Goal: Task Accomplishment & Management: Manage account settings

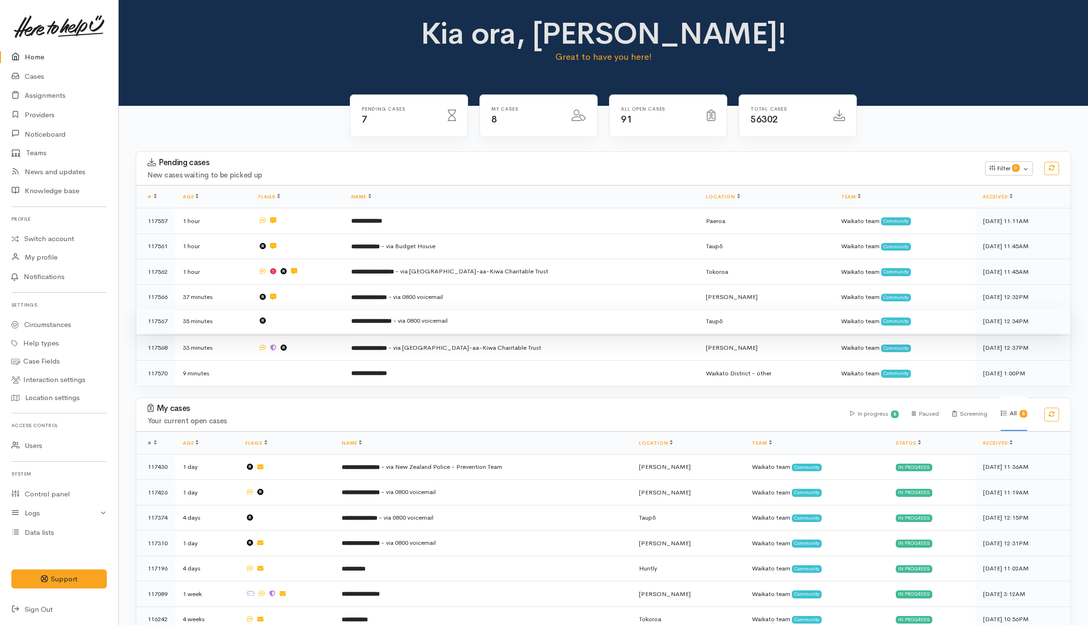
click at [316, 322] on td at bounding box center [297, 322] width 93 height 26
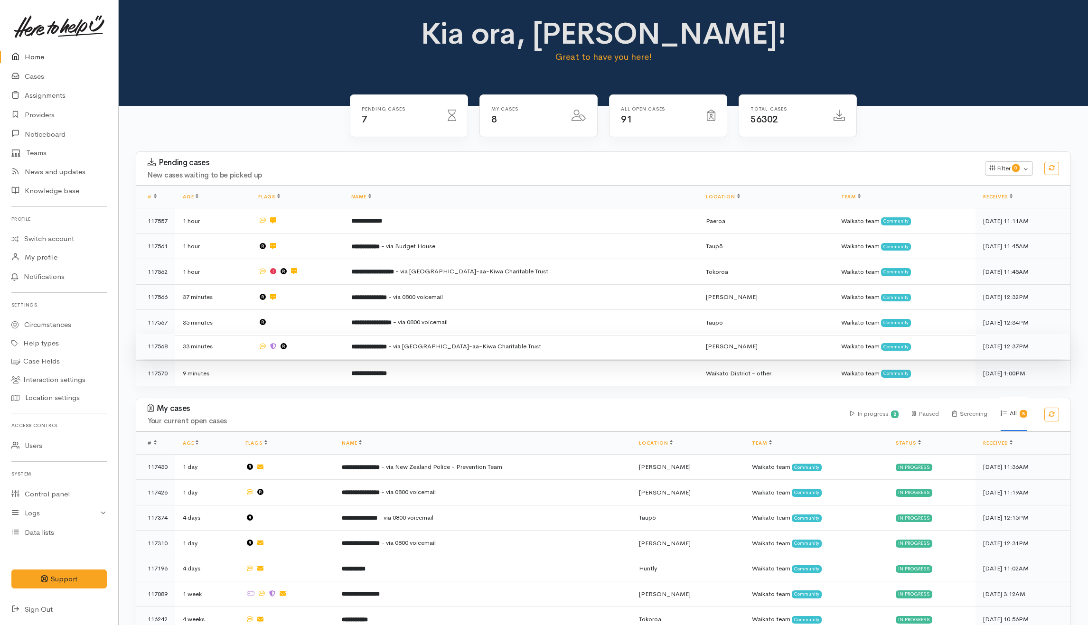
click at [317, 342] on td at bounding box center [297, 347] width 93 height 26
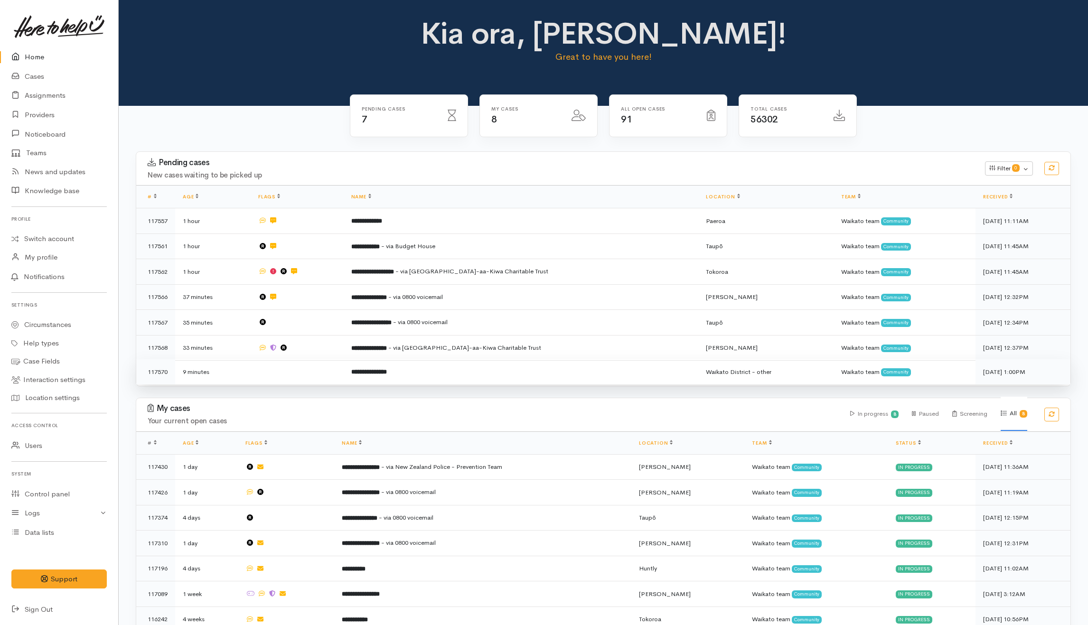
click at [316, 369] on td at bounding box center [297, 371] width 93 height 25
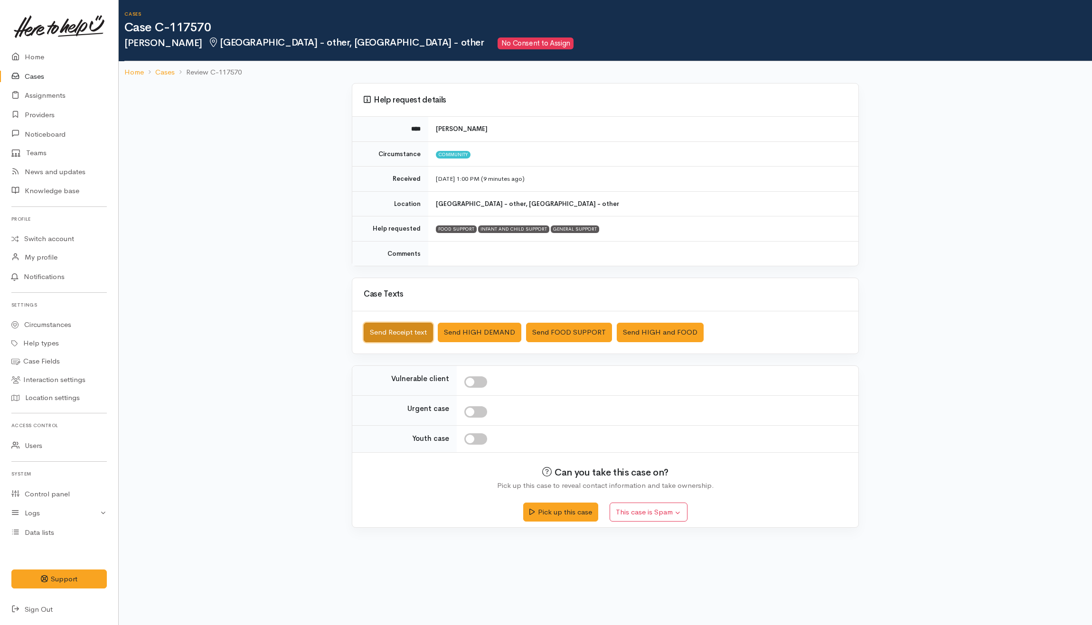
click at [412, 339] on button "Send Receipt text" at bounding box center [398, 332] width 69 height 19
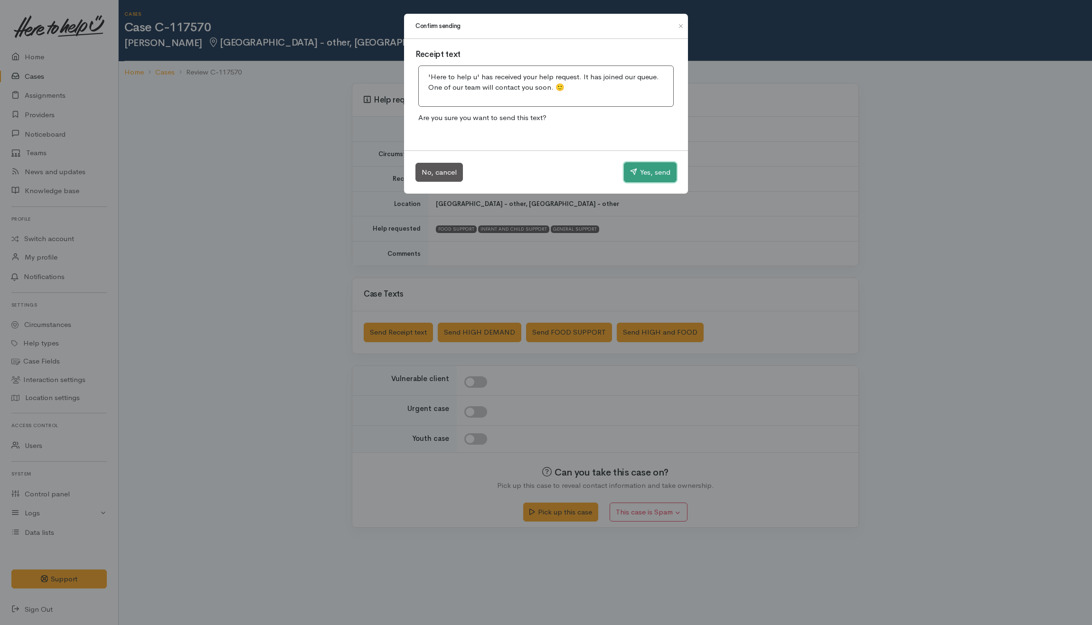
drag, startPoint x: 635, startPoint y: 171, endPoint x: 216, endPoint y: 141, distance: 420.3
click at [635, 172] on icon "button" at bounding box center [633, 171] width 7 height 7
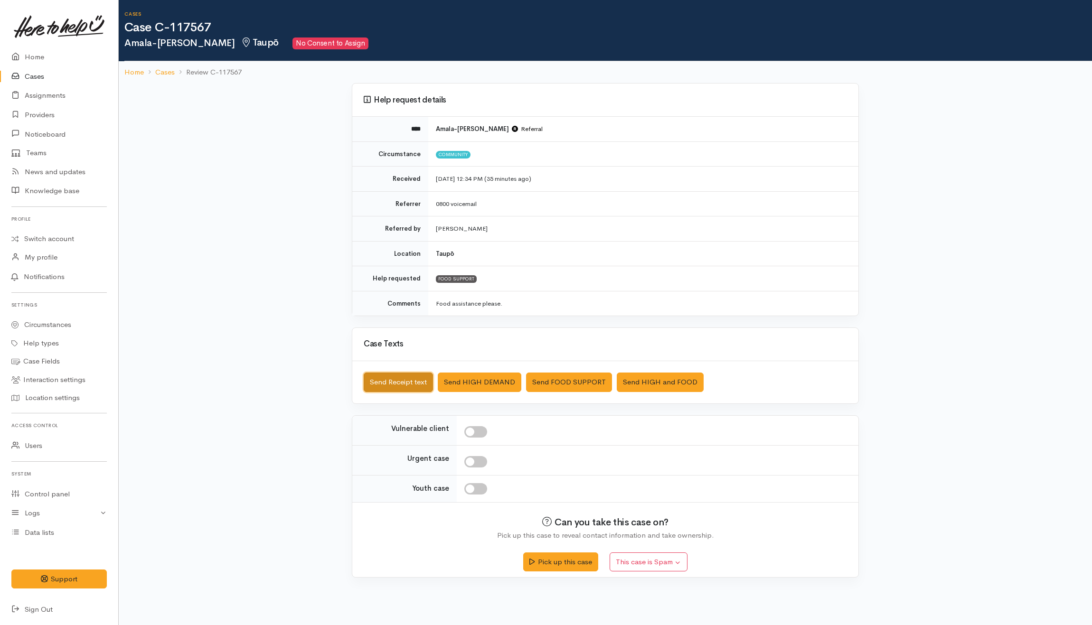
click at [420, 384] on button "Send Receipt text" at bounding box center [398, 382] width 69 height 19
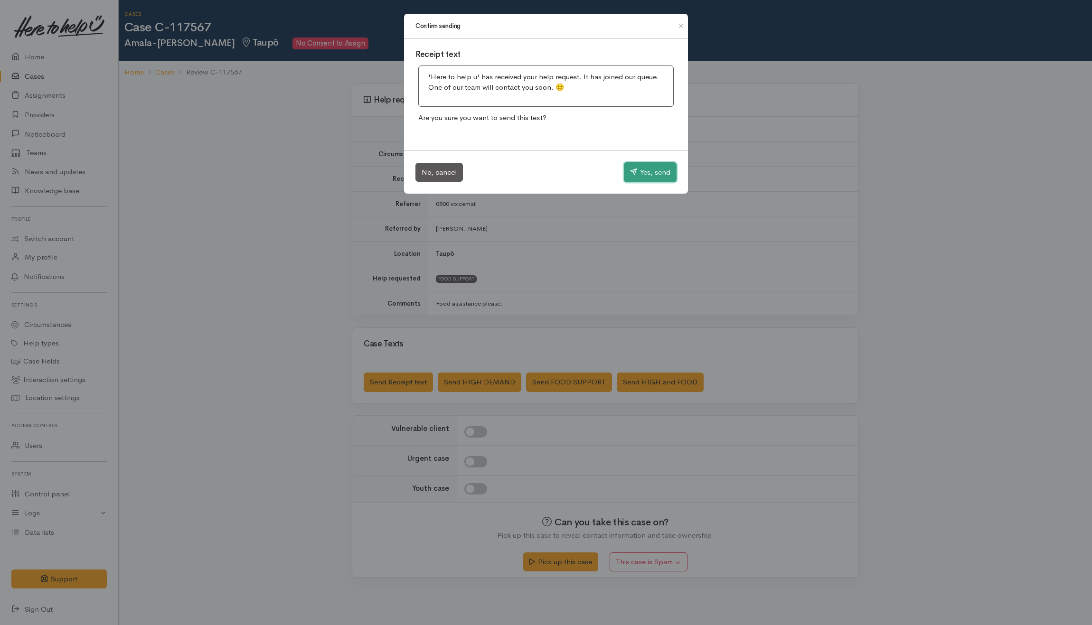
click at [635, 177] on button "Yes, send" at bounding box center [650, 172] width 53 height 20
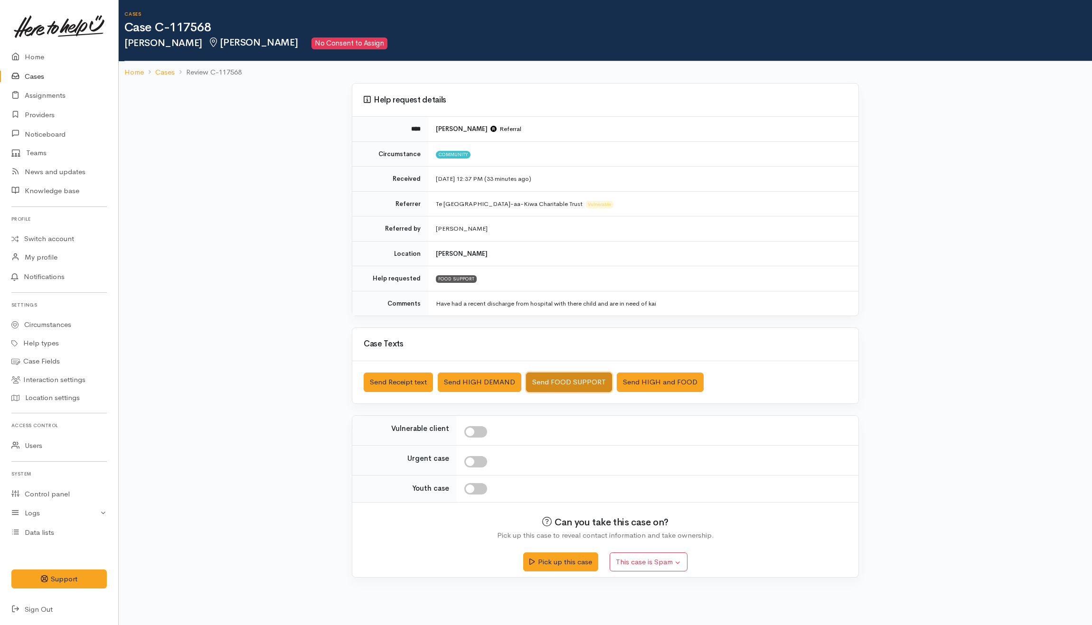
click at [596, 378] on button "Send FOOD SUPPORT" at bounding box center [569, 382] width 86 height 19
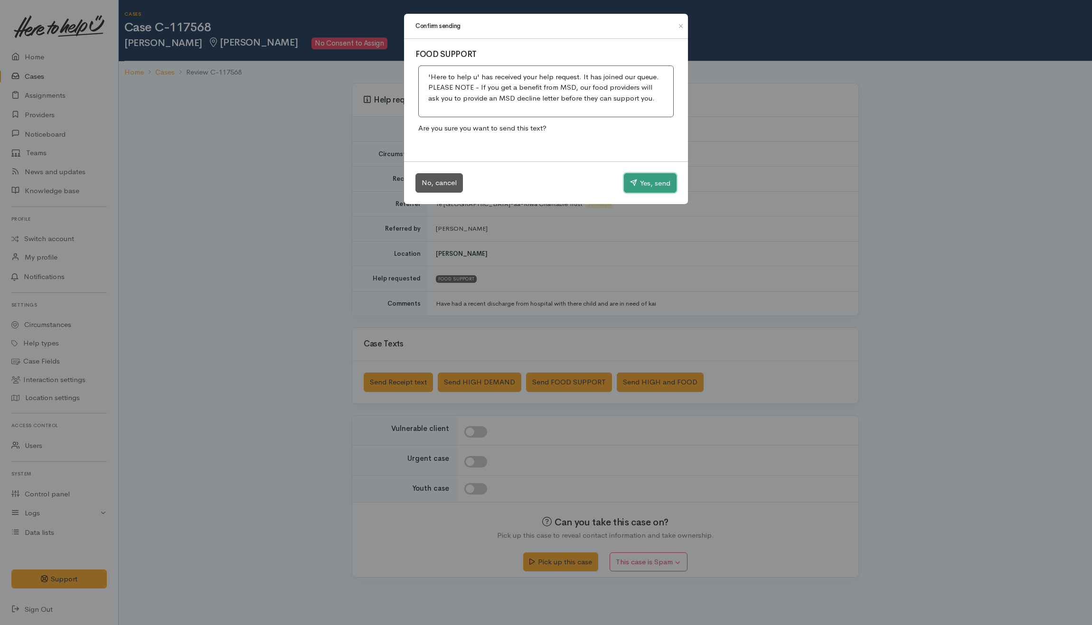
click at [656, 175] on button "Yes, send" at bounding box center [650, 183] width 53 height 20
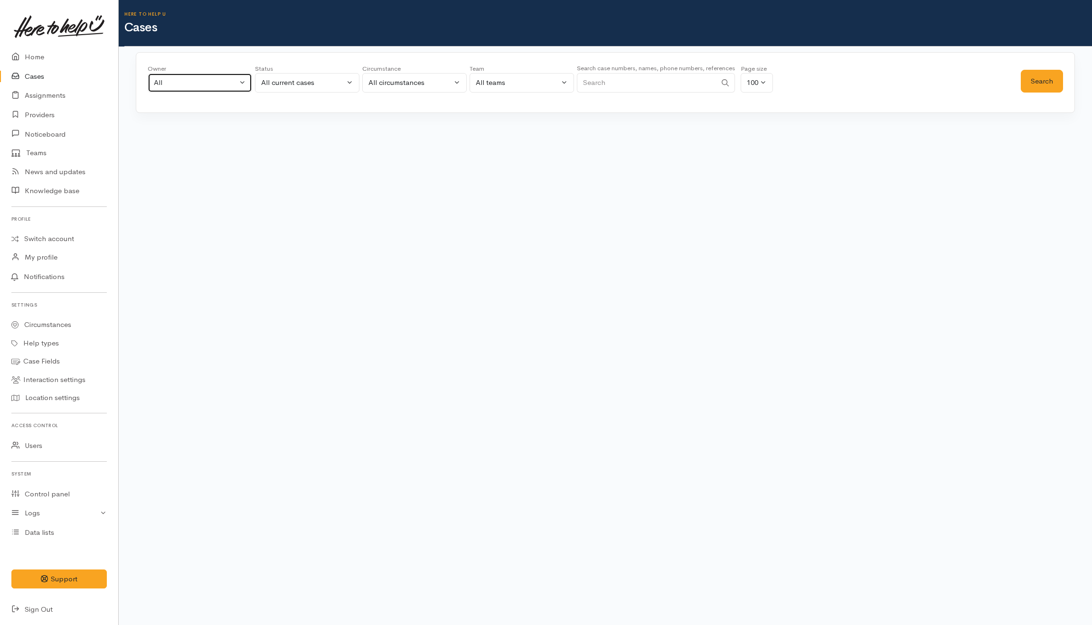
click at [242, 82] on button "All" at bounding box center [200, 82] width 104 height 19
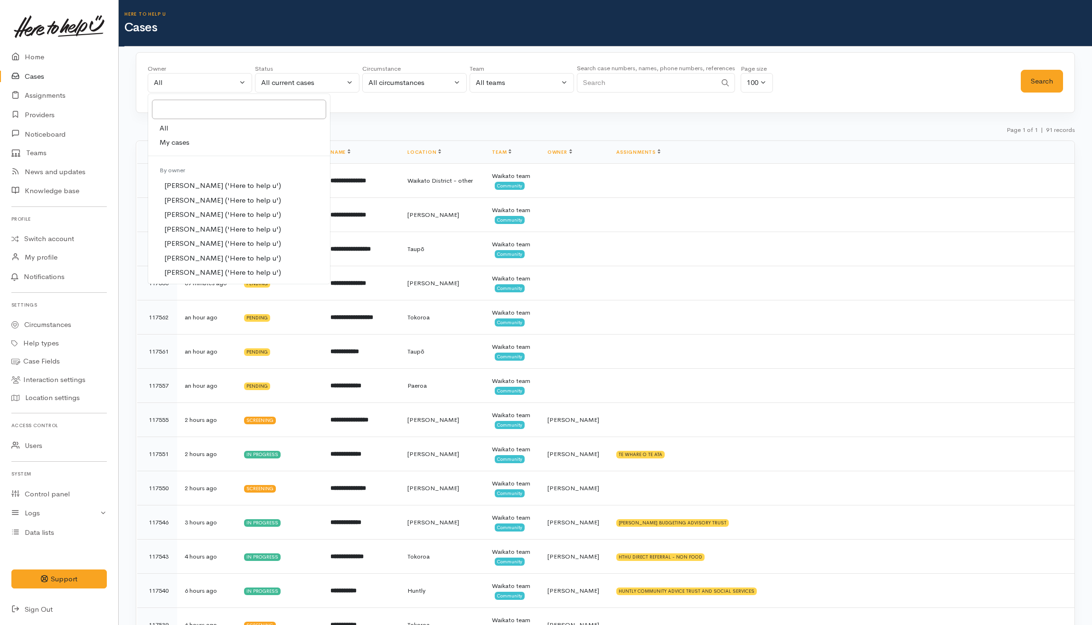
click at [202, 147] on link "My cases" at bounding box center [239, 142] width 182 height 15
select select "202"
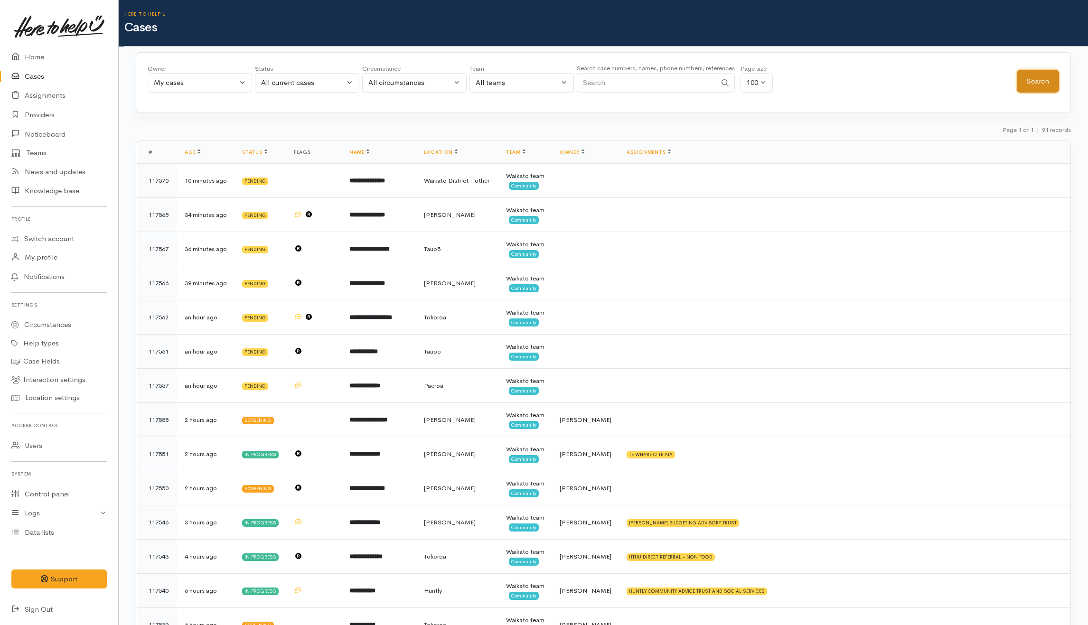
click at [1058, 78] on button "Search" at bounding box center [1038, 81] width 42 height 23
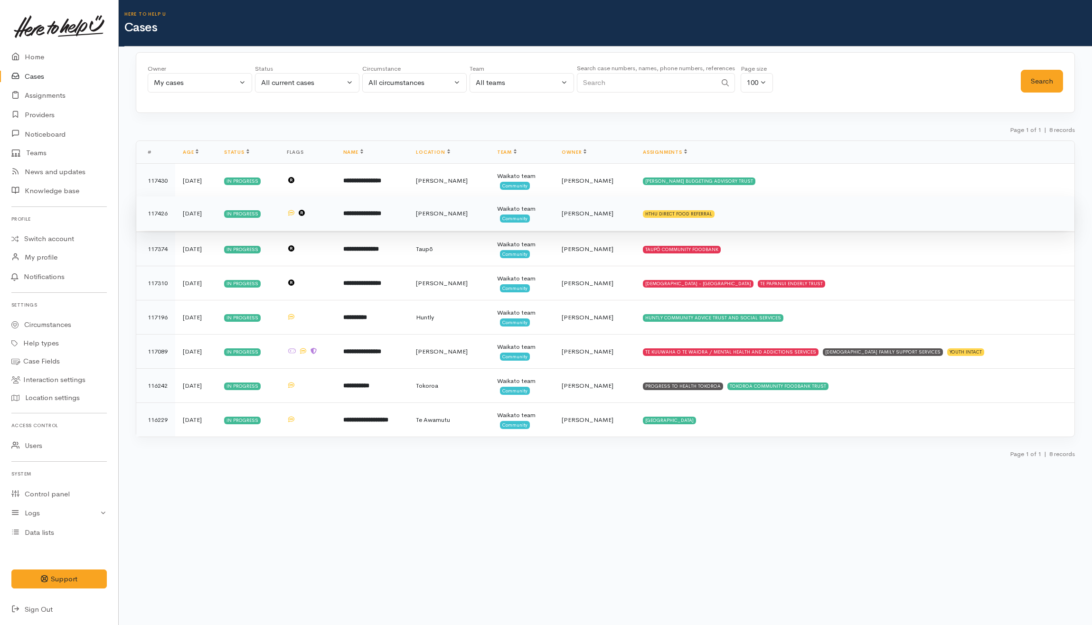
drag, startPoint x: 828, startPoint y: 218, endPoint x: 808, endPoint y: 217, distance: 20.4
click at [828, 218] on td "HTHU DIRECT FOOD REFERRAL" at bounding box center [854, 214] width 439 height 34
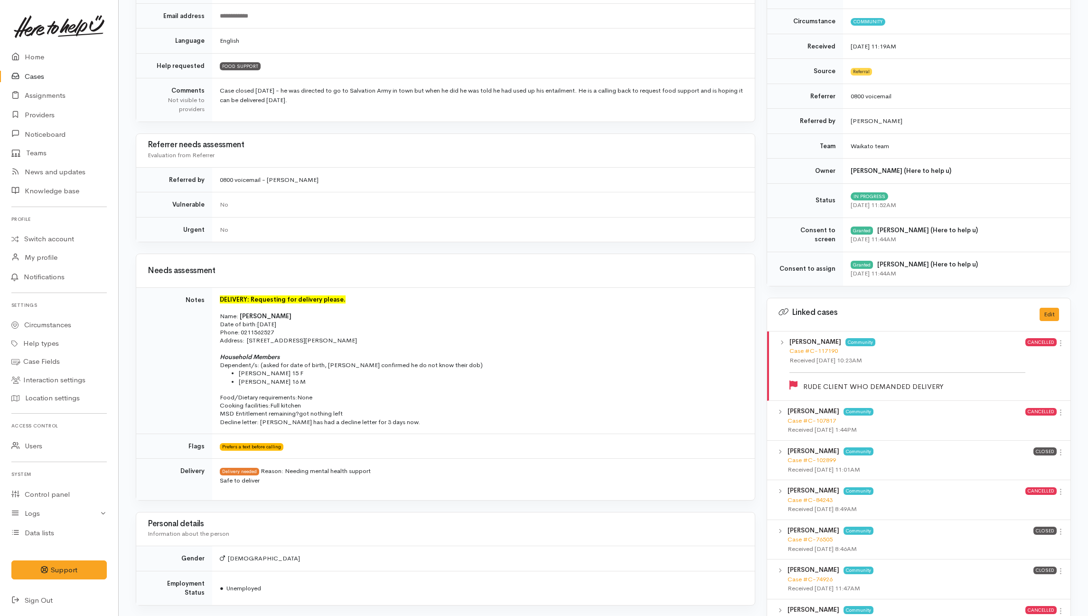
scroll to position [63, 0]
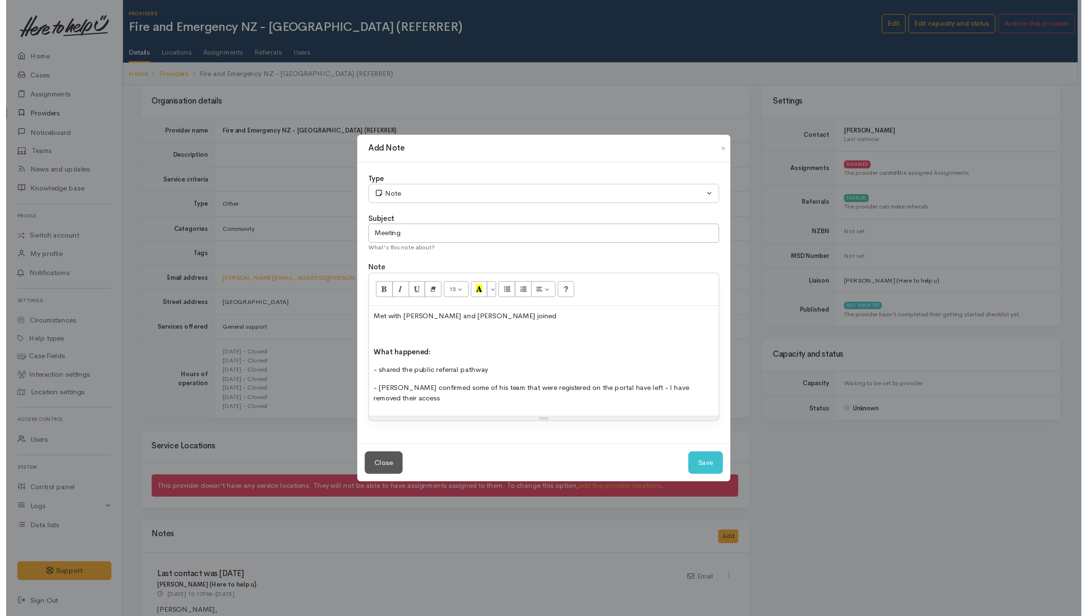
scroll to position [213, 0]
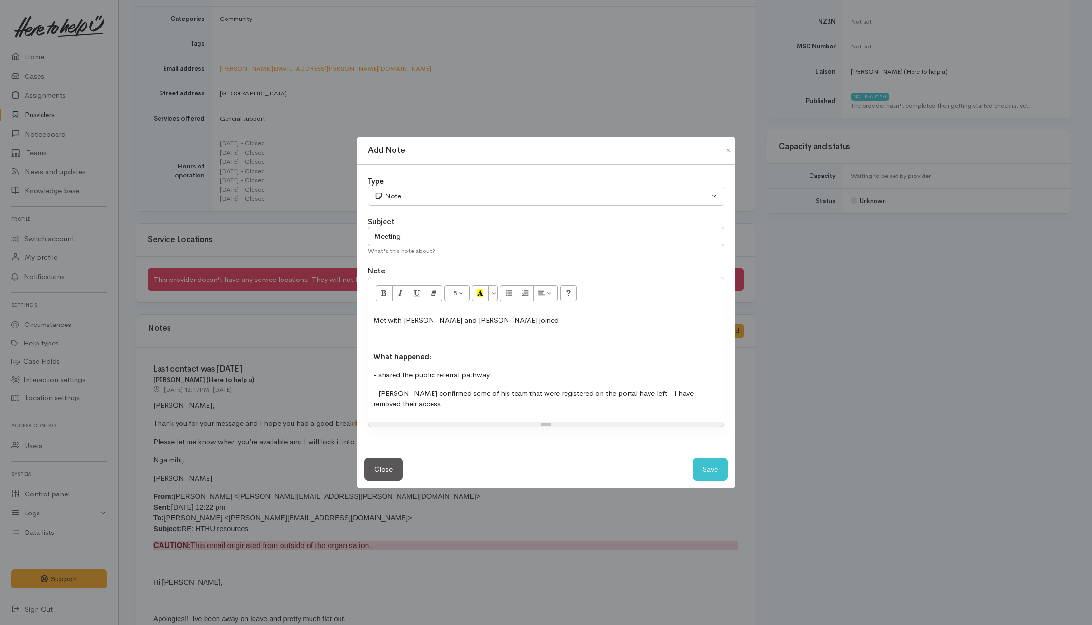
click at [525, 380] on p "- shared the public referral pathway" at bounding box center [546, 375] width 346 height 11
click at [498, 407] on p "- Kevin confirmed some of his team that were registered on the portal have left…" at bounding box center [546, 398] width 346 height 21
click at [521, 411] on div "Met with Kevin - Nicole and Kyleigh joined What happened: - shared the public r…" at bounding box center [545, 366] width 355 height 112
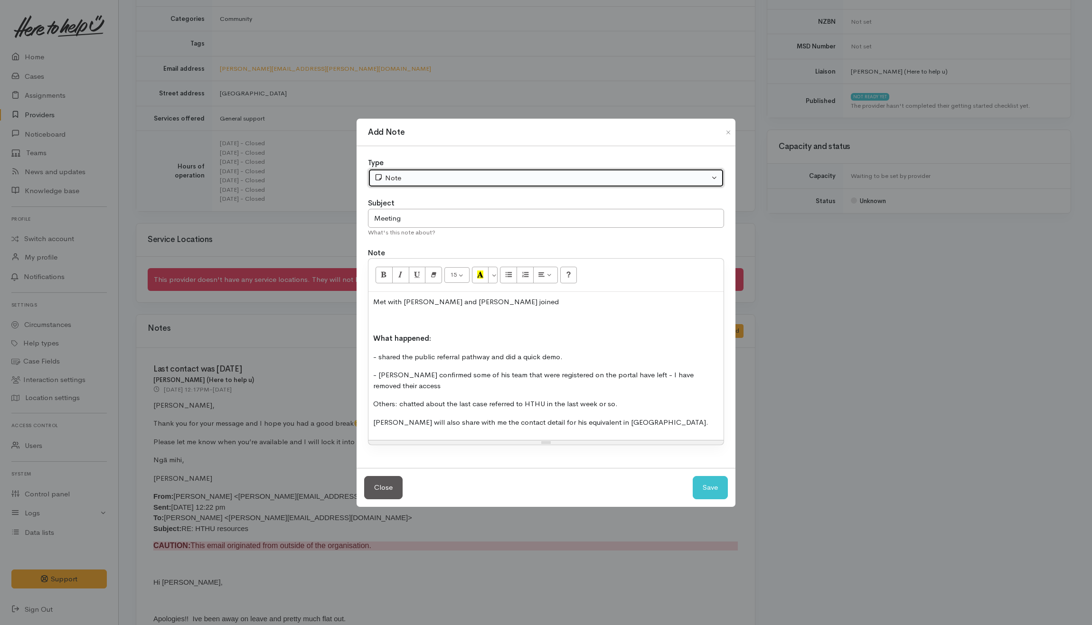
click at [549, 177] on div "Note" at bounding box center [541, 178] width 335 height 11
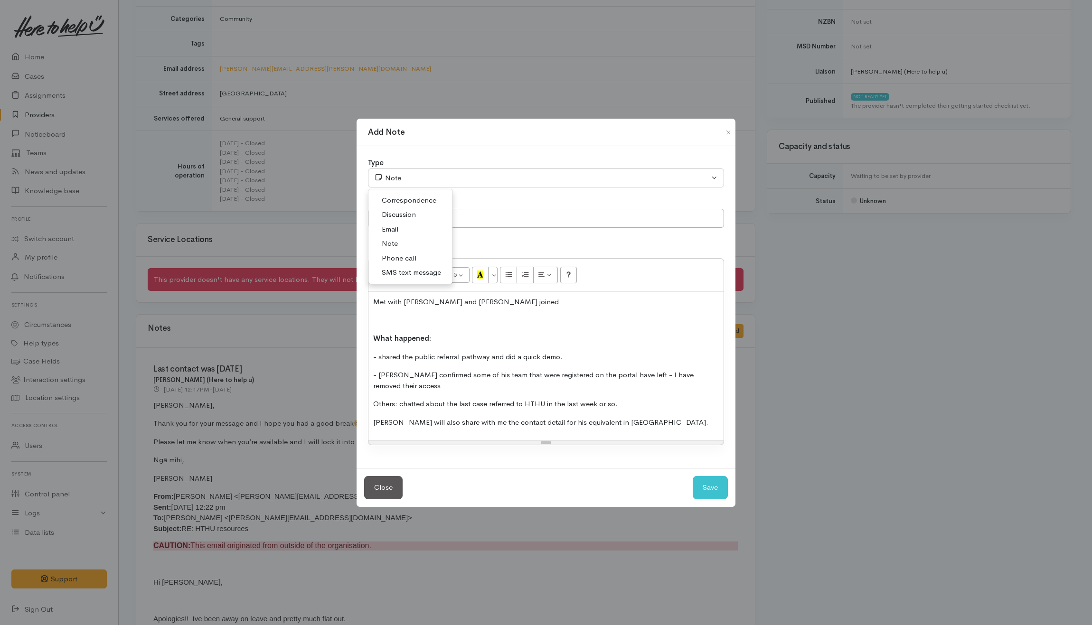
click at [418, 216] on link "Discussion" at bounding box center [410, 214] width 84 height 15
click at [452, 325] on p at bounding box center [546, 320] width 346 height 11
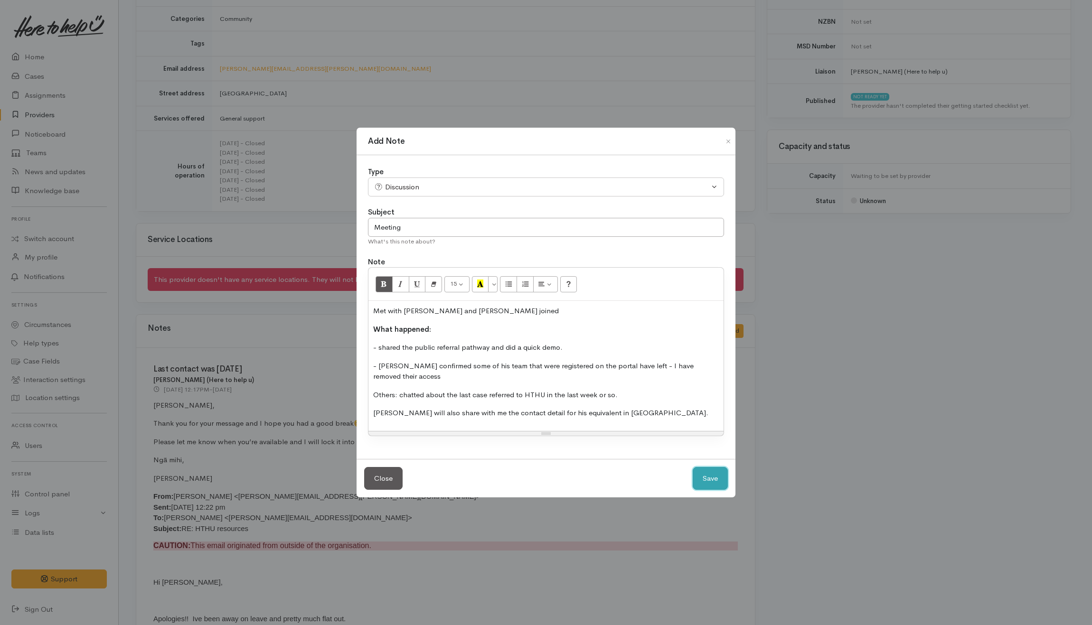
click at [699, 481] on button "Save" at bounding box center [710, 478] width 35 height 23
select select "1"
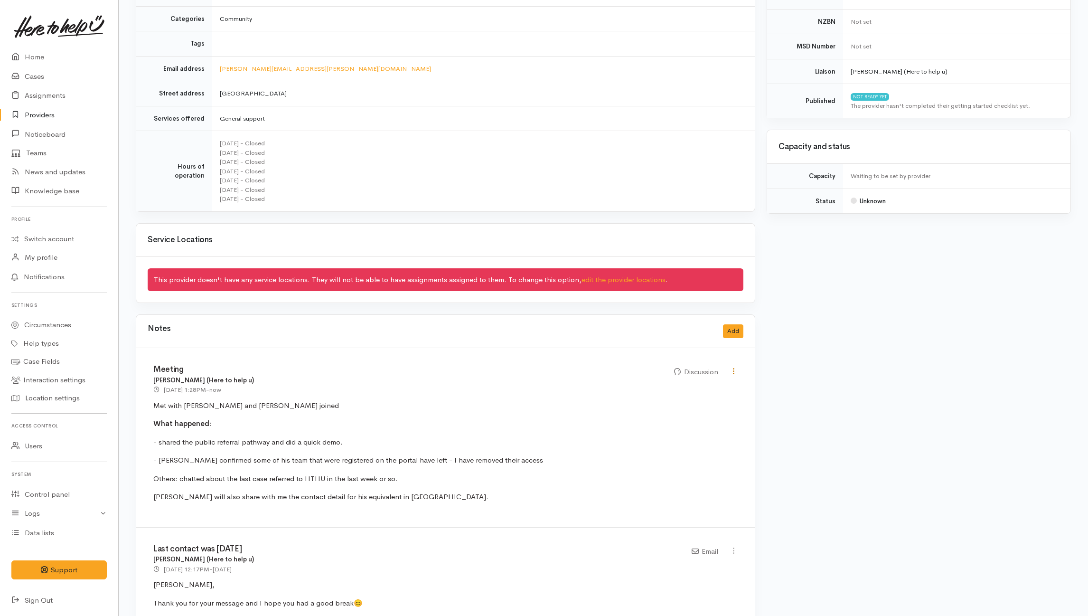
click at [735, 372] on icon at bounding box center [734, 371] width 8 height 8
click at [681, 394] on link "Edit" at bounding box center [699, 390] width 75 height 15
type input "Meeting"
select select "4"
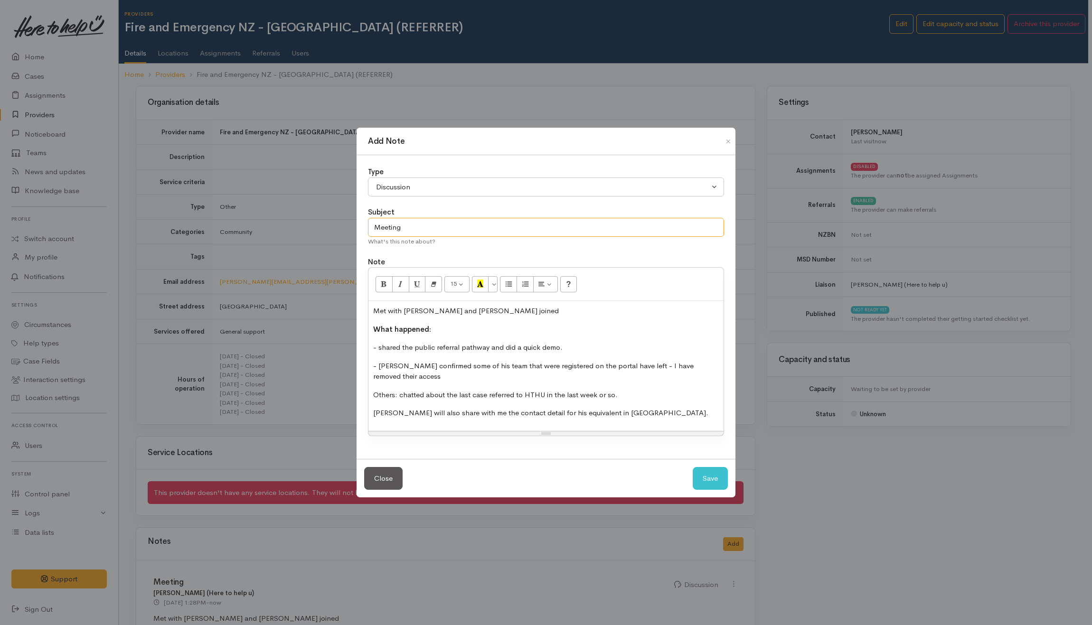
click at [508, 230] on input "Meeting" at bounding box center [546, 227] width 356 height 19
type input "Meeting in person @ Kākāriki House, Waitangi room"
click at [707, 475] on button "Save" at bounding box center [710, 478] width 35 height 23
select select "1"
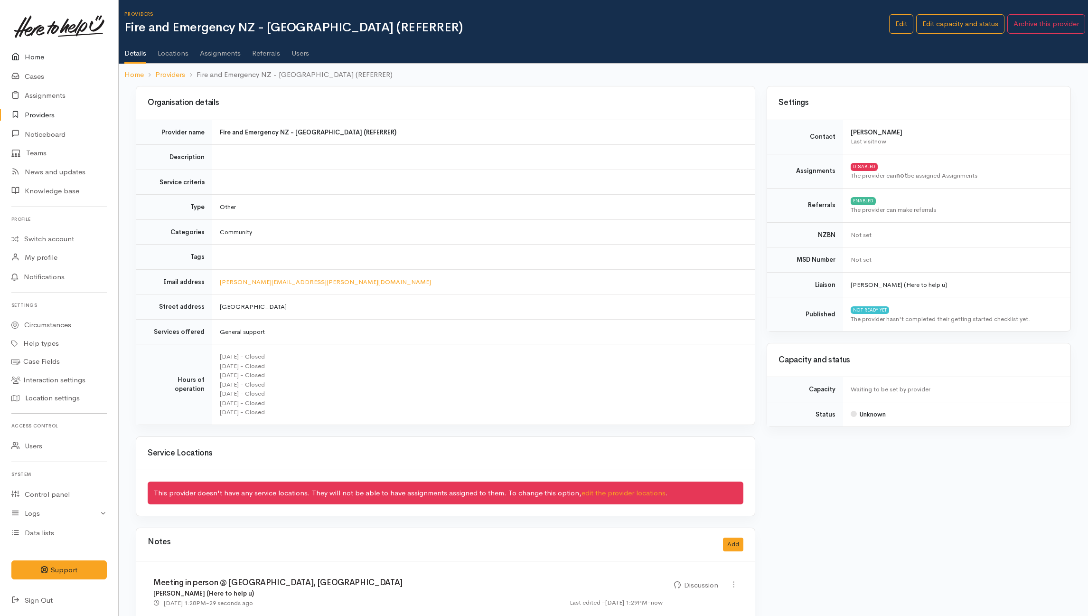
click at [37, 59] on link "Home" at bounding box center [59, 56] width 118 height 19
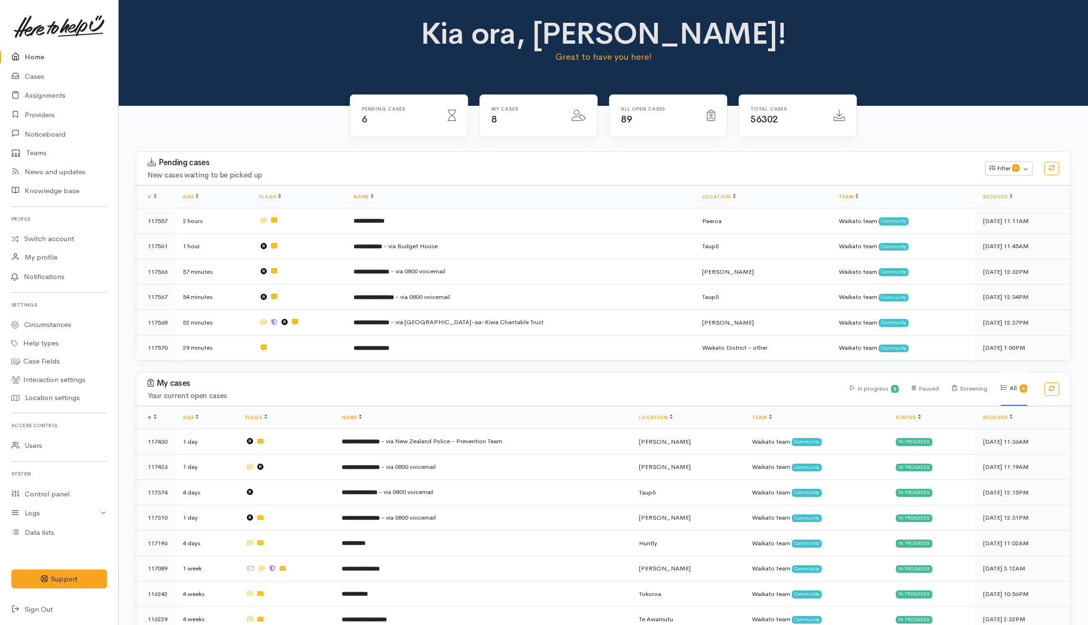
click at [603, 143] on div "All Open cases 89" at bounding box center [668, 121] width 130 height 55
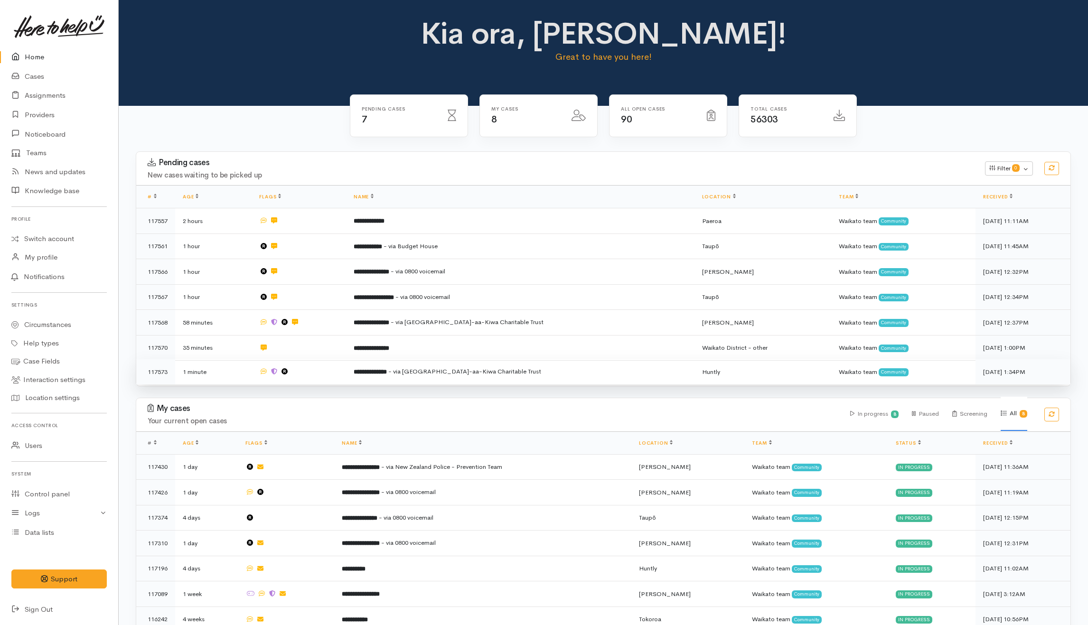
click at [344, 374] on td at bounding box center [299, 371] width 94 height 25
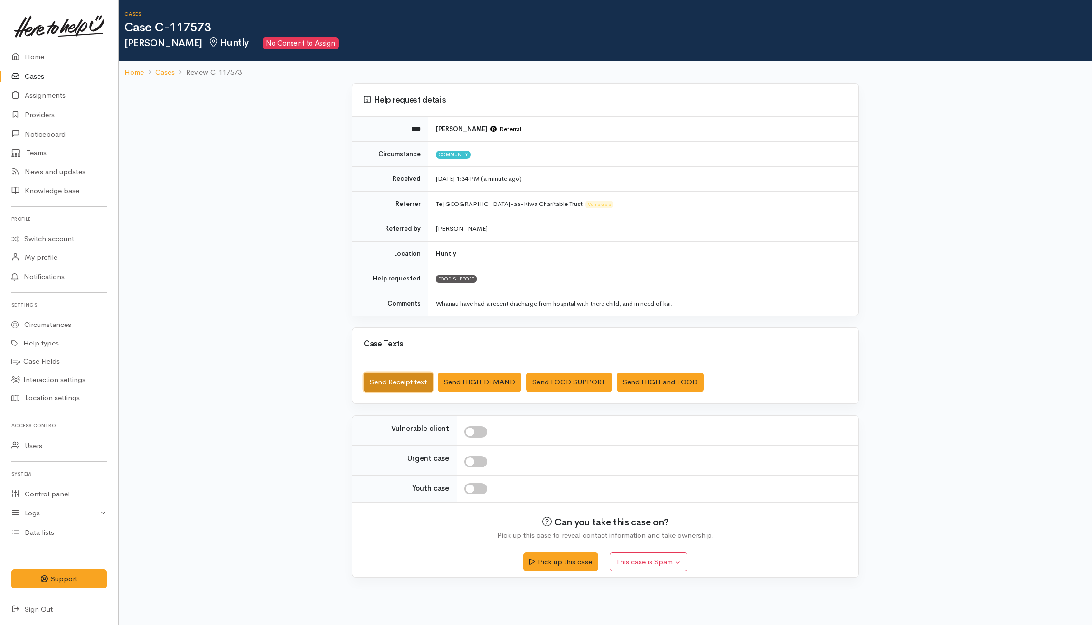
click at [399, 385] on button "Send Receipt text" at bounding box center [398, 382] width 69 height 19
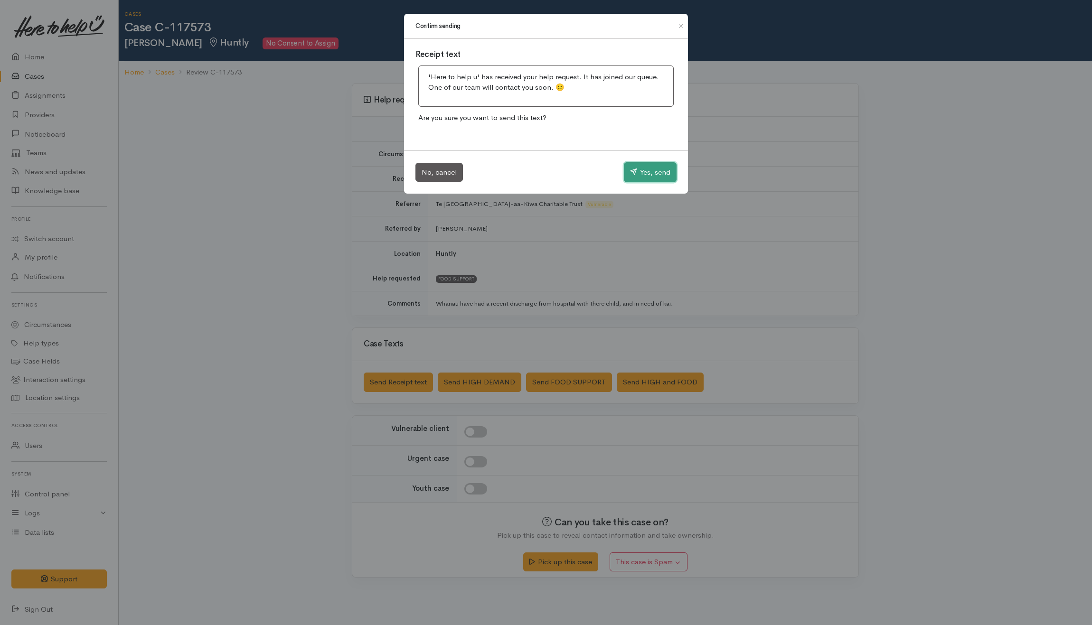
click at [642, 171] on button "Yes, send" at bounding box center [650, 172] width 53 height 20
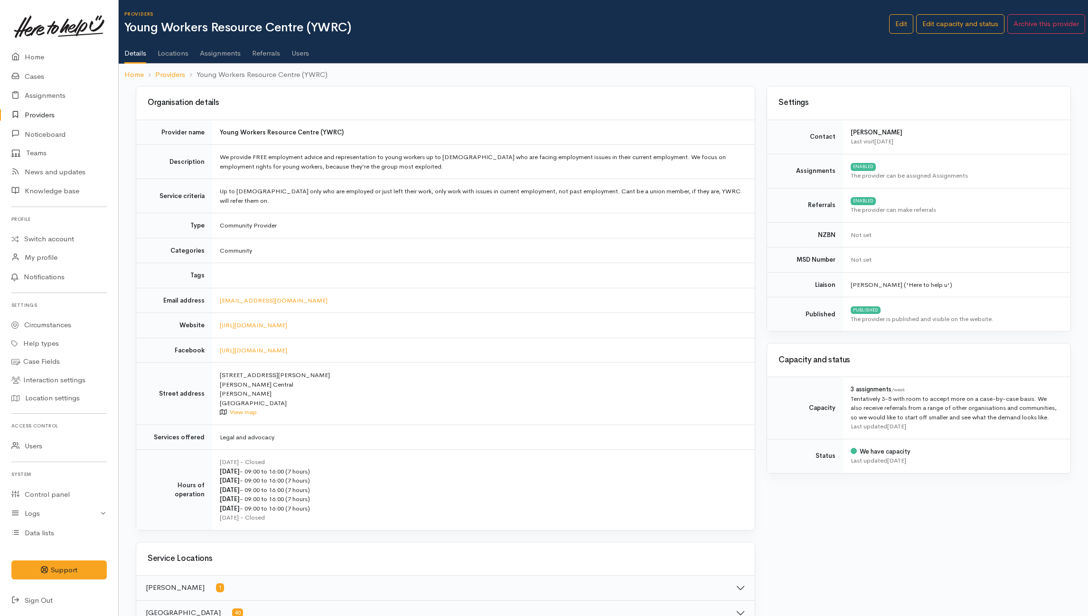
scroll to position [741, 0]
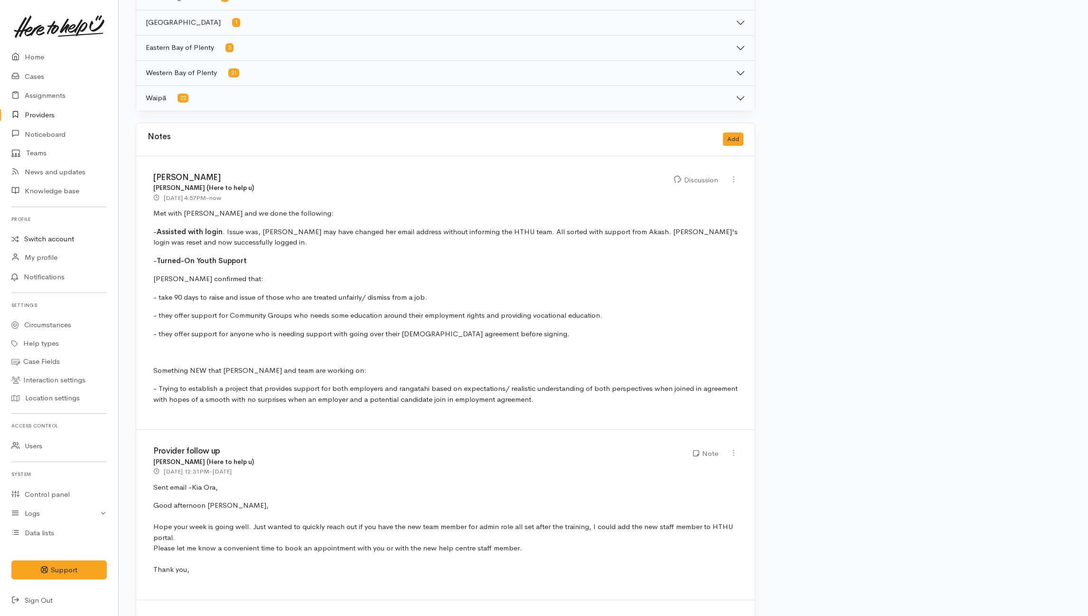
click at [46, 231] on link "Switch account" at bounding box center [59, 239] width 118 height 19
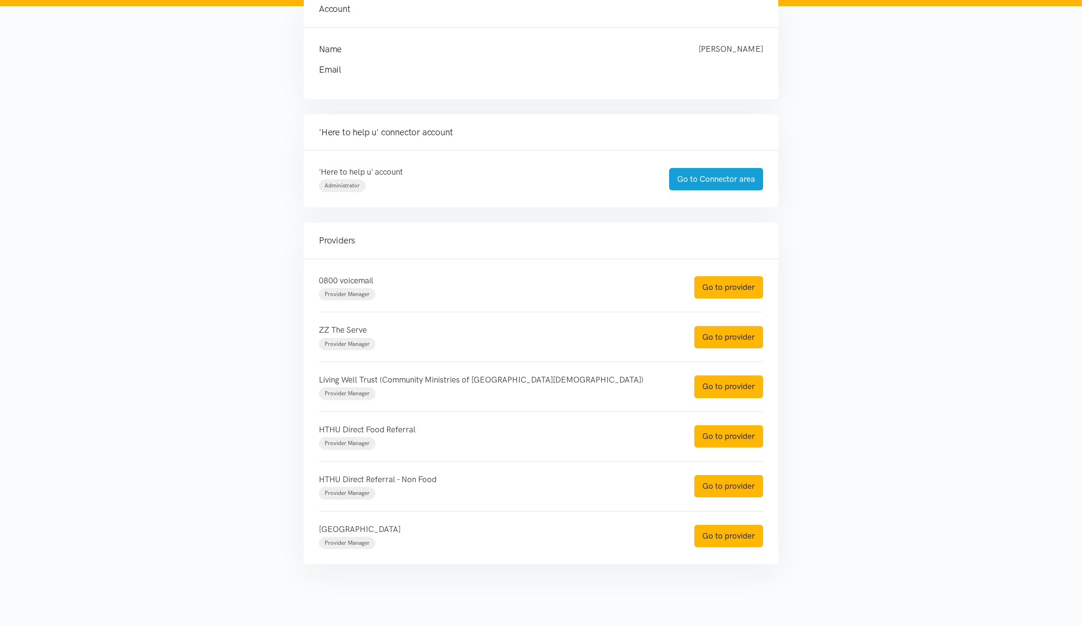
scroll to position [121, 0]
click at [717, 479] on link "Go to provider" at bounding box center [729, 486] width 69 height 22
click at [722, 441] on link "Go to provider" at bounding box center [729, 436] width 69 height 22
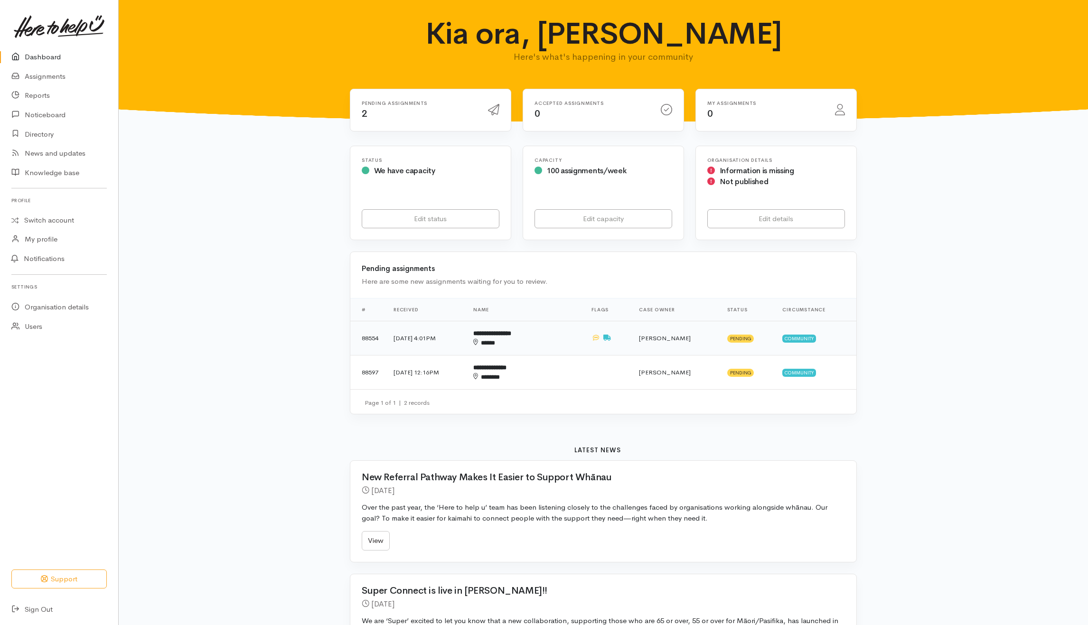
click at [548, 347] on div "*****" at bounding box center [510, 342] width 75 height 9
click at [572, 373] on td "**********" at bounding box center [525, 373] width 118 height 34
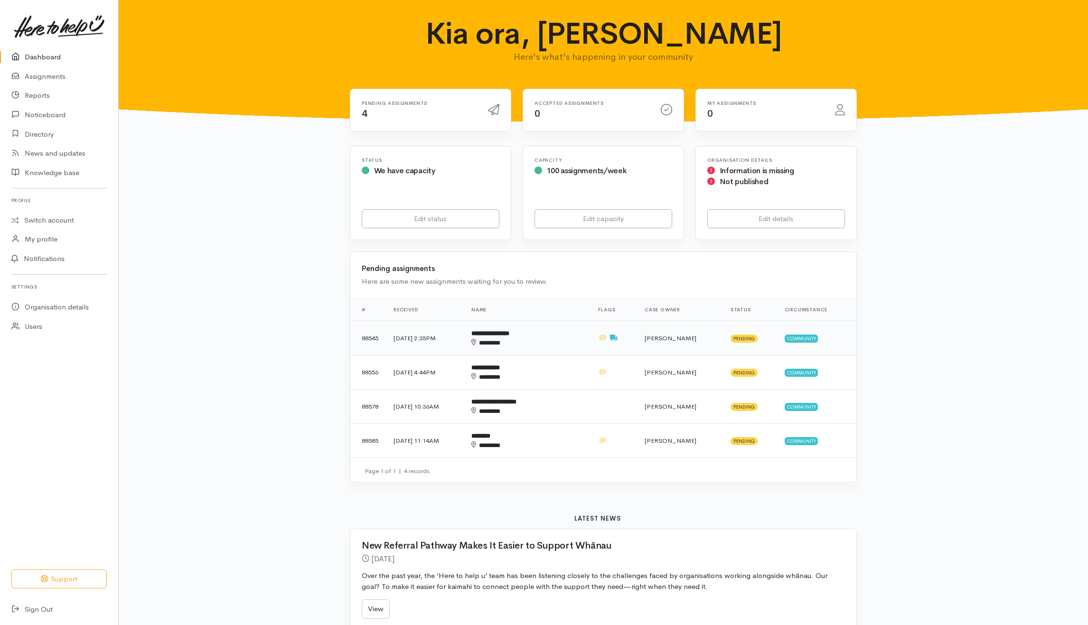
click at [564, 349] on td "**********" at bounding box center [527, 338] width 127 height 34
click at [555, 382] on div "********" at bounding box center [513, 377] width 84 height 9
click at [573, 405] on td "**********" at bounding box center [527, 407] width 127 height 34
click at [573, 440] on td "******** ********" at bounding box center [527, 441] width 127 height 34
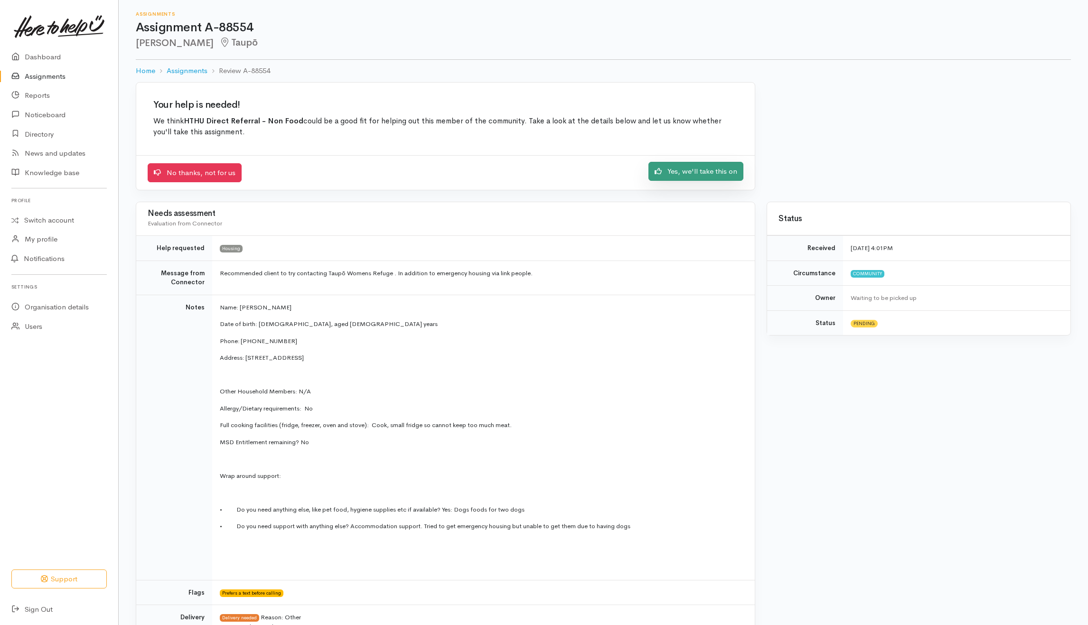
drag, startPoint x: 683, startPoint y: 175, endPoint x: 685, endPoint y: 180, distance: 5.9
click at [683, 175] on link "Yes, we'll take this on" at bounding box center [695, 171] width 95 height 19
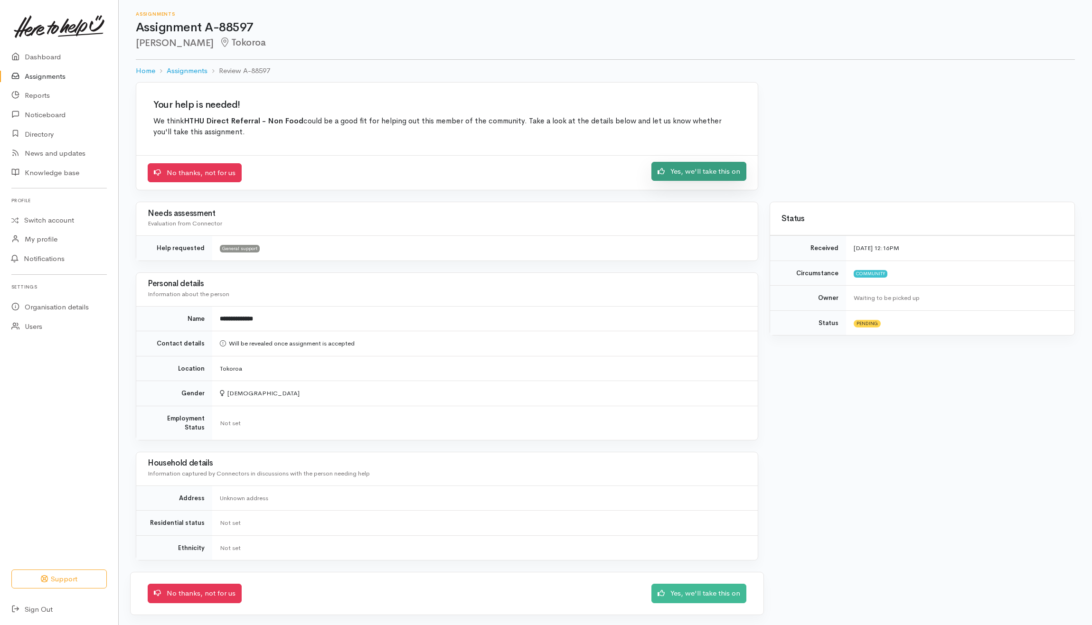
click at [676, 169] on link "Yes, we'll take this on" at bounding box center [698, 171] width 95 height 19
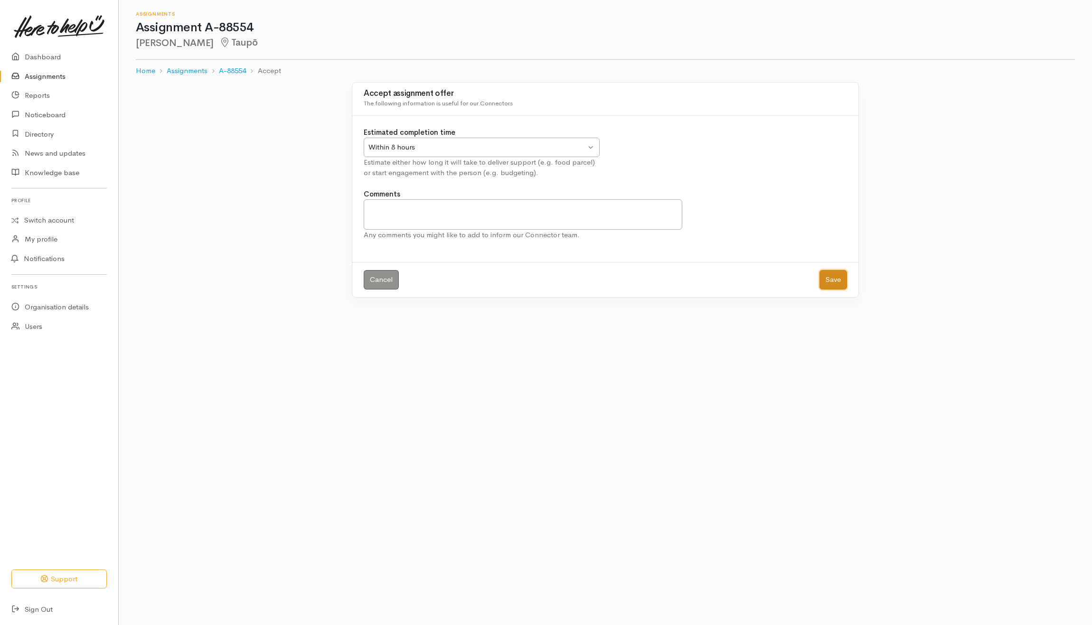
click at [828, 280] on button "Save" at bounding box center [833, 279] width 28 height 19
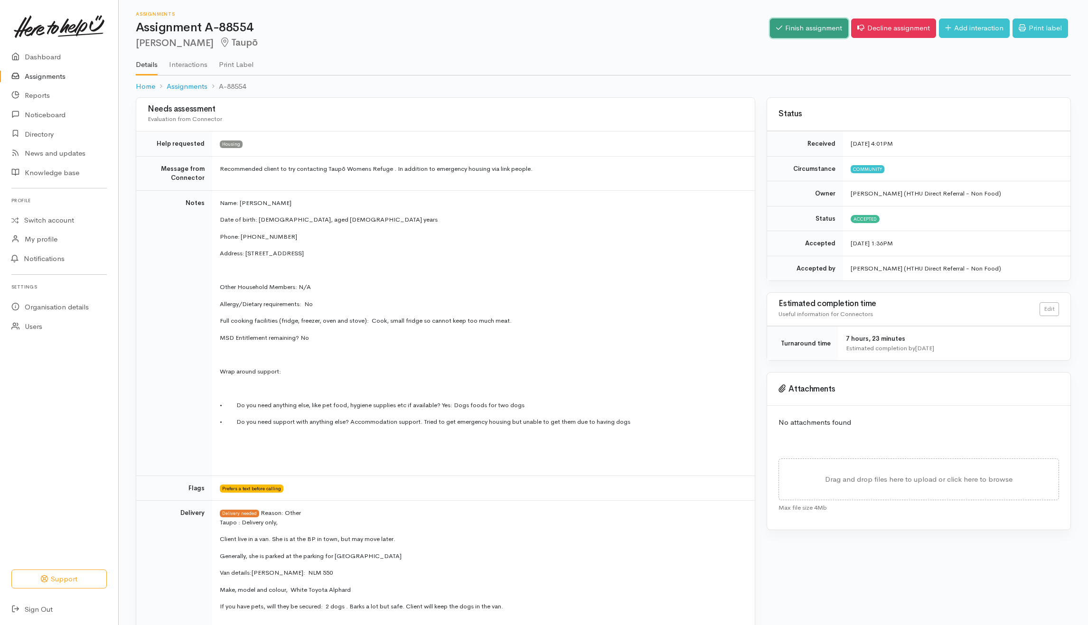
click at [793, 21] on link "Finish assignment" at bounding box center [809, 28] width 78 height 19
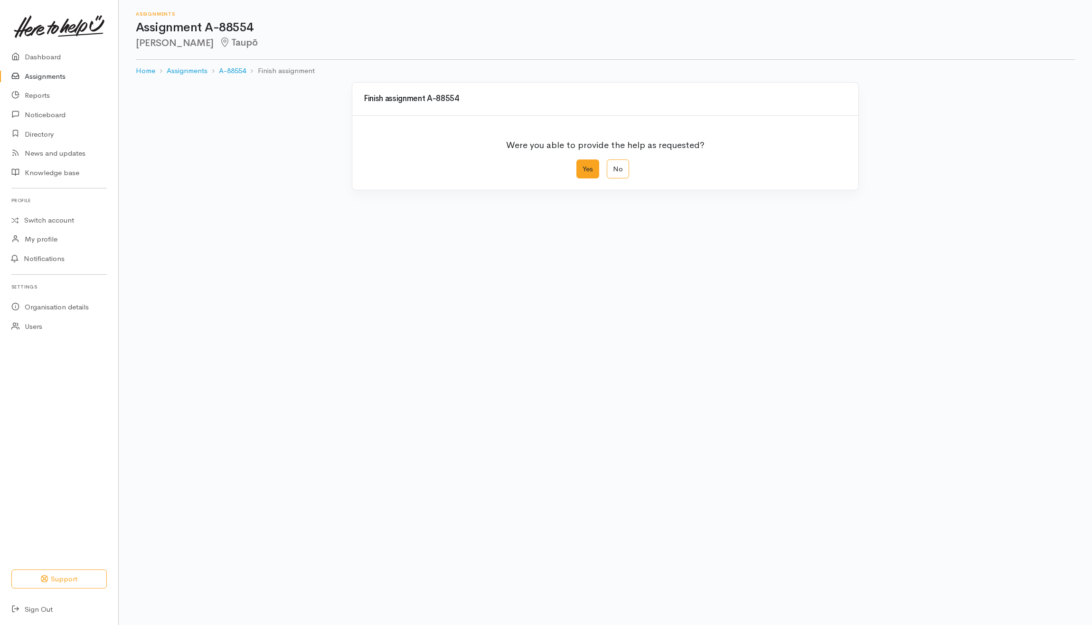
click at [591, 174] on label "Yes" at bounding box center [587, 169] width 23 height 19
click at [582, 166] on input "Yes" at bounding box center [579, 163] width 6 height 6
radio input "true"
click at [832, 380] on button "Save" at bounding box center [833, 380] width 28 height 19
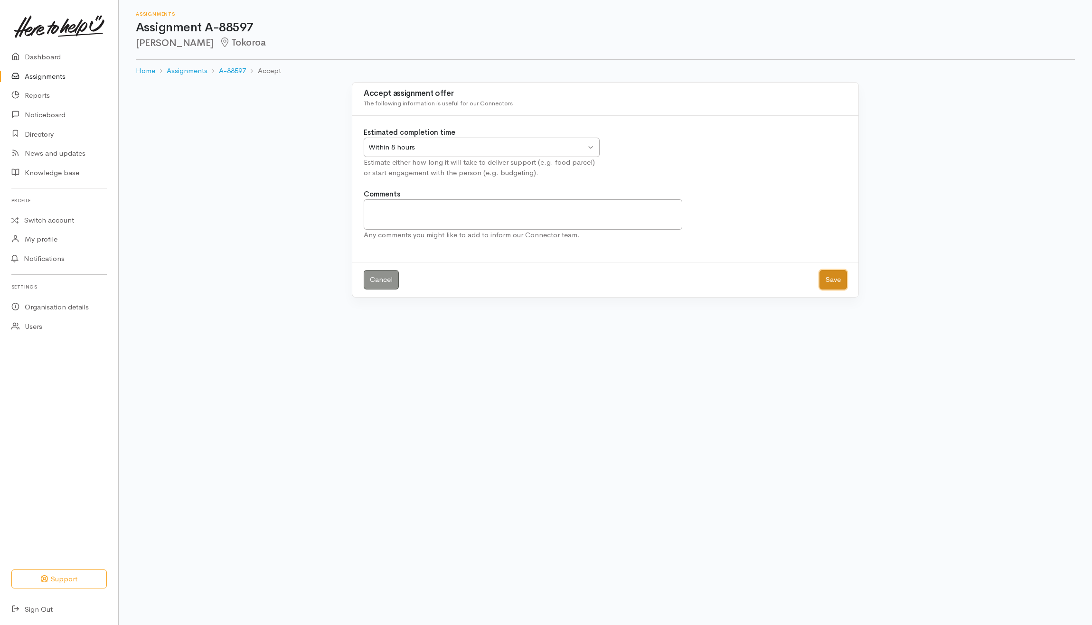
click at [820, 278] on button "Save" at bounding box center [833, 279] width 28 height 19
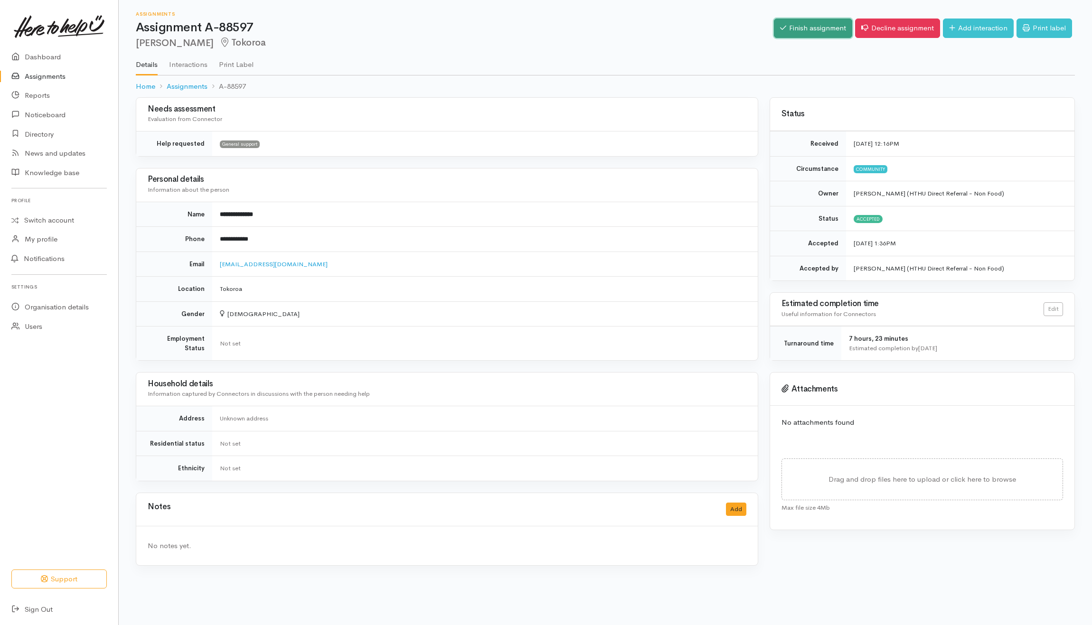
click at [827, 26] on link "Finish assignment" at bounding box center [813, 28] width 78 height 19
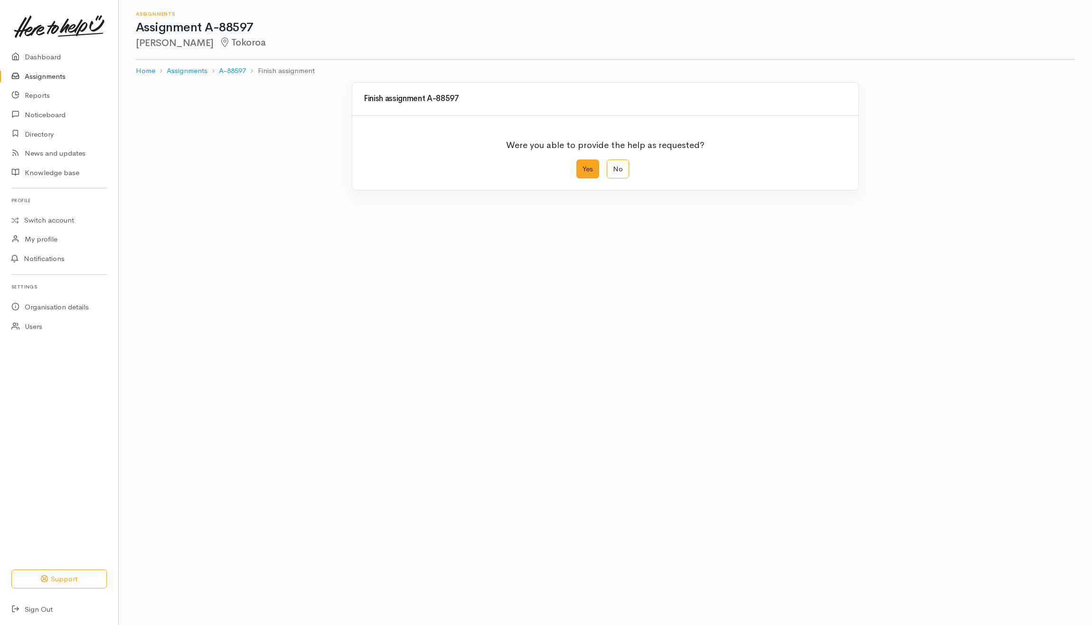
click at [591, 177] on label "Yes" at bounding box center [587, 169] width 23 height 19
click at [582, 166] on input "Yes" at bounding box center [579, 163] width 6 height 6
radio input "true"
click at [838, 385] on button "Save" at bounding box center [833, 380] width 28 height 19
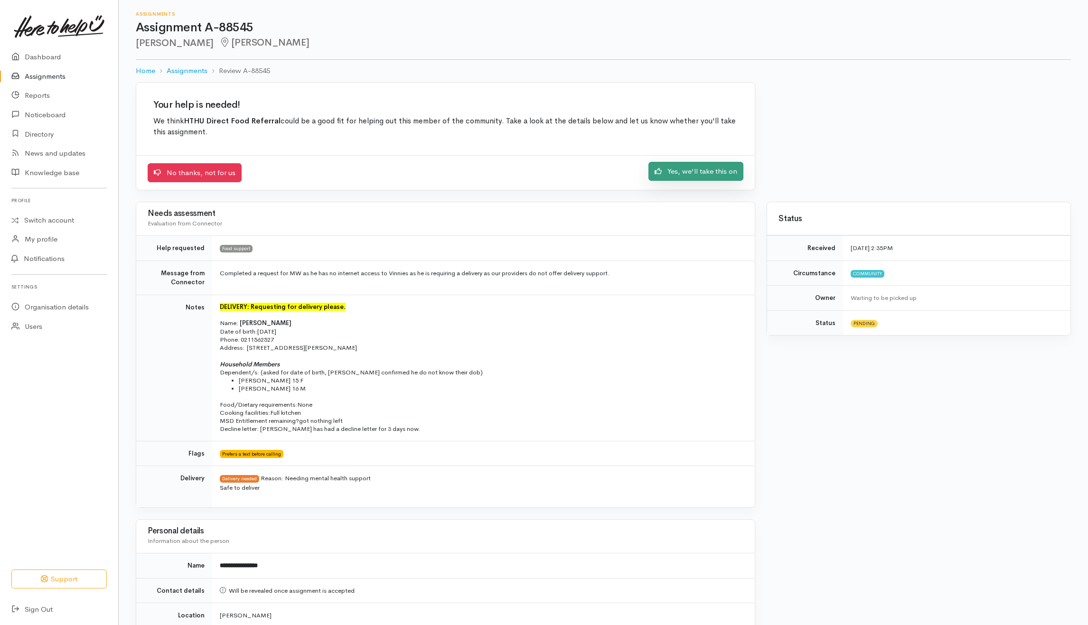
click at [711, 165] on link "Yes, we'll take this on" at bounding box center [695, 171] width 95 height 19
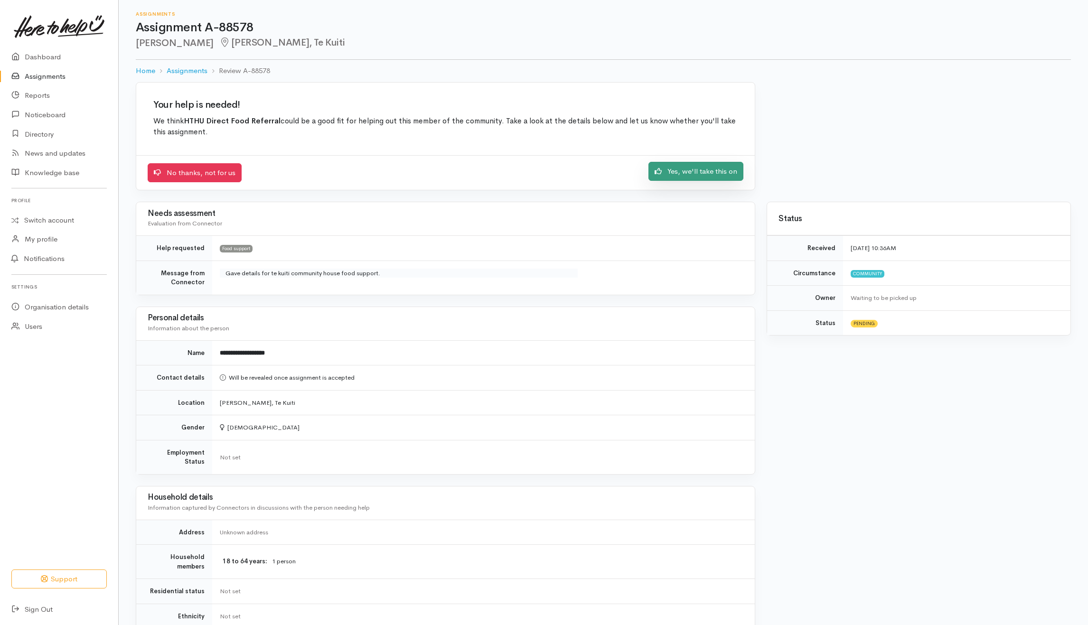
click at [659, 176] on link "Yes, we'll take this on" at bounding box center [695, 171] width 95 height 19
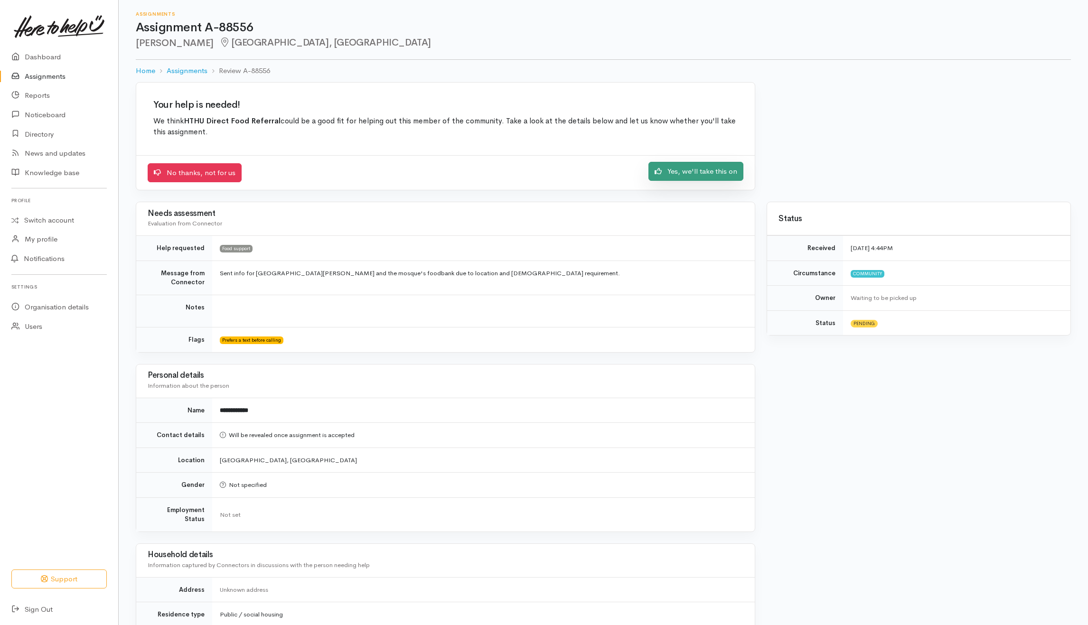
click at [714, 175] on link "Yes, we'll take this on" at bounding box center [695, 171] width 95 height 19
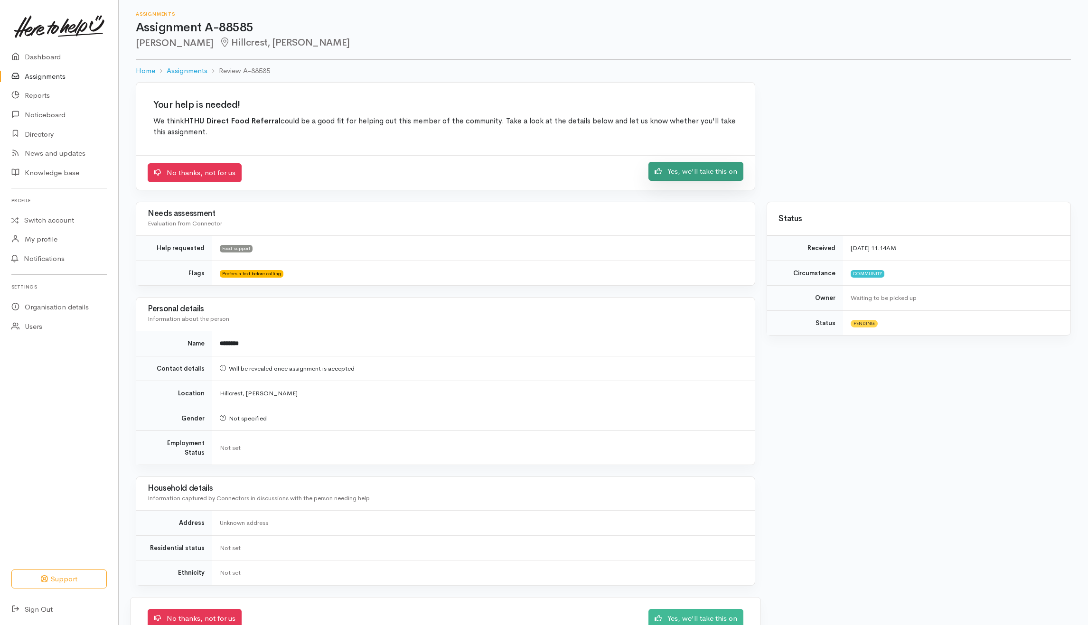
click at [681, 175] on link "Yes, we'll take this on" at bounding box center [695, 171] width 95 height 19
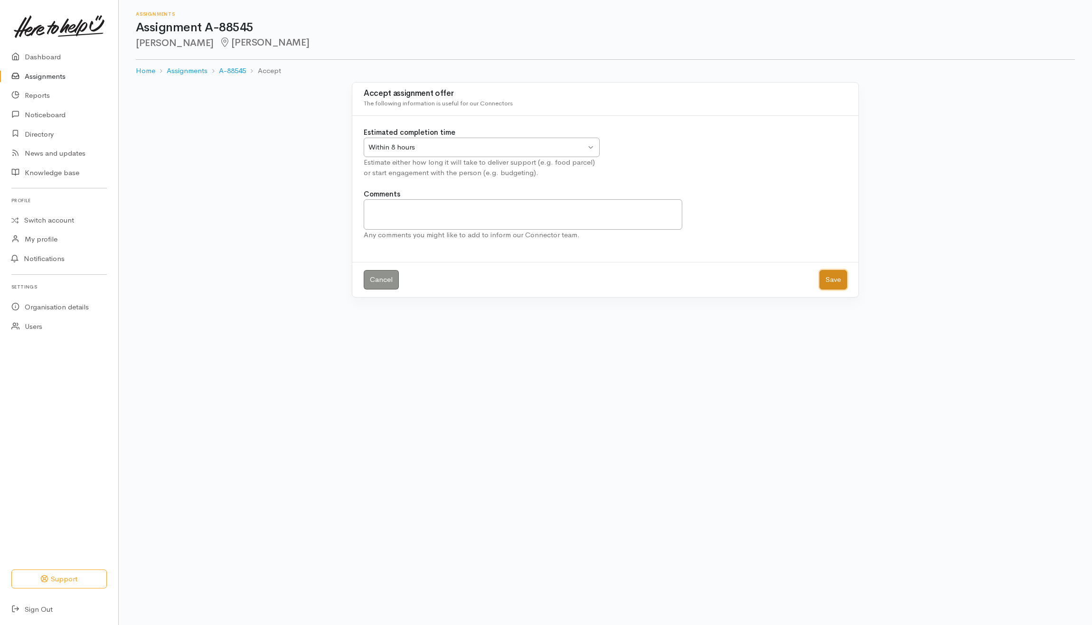
click at [828, 281] on button "Save" at bounding box center [833, 279] width 28 height 19
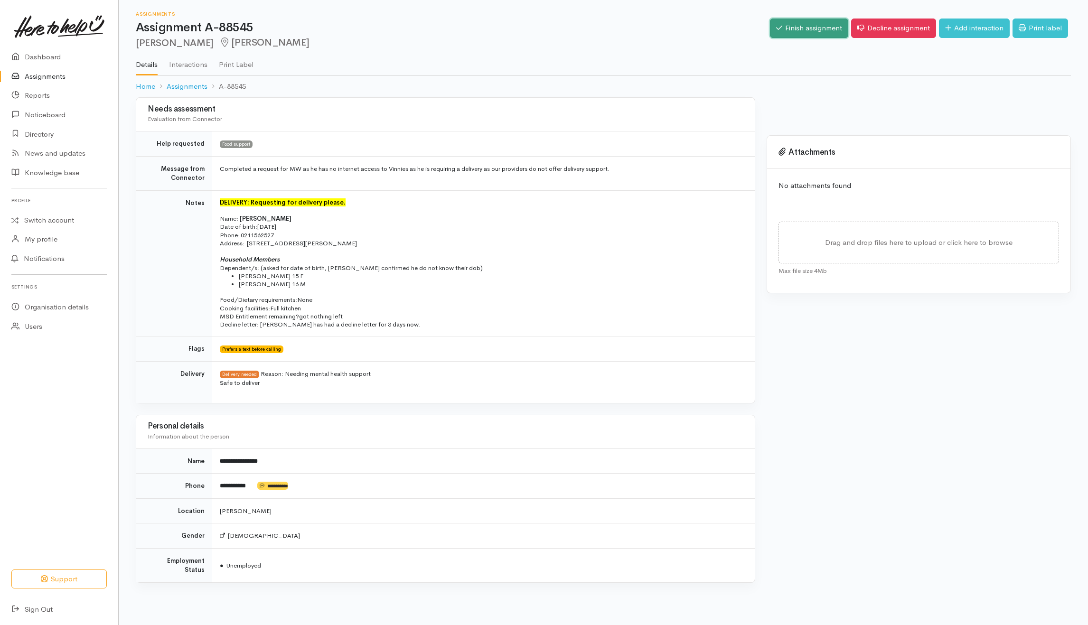
click at [811, 23] on link "Finish assignment" at bounding box center [809, 28] width 78 height 19
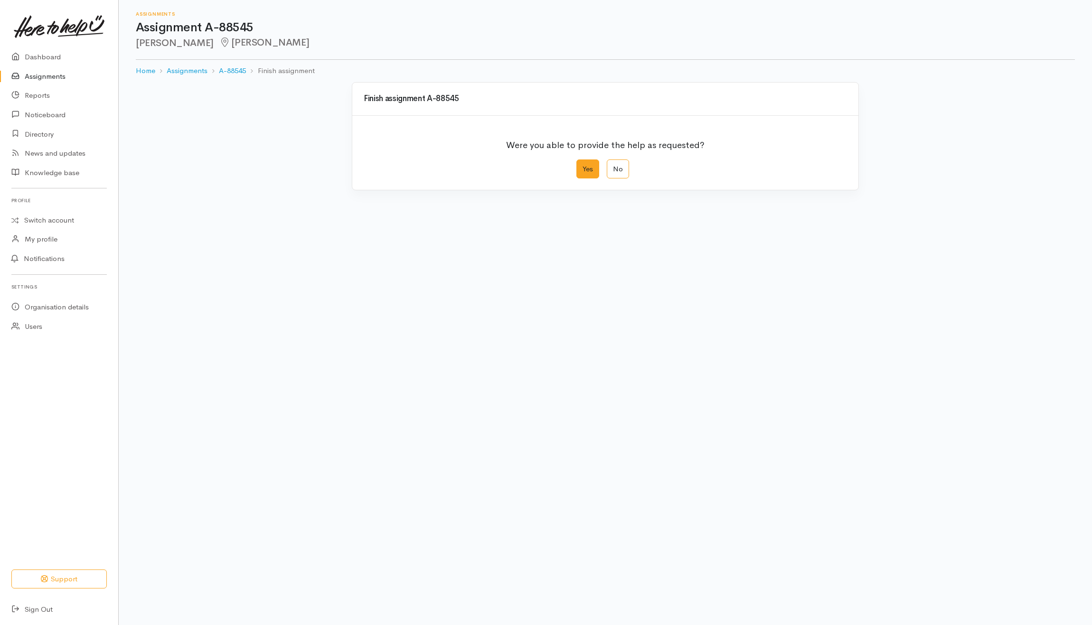
click at [593, 166] on label "Yes" at bounding box center [587, 169] width 23 height 19
click at [582, 166] on input "Yes" at bounding box center [579, 163] width 6 height 6
radio input "true"
click at [828, 386] on button "Save" at bounding box center [833, 380] width 28 height 19
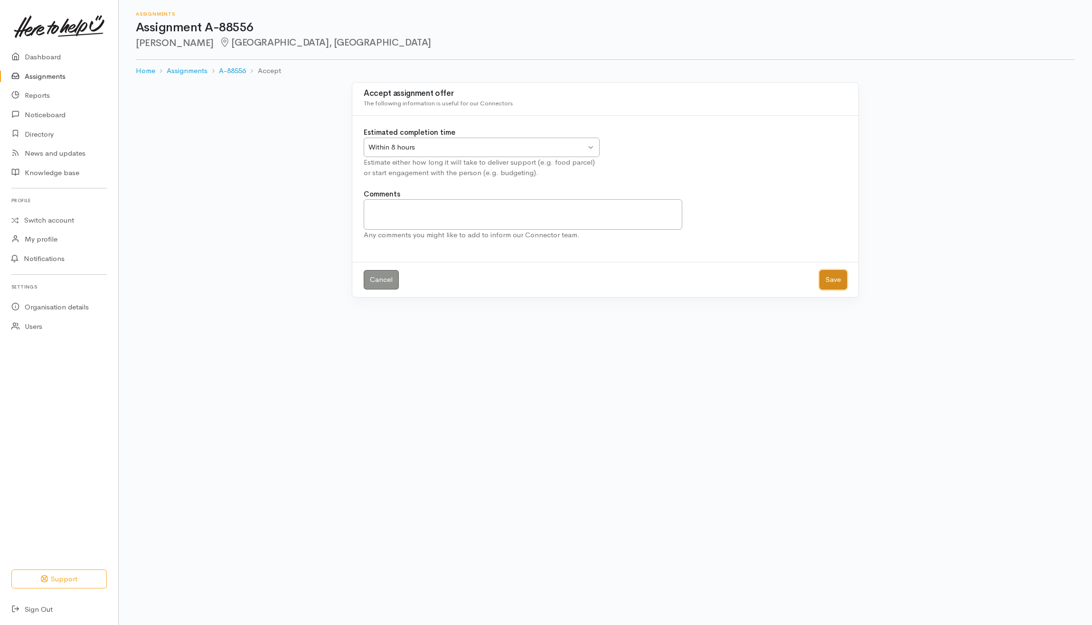
click at [836, 276] on button "Save" at bounding box center [833, 279] width 28 height 19
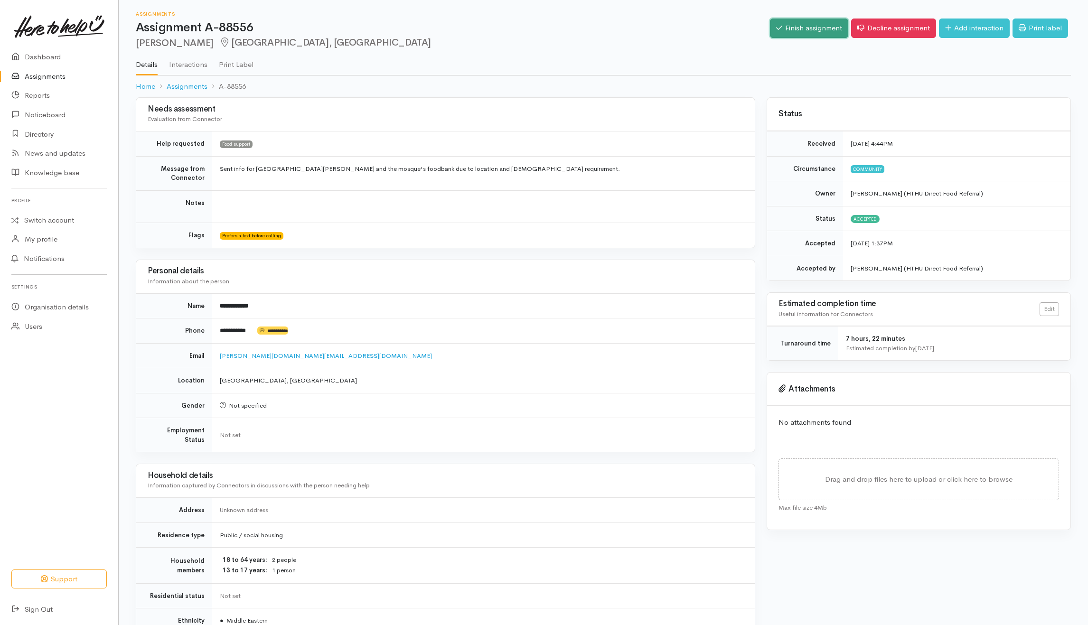
click at [799, 29] on link "Finish assignment" at bounding box center [809, 28] width 78 height 19
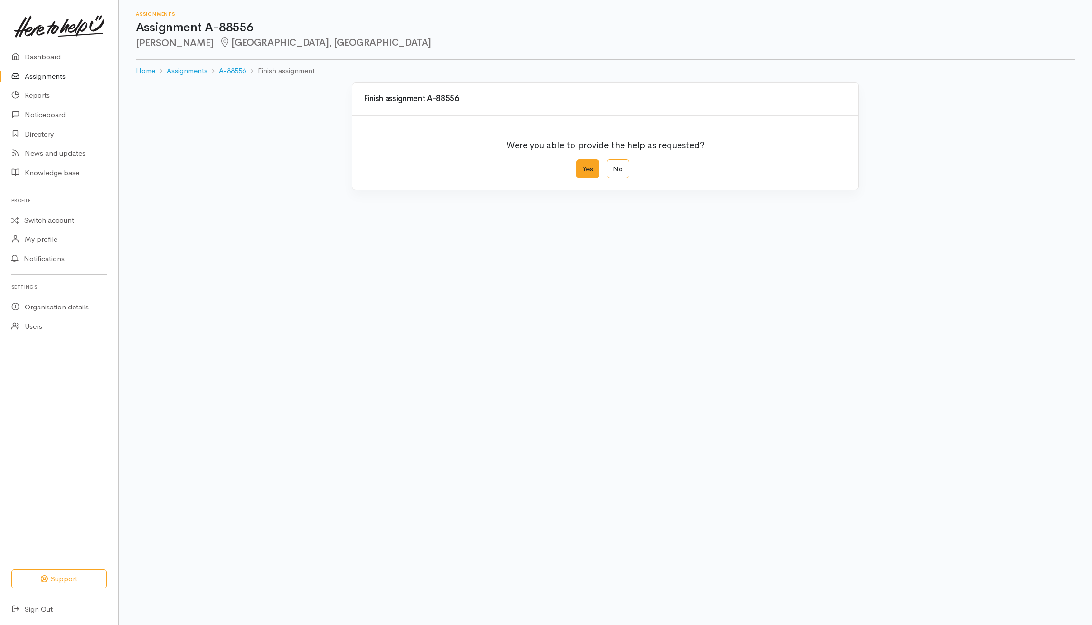
click at [595, 171] on label "Yes" at bounding box center [587, 169] width 23 height 19
click at [582, 166] on input "Yes" at bounding box center [579, 163] width 6 height 6
radio input "true"
click at [828, 378] on button "Save" at bounding box center [833, 380] width 28 height 19
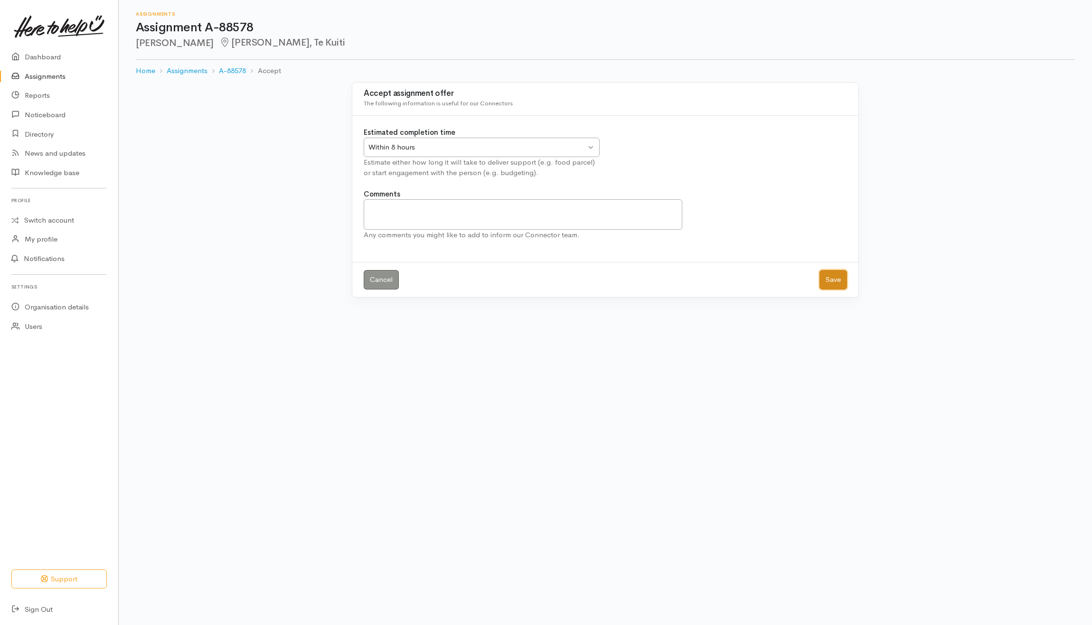
drag, startPoint x: 836, startPoint y: 276, endPoint x: 843, endPoint y: 278, distance: 7.3
click at [837, 278] on button "Save" at bounding box center [833, 279] width 28 height 19
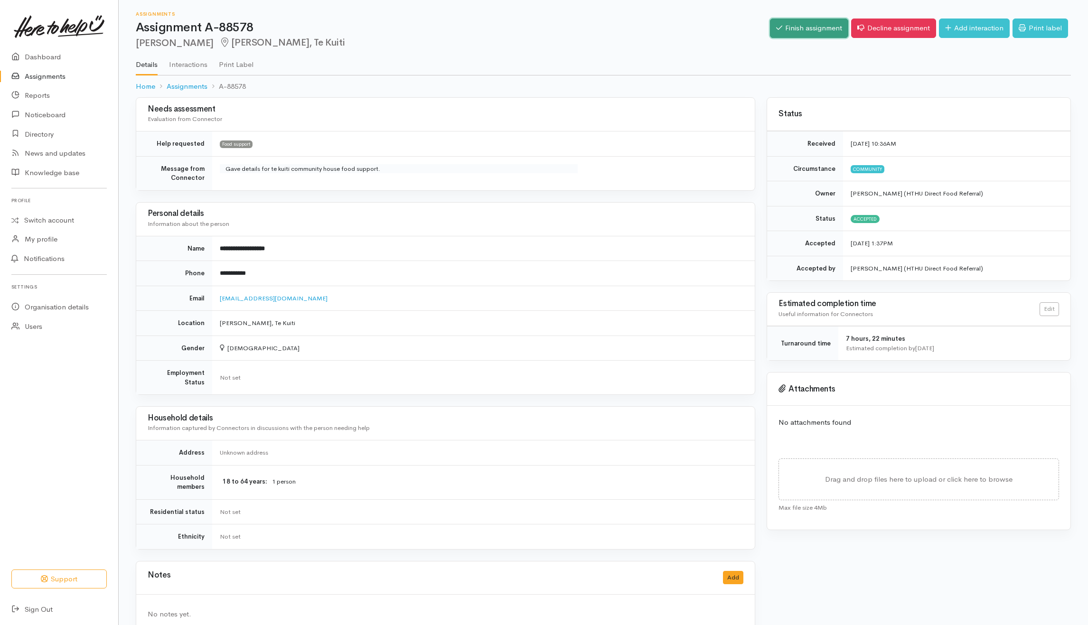
click at [806, 31] on link "Finish assignment" at bounding box center [809, 28] width 78 height 19
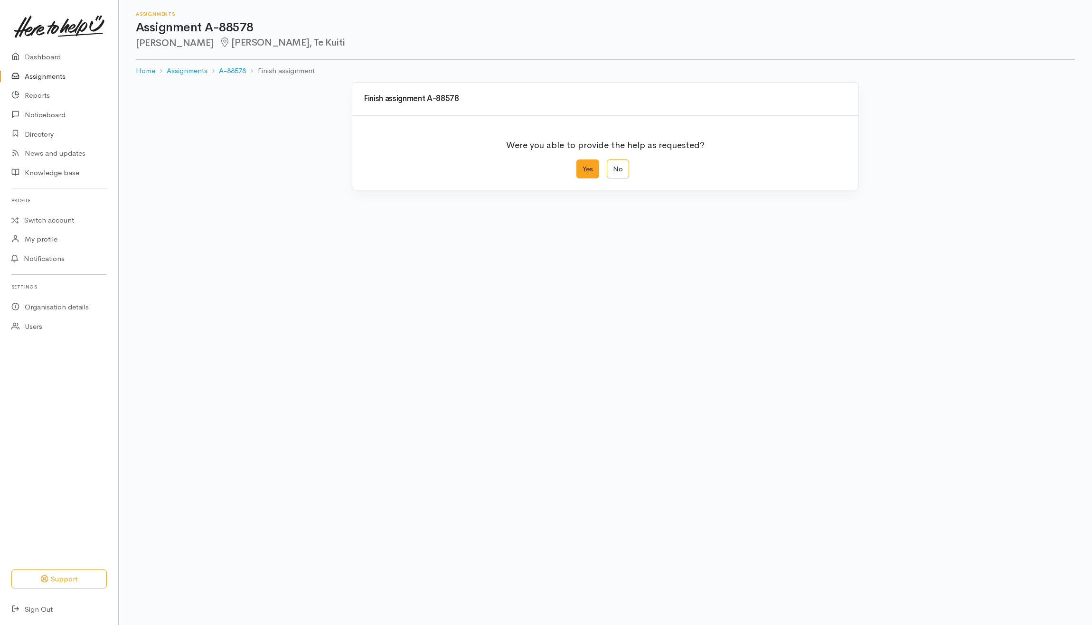
click at [578, 174] on label "Yes" at bounding box center [587, 169] width 23 height 19
click at [578, 166] on input "Yes" at bounding box center [579, 163] width 6 height 6
radio input "true"
click at [825, 380] on button "Save" at bounding box center [833, 380] width 28 height 19
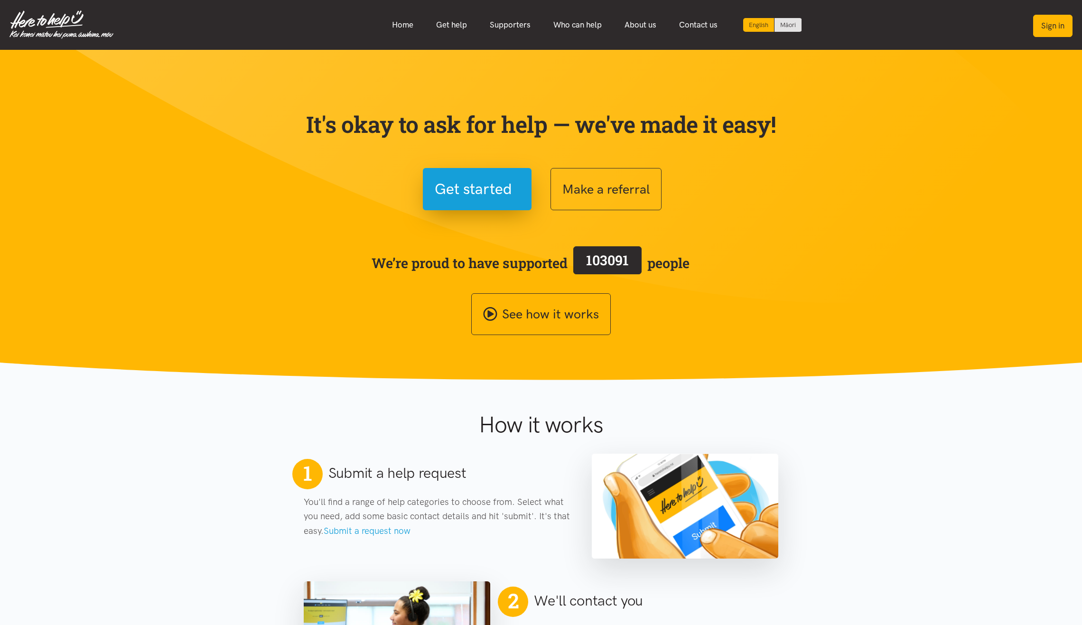
click at [1069, 18] on button "Sign in" at bounding box center [1052, 26] width 39 height 22
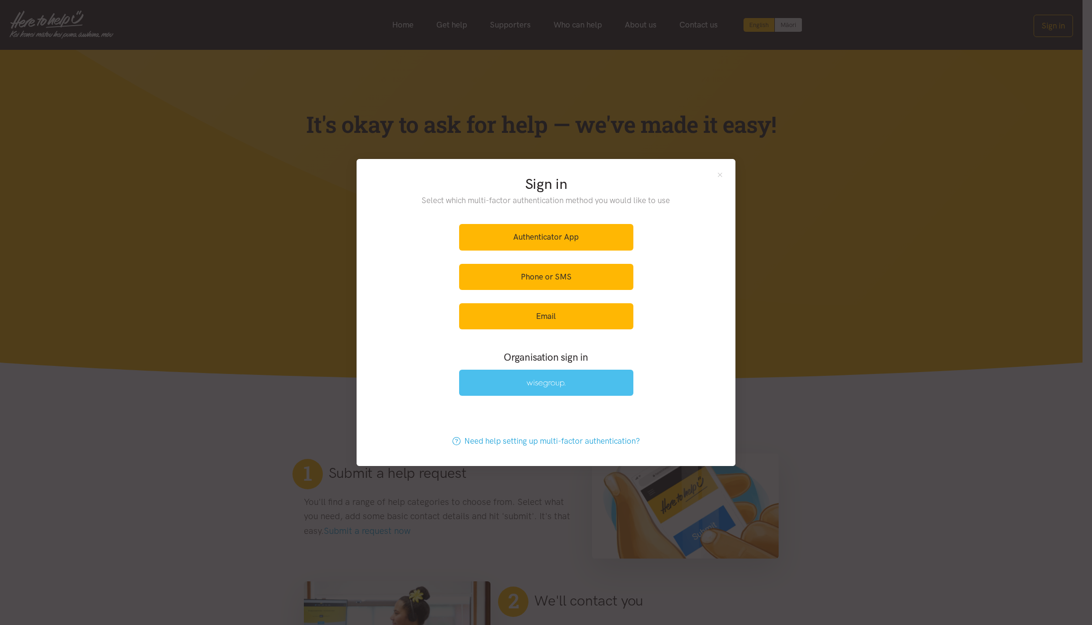
drag, startPoint x: 567, startPoint y: 387, endPoint x: 560, endPoint y: 385, distance: 6.9
click at [566, 386] on link at bounding box center [546, 383] width 174 height 26
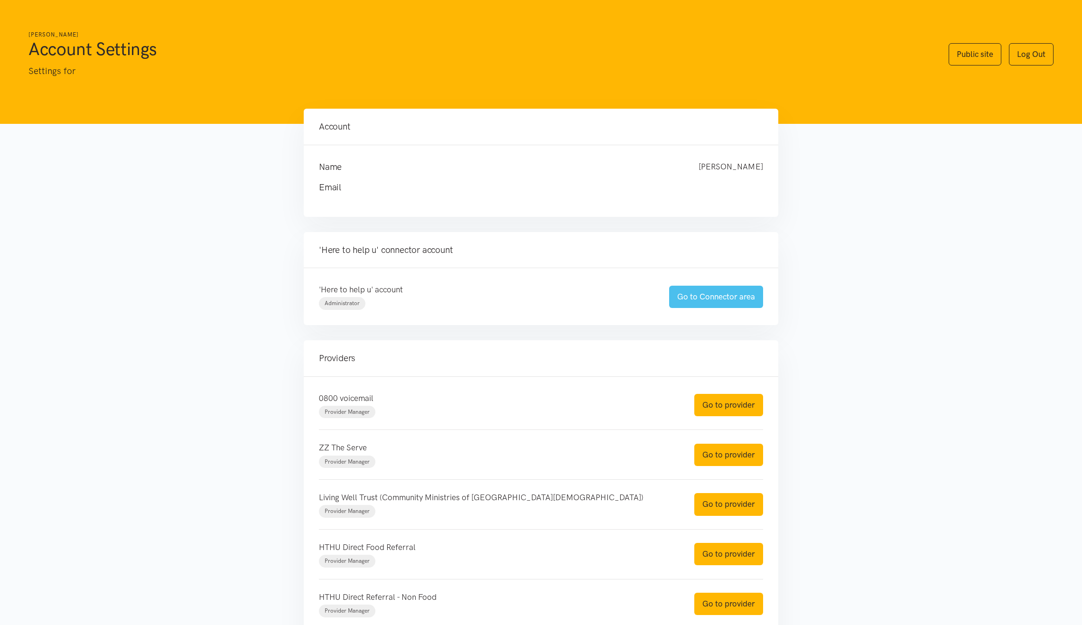
click at [711, 299] on link "Go to Connector area" at bounding box center [716, 297] width 94 height 22
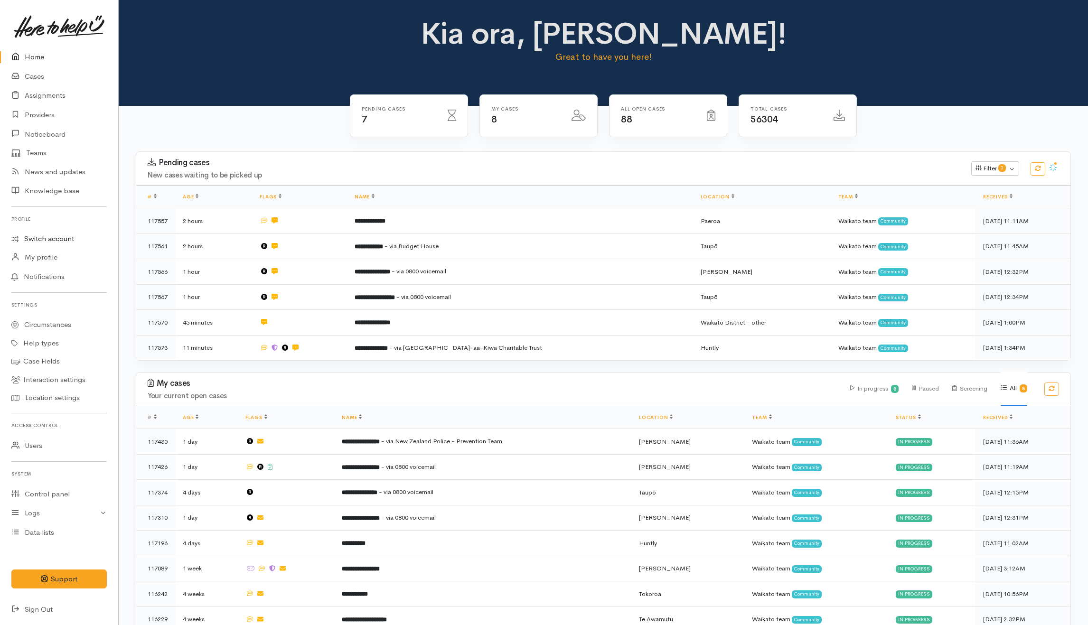
click at [56, 236] on link "Switch account" at bounding box center [59, 239] width 118 height 19
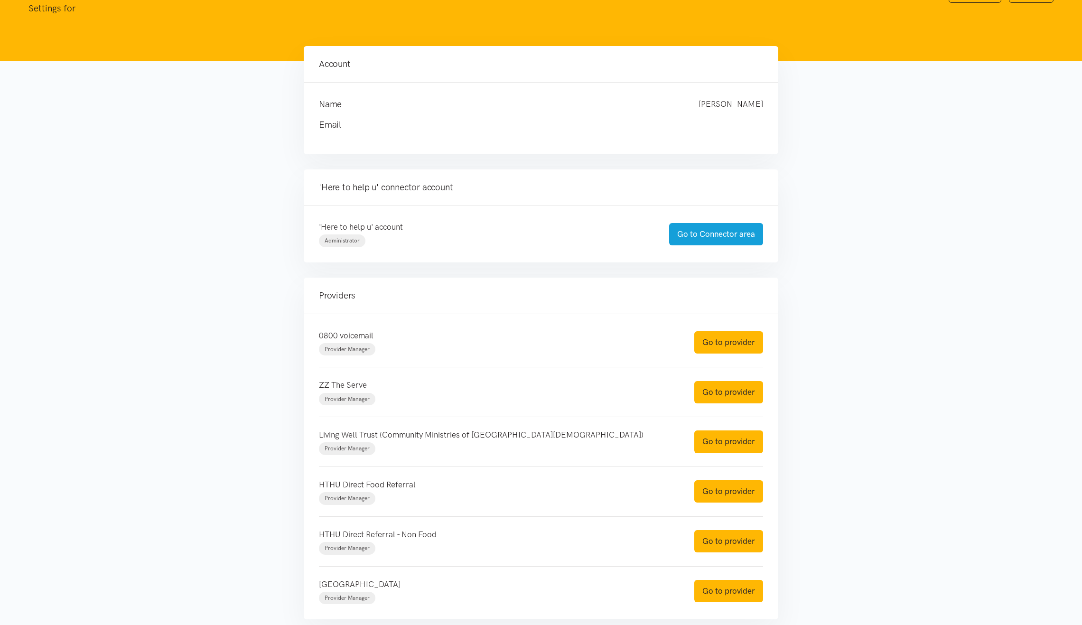
scroll to position [121, 0]
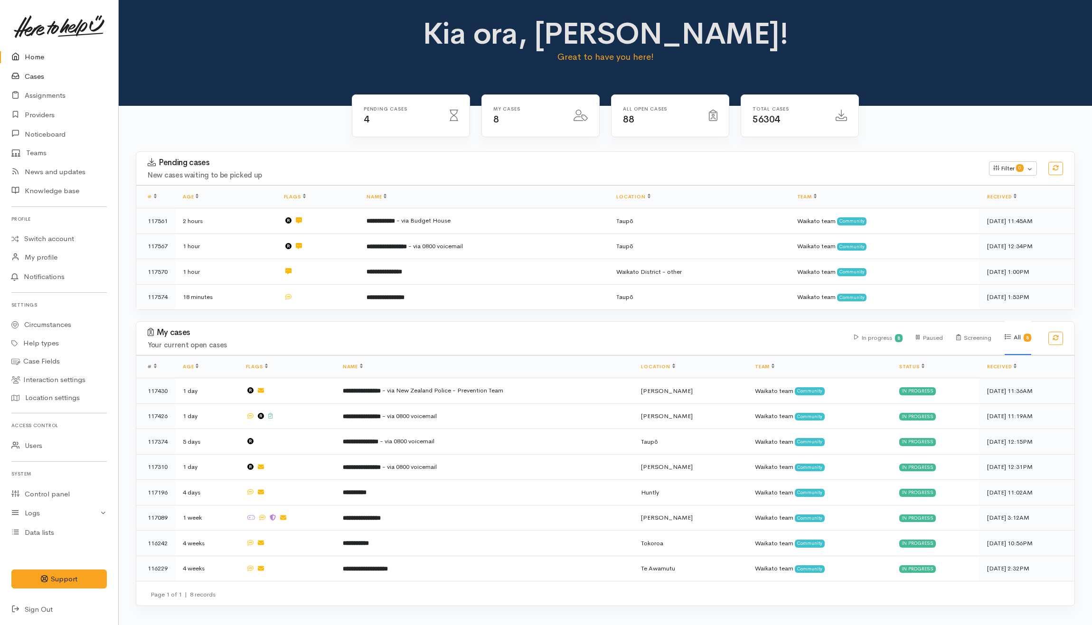
drag, startPoint x: 37, startPoint y: 71, endPoint x: 40, endPoint y: 86, distance: 15.0
click at [38, 71] on link "Cases" at bounding box center [59, 76] width 118 height 19
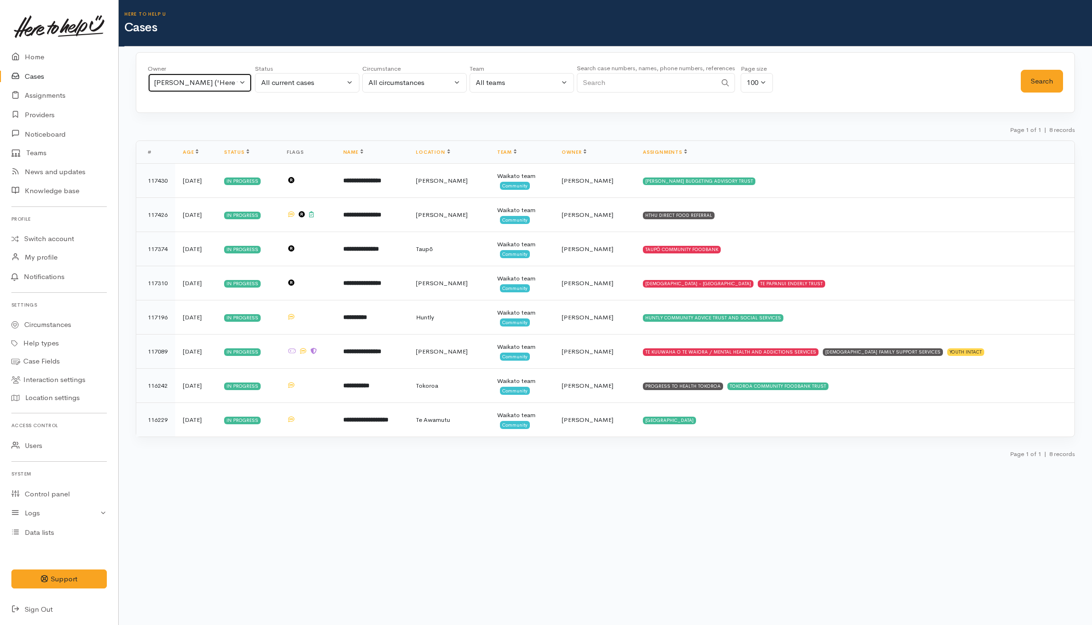
click at [247, 87] on button "[PERSON_NAME] ('Here to help u')" at bounding box center [200, 82] width 104 height 19
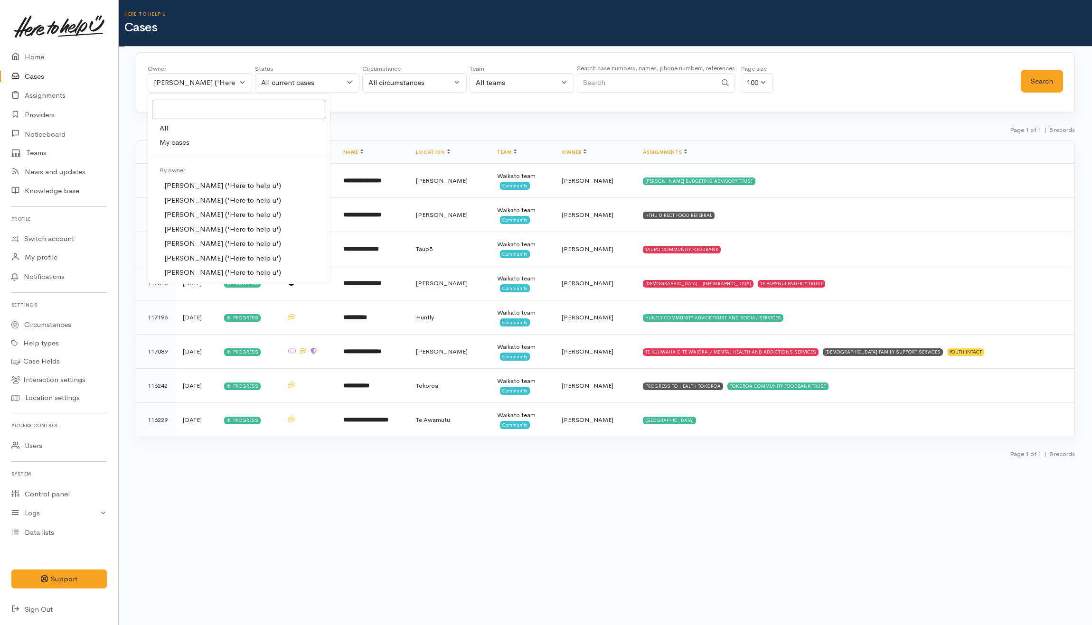
click at [209, 127] on link "All" at bounding box center [239, 128] width 182 height 15
select select "-1"
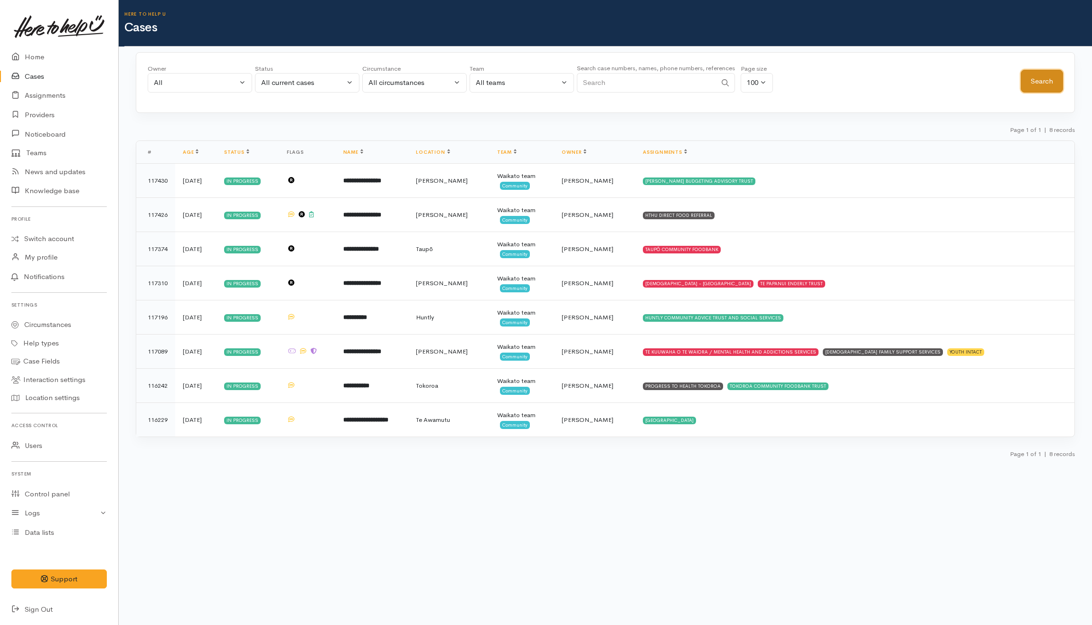
click at [1047, 90] on button "Search" at bounding box center [1042, 81] width 42 height 23
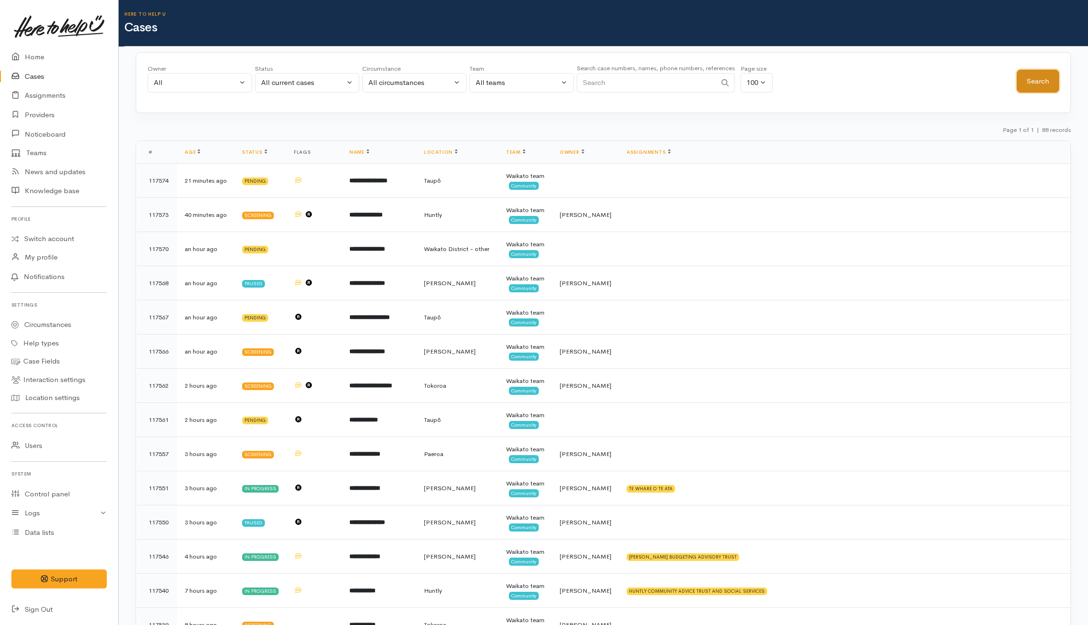
click at [1053, 86] on button "Search" at bounding box center [1038, 81] width 42 height 23
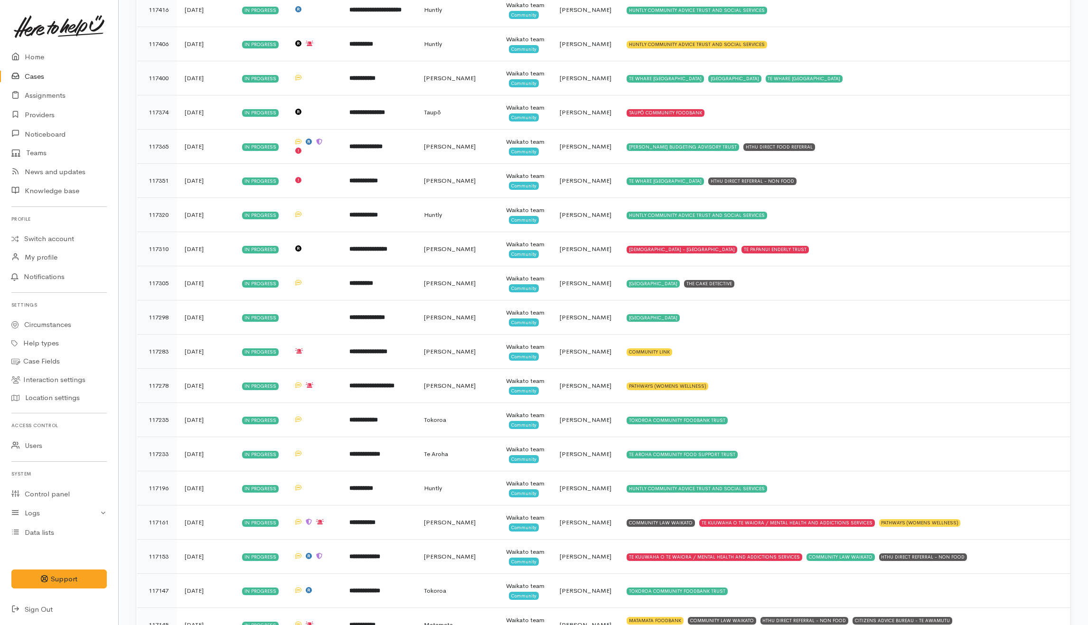
scroll to position [1962, 0]
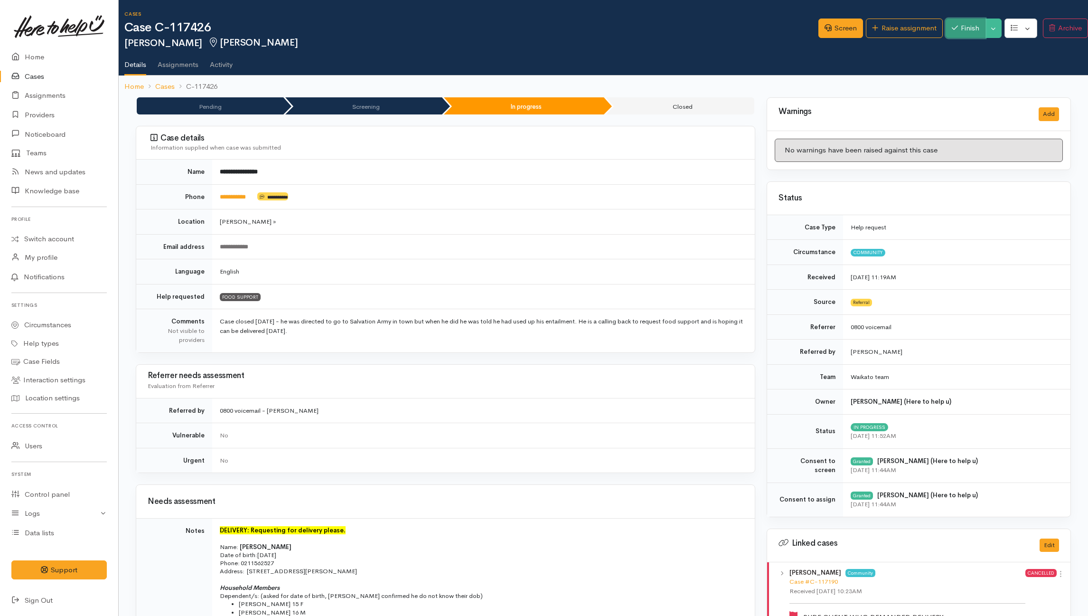
click at [815, 28] on button "Finish" at bounding box center [966, 28] width 40 height 19
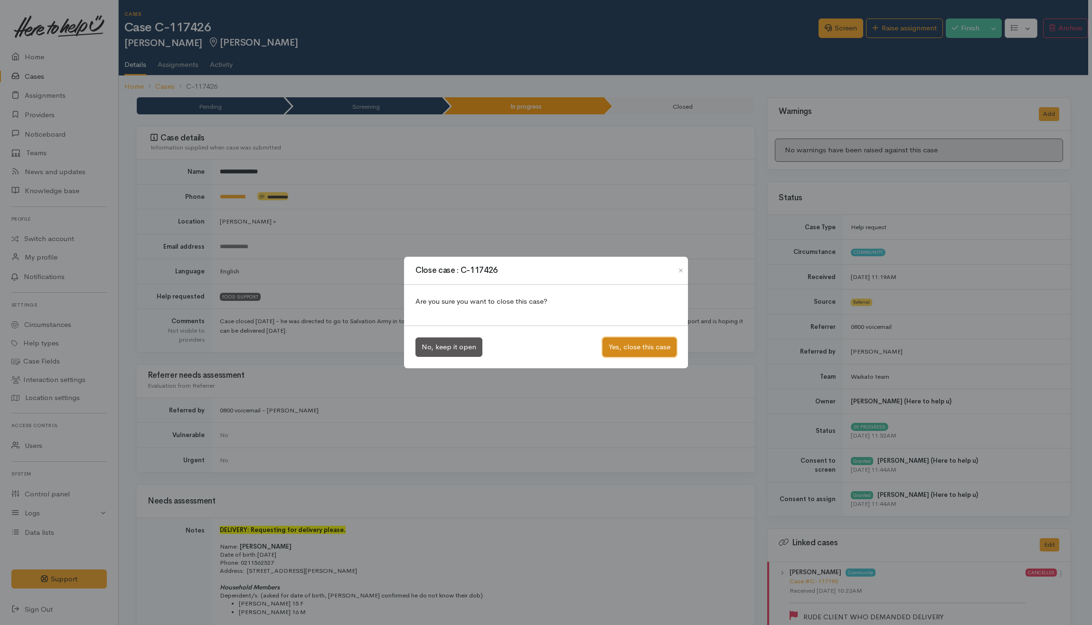
click at [645, 350] on button "Yes, close this case" at bounding box center [639, 347] width 74 height 19
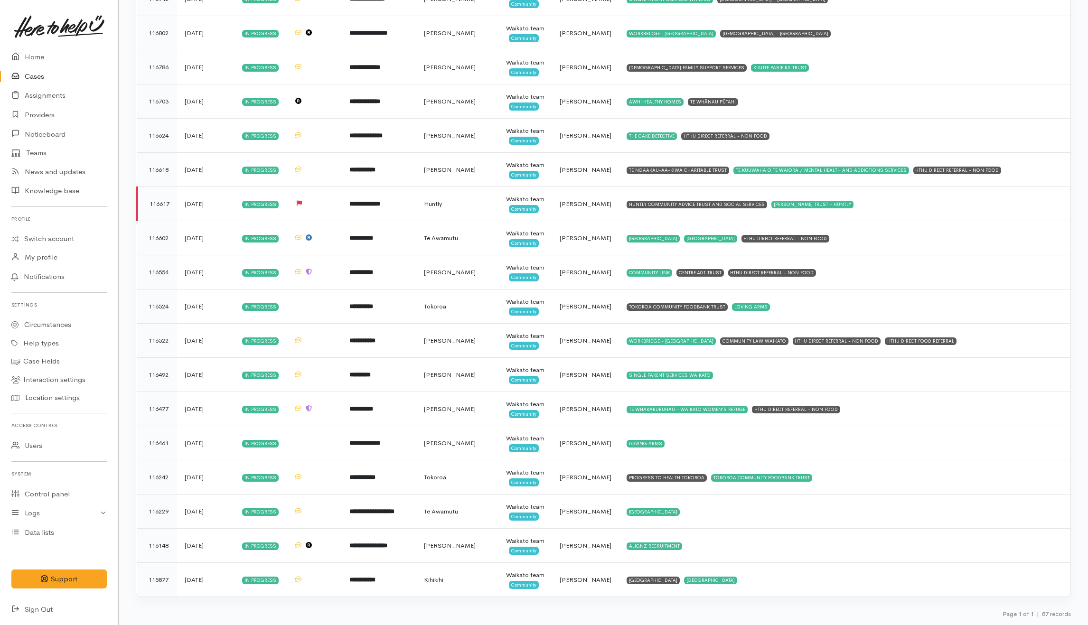
scroll to position [3107, 0]
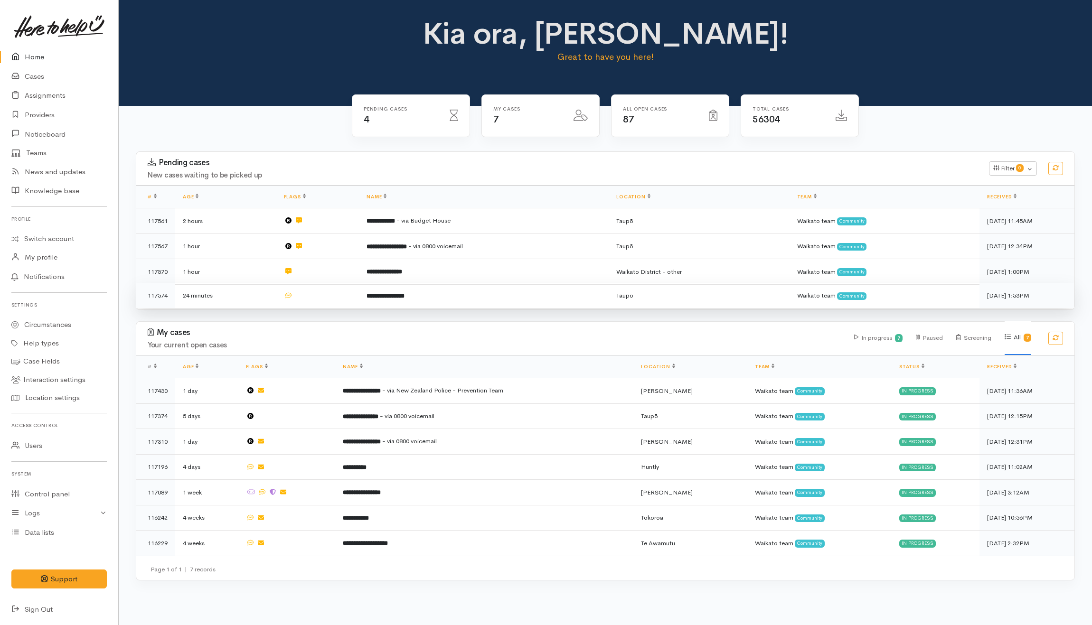
click at [338, 293] on td at bounding box center [317, 295] width 83 height 25
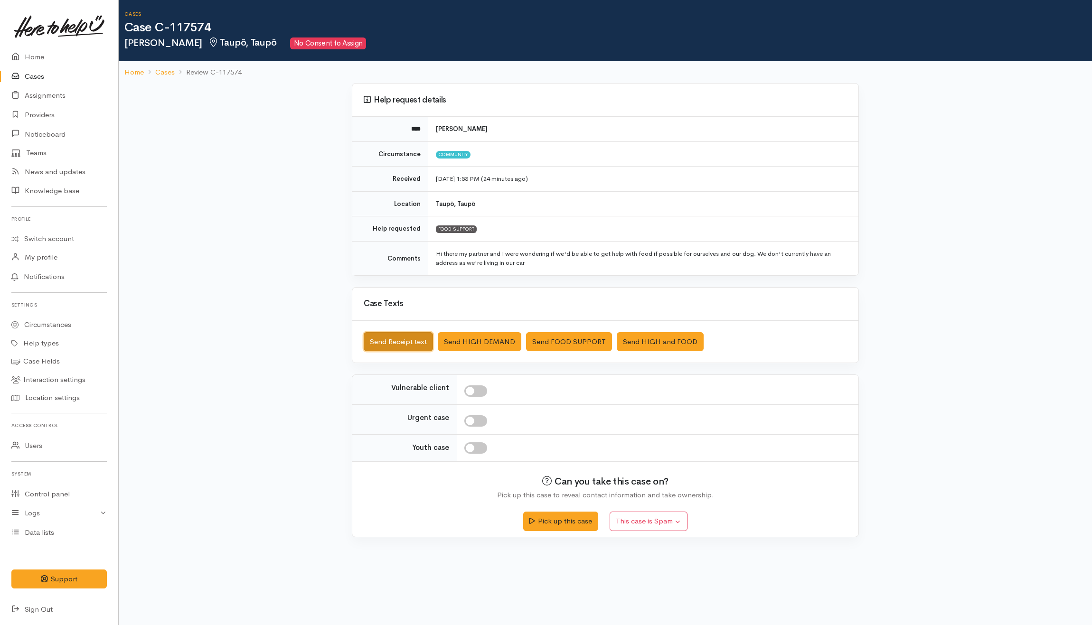
click at [396, 335] on button "Send Receipt text" at bounding box center [398, 341] width 69 height 19
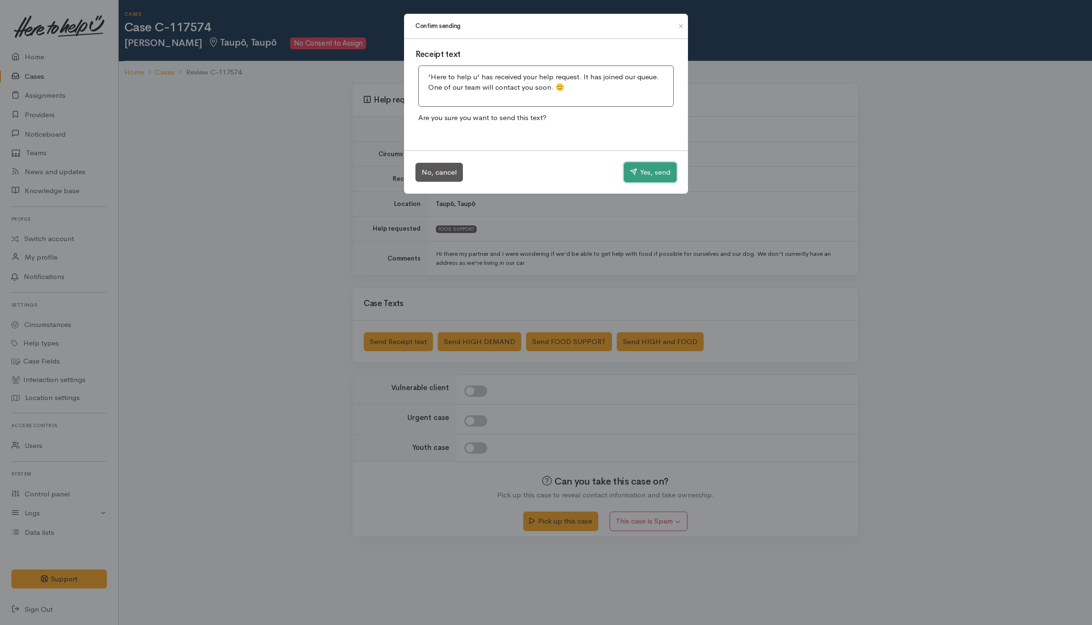
click at [648, 167] on button "Yes, send" at bounding box center [650, 172] width 53 height 20
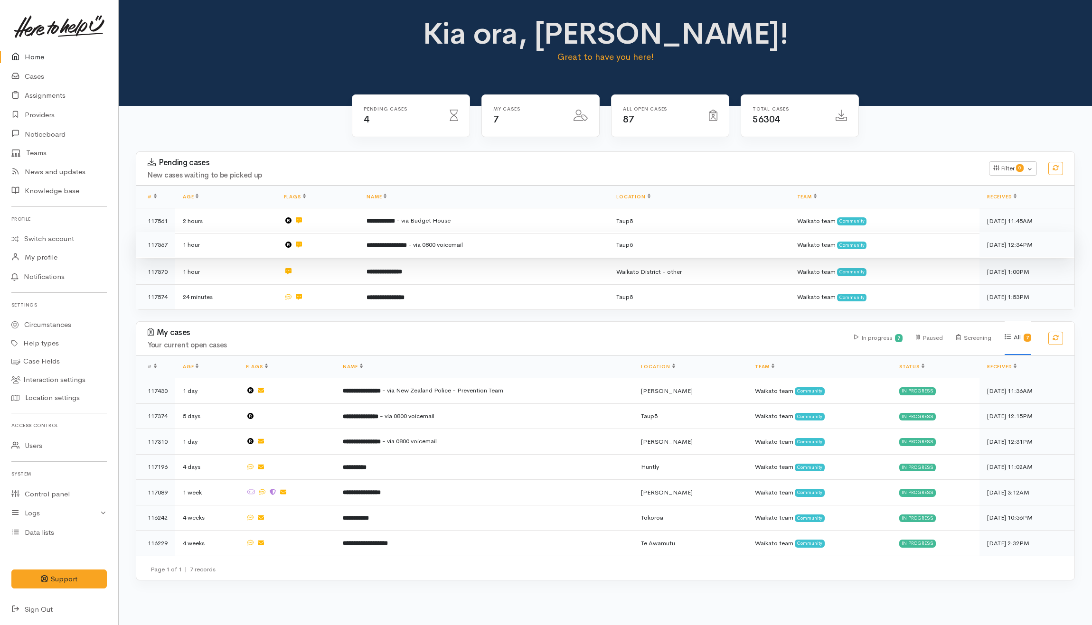
drag, startPoint x: 491, startPoint y: 225, endPoint x: 511, endPoint y: 238, distance: 24.4
click at [492, 225] on td "**********" at bounding box center [484, 221] width 250 height 26
click at [514, 251] on td "**********" at bounding box center [484, 245] width 250 height 26
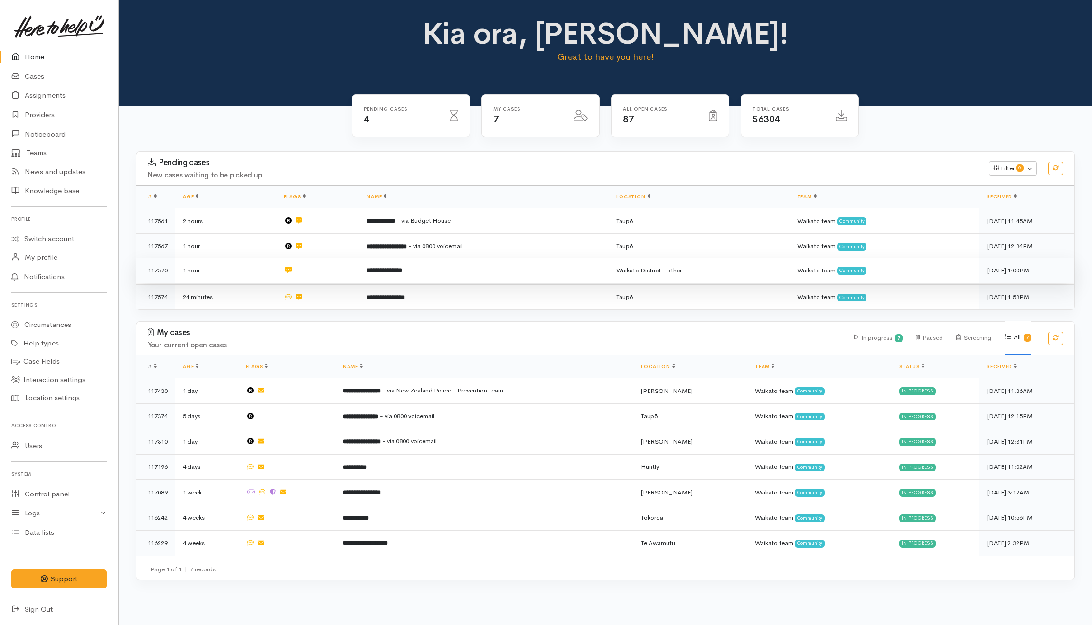
click at [506, 268] on td "**********" at bounding box center [484, 271] width 250 height 26
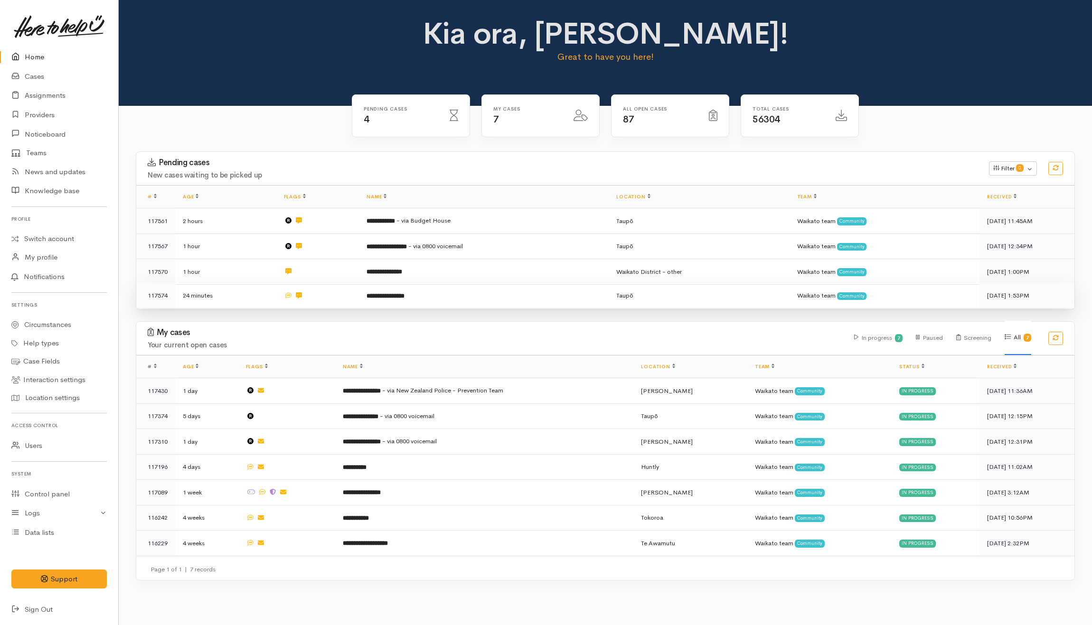
click at [504, 302] on td "**********" at bounding box center [484, 295] width 250 height 25
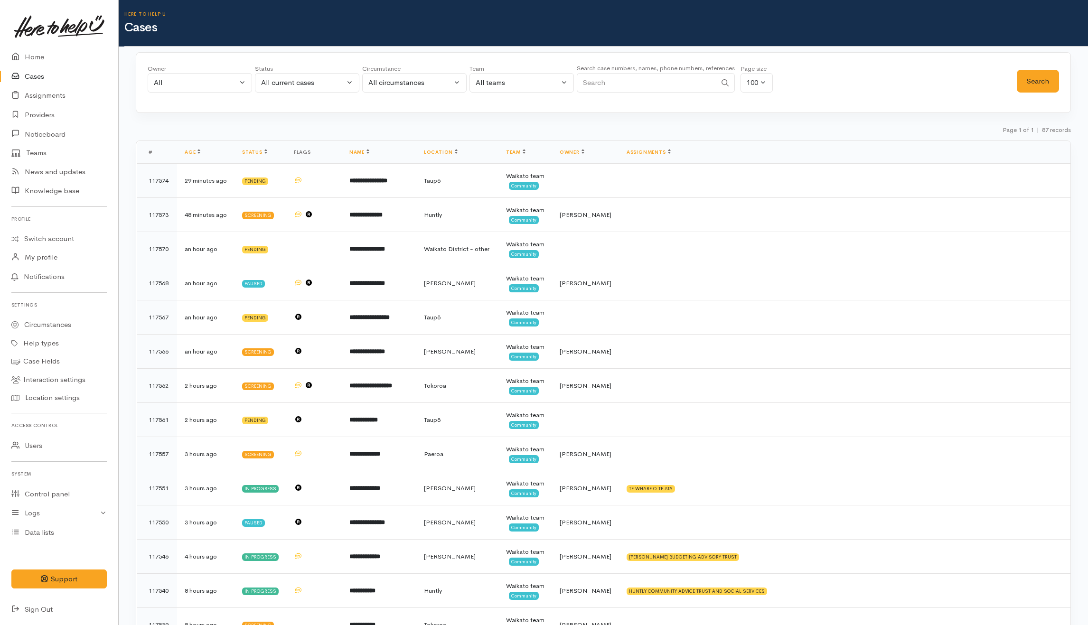
click at [787, 129] on div "Page 1 of 1 | 87 records" at bounding box center [603, 132] width 935 height 17
click at [204, 84] on div "All" at bounding box center [196, 82] width 84 height 11
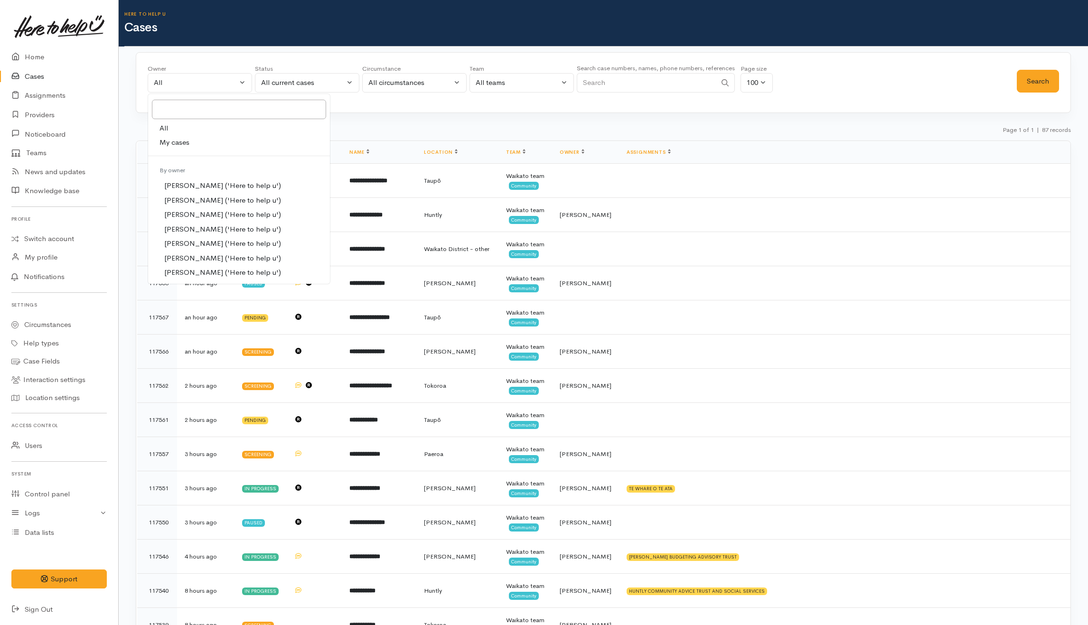
click at [184, 143] on span "My cases" at bounding box center [175, 142] width 30 height 11
select select "202"
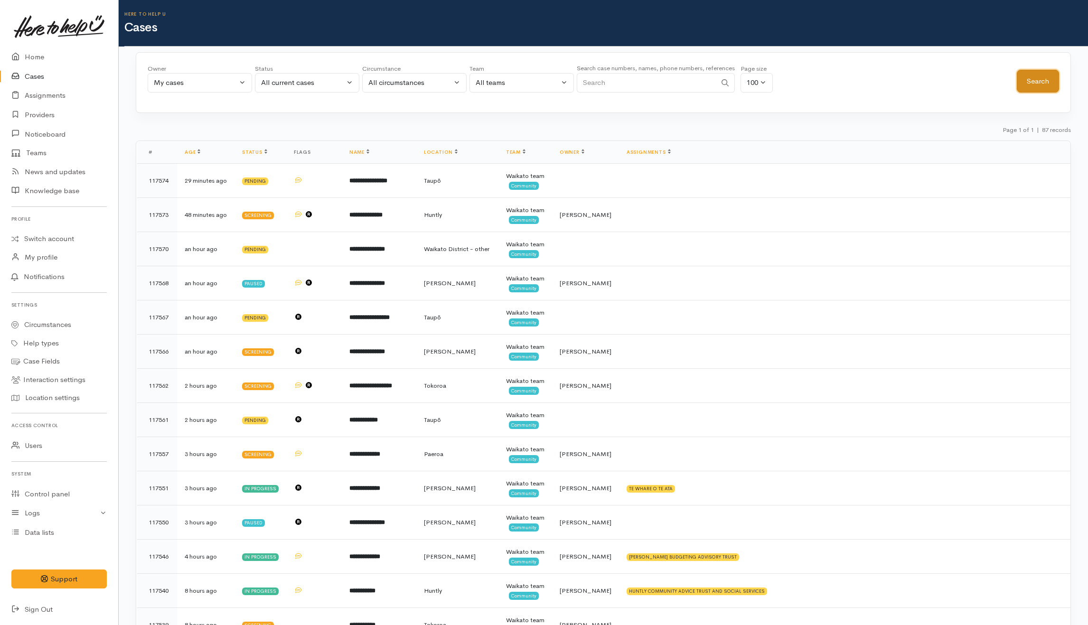
click at [1023, 82] on button "Search" at bounding box center [1038, 81] width 42 height 23
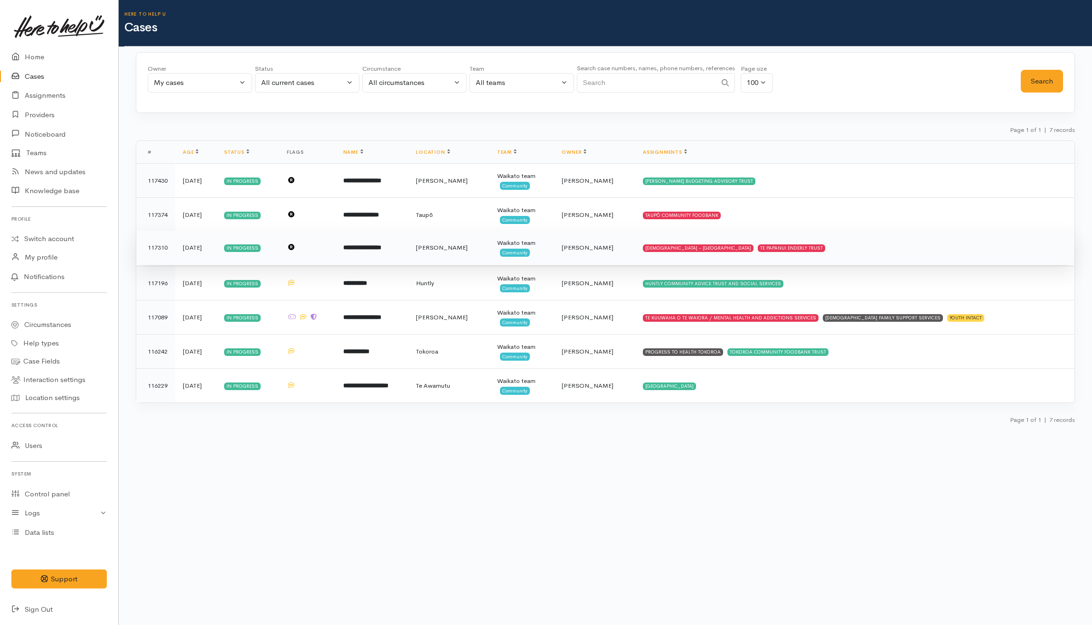
click at [864, 252] on td "SALVATION ARMY - HAMILTON CITY TE PAPANUI ENDERLY TRUST" at bounding box center [854, 248] width 439 height 34
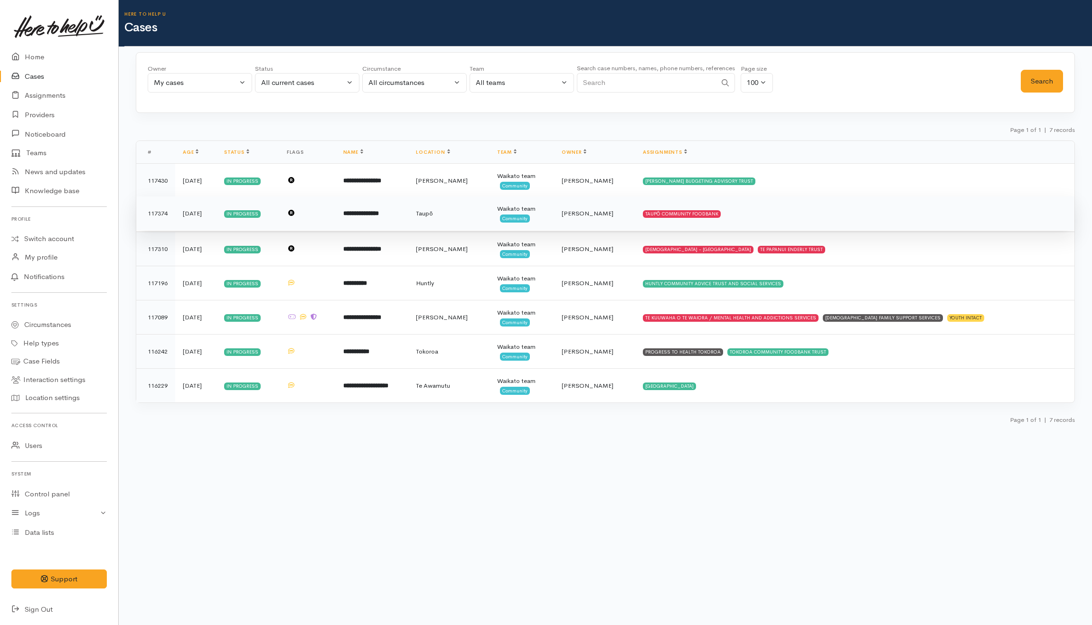
click at [842, 206] on td "TAUPŌ COMMUNITY FOODBANK" at bounding box center [854, 214] width 439 height 34
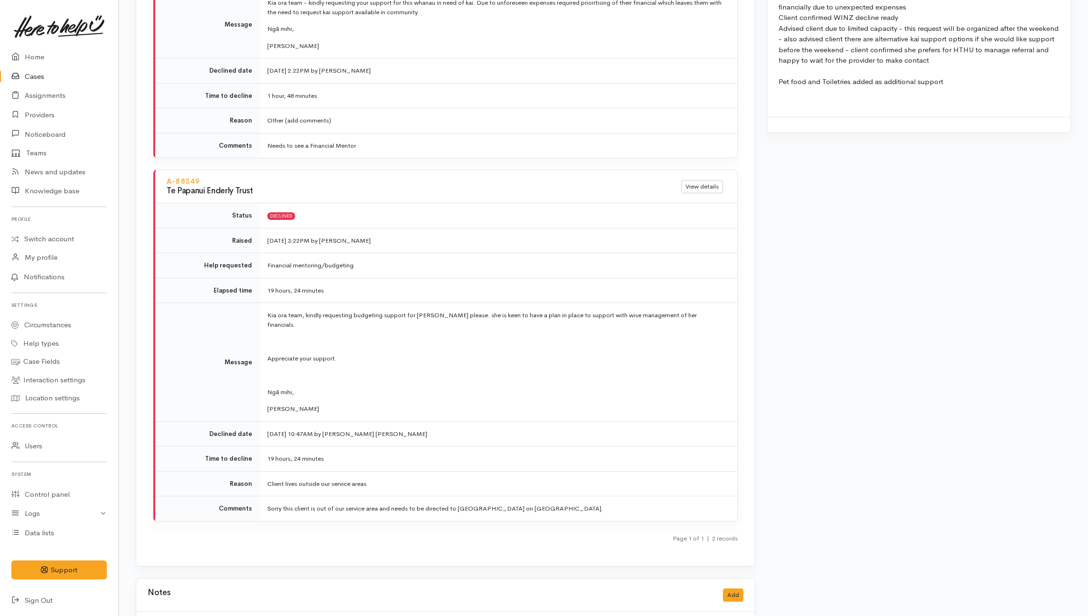
scroll to position [1266, 0]
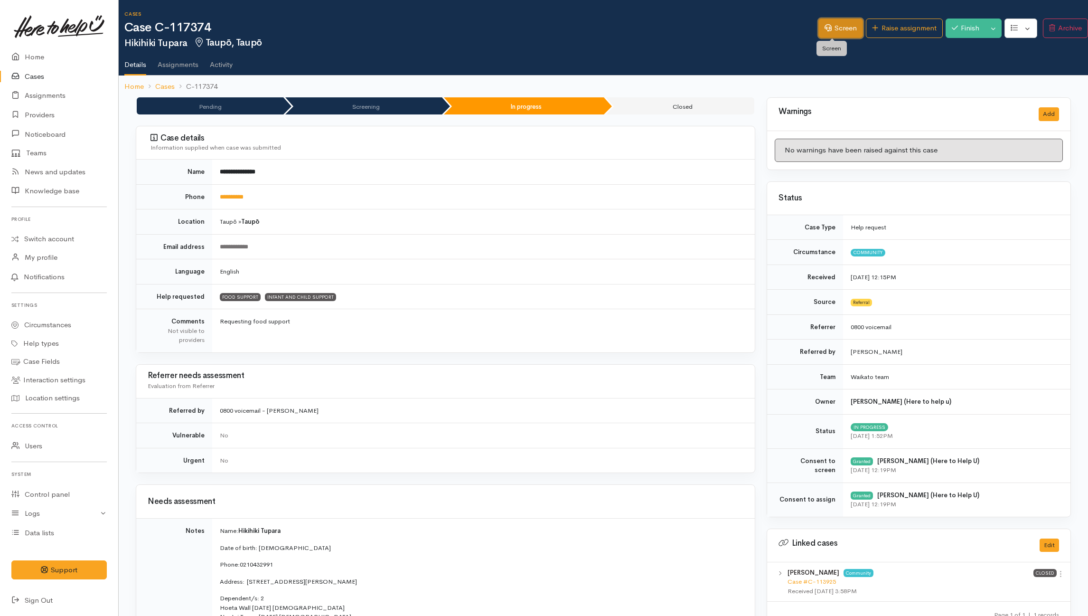
click at [815, 28] on link "Screen" at bounding box center [840, 28] width 45 height 19
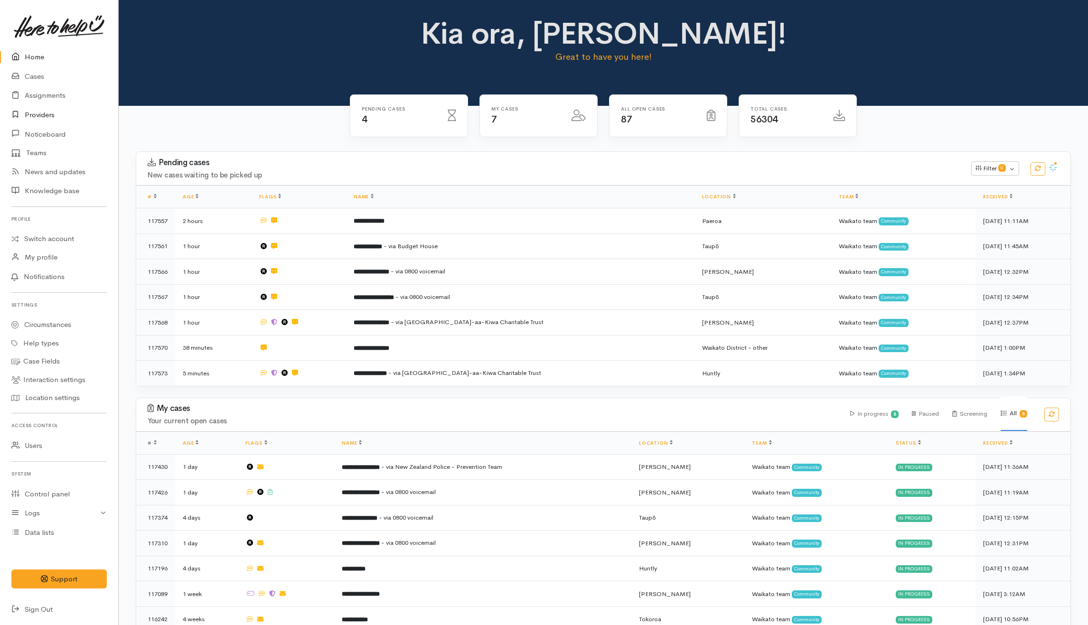
click at [42, 114] on link "Providers" at bounding box center [59, 114] width 118 height 19
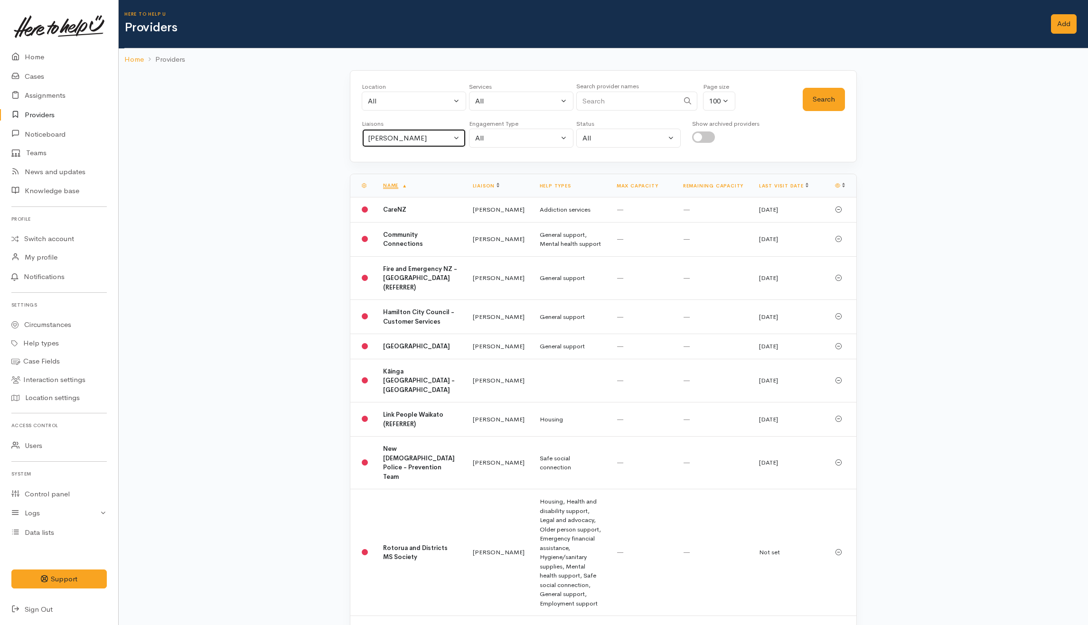
click at [423, 139] on div "[PERSON_NAME]" at bounding box center [410, 138] width 84 height 11
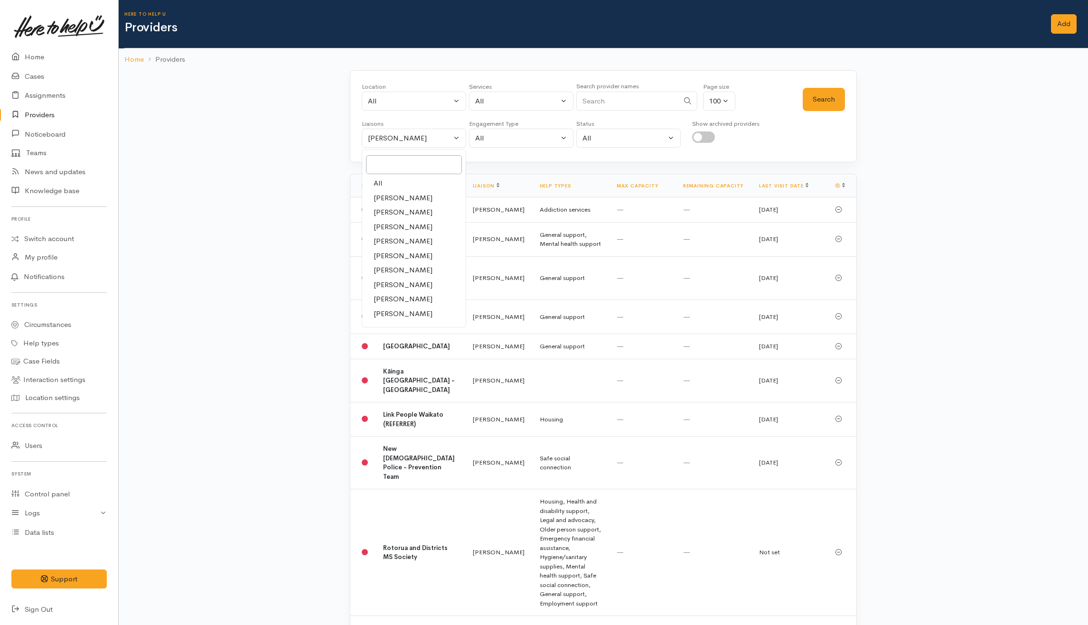
drag, startPoint x: 373, startPoint y: 184, endPoint x: 378, endPoint y: 158, distance: 26.7
click at [373, 183] on link "All" at bounding box center [413, 183] width 103 height 15
select select "null"
click at [640, 105] on input "Search" at bounding box center [627, 101] width 103 height 19
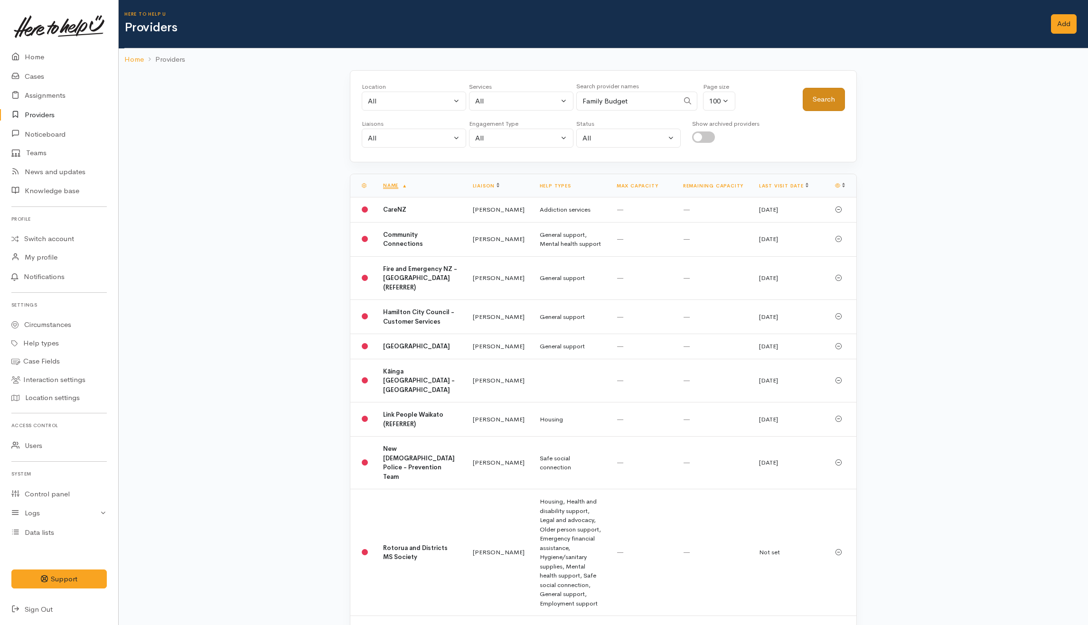
type input "Family Budget"
click at [826, 95] on button "Search" at bounding box center [824, 99] width 42 height 23
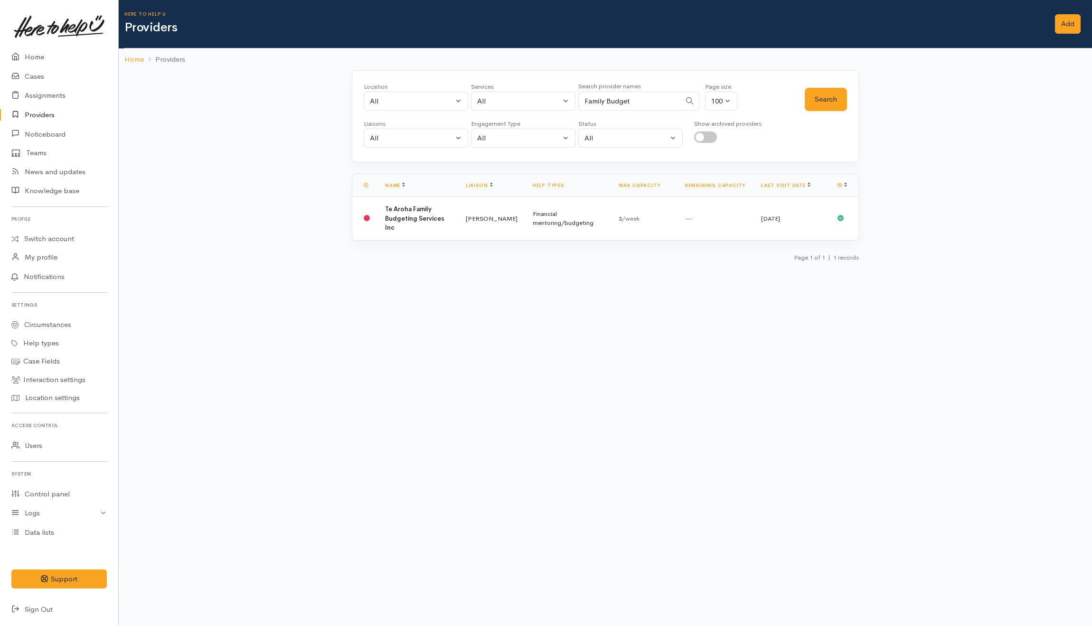
drag, startPoint x: 640, startPoint y: 103, endPoint x: 507, endPoint y: 103, distance: 132.4
click at [507, 103] on div "Location All Tauranga Eastern Bay of Plenty - other Kawerau Ōhope Ōpōtiki Whaka…" at bounding box center [584, 99] width 441 height 34
click at [451, 101] on div "All" at bounding box center [412, 101] width 84 height 11
type input "taup"
click at [422, 200] on link "Taupō" at bounding box center [415, 206] width 103 height 15
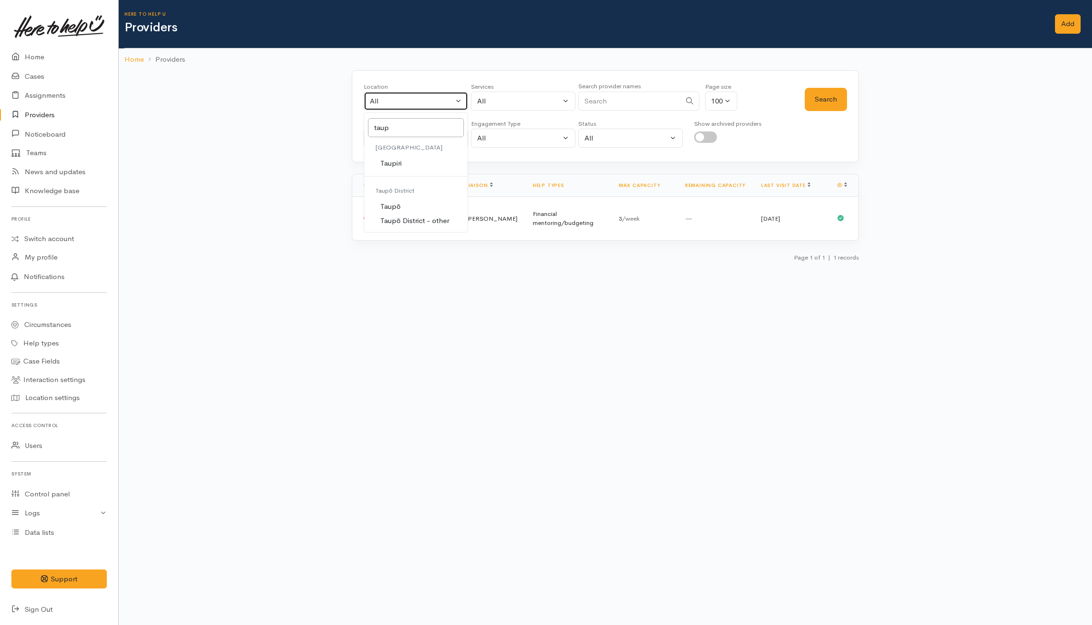
select select "183"
click at [803, 95] on div "Location All Tauranga Eastern Bay of Plenty - other Kawerau Ōhope Ōpōtiki Whaka…" at bounding box center [584, 99] width 441 height 34
click at [828, 80] on div "Location All Tauranga Eastern Bay of Plenty - other Kawerau Ōhope Ōpōtiki Whaka…" at bounding box center [605, 116] width 507 height 92
click at [828, 98] on button "Search" at bounding box center [826, 99] width 42 height 23
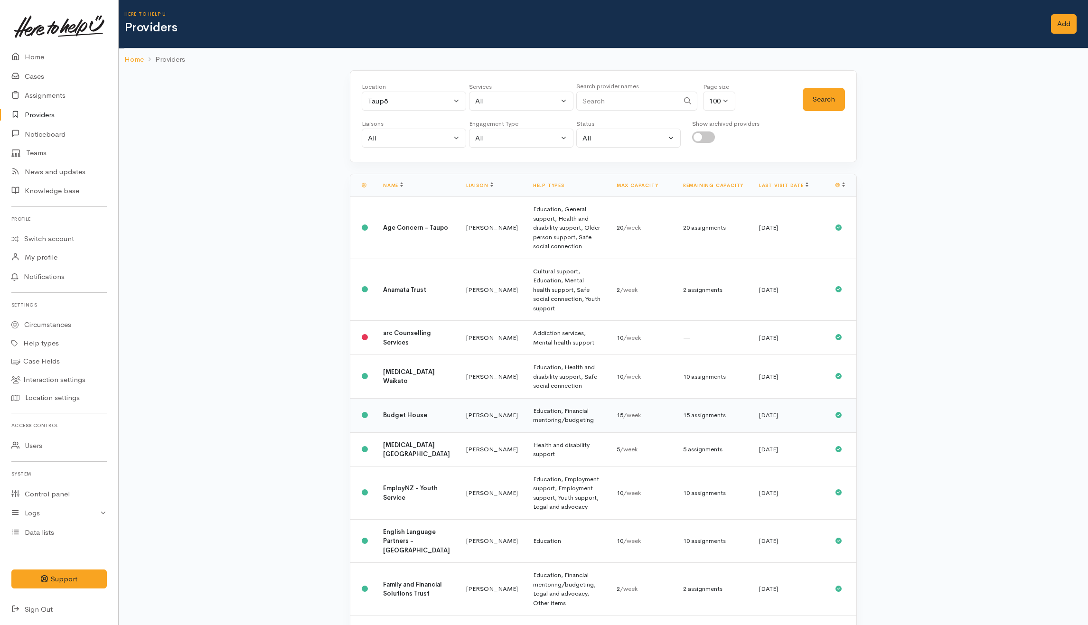
click at [482, 398] on td "Leinati Lima" at bounding box center [492, 415] width 67 height 34
click at [371, 96] on div "Taupō" at bounding box center [410, 101] width 84 height 11
click at [377, 149] on span "All" at bounding box center [378, 146] width 9 height 11
select select "-1"
click at [631, 105] on input "Search" at bounding box center [627, 101] width 103 height 19
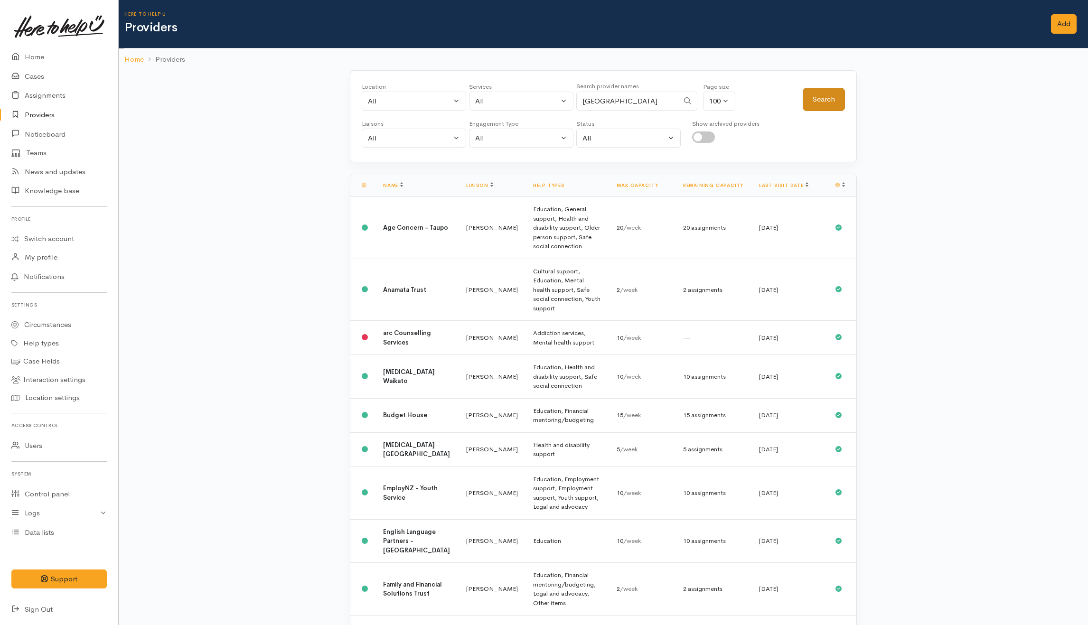
type input "South waikato"
click at [814, 98] on button "Search" at bounding box center [824, 99] width 42 height 23
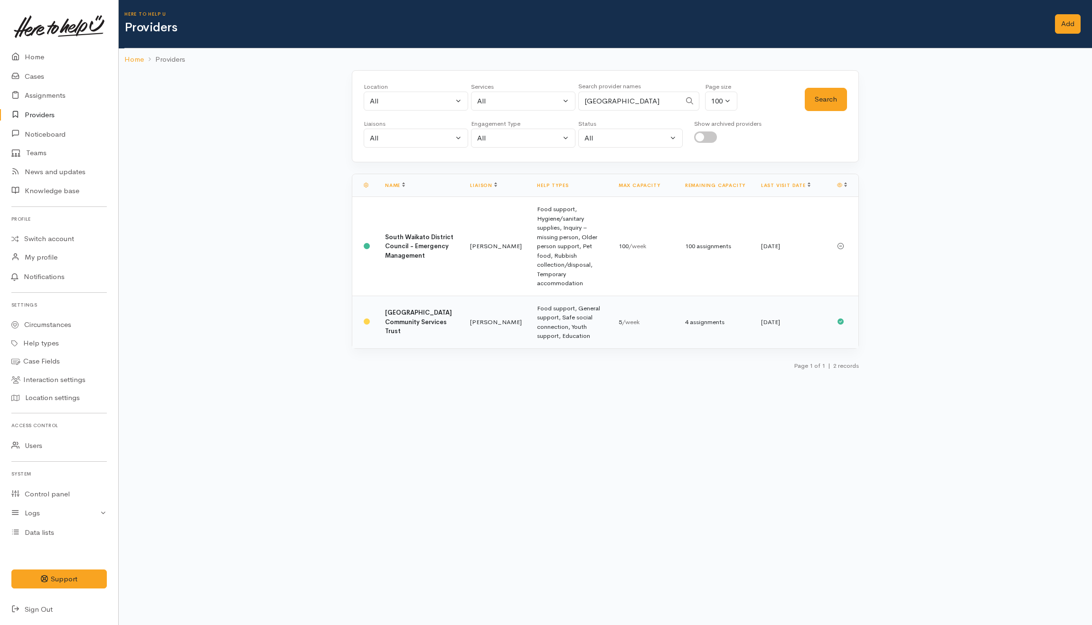
click at [565, 296] on td "Food support, General support, Safe social connection, Youth support, Education" at bounding box center [569, 322] width 81 height 53
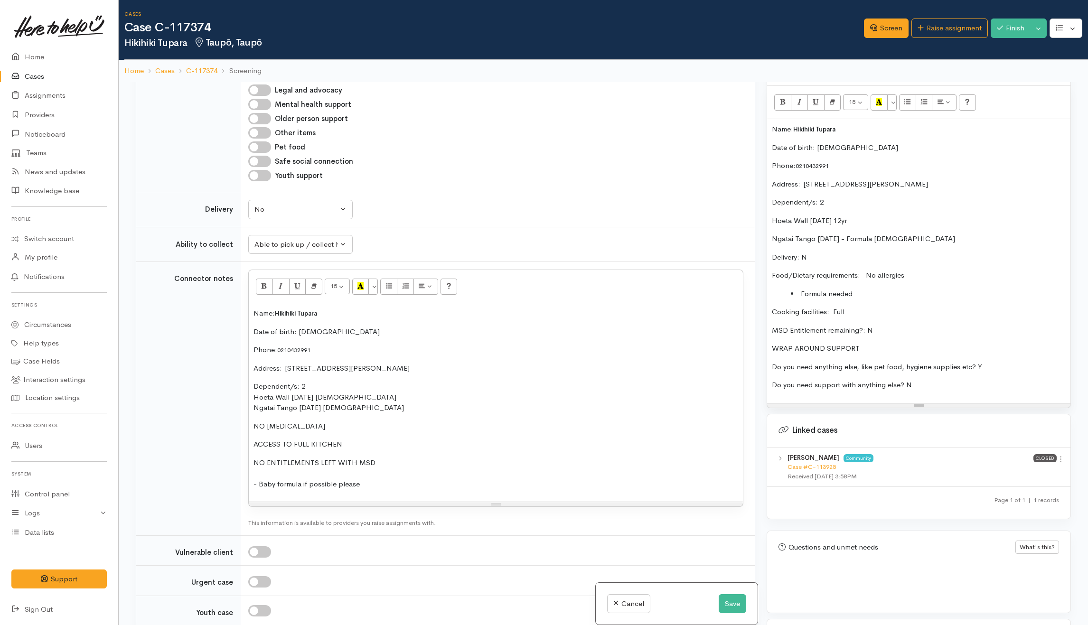
scroll to position [633, 0]
drag, startPoint x: 249, startPoint y: 388, endPoint x: 358, endPoint y: 452, distance: 126.8
click at [358, 452] on div "Name: Hikihiki Tupara Date of birth: 5/5/1999 Phone:  0210432991 Address:  37 D…" at bounding box center [496, 401] width 494 height 198
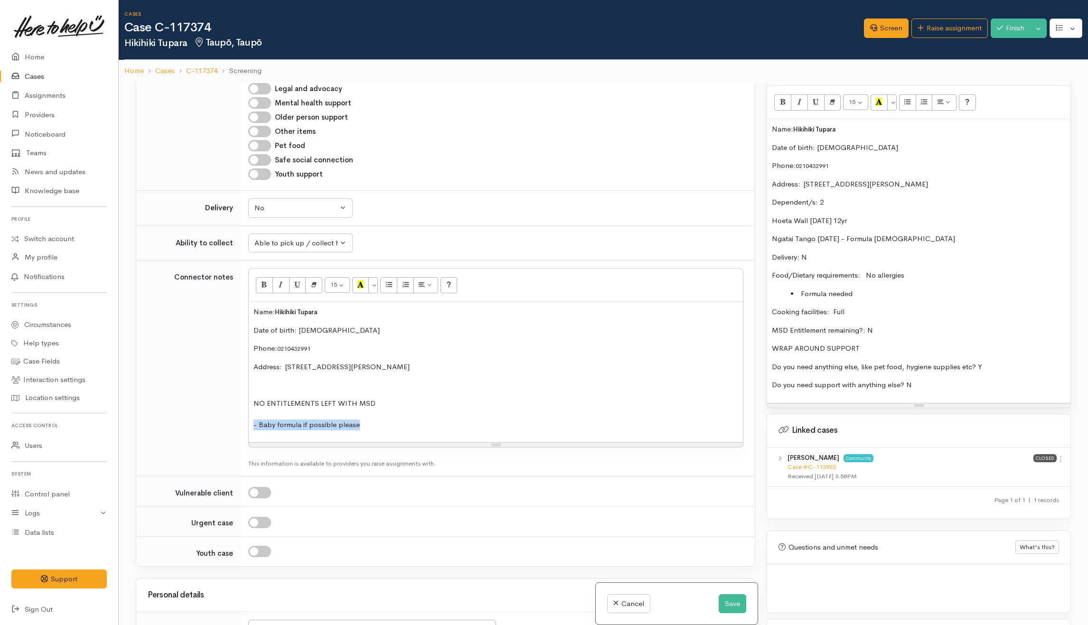
drag, startPoint x: 340, startPoint y: 433, endPoint x: 231, endPoint y: 434, distance: 109.2
click at [231, 434] on tr "Connector notes <p>Name:&nbsp;&nbsp;<span style="font-size: 13px; font-weight: …" at bounding box center [445, 369] width 619 height 216
click at [735, 610] on button "Save" at bounding box center [733, 603] width 28 height 19
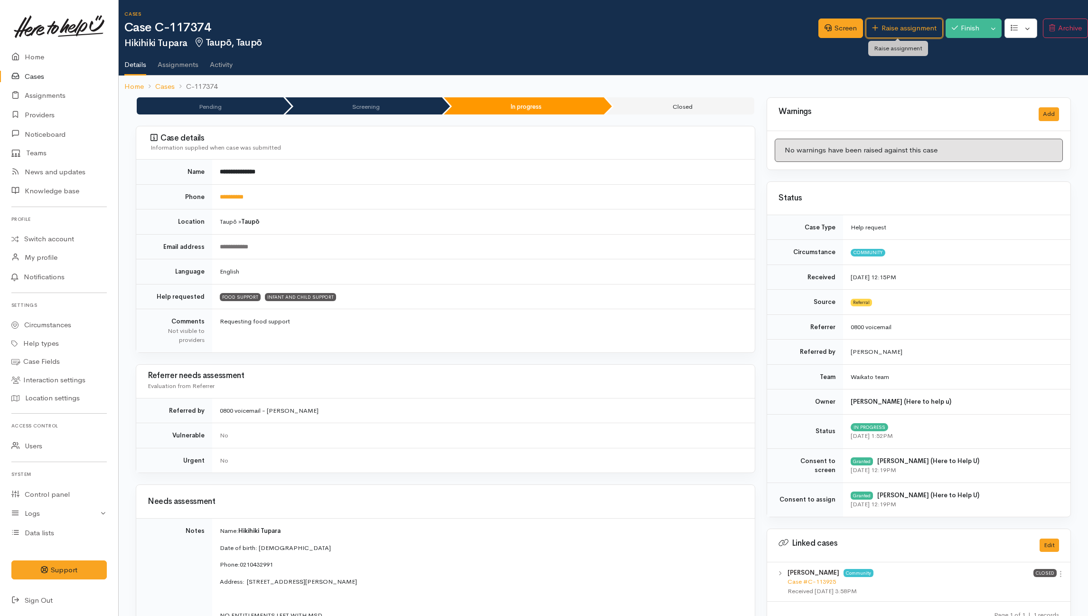
drag, startPoint x: 884, startPoint y: 29, endPoint x: 771, endPoint y: 73, distance: 121.1
click at [884, 29] on link "Raise assignment" at bounding box center [904, 28] width 76 height 19
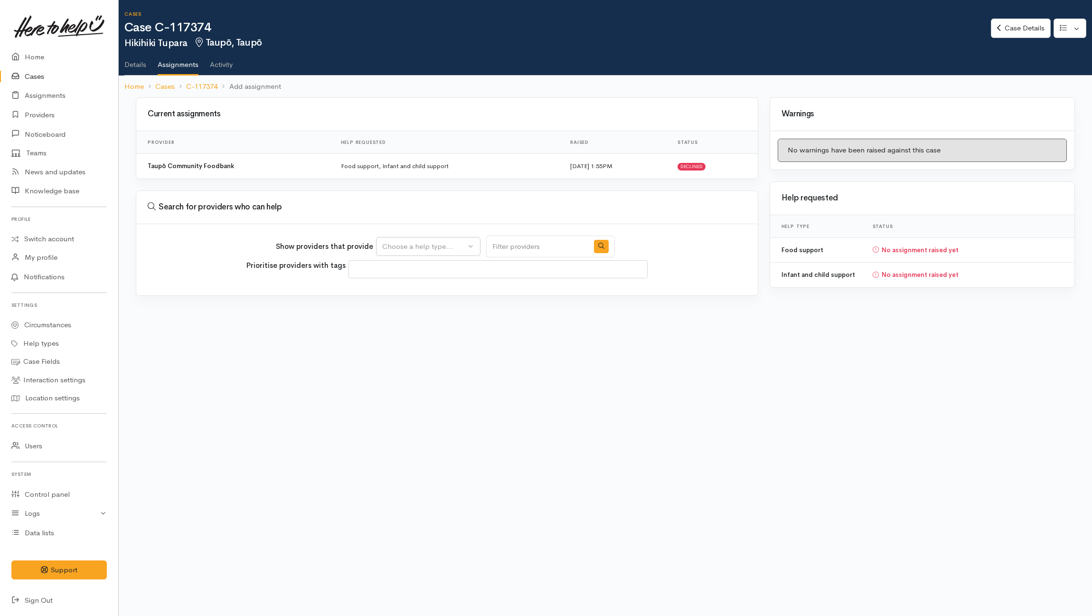
select select
click at [443, 249] on div "Choose a help type..." at bounding box center [424, 246] width 84 height 11
click at [1009, 28] on link "Case Details" at bounding box center [1020, 28] width 59 height 19
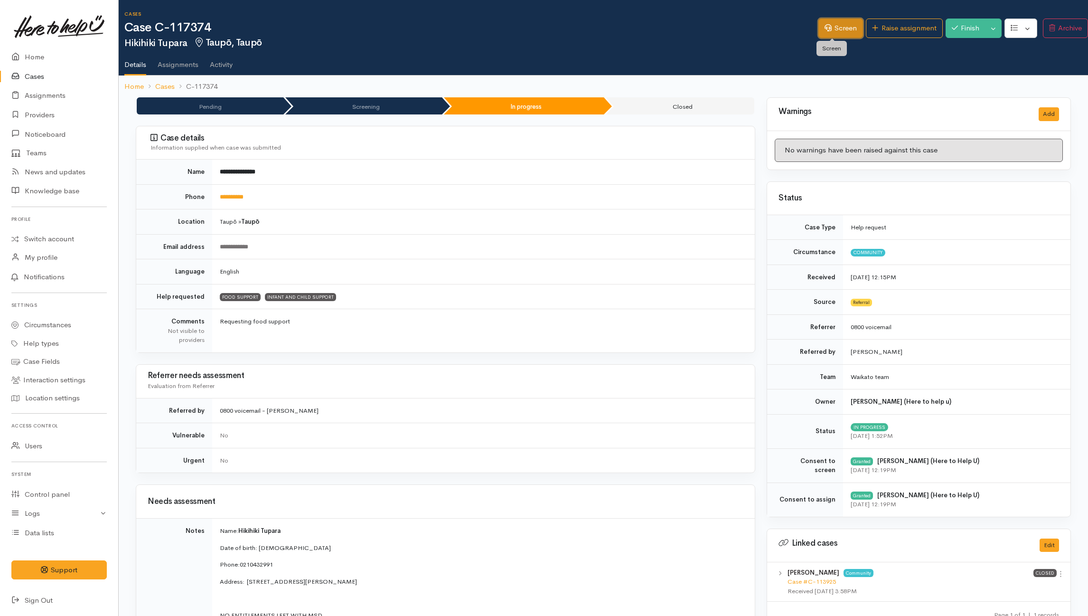
click at [842, 31] on link "Screen" at bounding box center [840, 28] width 45 height 19
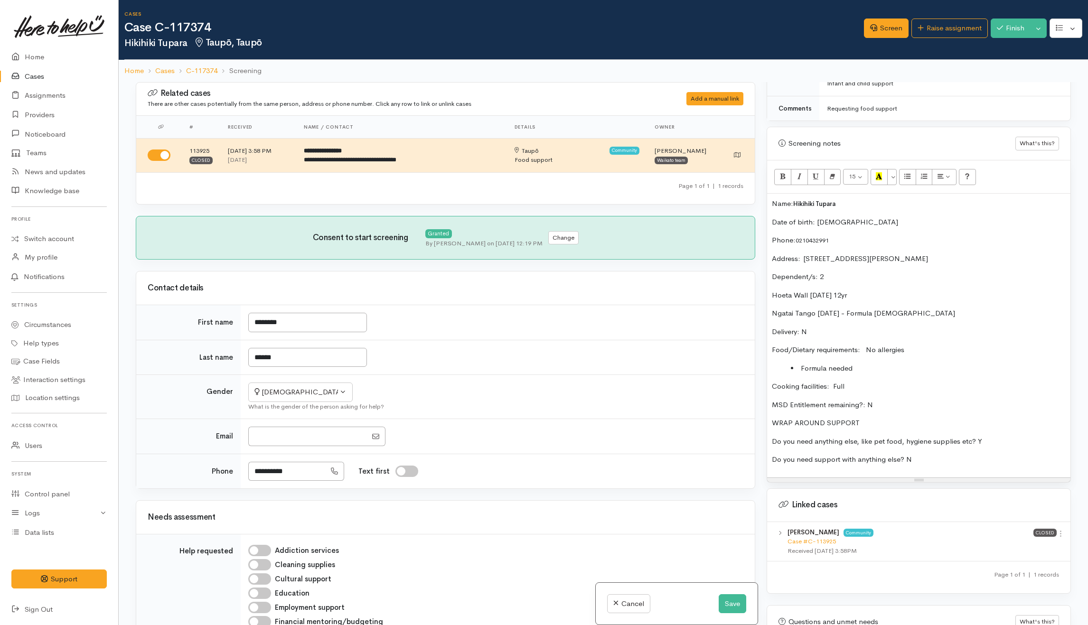
scroll to position [638, 0]
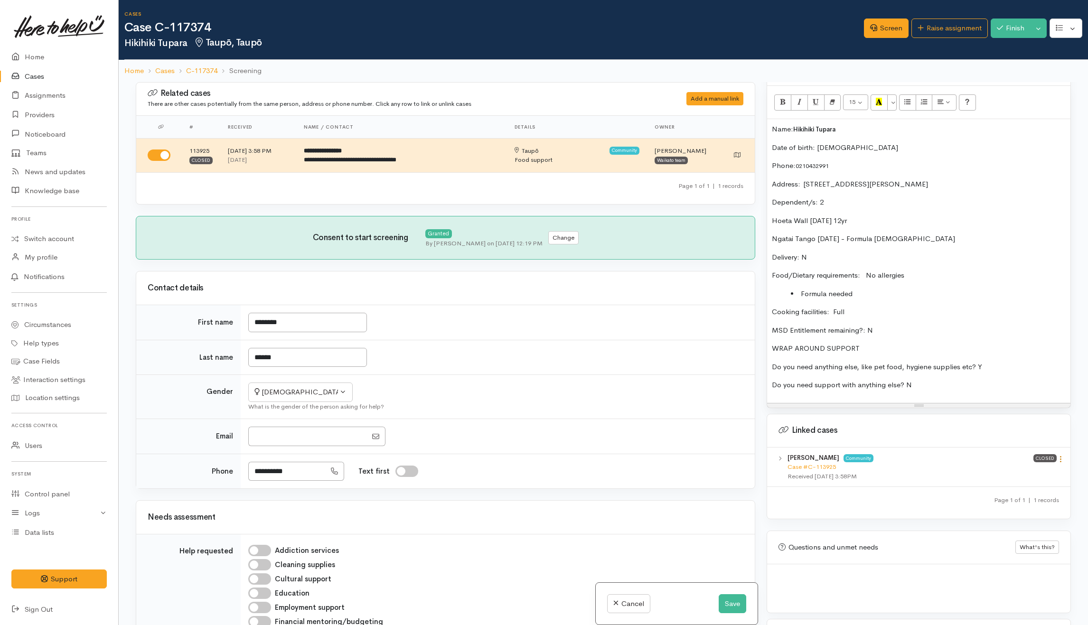
click at [1057, 458] on icon at bounding box center [1061, 459] width 8 height 8
click at [1016, 479] on link "View case" at bounding box center [1026, 478] width 75 height 15
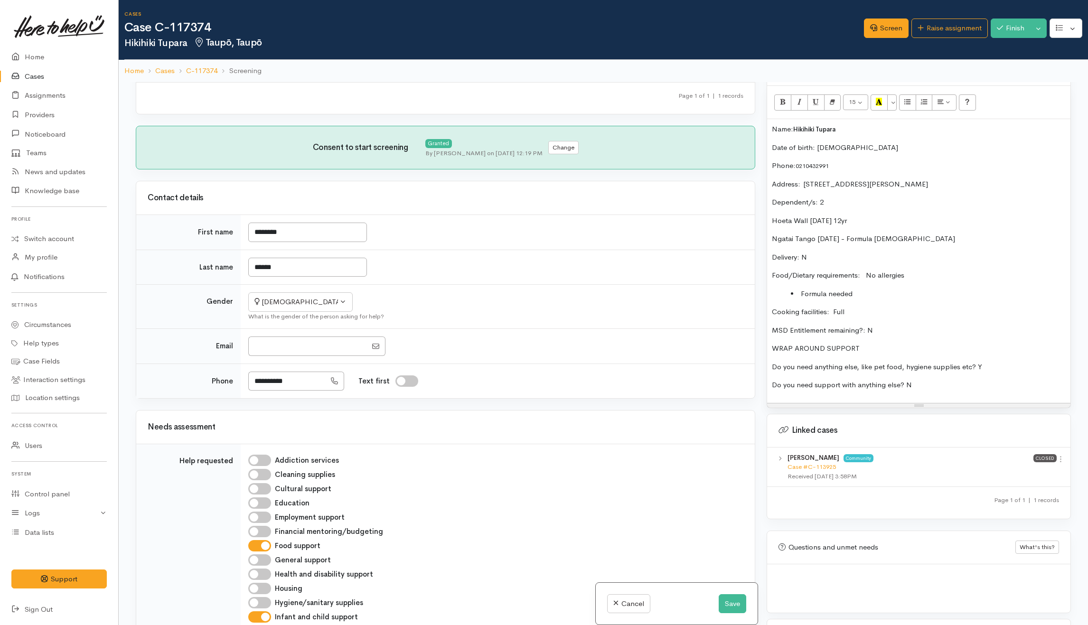
scroll to position [253, 0]
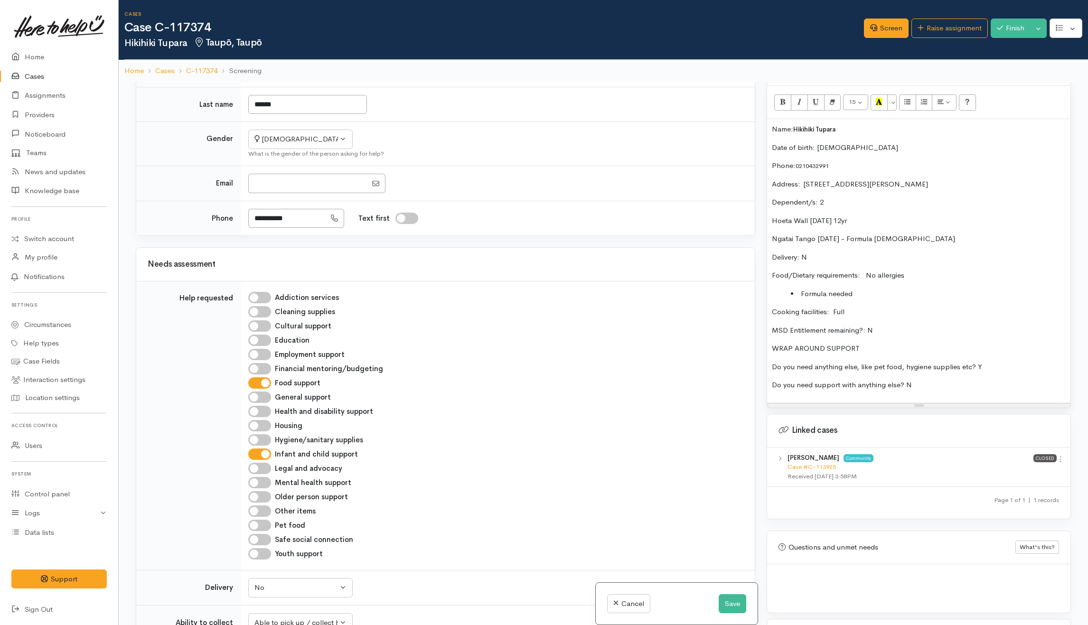
drag, startPoint x: 259, startPoint y: 373, endPoint x: 266, endPoint y: 378, distance: 9.1
click at [259, 373] on input "Financial mentoring/budgeting" at bounding box center [259, 368] width 23 height 11
checkbox input "true"
drag, startPoint x: 724, startPoint y: 604, endPoint x: 686, endPoint y: 597, distance: 39.0
click at [724, 604] on button "Save" at bounding box center [733, 603] width 28 height 19
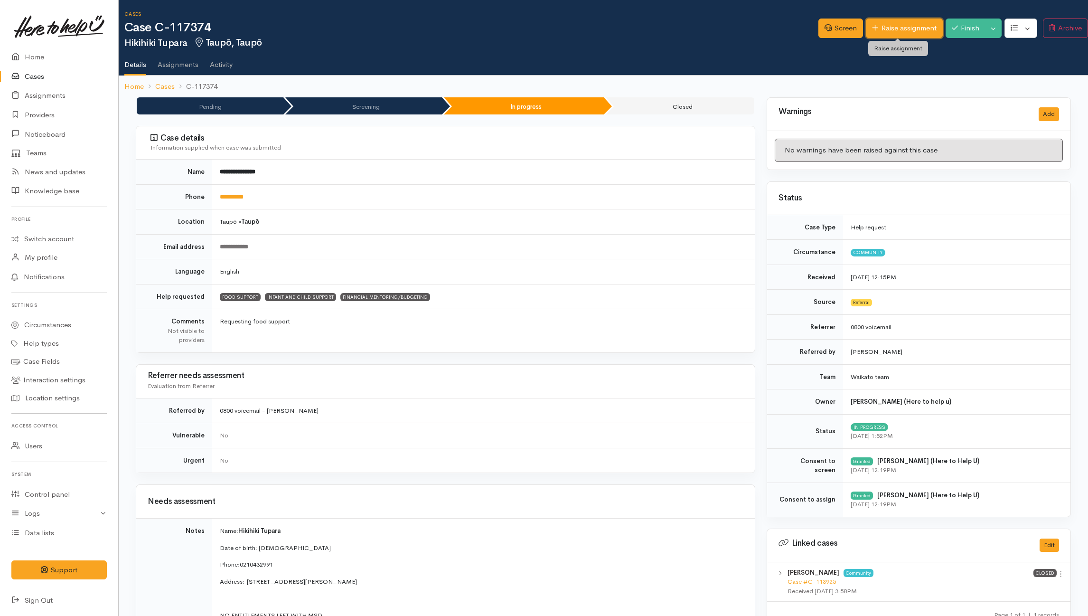
click at [888, 29] on link "Raise assignment" at bounding box center [904, 28] width 76 height 19
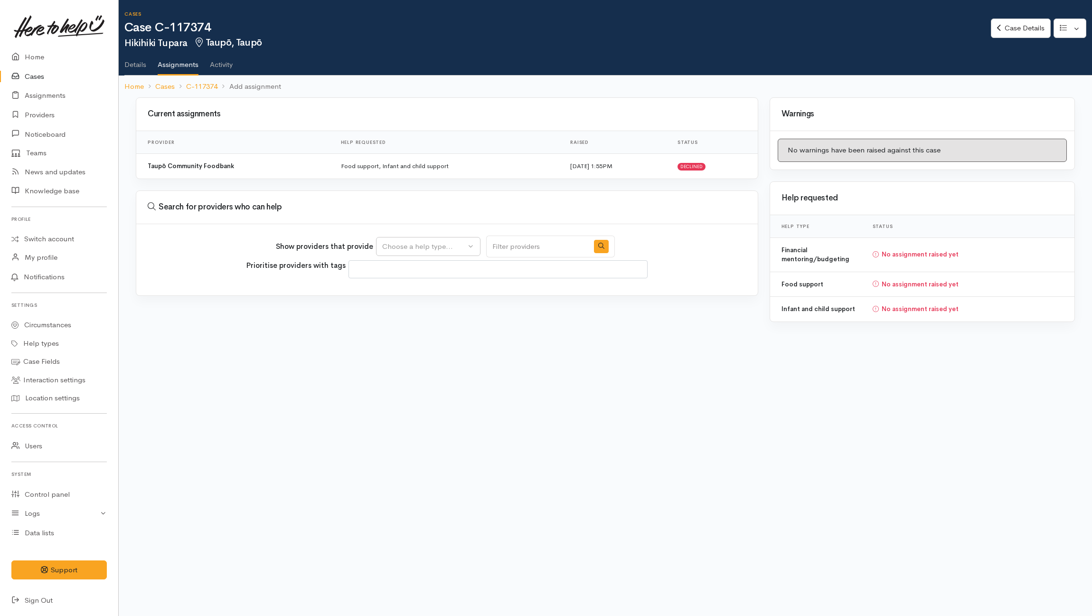
select select
click at [430, 251] on div "Choose a help type..." at bounding box center [424, 246] width 84 height 11
click at [403, 321] on span "Financial mentoring/budgeting" at bounding box center [438, 320] width 100 height 11
select select "9"
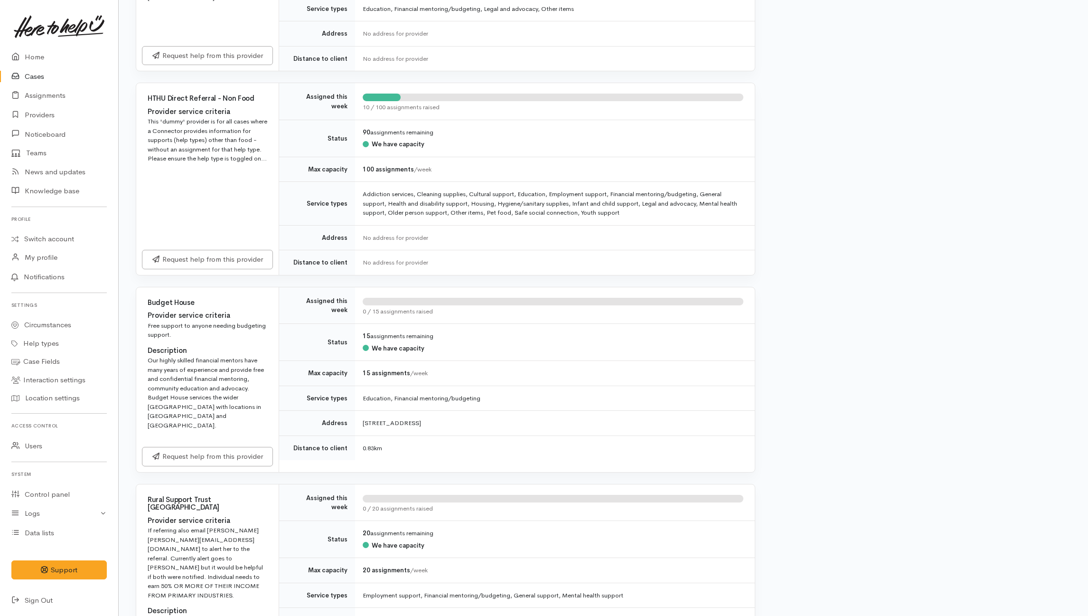
scroll to position [506, 0]
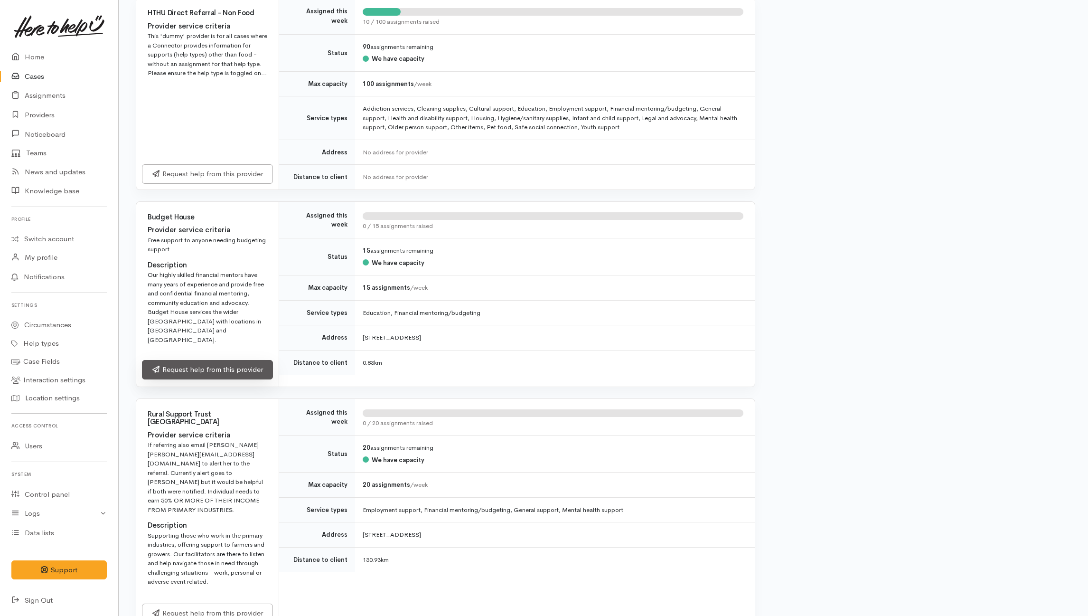
click at [223, 372] on link "Request help from this provider" at bounding box center [207, 369] width 131 height 19
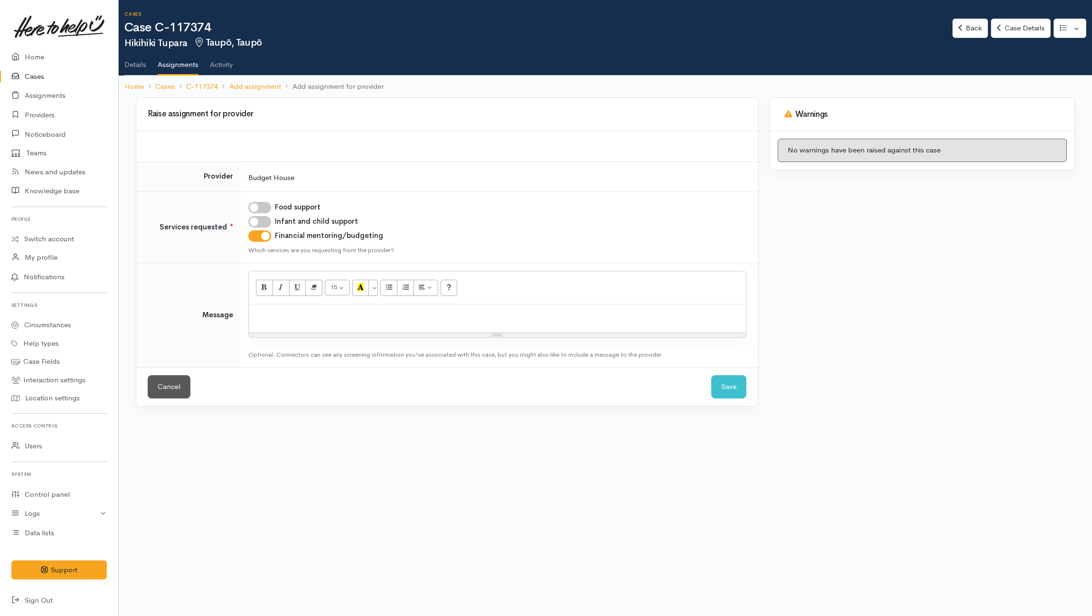
click at [321, 329] on div at bounding box center [497, 318] width 497 height 28
click at [344, 314] on p "Kia ora team - Hikihiki" at bounding box center [497, 314] width 488 height 11
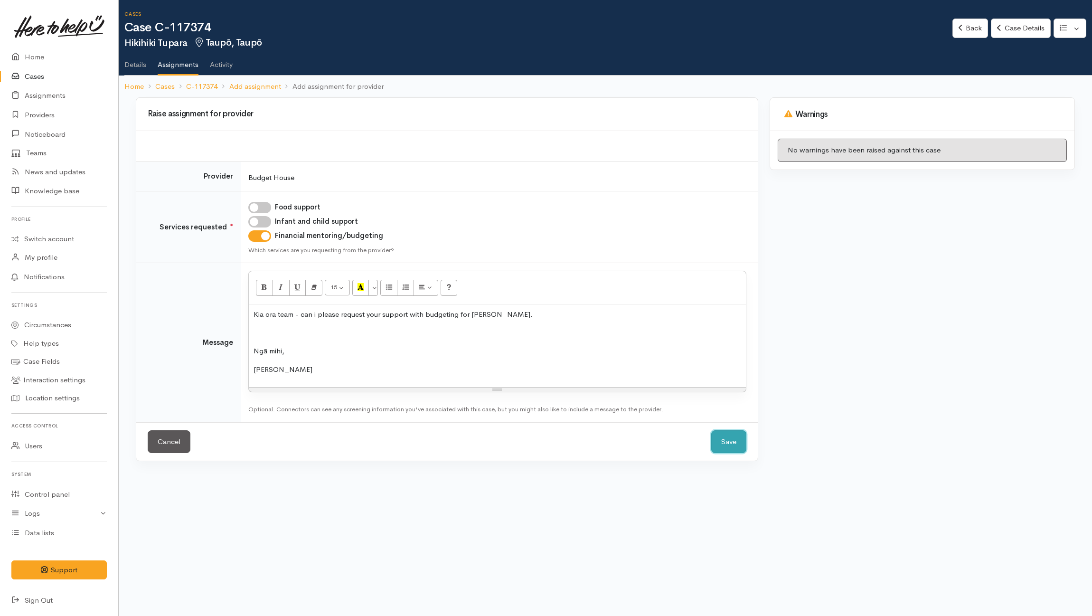
click at [718, 447] on button "Save" at bounding box center [728, 441] width 35 height 23
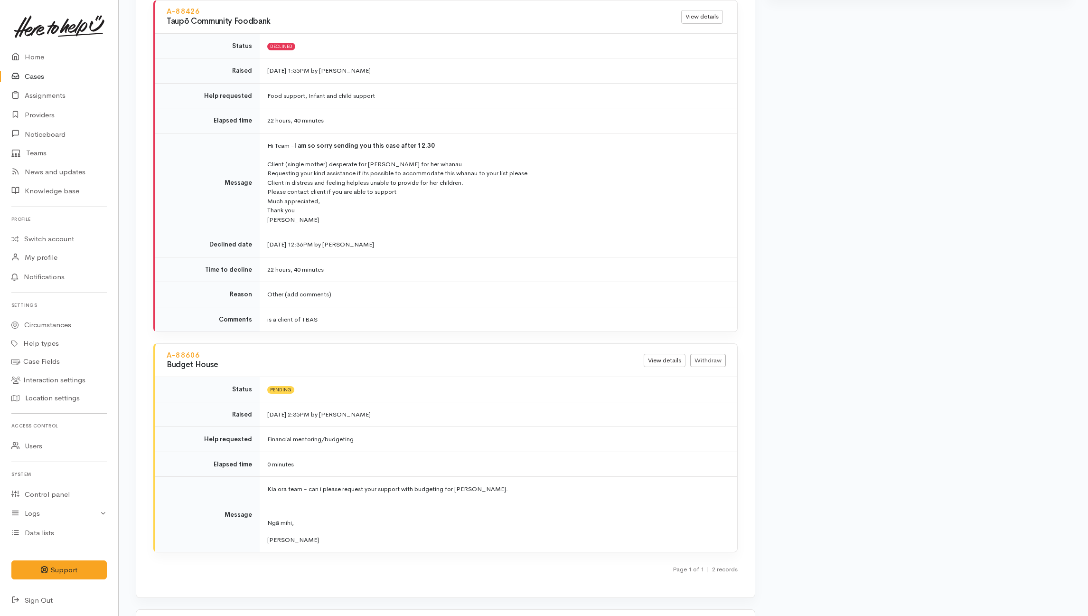
scroll to position [1156, 0]
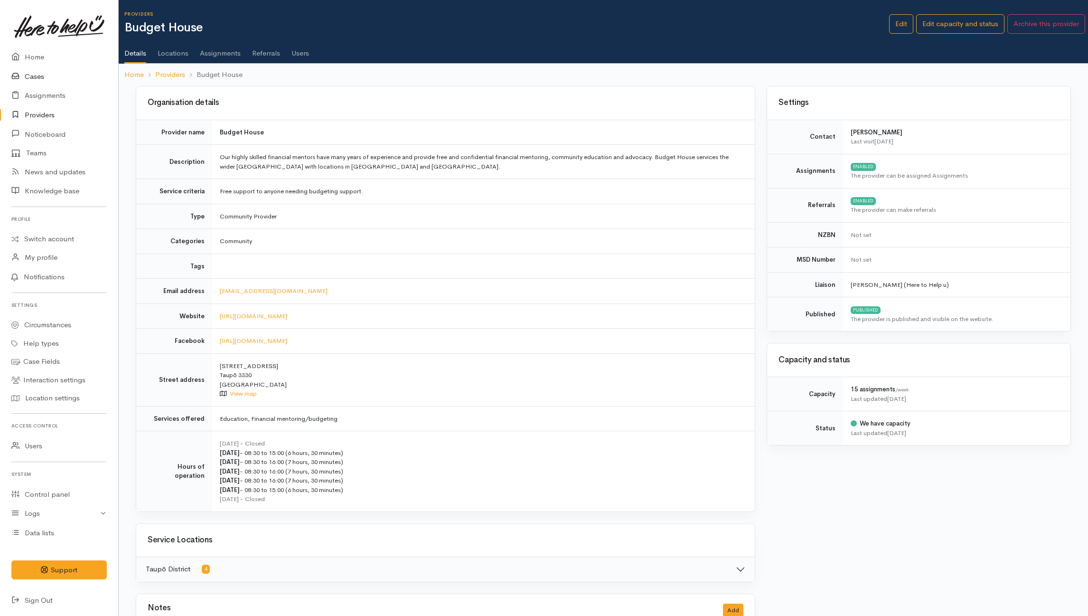
click at [36, 69] on link "Cases" at bounding box center [59, 76] width 118 height 19
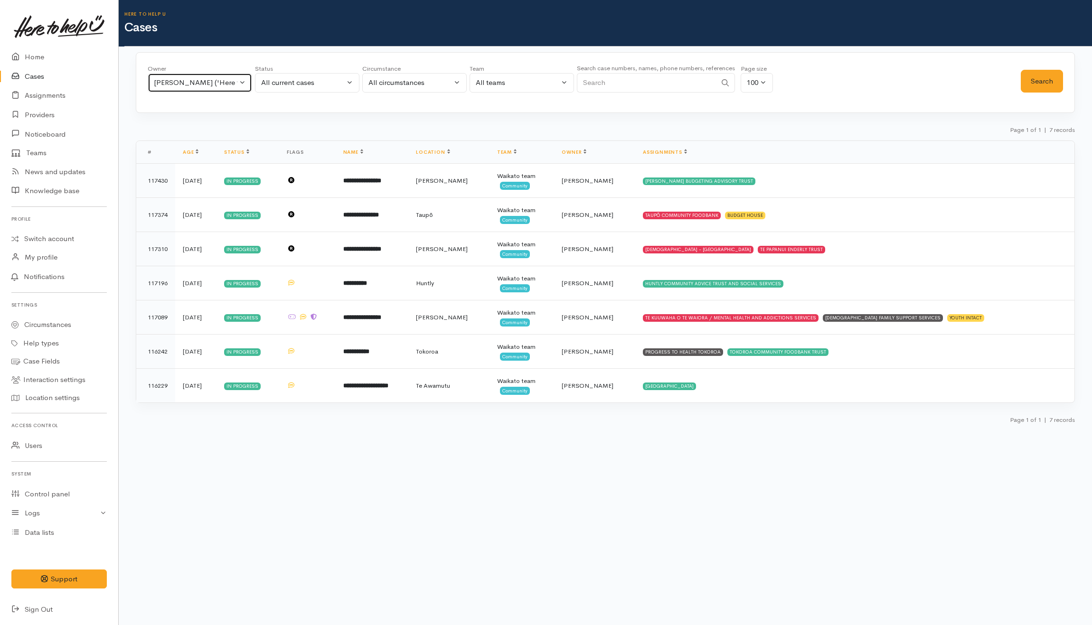
click at [217, 88] on div "[PERSON_NAME] ('Here to help u')" at bounding box center [196, 82] width 84 height 11
type input "kylei"
click at [187, 145] on span "[PERSON_NAME] ('Here to help u')" at bounding box center [222, 145] width 117 height 11
select select "1759"
click at [1047, 82] on button "Search" at bounding box center [1042, 81] width 42 height 23
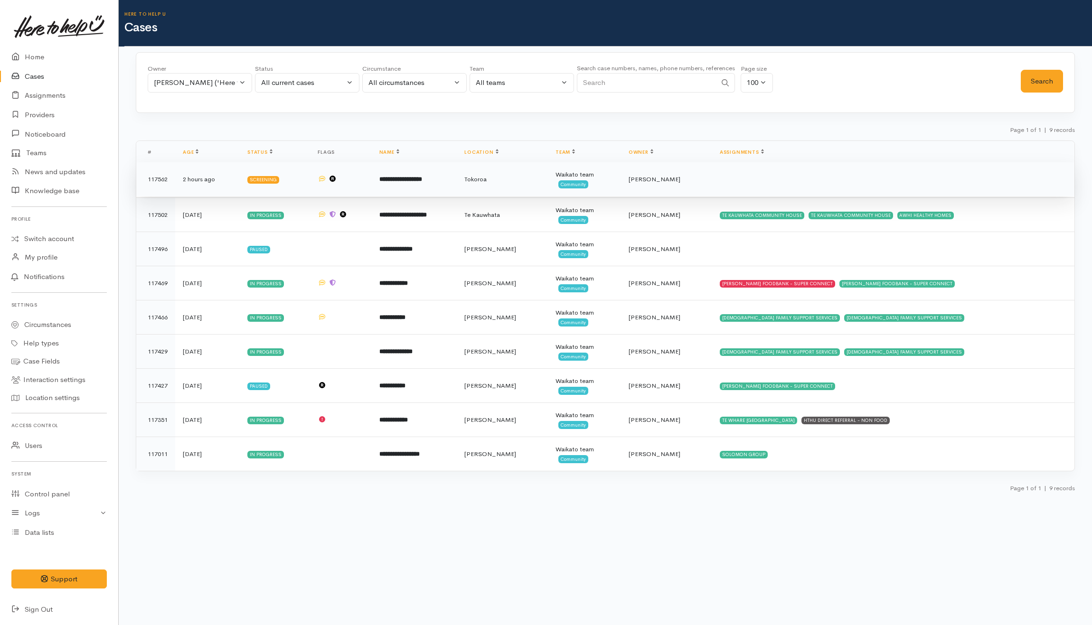
click at [413, 194] on td "**********" at bounding box center [414, 179] width 85 height 34
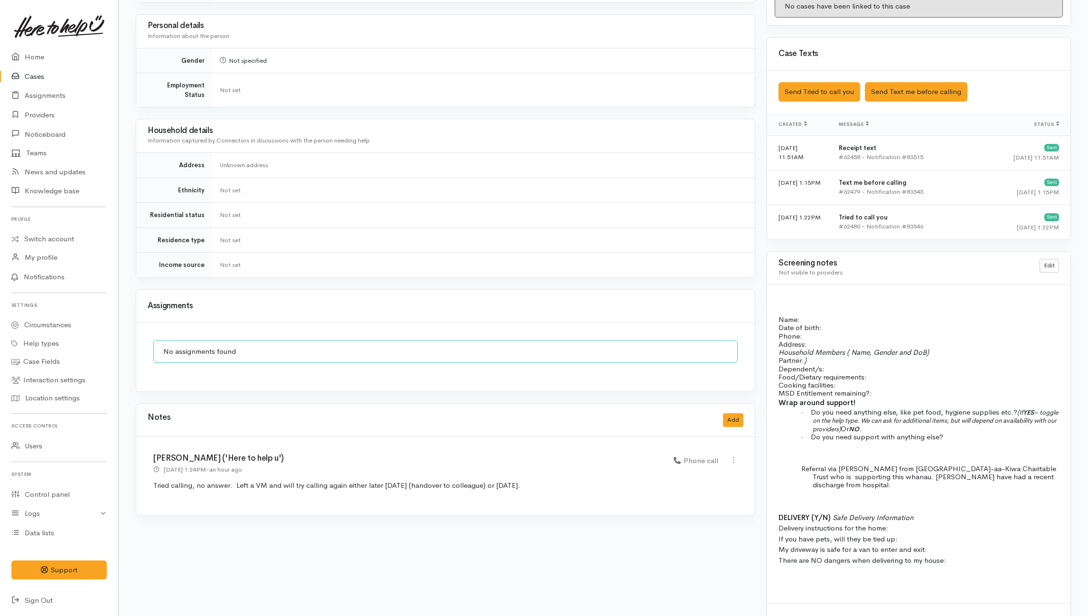
scroll to position [124, 0]
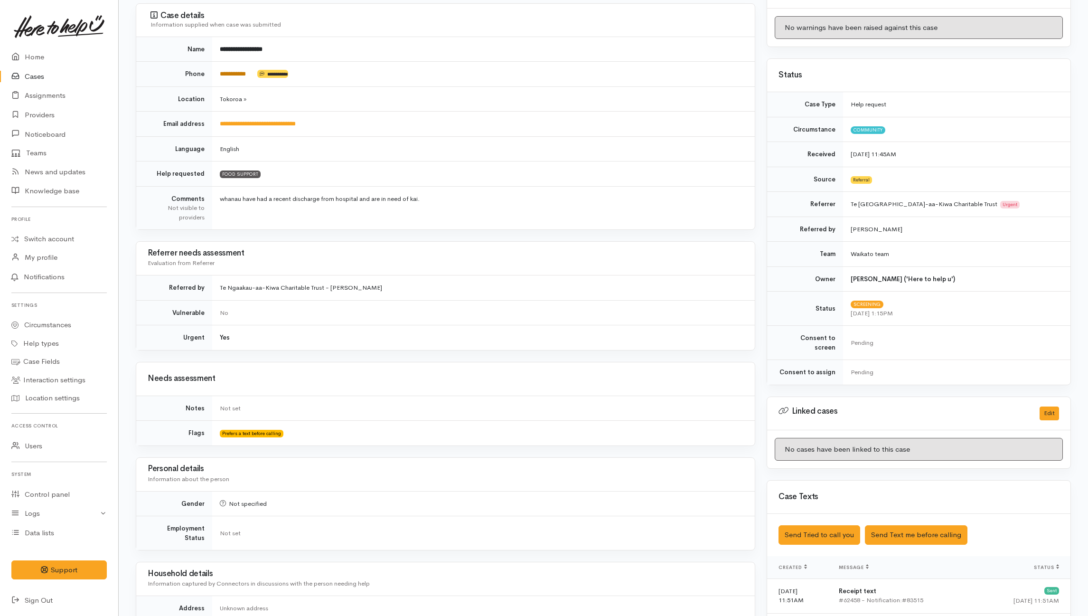
click at [243, 76] on link "**********" at bounding box center [233, 74] width 26 height 6
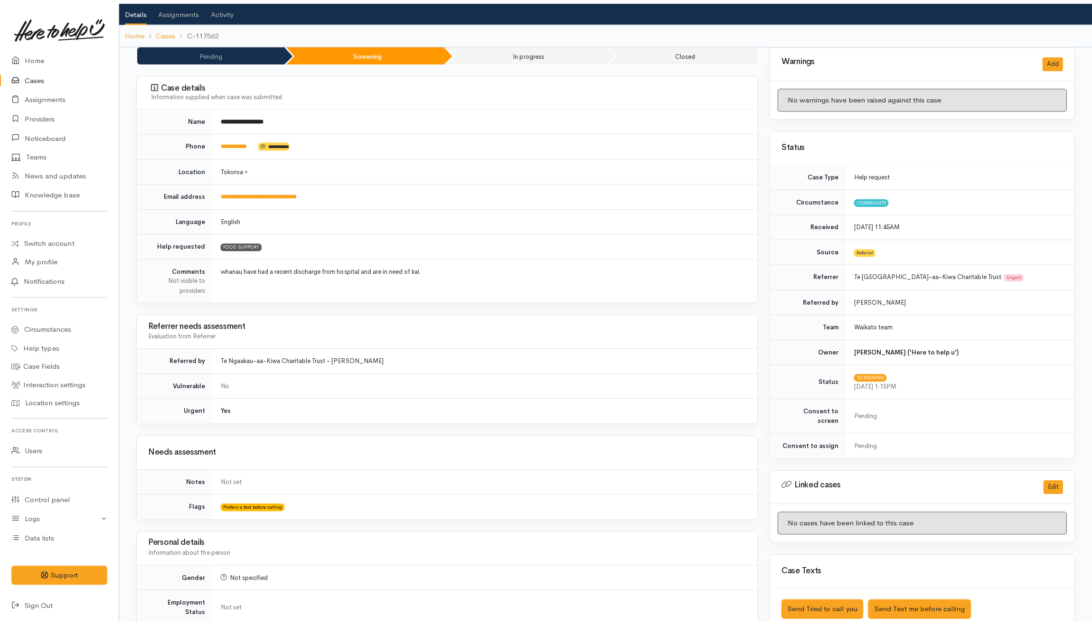
scroll to position [0, 0]
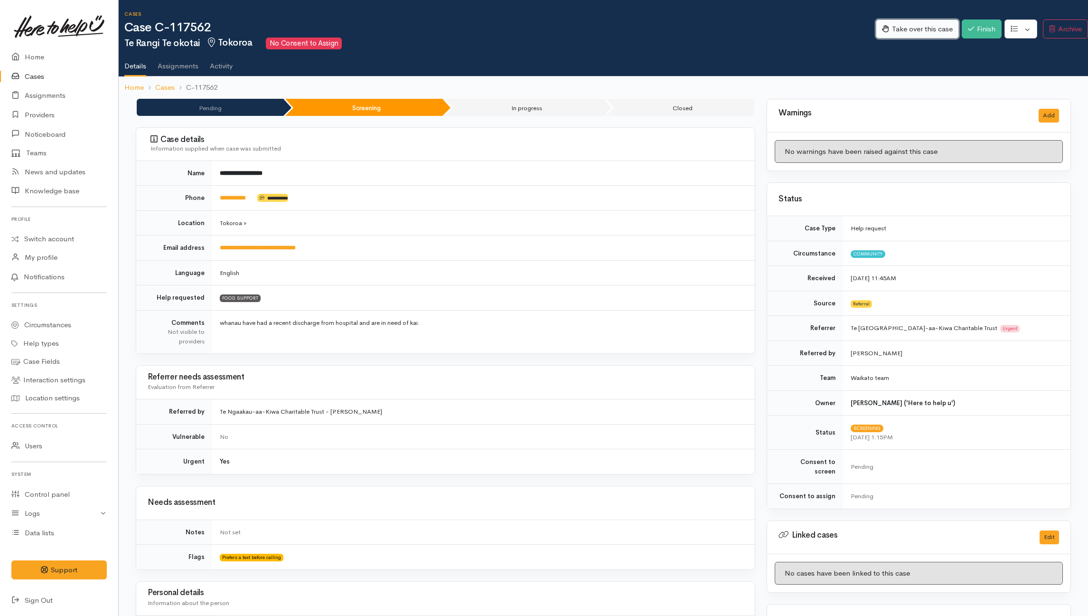
click at [912, 31] on button "Take over this case" at bounding box center [917, 28] width 83 height 19
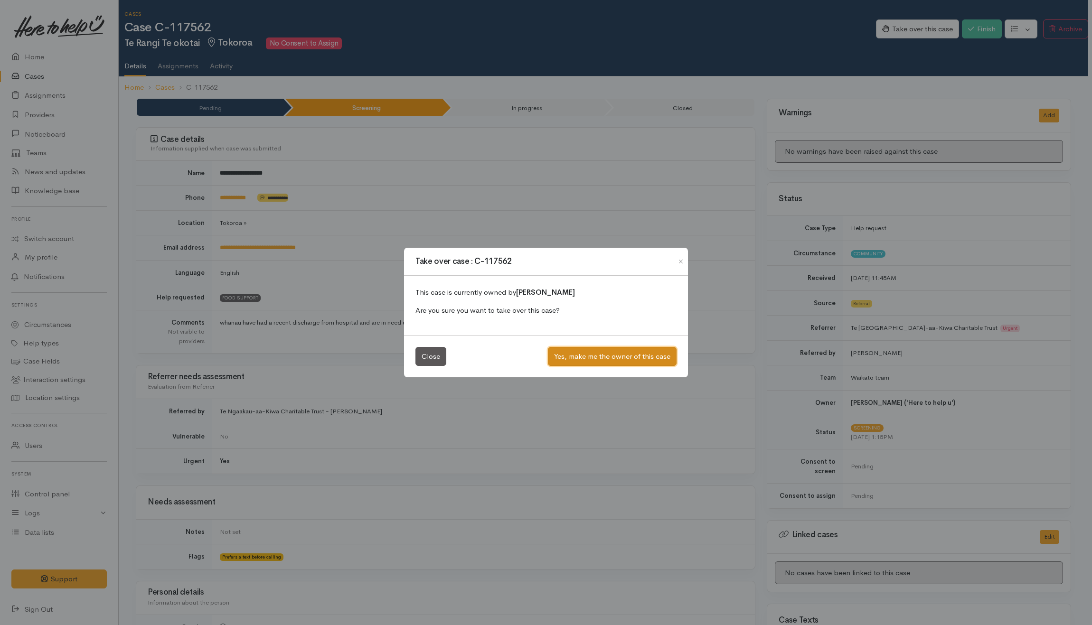
click at [627, 348] on button "Yes, make me the owner of this case" at bounding box center [612, 356] width 129 height 19
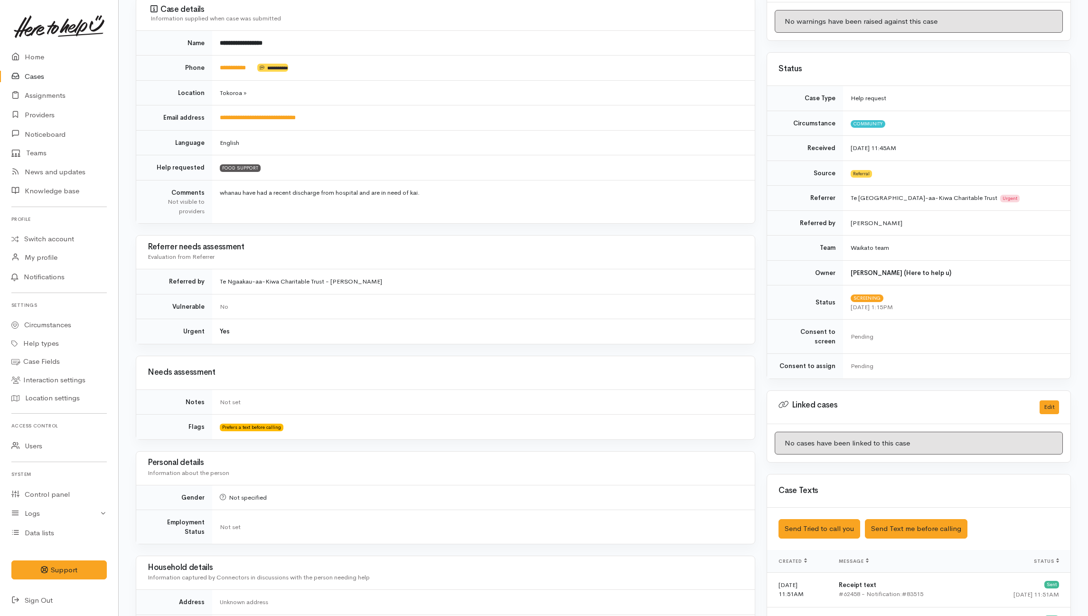
scroll to position [126, 0]
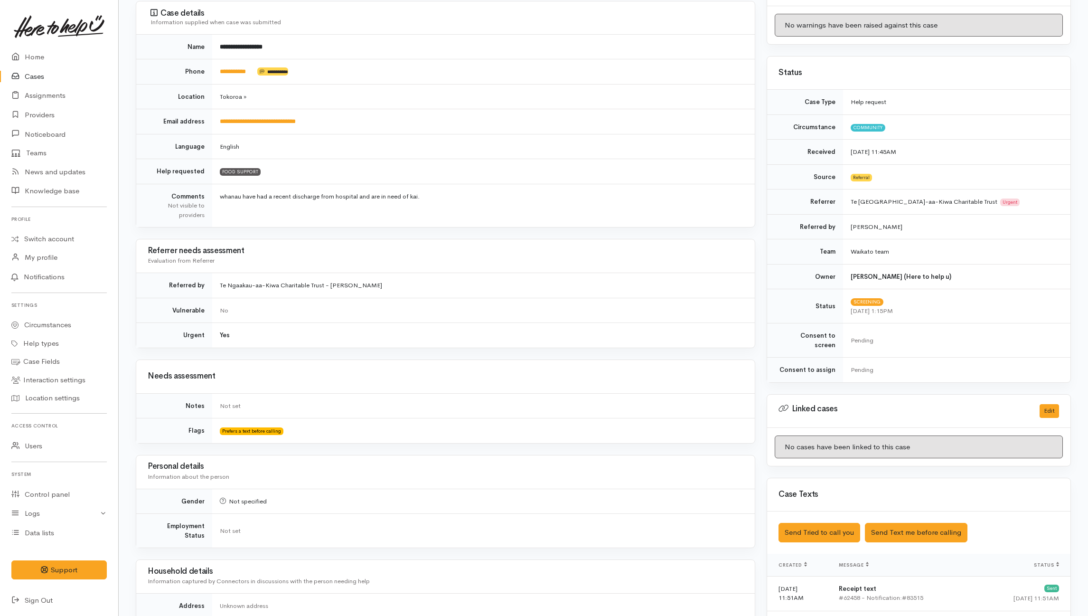
click at [460, 235] on div "**********" at bounding box center [445, 521] width 631 height 1098
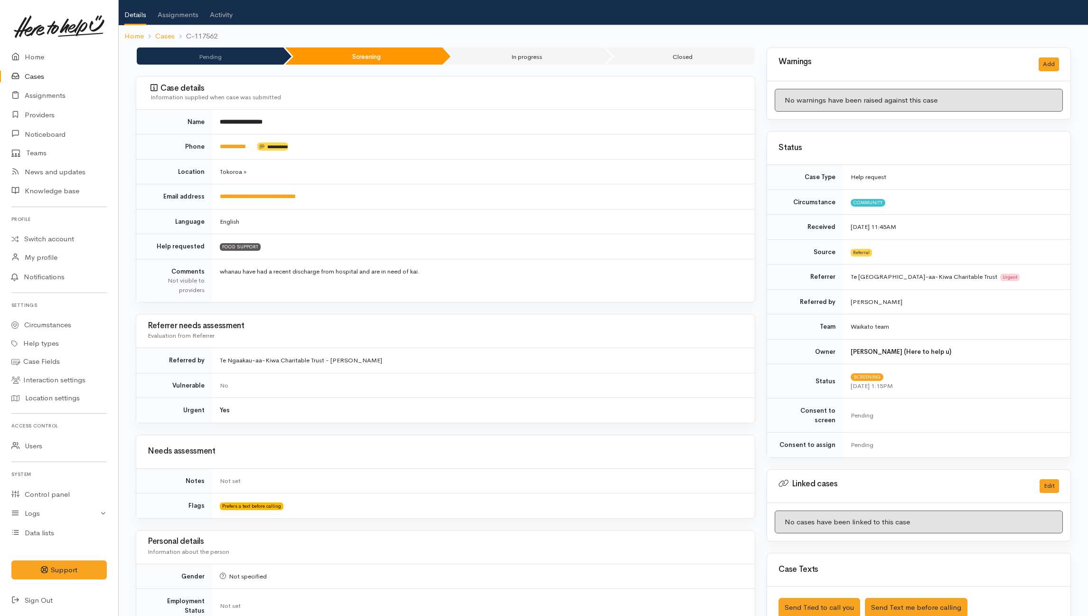
scroll to position [0, 0]
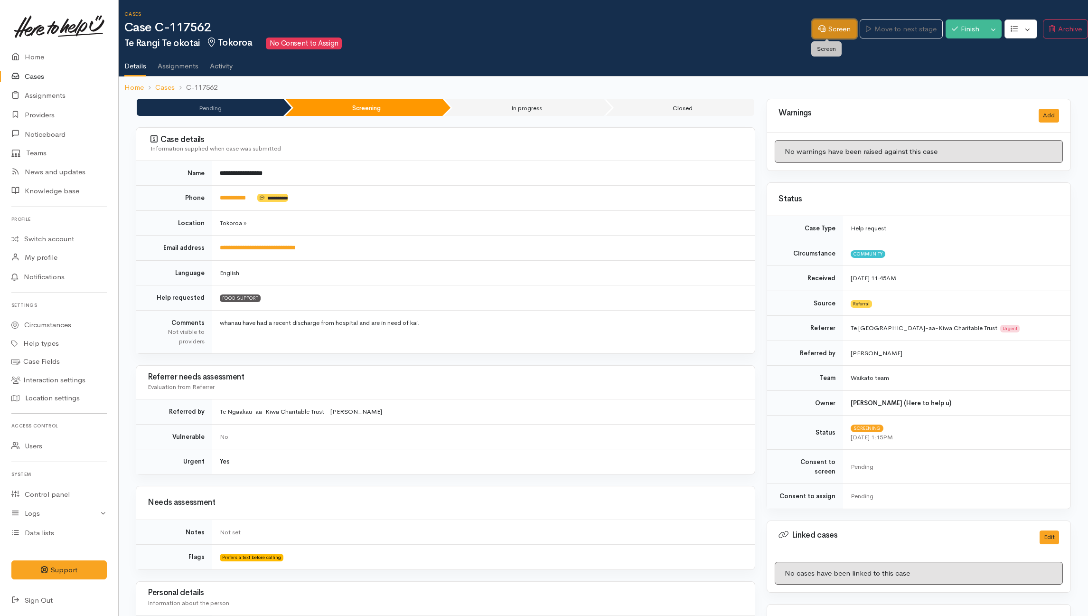
click at [817, 25] on link "Screen" at bounding box center [834, 28] width 45 height 19
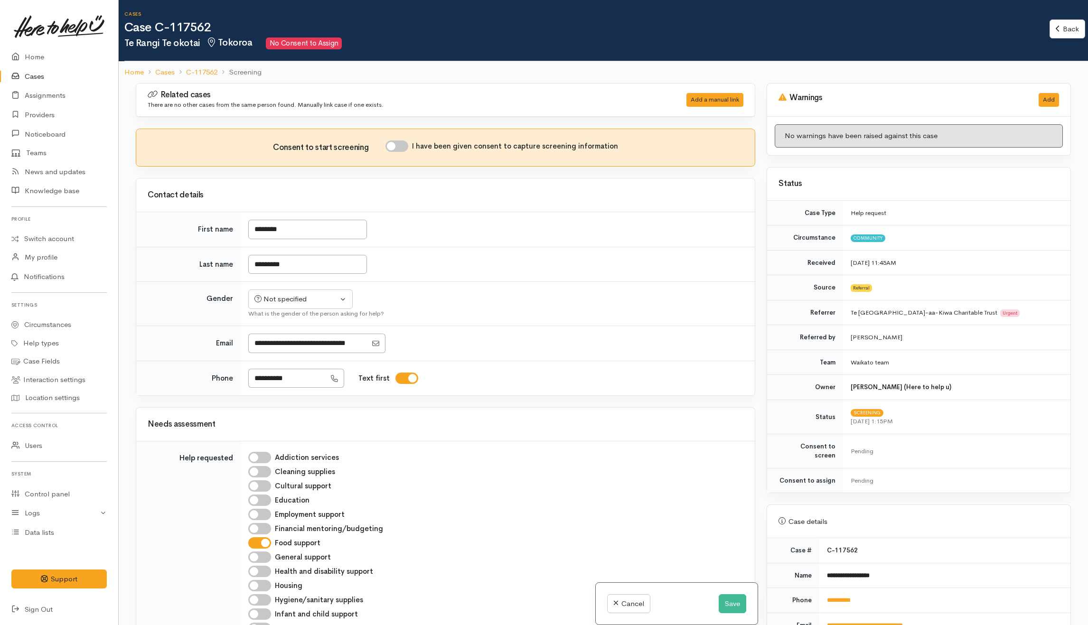
click at [404, 137] on div "Consent to start screening I have been given consent to capture screening infor…" at bounding box center [445, 147] width 619 height 37
click at [405, 145] on input "I have been given consent to capture screening information" at bounding box center [396, 146] width 23 height 11
checkbox input "true"
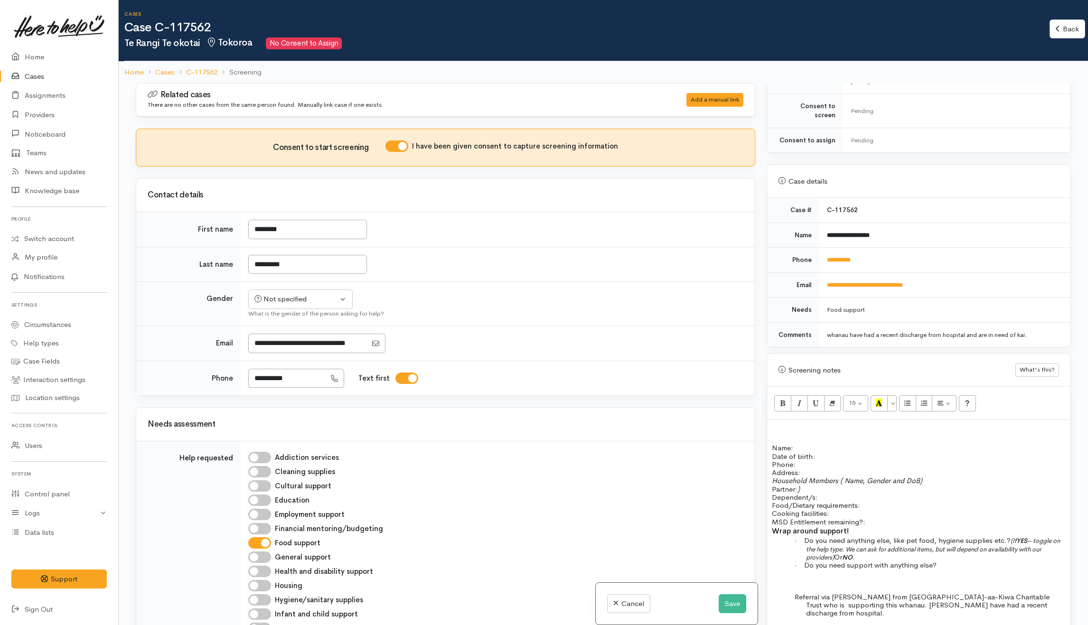
scroll to position [570, 0]
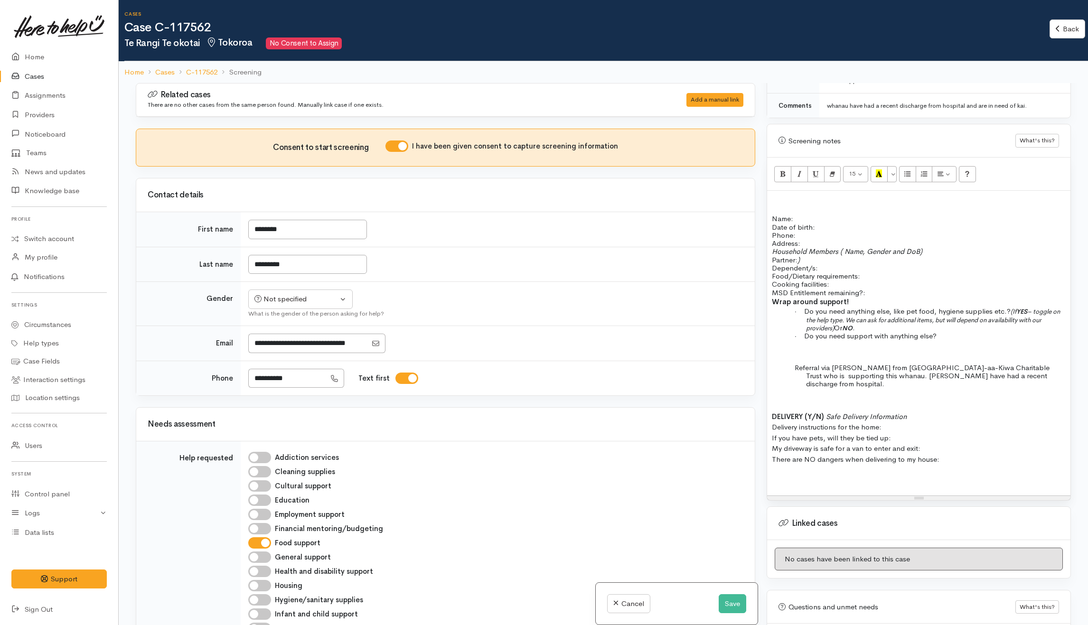
click at [801, 215] on p "Name: Date of birth: Phone:" at bounding box center [919, 227] width 294 height 25
click at [782, 200] on h2 at bounding box center [919, 201] width 294 height 10
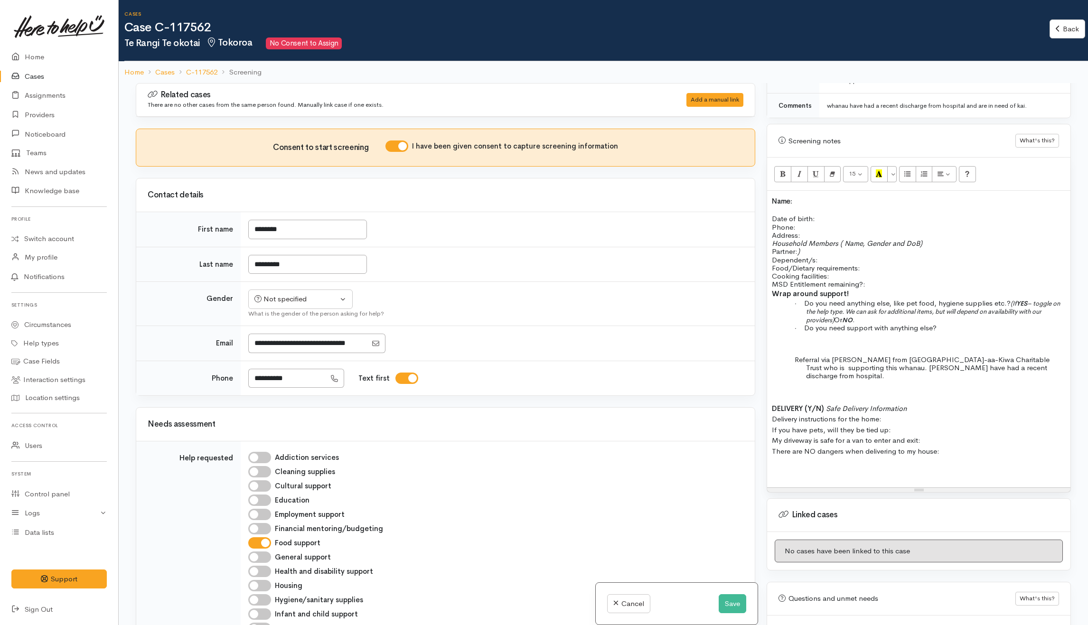
click at [825, 207] on div "Name: Date of birth: Phone:   Address:   Household Members ( Name, Gender and D…" at bounding box center [918, 339] width 303 height 296
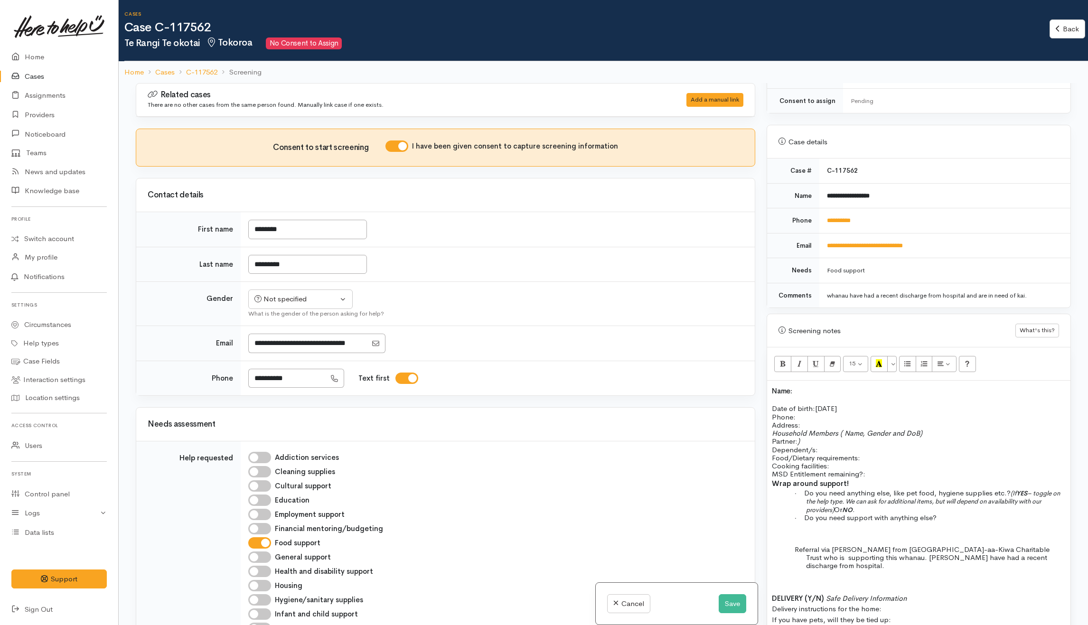
click at [815, 411] on p "Date of birth: [DEMOGRAPHIC_DATA] Phone:" at bounding box center [919, 412] width 294 height 17
click at [817, 415] on span "0204588667" at bounding box center [816, 417] width 38 height 9
click at [323, 309] on button "Not specified" at bounding box center [300, 299] width 104 height 19
click at [275, 356] on span "[DEMOGRAPHIC_DATA]" at bounding box center [307, 350] width 81 height 11
select select "[DEMOGRAPHIC_DATA]"
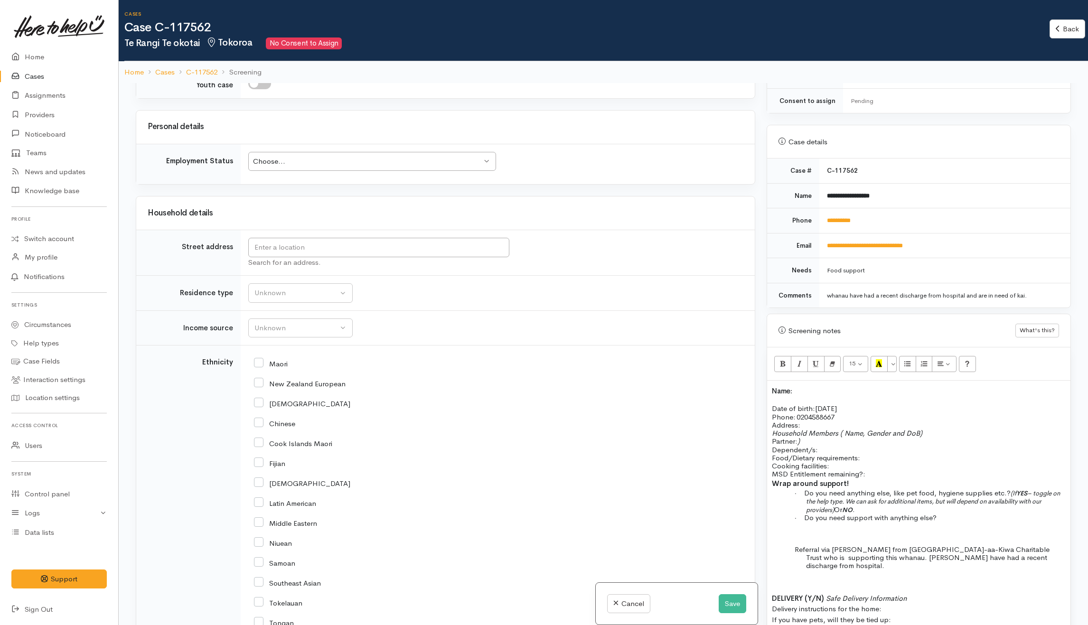
scroll to position [886, 0]
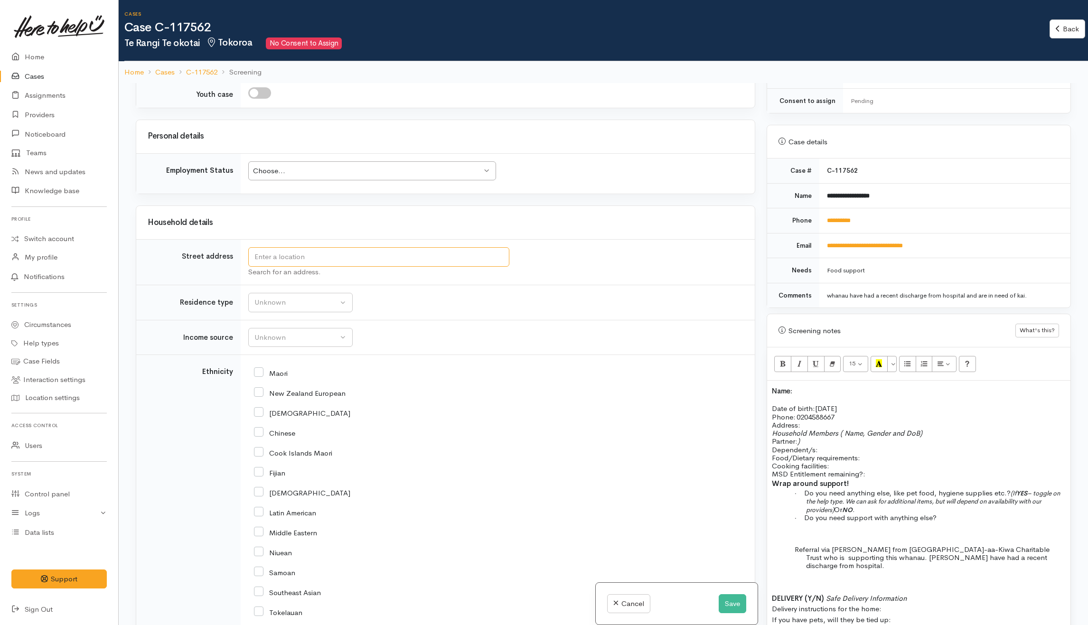
click at [375, 264] on input "text" at bounding box center [378, 256] width 261 height 19
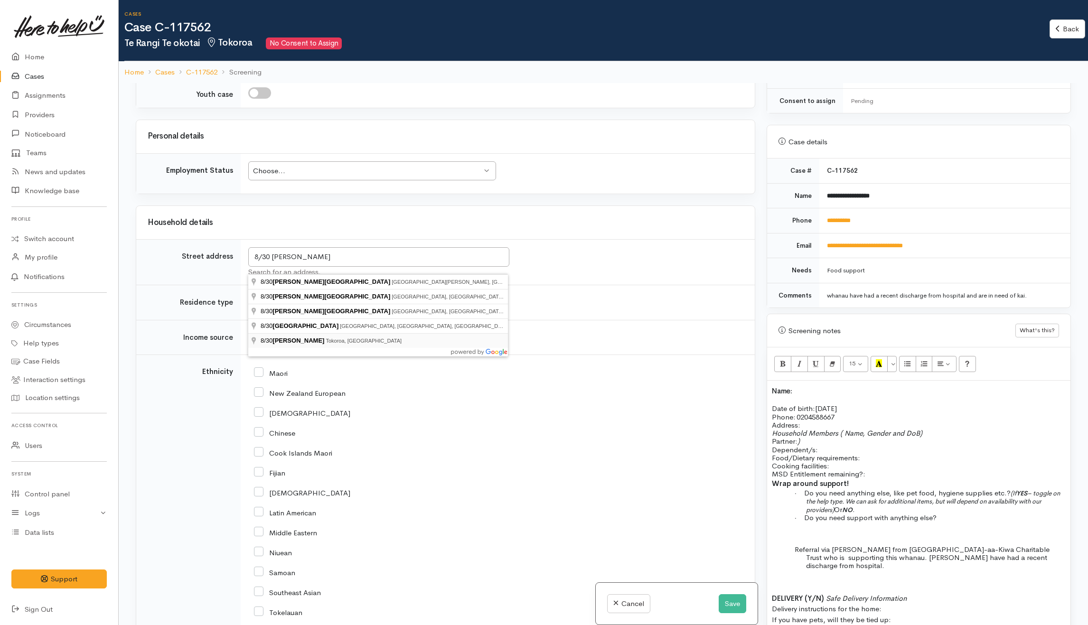
type input "[STREET_ADDRESS][PERSON_NAME]"
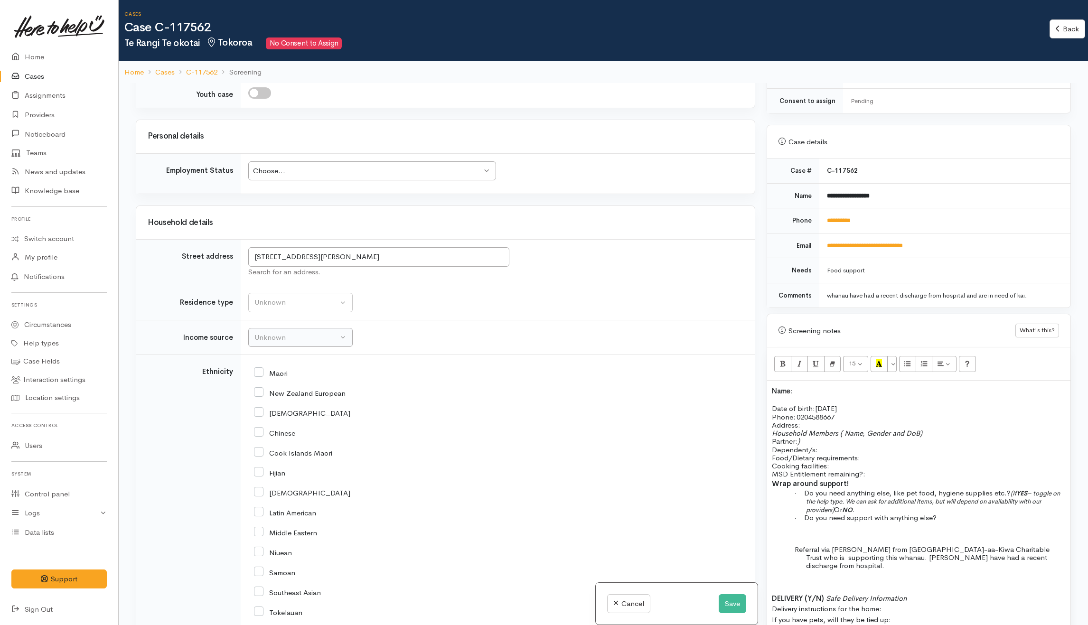
scroll to position [878, 0]
click at [311, 308] on div "Unknown" at bounding box center [296, 302] width 84 height 11
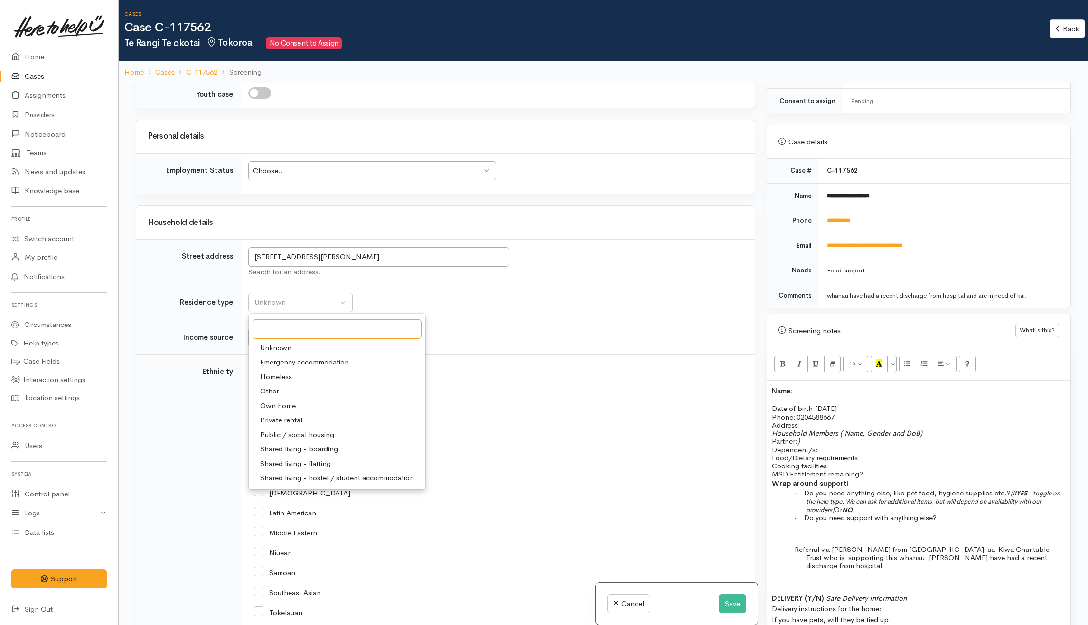
scroll to position [886, 0]
click at [283, 423] on span "Private rental" at bounding box center [281, 420] width 42 height 11
select select "2"
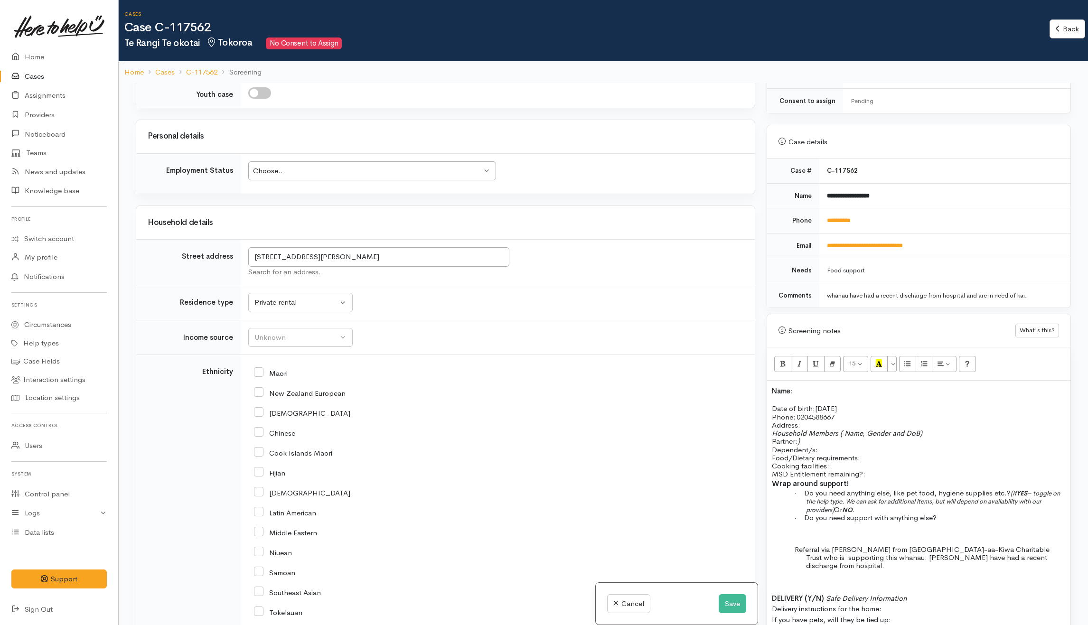
click at [405, 345] on td "Unknown ACC Maternity leave MSD - Away from Home Allowance MSD - Child Disabili…" at bounding box center [498, 337] width 514 height 35
click at [339, 343] on button "Unknown" at bounding box center [300, 337] width 104 height 19
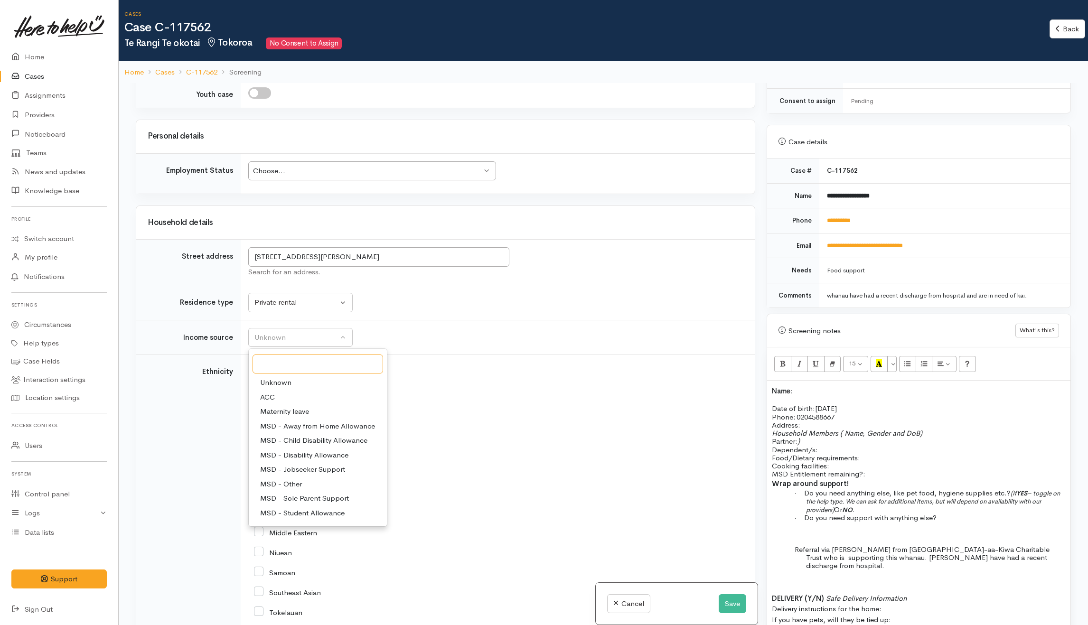
scroll to position [63, 0]
click at [872, 454] on p "Food/Dietary requirements: Cooking facilities: MSD Entitlement remaining?:" at bounding box center [919, 466] width 294 height 25
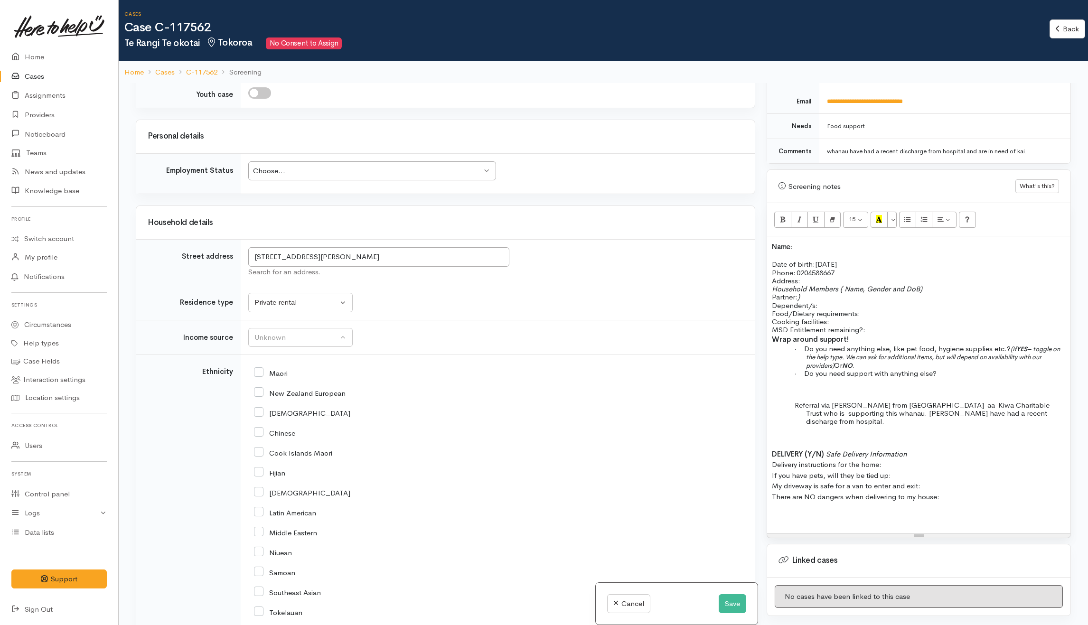
scroll to position [608, 0]
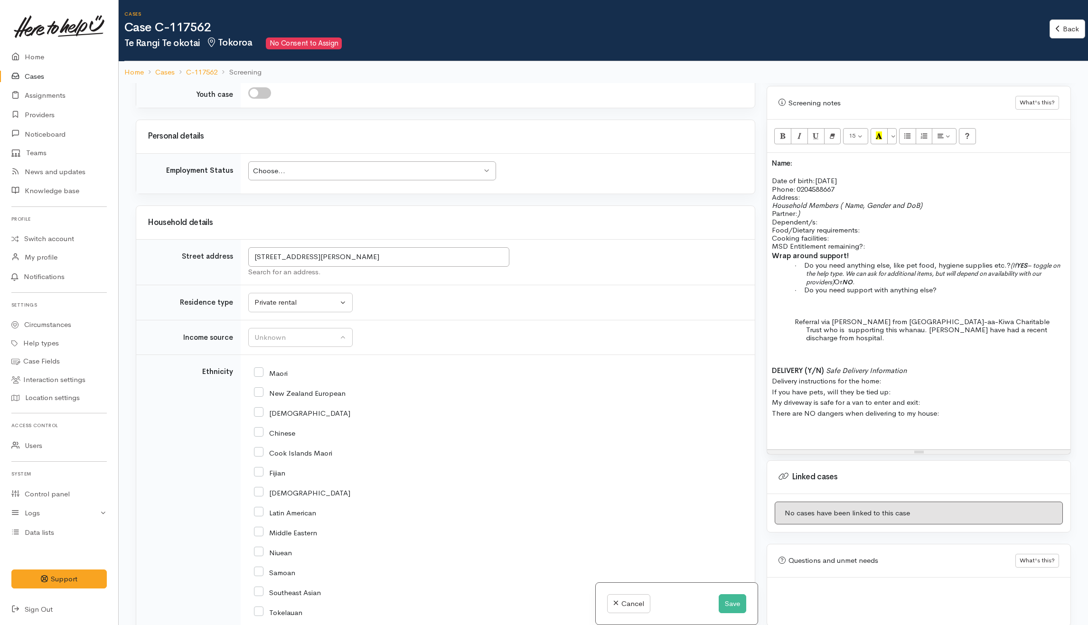
click at [905, 424] on div "Name: Date of birth: 26/03/2006 Phone:   0204588667 Address:   Household Member…" at bounding box center [918, 301] width 303 height 296
click at [805, 411] on div "Name: Date of birth: 26/03/2006 Phone:   0204588667 Address:   Household Member…" at bounding box center [918, 301] width 303 height 296
click at [274, 341] on div "Unknown" at bounding box center [296, 337] width 84 height 11
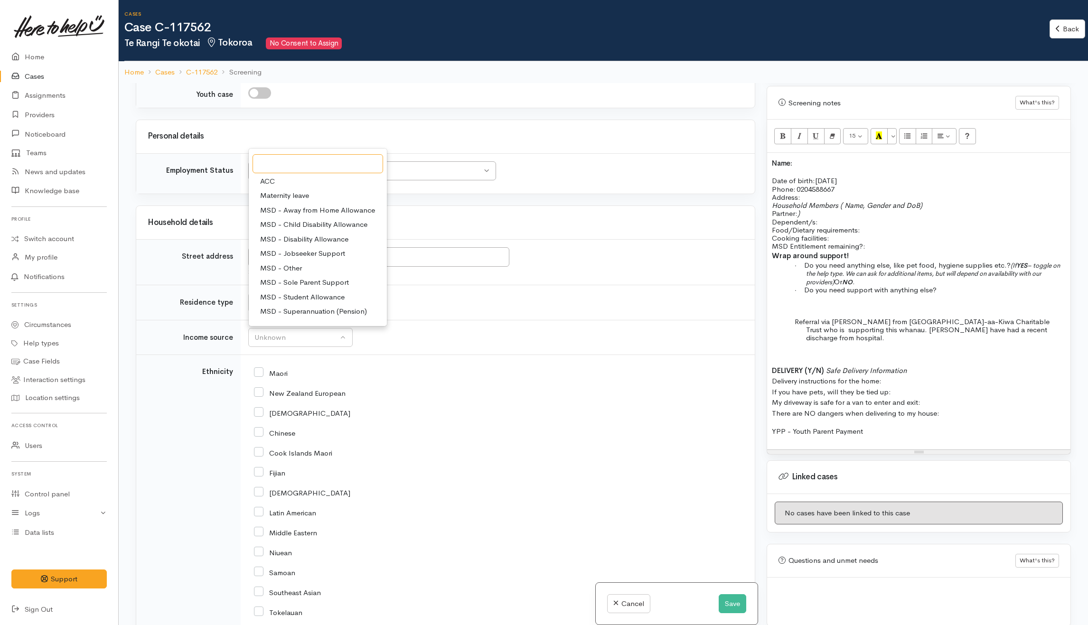
scroll to position [79, 0]
click at [307, 298] on span "MSD - Youth Payment" at bounding box center [295, 292] width 71 height 11
select select "14"
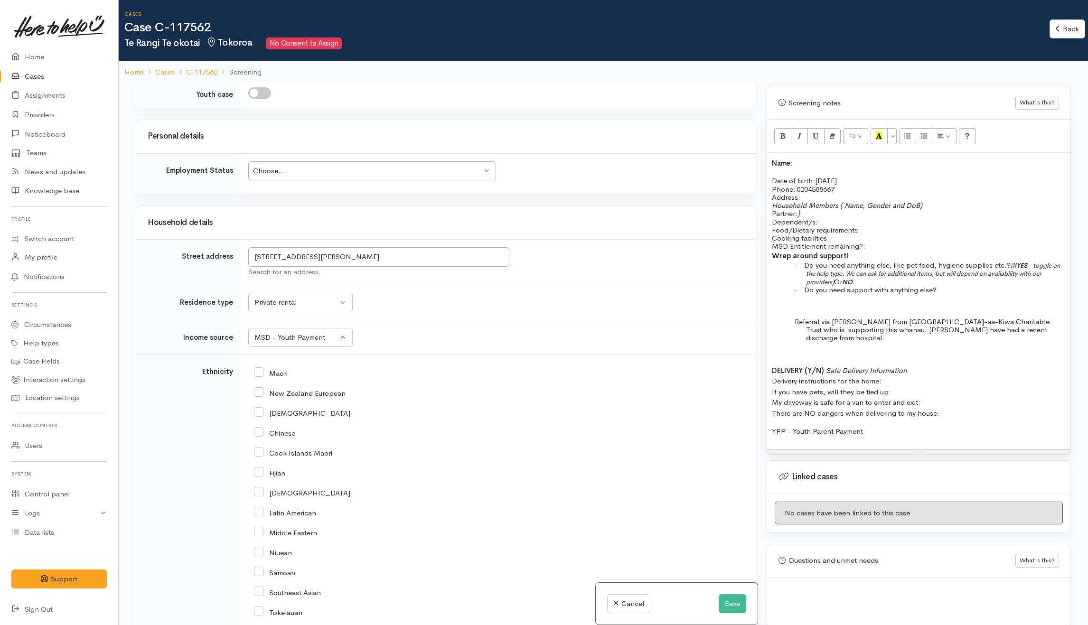
click at [422, 345] on td "Unknown ACC Maternity leave MSD - Away from Home Allowance MSD - Child Disabili…" at bounding box center [498, 337] width 514 height 35
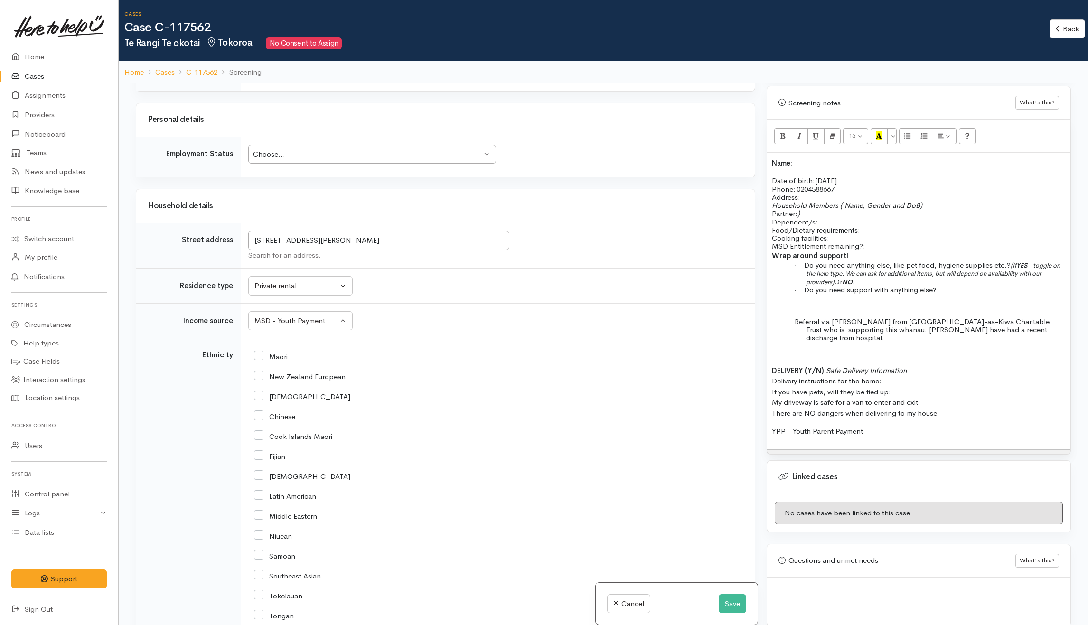
scroll to position [949, 0]
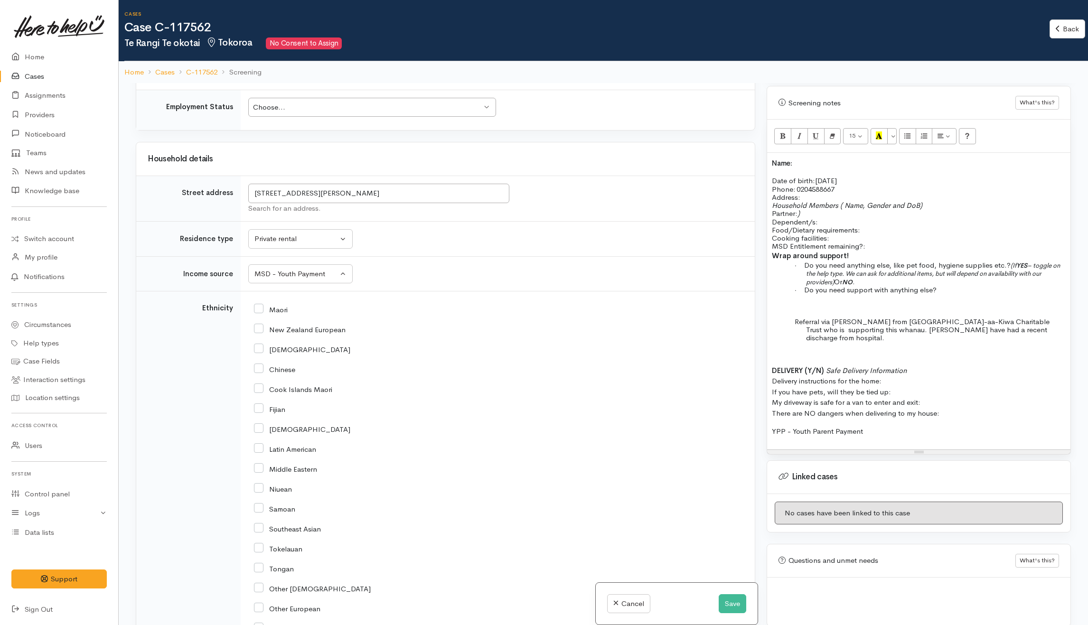
drag, startPoint x: 259, startPoint y: 397, endPoint x: 255, endPoint y: 394, distance: 5.0
click at [257, 393] on input "Cook Islands Maori" at bounding box center [293, 389] width 78 height 9
checkbox input "true"
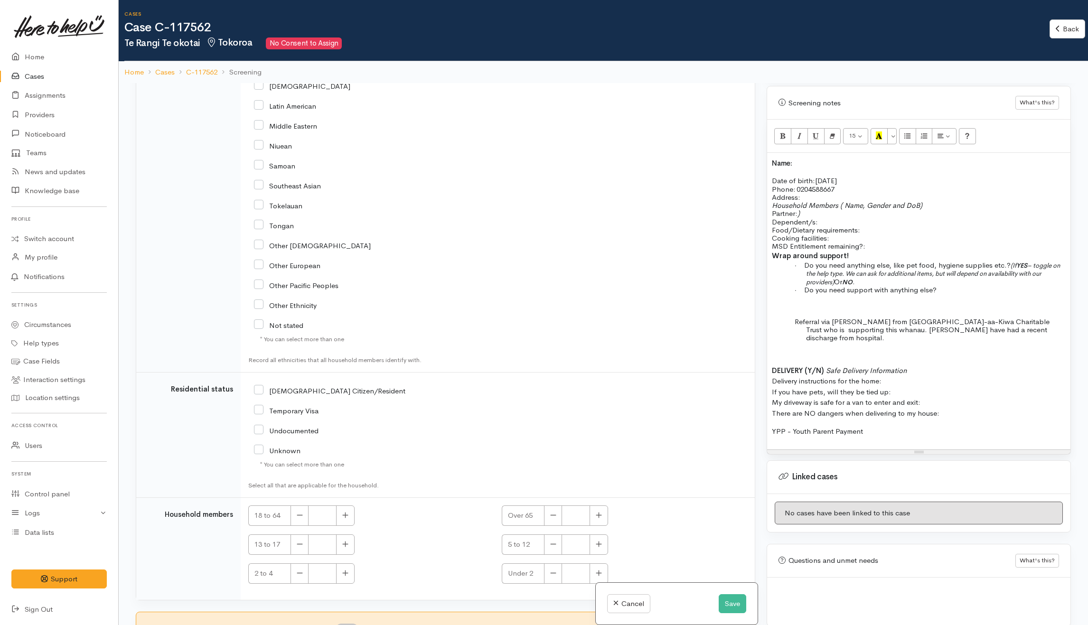
scroll to position [1303, 0]
click at [327, 391] on input "NZ Citizen/Resident" at bounding box center [329, 390] width 151 height 9
checkbox input "true"
click at [191, 464] on td "Residential status" at bounding box center [188, 435] width 104 height 125
click at [283, 467] on small "* You can select more than one" at bounding box center [302, 464] width 84 height 9
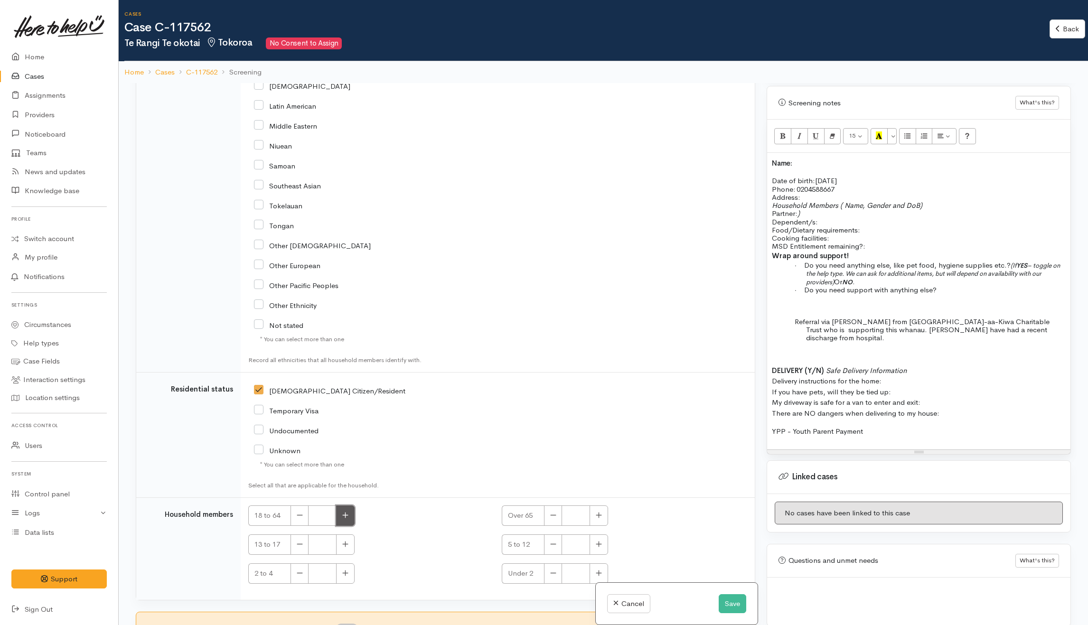
click at [349, 515] on button "button" at bounding box center [345, 516] width 19 height 20
type input "1"
click at [906, 226] on p "Food/Dietary requirements: Cooking facilities: MSD Entitlement remaining?:" at bounding box center [919, 238] width 294 height 25
click at [837, 216] on p "Household Members ( Name, Gender and DoB) Partner: ) Dependent/s:" at bounding box center [919, 213] width 294 height 25
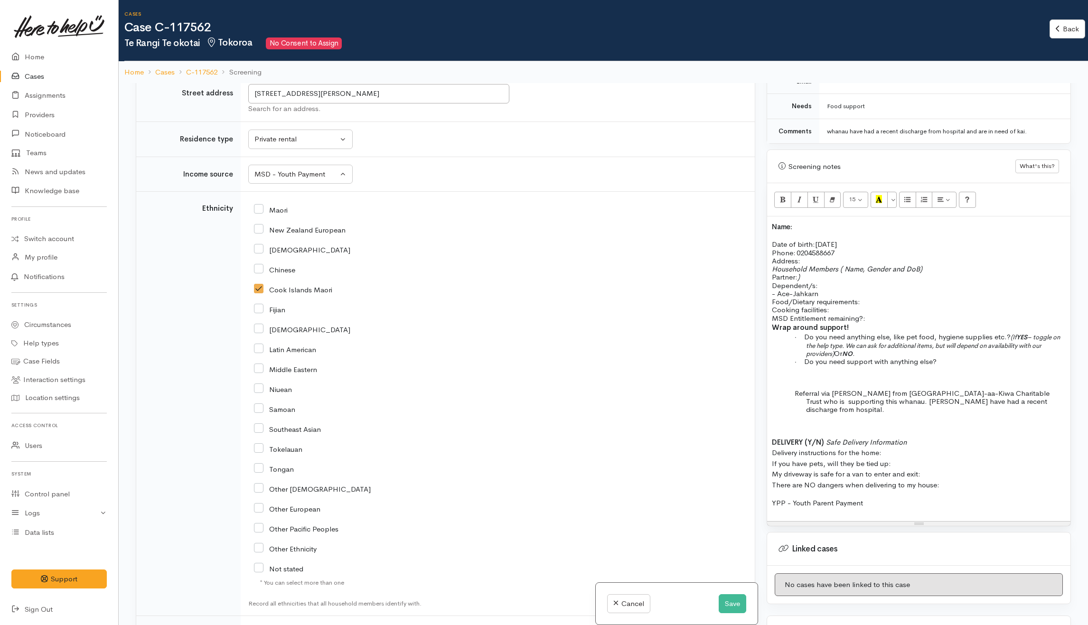
scroll to position [669, 0]
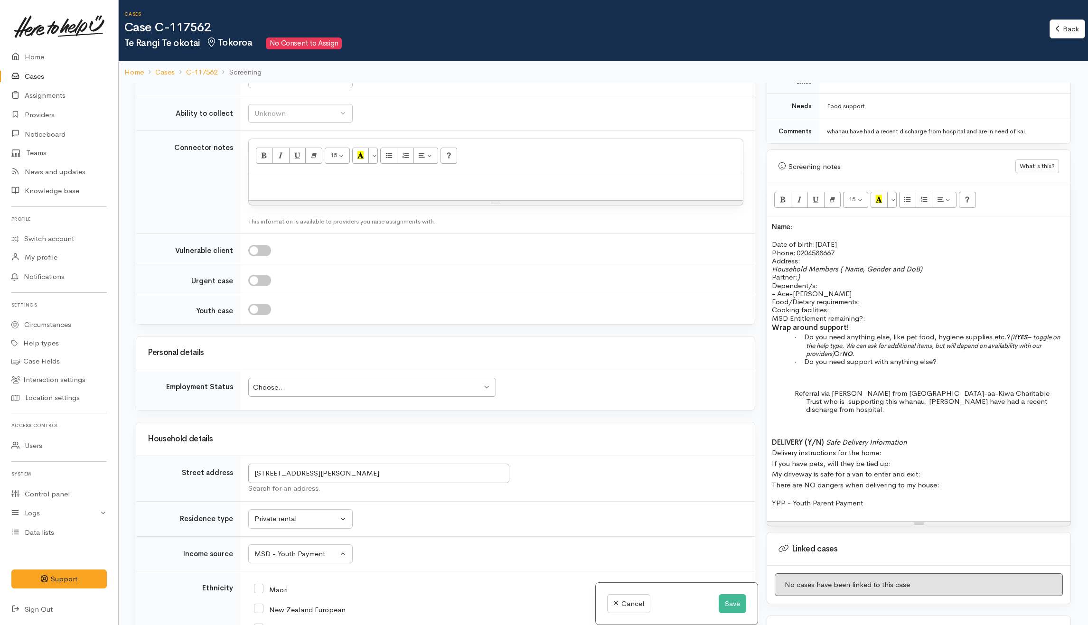
click at [885, 298] on p "Food/Dietary requirements: Cooking facilities: MSD Entitlement remaining?:" at bounding box center [919, 310] width 294 height 25
click at [893, 282] on p "Household Members ( Name, Gender and DoB) Partner: ) Dependent/s:" at bounding box center [919, 277] width 294 height 25
click at [894, 290] on p "- Ace-Jahkarn Teokotai-Savage" at bounding box center [919, 294] width 294 height 8
click at [881, 298] on p "Food/Dietary requirements: Cooking facilities: MSD Entitlement remaining?:" at bounding box center [919, 310] width 294 height 25
click at [892, 290] on p "- Ace-Jahkarn Teokotai-Savage" at bounding box center [919, 294] width 294 height 8
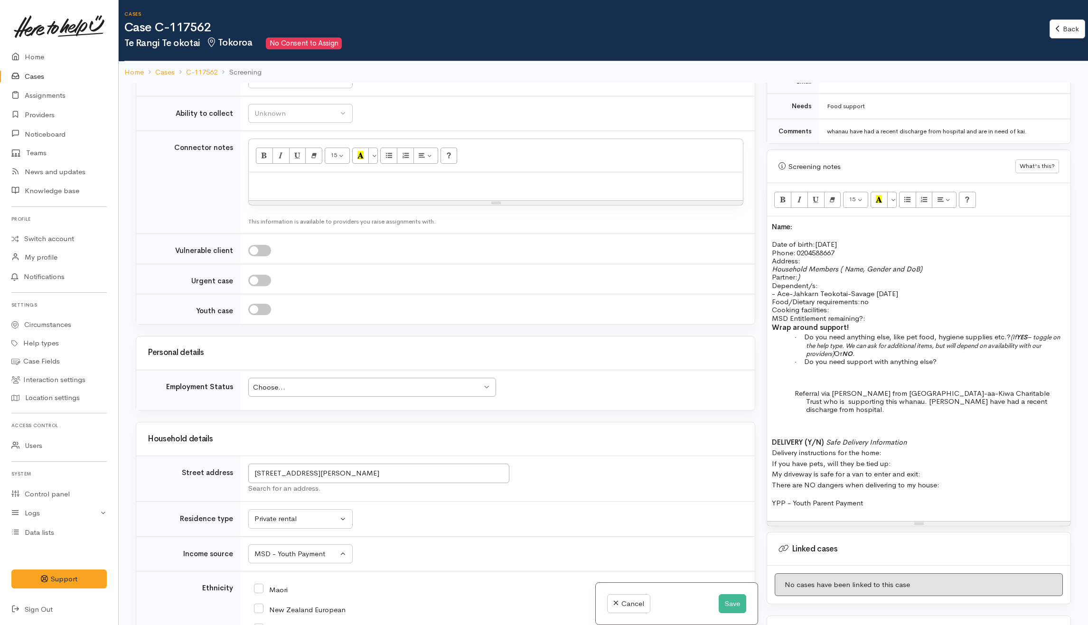
click at [854, 303] on p "Food/Dietary requirements: no Cooking facilities: MSD Entitlement remaining?:" at bounding box center [919, 310] width 294 height 25
click at [878, 310] on p "Food/Dietary requirements: no Cooking facilities: full kitchen MSD Entitlement …" at bounding box center [919, 310] width 294 height 25
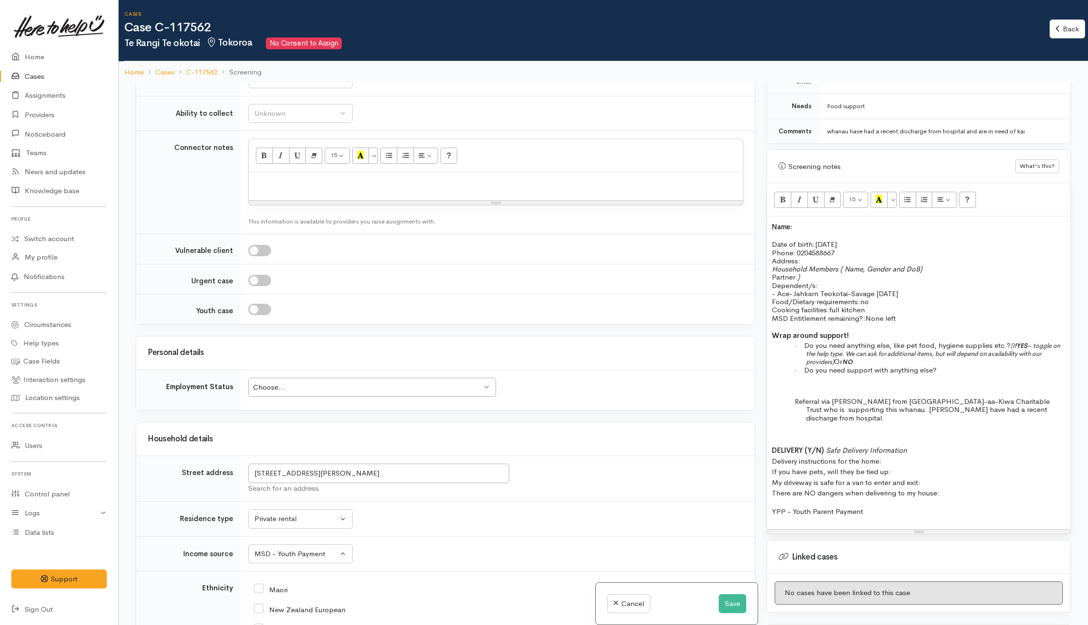
click at [831, 222] on h2 "Name:" at bounding box center [919, 226] width 294 height 10
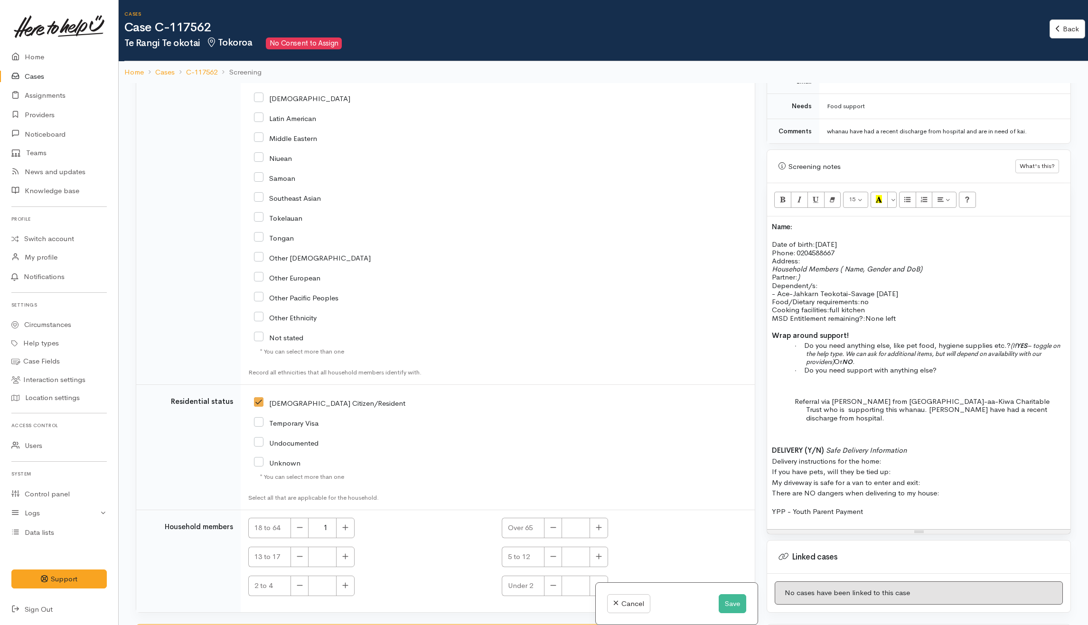
scroll to position [1303, 0]
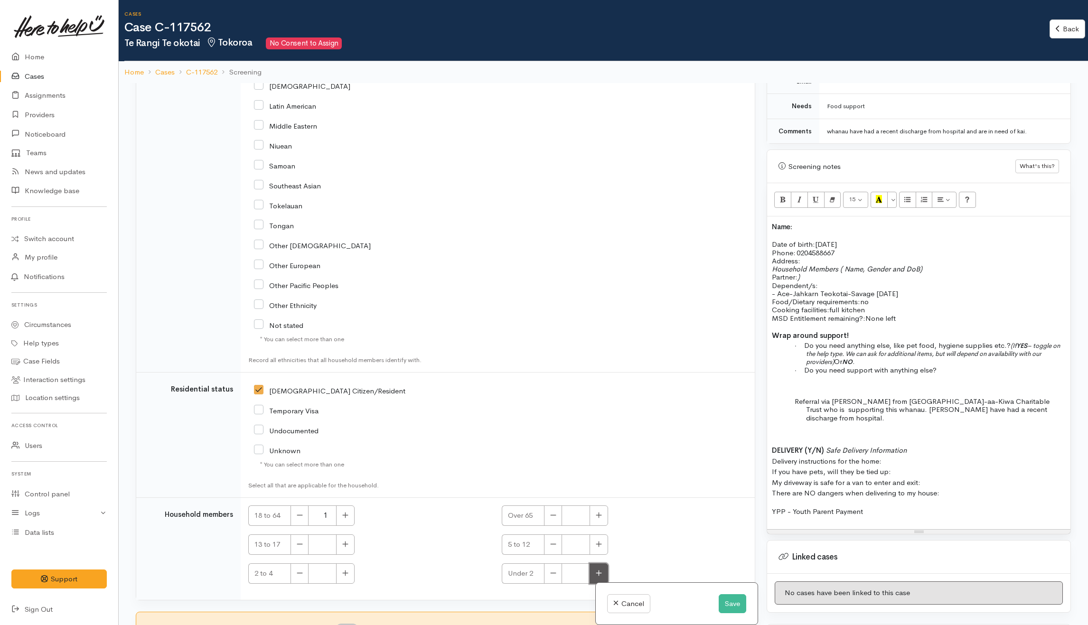
click at [601, 572] on button "button" at bounding box center [599, 573] width 19 height 20
type input "1"
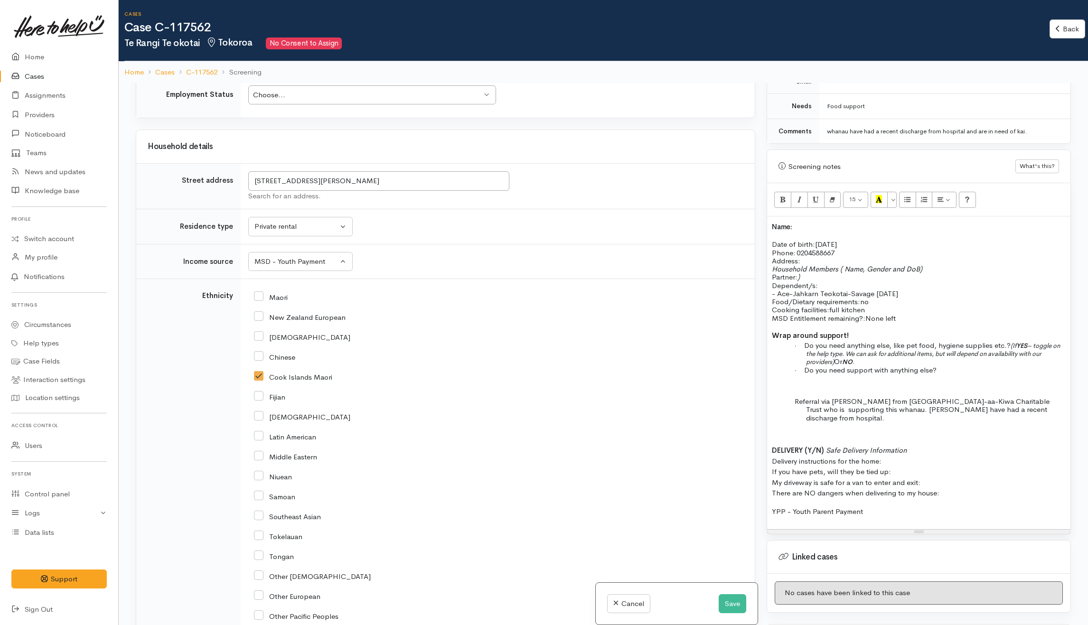
scroll to position [859, 0]
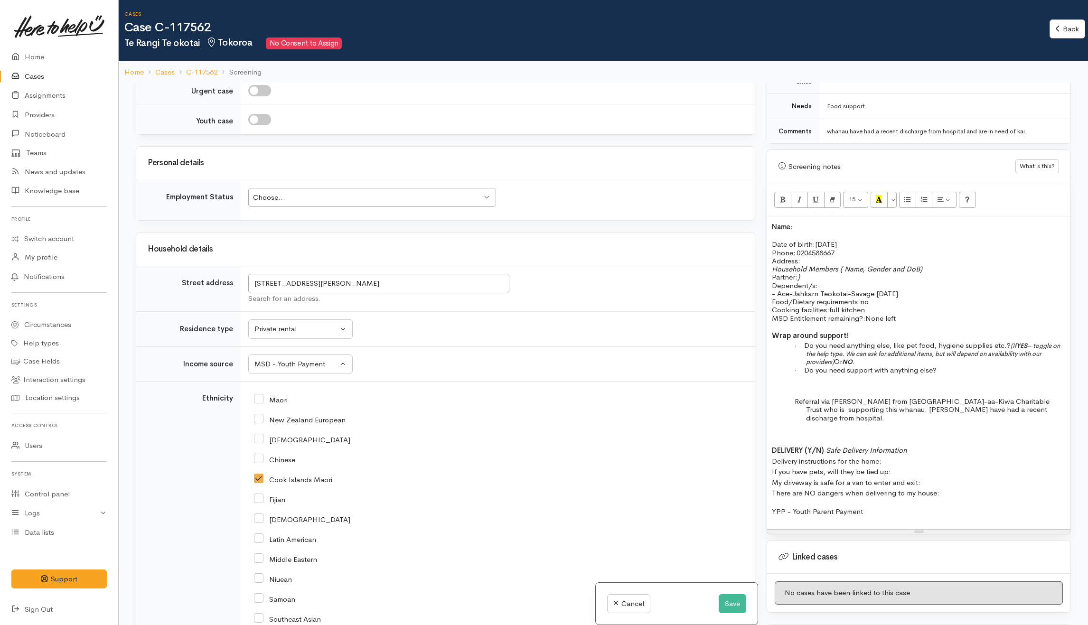
click at [282, 203] on div "Choose..." at bounding box center [367, 197] width 229 height 11
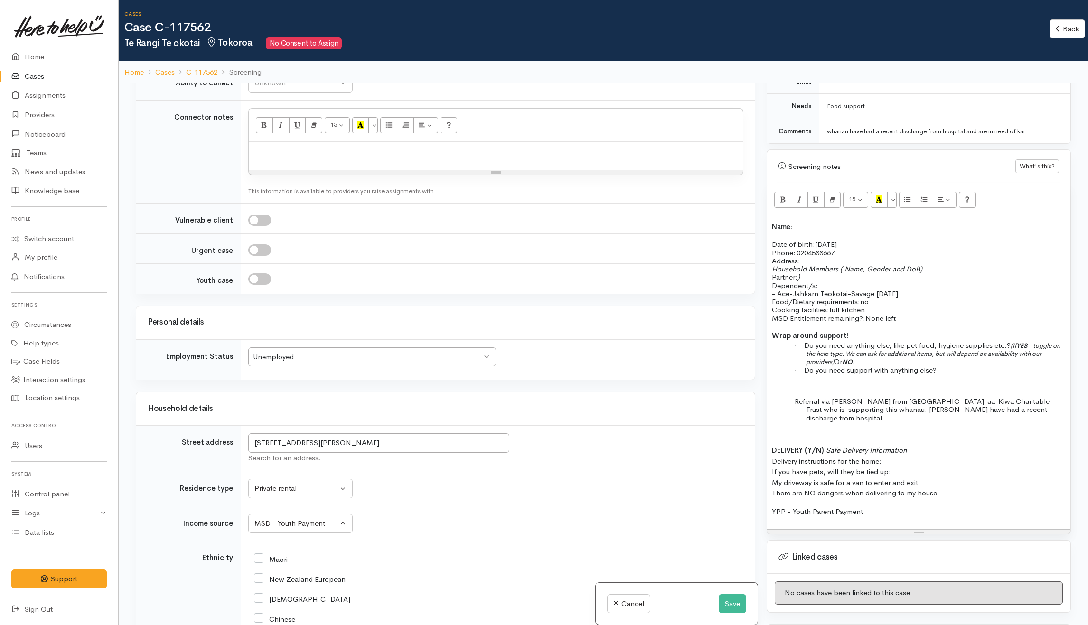
scroll to position [669, 0]
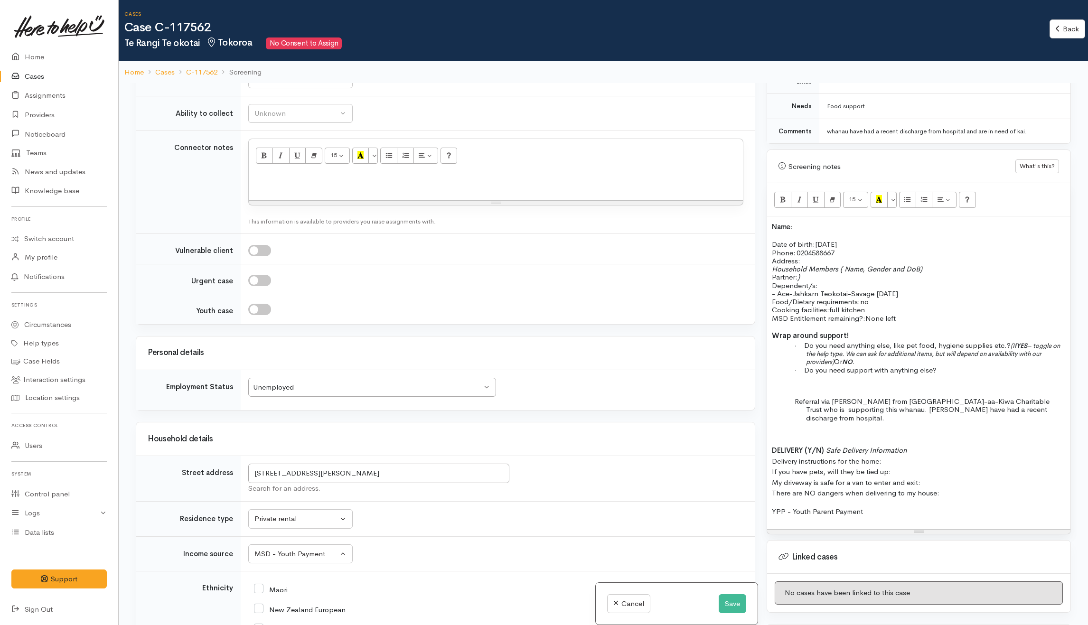
click at [266, 256] on input "checkbox" at bounding box center [259, 250] width 23 height 11
checkbox input "true"
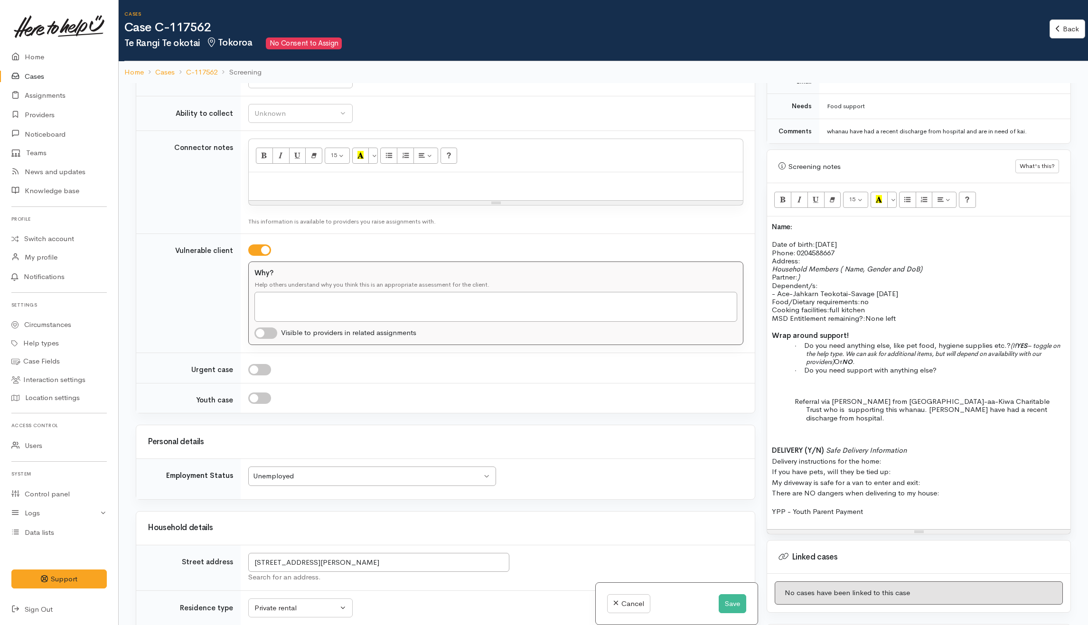
click at [278, 339] on div at bounding box center [267, 333] width 27 height 11
click at [272, 339] on input "checkbox" at bounding box center [265, 333] width 23 height 11
checkbox input "true"
click at [299, 302] on textarea "Why?" at bounding box center [495, 307] width 483 height 30
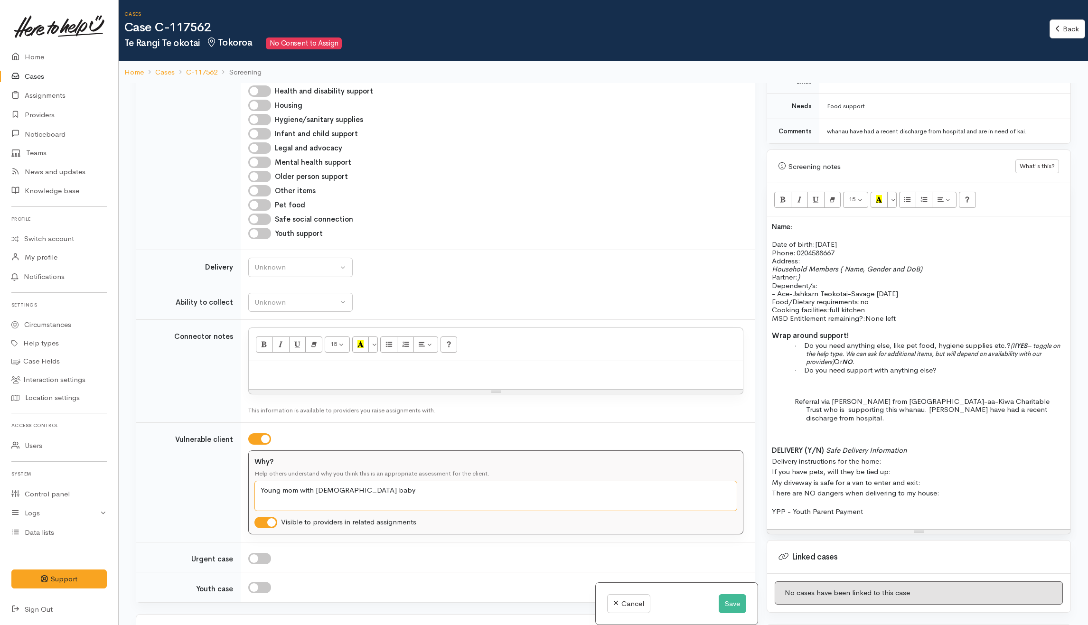
scroll to position [479, 0]
type textarea "Young mom with 5 month old baby"
click at [312, 270] on div "Unknown" at bounding box center [296, 268] width 84 height 11
click at [276, 312] on span "Unknown" at bounding box center [275, 314] width 31 height 11
click at [276, 309] on div "Unknown" at bounding box center [296, 303] width 84 height 11
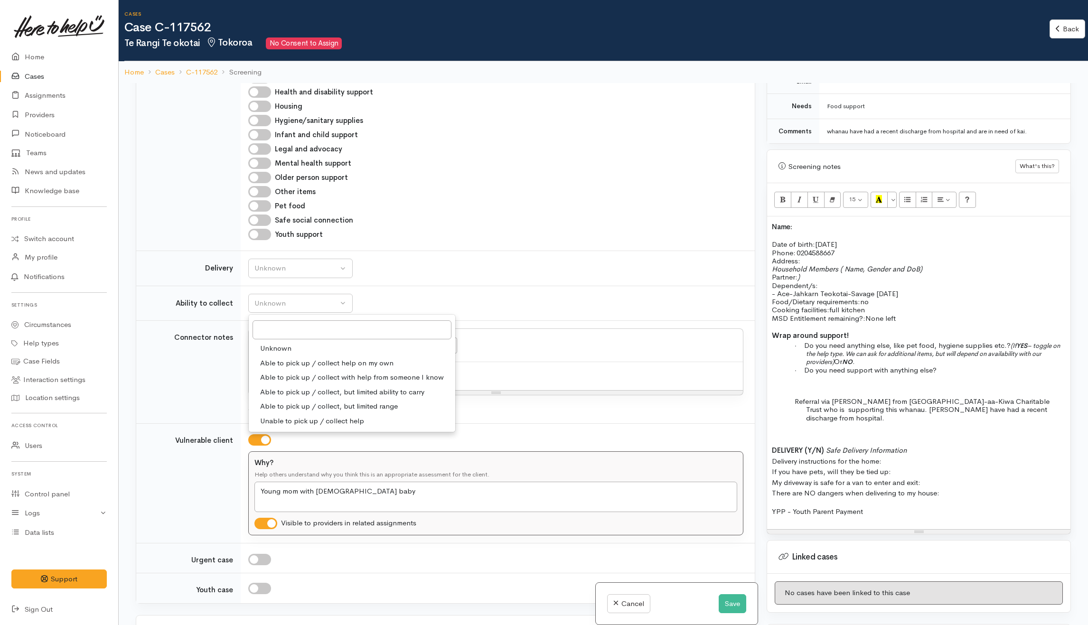
click at [425, 286] on td "Unknown Delivery needed Delivery preferred No Unknown Unknown Delivery needed D…" at bounding box center [498, 268] width 514 height 35
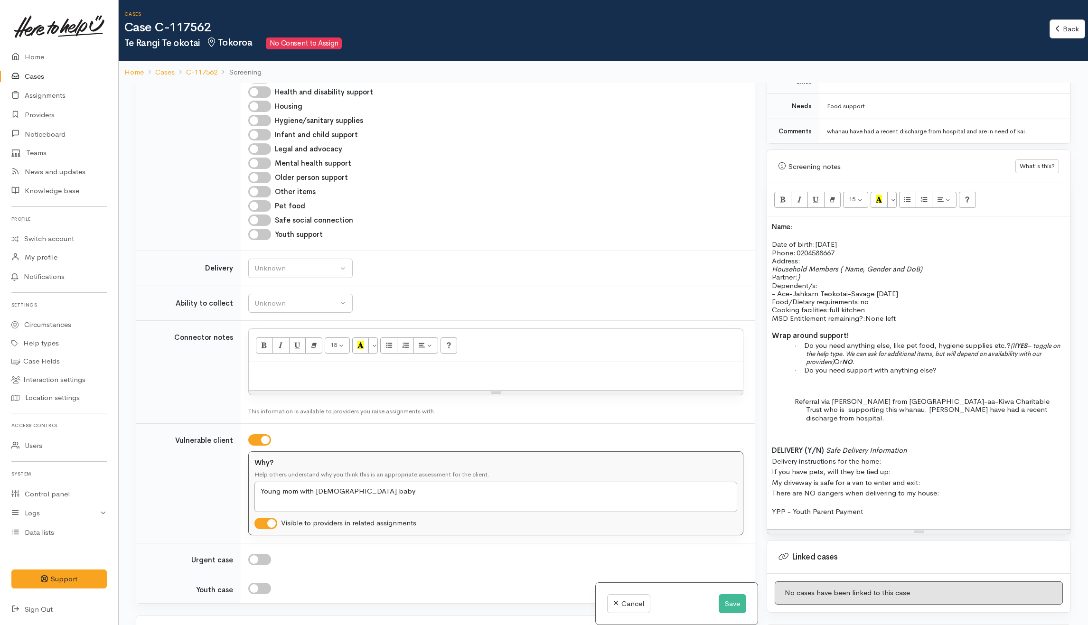
drag, startPoint x: 794, startPoint y: 421, endPoint x: 893, endPoint y: 508, distance: 132.5
click at [893, 508] on div "Name: Date of birth: 26/03/2006 Phone:   0204588667 Address:   Household Member…" at bounding box center [918, 372] width 303 height 313
click at [844, 447] on span "Delivery instructions for the home: If you have pets, will they be tied up: My …" at bounding box center [856, 472] width 168 height 52
click at [912, 312] on p "Food/Dietary requirements: no Cooking facilities: full kitchen MSD Entitlement …" at bounding box center [919, 310] width 294 height 25
drag, startPoint x: 1013, startPoint y: 336, endPoint x: 873, endPoint y: 309, distance: 143.2
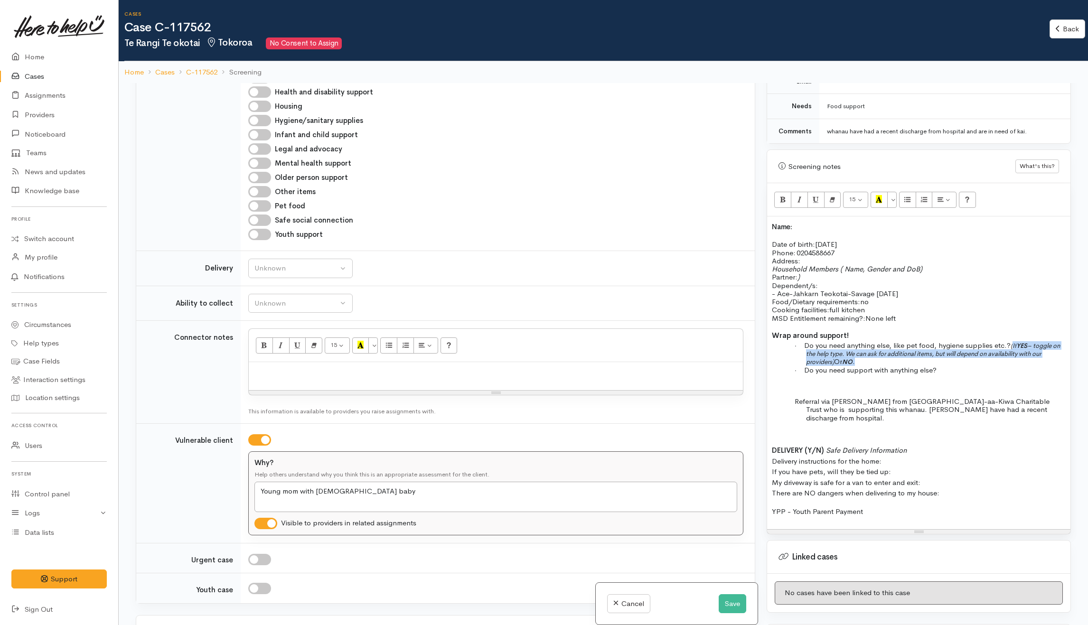
click at [862, 352] on p "· Do you need anything else, like pet food, hygiene supplies etc.? (If YES – to…" at bounding box center [936, 353] width 260 height 25
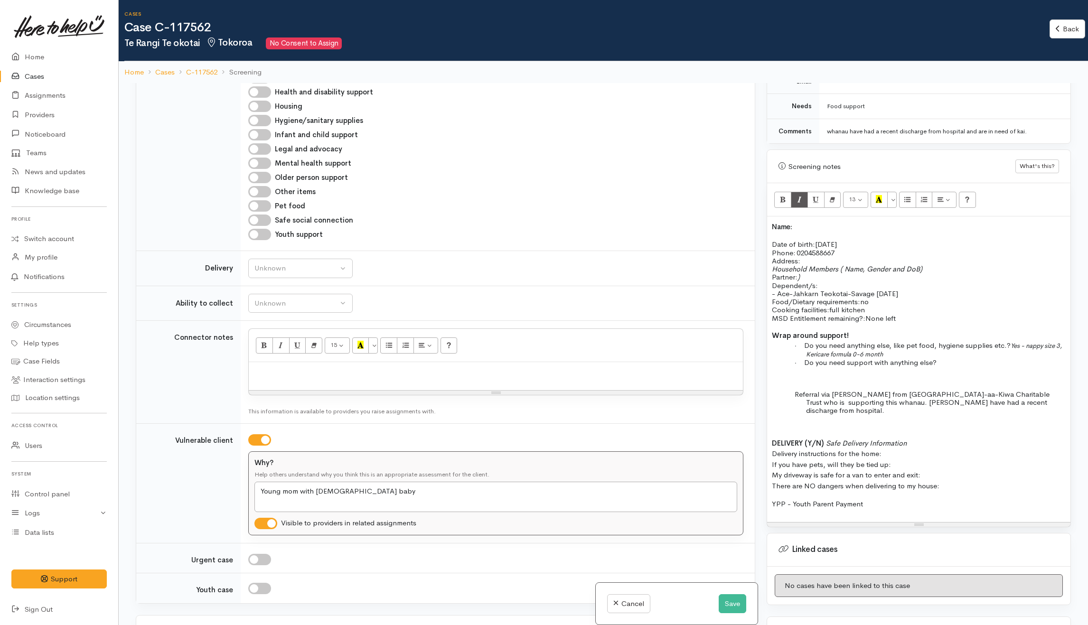
click at [911, 346] on p "· Do you need anything else, like pet food, hygiene supplies etc.? Yes - nappy …" at bounding box center [936, 350] width 260 height 18
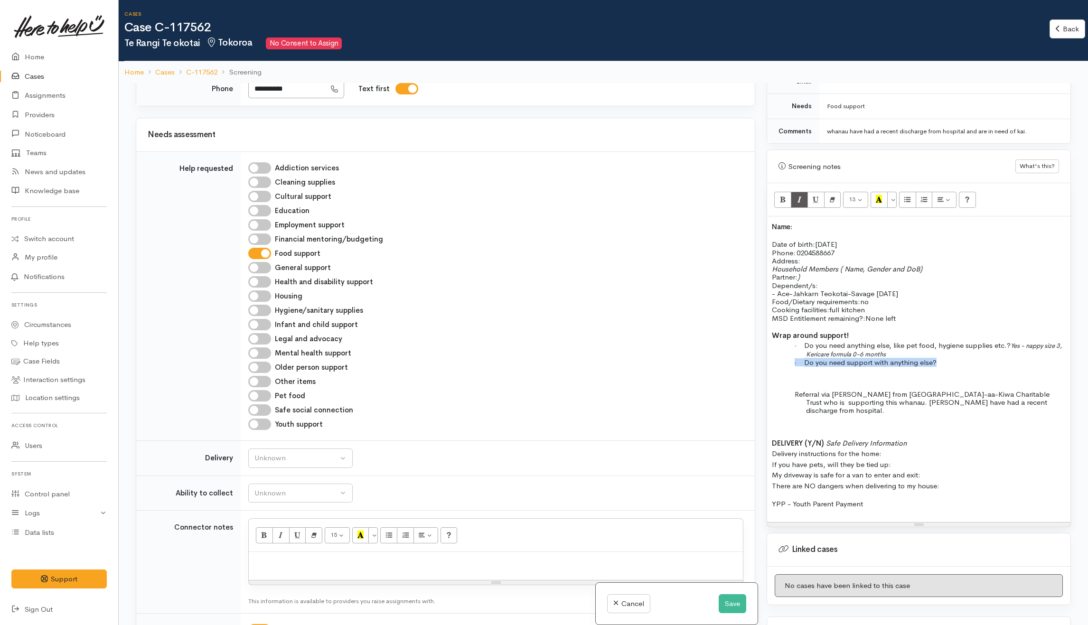
drag, startPoint x: 975, startPoint y: 360, endPoint x: 799, endPoint y: 344, distance: 175.9
click at [806, 358] on p "· Do you need support with anything else?" at bounding box center [936, 362] width 260 height 8
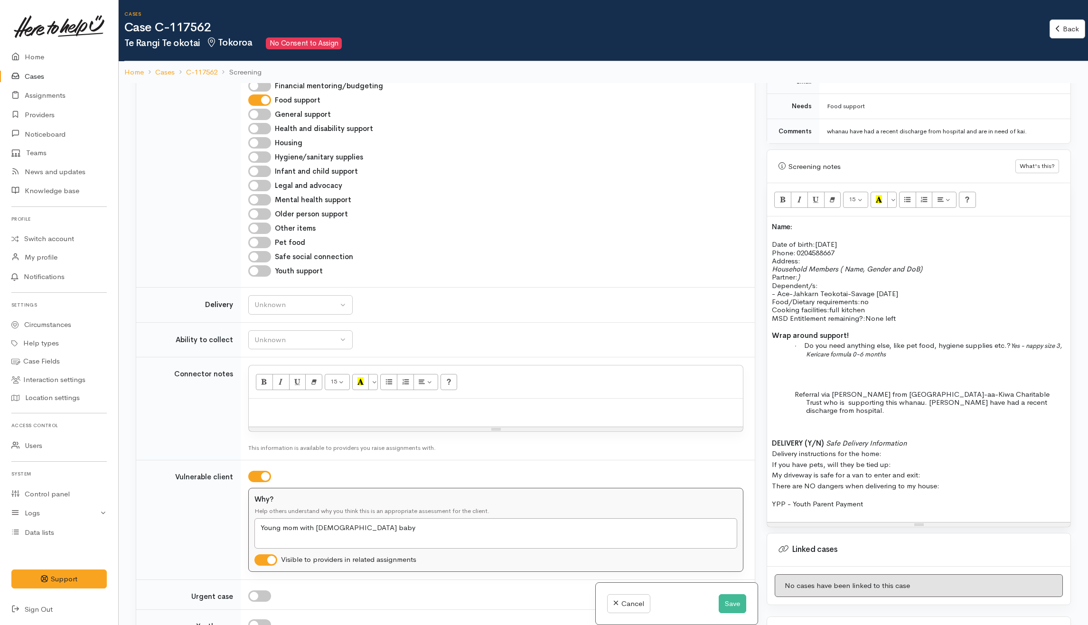
scroll to position [696, 0]
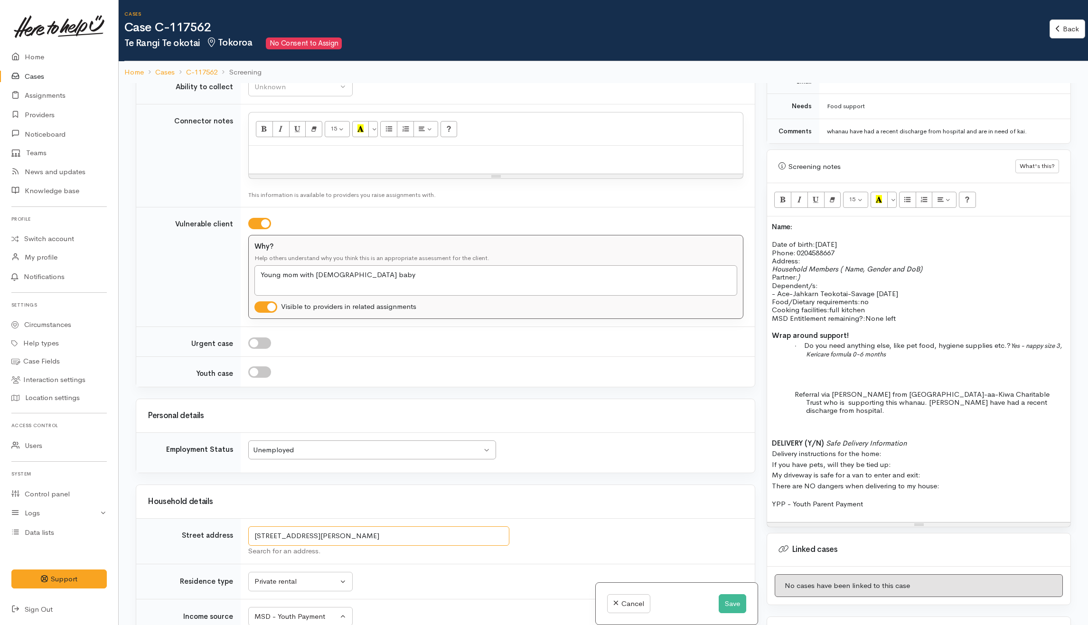
drag, startPoint x: 351, startPoint y: 544, endPoint x: 253, endPoint y: 548, distance: 98.8
click at [253, 546] on input "8/30 Carrington Cres, Tokoroa, New Zealand" at bounding box center [378, 535] width 261 height 19
click at [810, 257] on p "Address:" at bounding box center [919, 261] width 294 height 8
drag, startPoint x: 840, startPoint y: 261, endPoint x: 837, endPoint y: 270, distance: 8.9
click at [838, 270] on p "Household Members ( Name, Gender and DoB) Partner: ) Dependent/s:" at bounding box center [919, 277] width 294 height 25
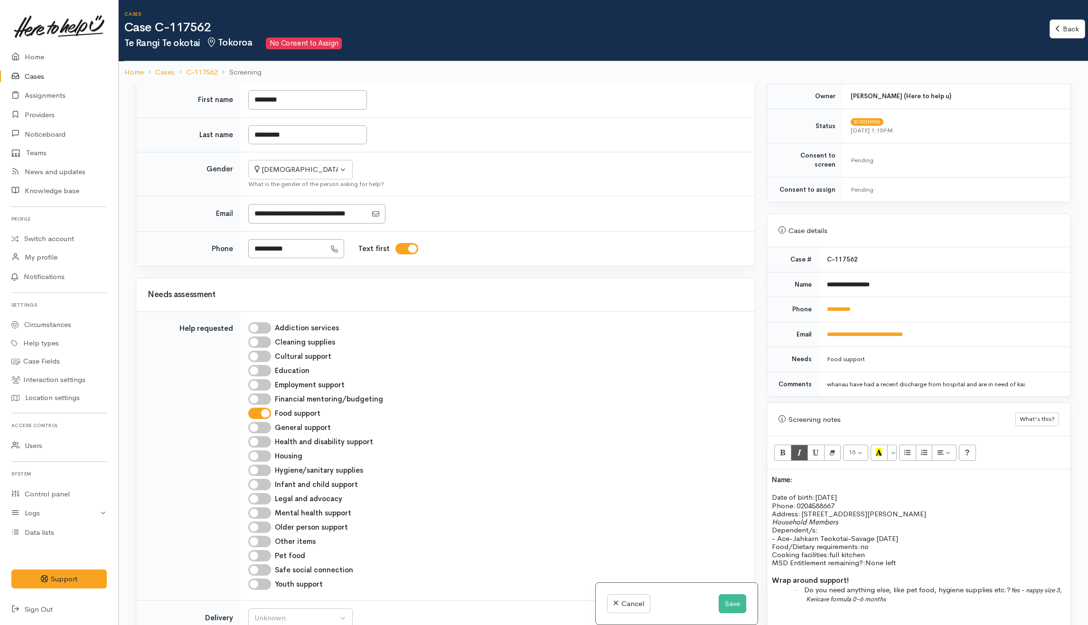
scroll to position [126, 0]
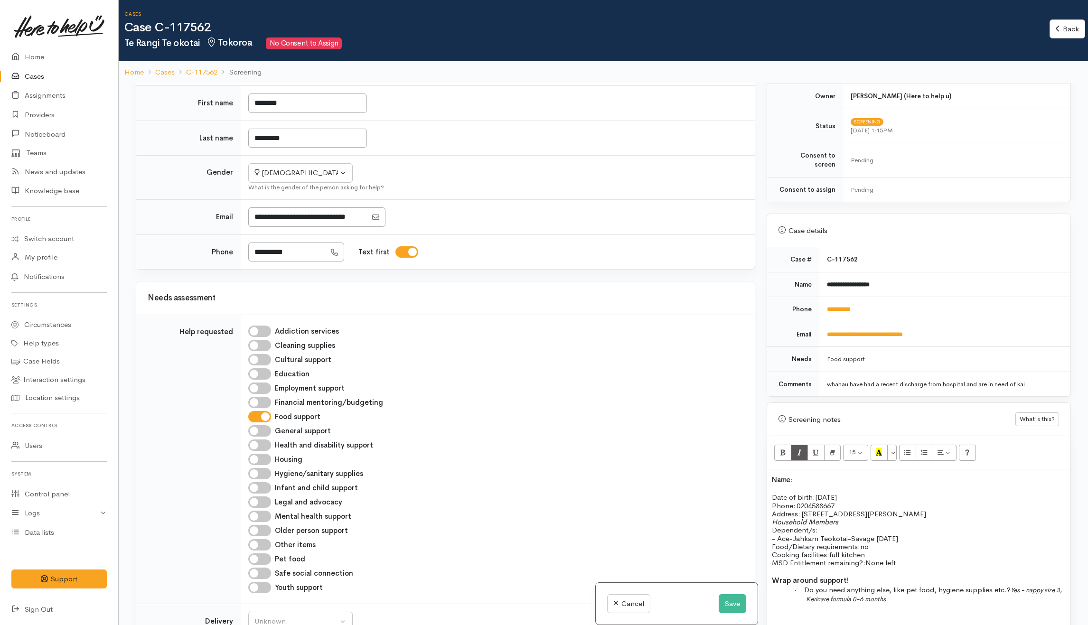
click at [899, 274] on td "**********" at bounding box center [944, 284] width 251 height 25
drag, startPoint x: 897, startPoint y: 274, endPoint x: 820, endPoint y: 276, distance: 76.9
click at [820, 276] on td "**********" at bounding box center [944, 284] width 251 height 25
copy b "**********"
click at [845, 479] on h2 "Name:" at bounding box center [919, 479] width 294 height 10
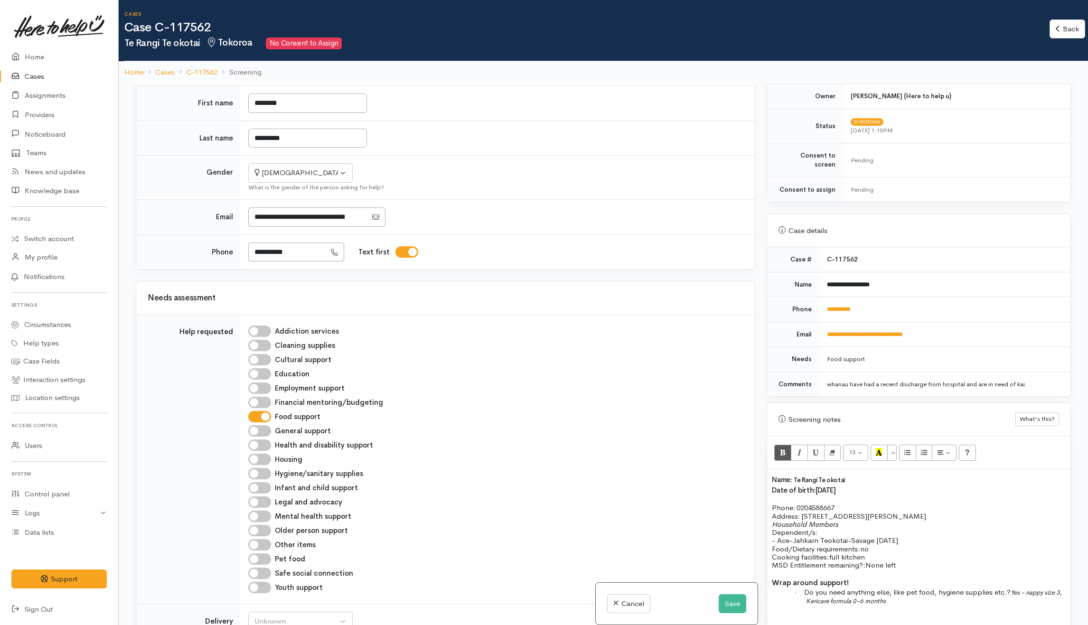
click at [872, 485] on h2 "Name: Te Rangi Te okotai Date of birth: 26/03/2006" at bounding box center [919, 484] width 294 height 21
click at [857, 500] on h2 "Name: Te Rangi Te okotai Date of birth: 26/03/2006 Phone:   0204588667" at bounding box center [919, 489] width 294 height 31
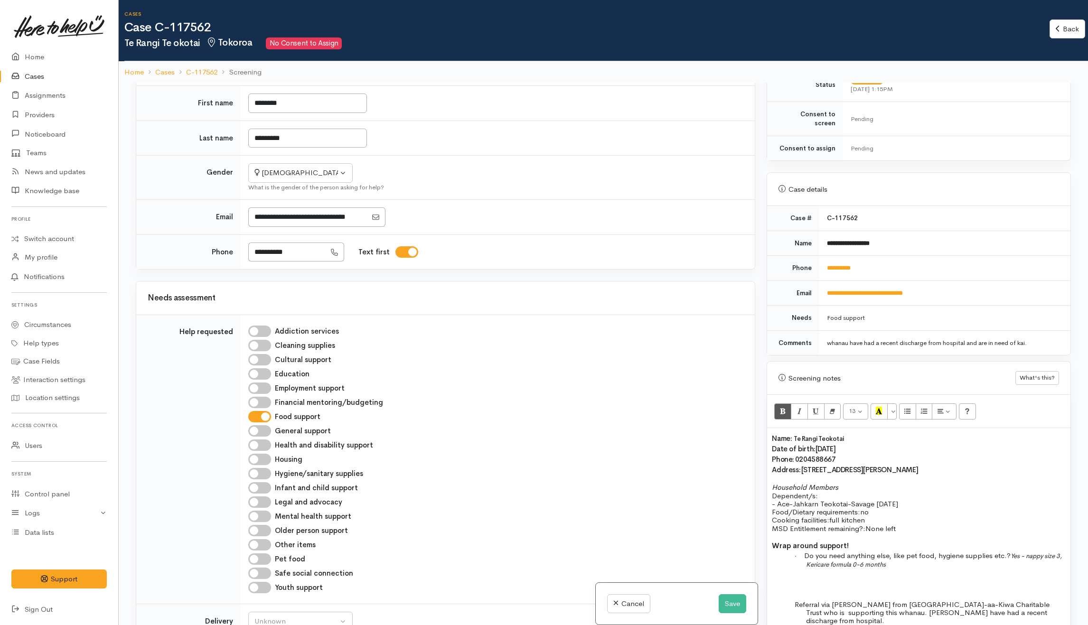
scroll to position [354, 0]
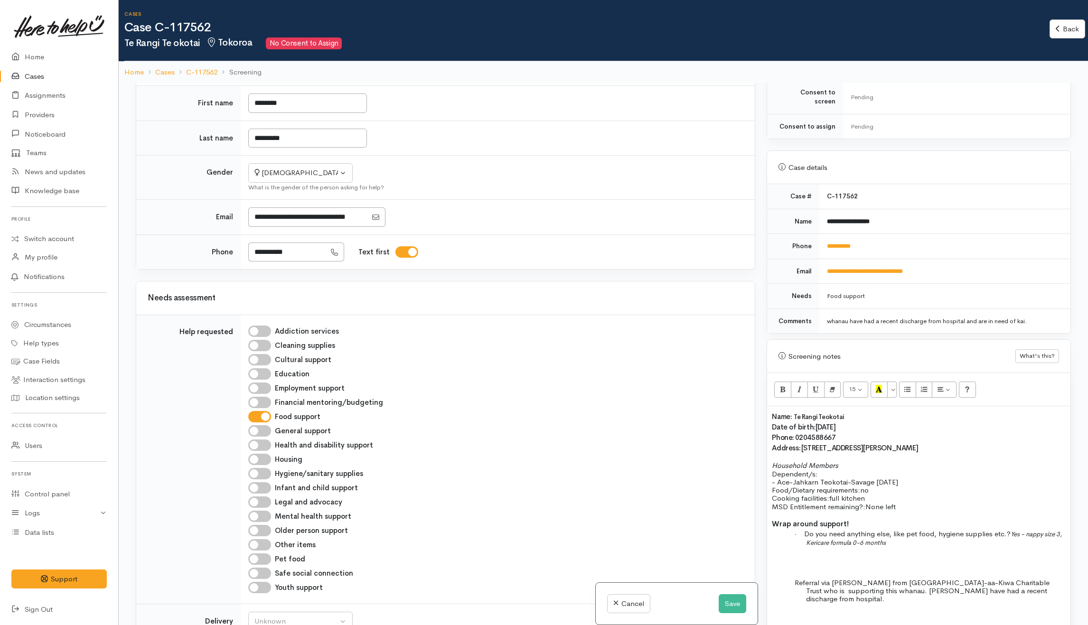
click at [292, 488] on label "Infant and child support" at bounding box center [316, 488] width 83 height 11
click at [271, 488] on input "Infant and child support" at bounding box center [259, 487] width 23 height 11
checkbox input "true"
drag, startPoint x: 1013, startPoint y: 532, endPoint x: 1014, endPoint y: 543, distance: 11.6
click at [1014, 543] on div "Name: Te Rangi Teokotai Date of birth: 26/03/2006 Phone:   0204588667 Address: …" at bounding box center [918, 558] width 303 height 304
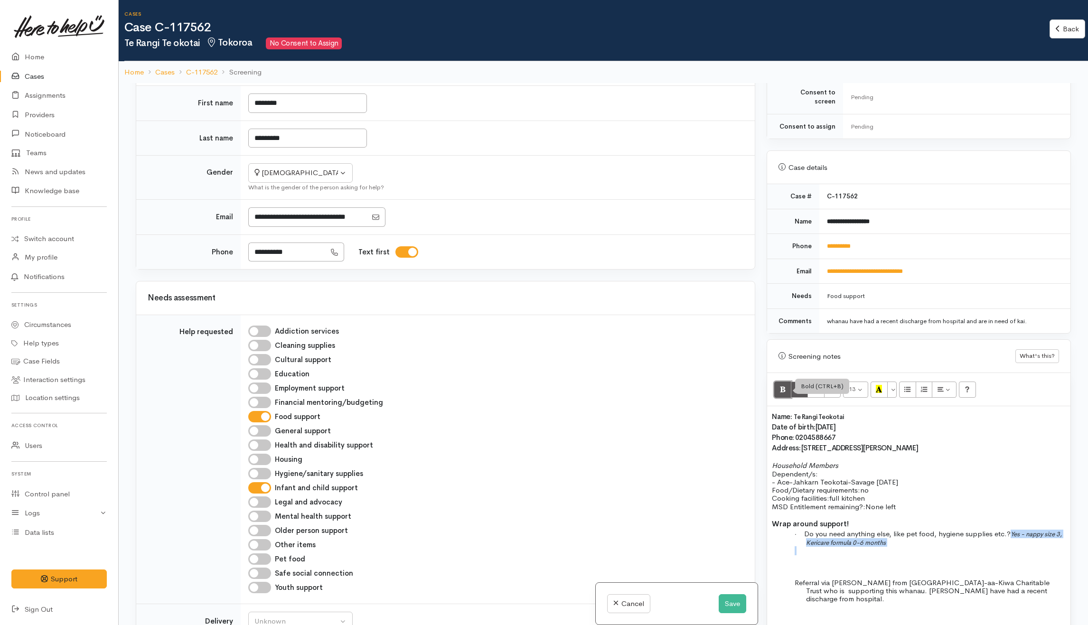
click at [781, 385] on icon "Bold (CTRL+B)" at bounding box center [783, 389] width 6 height 8
click at [941, 551] on div "Name: Te Rangi Teokotai Date of birth: 26/03/2006 Phone:   0204588667 Address: …" at bounding box center [918, 558] width 303 height 304
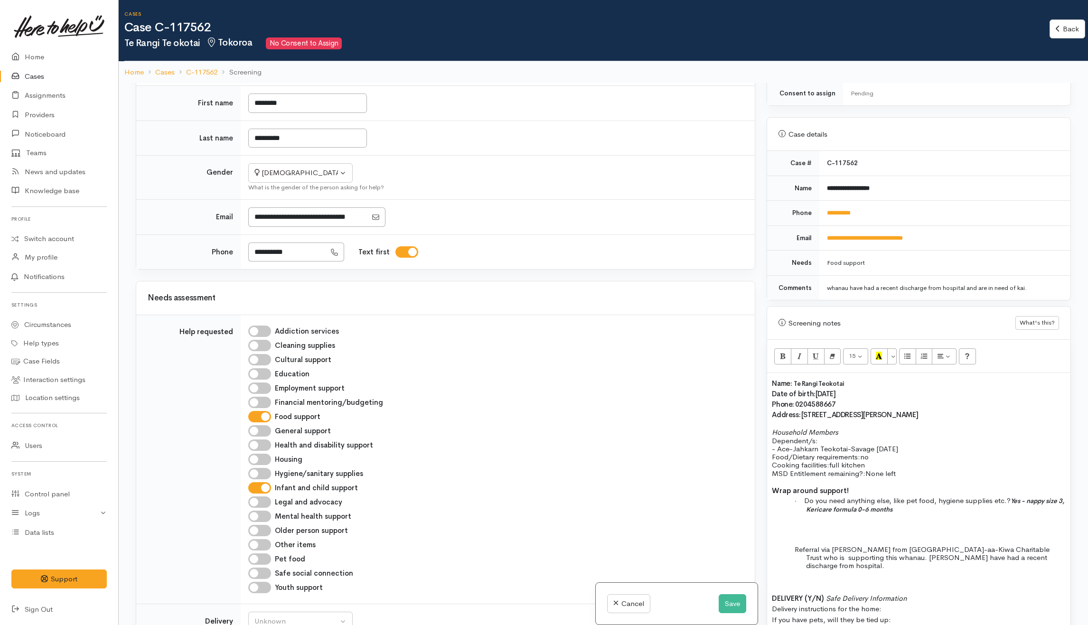
scroll to position [418, 0]
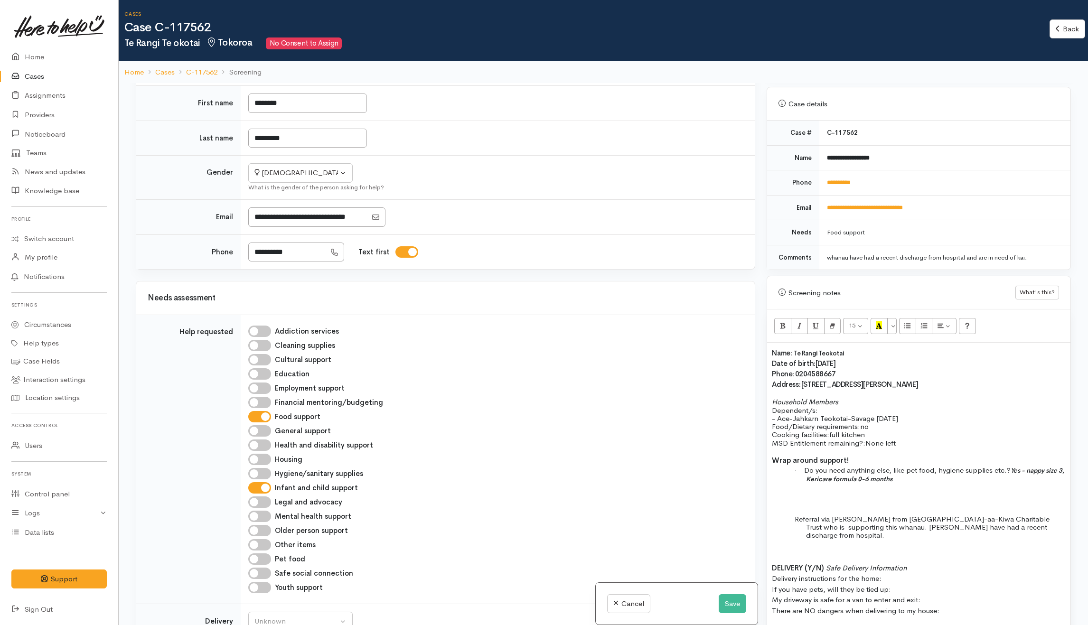
drag, startPoint x: 773, startPoint y: 554, endPoint x: 961, endPoint y: 592, distance: 191.3
click at [961, 592] on p "DELIVERY (Y/N) Safe Delivery Information Delivery instructions for the home: If…" at bounding box center [919, 590] width 294 height 54
click at [963, 581] on p "Te rangi confirmed to receive YPP - Youth Parent Payment" at bounding box center [919, 586] width 294 height 11
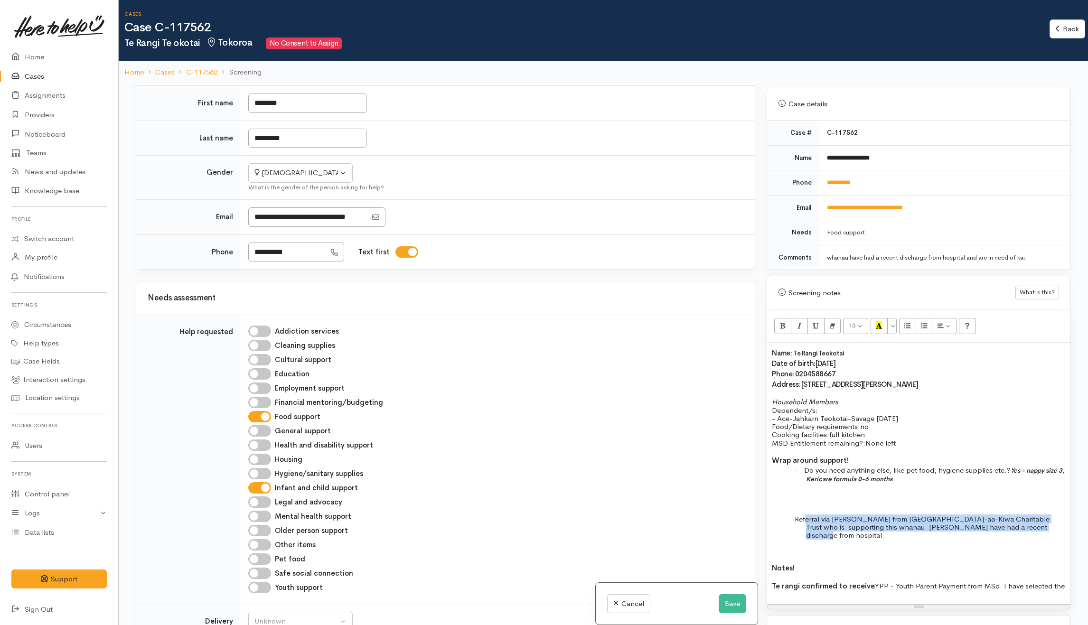
drag, startPoint x: 805, startPoint y: 505, endPoint x: 1058, endPoint y: 524, distance: 253.3
click at [1058, 524] on div "Name: Te Rangi Teokotai Date of birth: 26/03/2006 Phone:   0204588667 Address: …" at bounding box center [918, 473] width 303 height 261
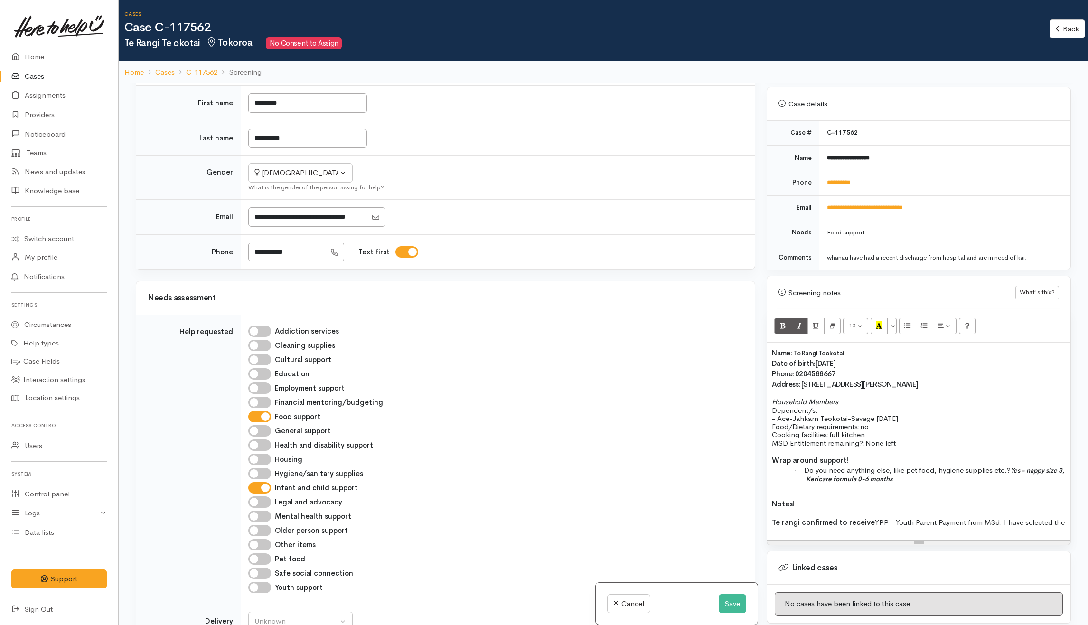
click at [1059, 517] on p "Te rangi confirmed to receive YPP - Youth Parent Payment from MSd. I have selec…" at bounding box center [919, 522] width 294 height 11
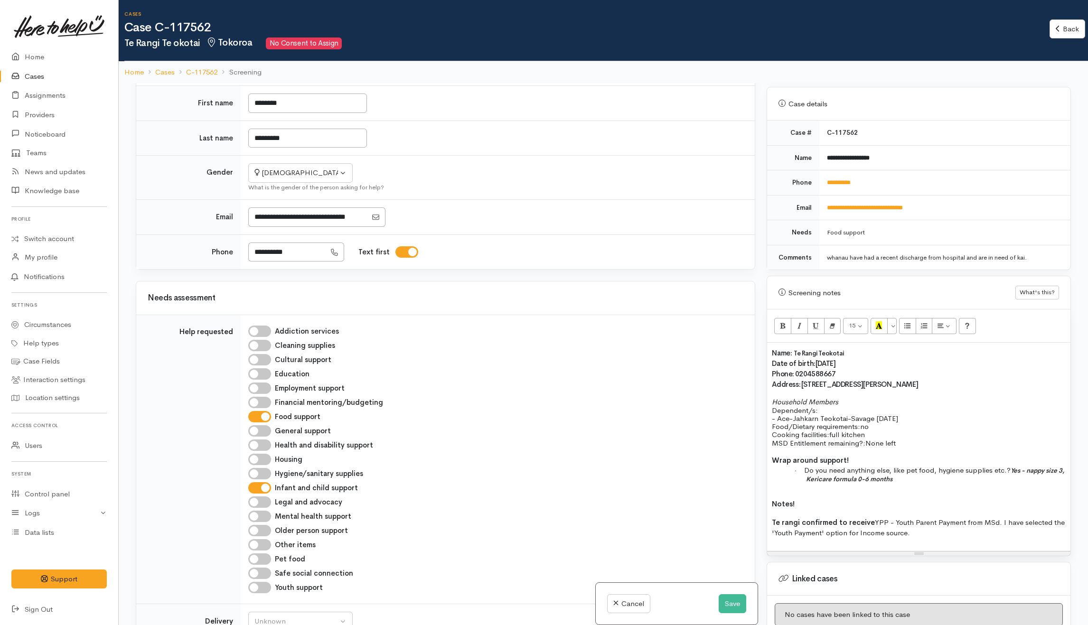
click at [916, 414] on p "- Ace-Jahkarn Teokotai-Savage 1/4/2025" at bounding box center [919, 418] width 294 height 8
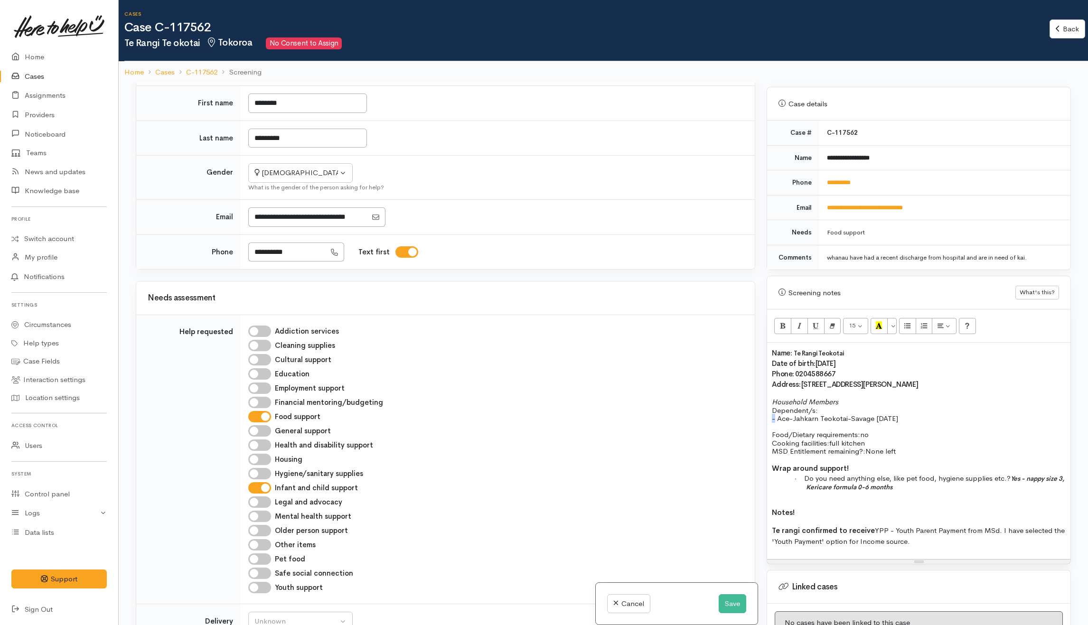
drag, startPoint x: 776, startPoint y: 412, endPoint x: 764, endPoint y: 414, distance: 11.6
click at [764, 414] on div "Warnings Add No warnings have been raised against this case Add Warning Title ●…" at bounding box center [919, 395] width 316 height 625
drag, startPoint x: 830, startPoint y: 401, endPoint x: 768, endPoint y: 403, distance: 62.2
click at [768, 403] on div "Name: Te Rangi Teokotai Date of birth: 26/03/2006 Phone:   0204588667 Address: …" at bounding box center [918, 451] width 303 height 216
click at [923, 414] on p "Ace-Jahkarn Teokotai-Savage 1/4/2025" at bounding box center [919, 418] width 294 height 8
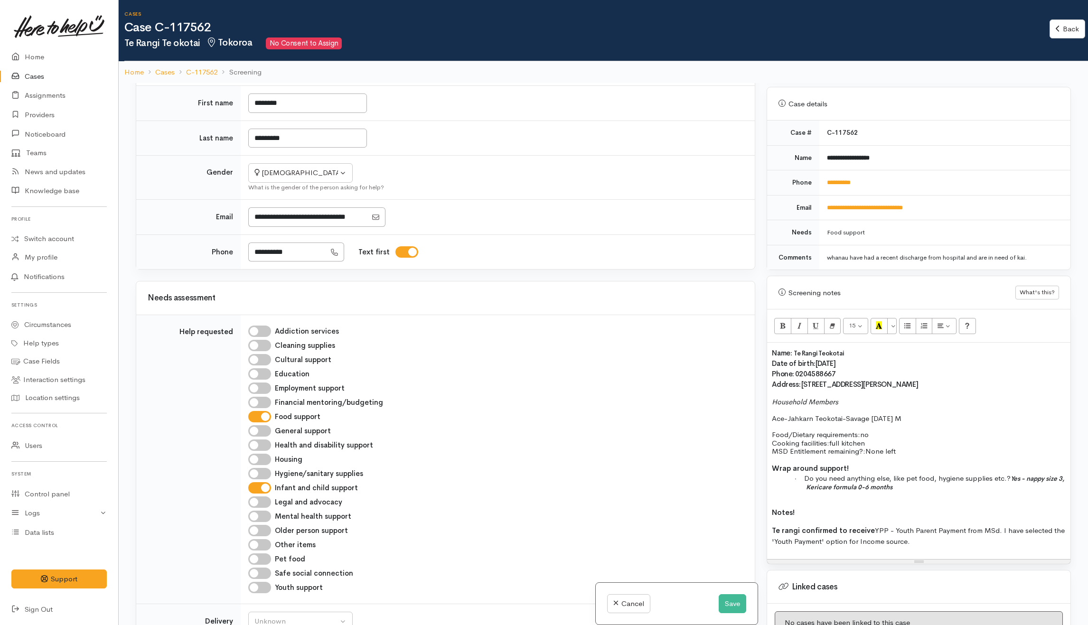
drag, startPoint x: 848, startPoint y: 395, endPoint x: 773, endPoint y: 397, distance: 74.6
click at [773, 398] on p "Household Members" at bounding box center [919, 406] width 294 height 17
click at [825, 402] on p "Household Members" at bounding box center [919, 406] width 294 height 17
click at [768, 411] on div "Name: Te Rangi Teokotai Date of birth: 26/03/2006 Phone:   0204588667 Address: …" at bounding box center [918, 451] width 303 height 216
click at [923, 320] on button "Ordered list (CTRL+SHIFT+NUM8)" at bounding box center [924, 326] width 17 height 16
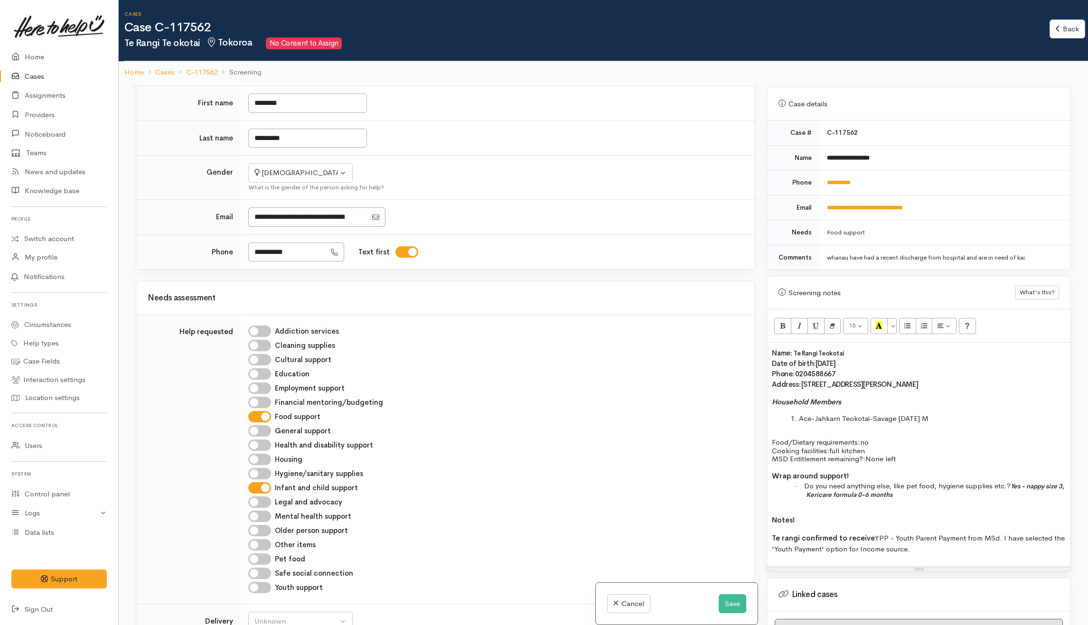
click at [830, 430] on p at bounding box center [919, 434] width 294 height 8
click at [889, 432] on div "Name: Te Rangi Teokotai Date of birth: 26/03/2006 Phone:   0204588667 Address: …" at bounding box center [918, 455] width 303 height 224
click at [898, 441] on p "Food/Dietary requirements: no Cooking facilities: full kitchen MSD Entitlement …" at bounding box center [919, 450] width 294 height 25
click at [875, 448] on p "Food/Dietary requirements: no dietary or allergies Cooking facilities: full kit…" at bounding box center [919, 450] width 294 height 25
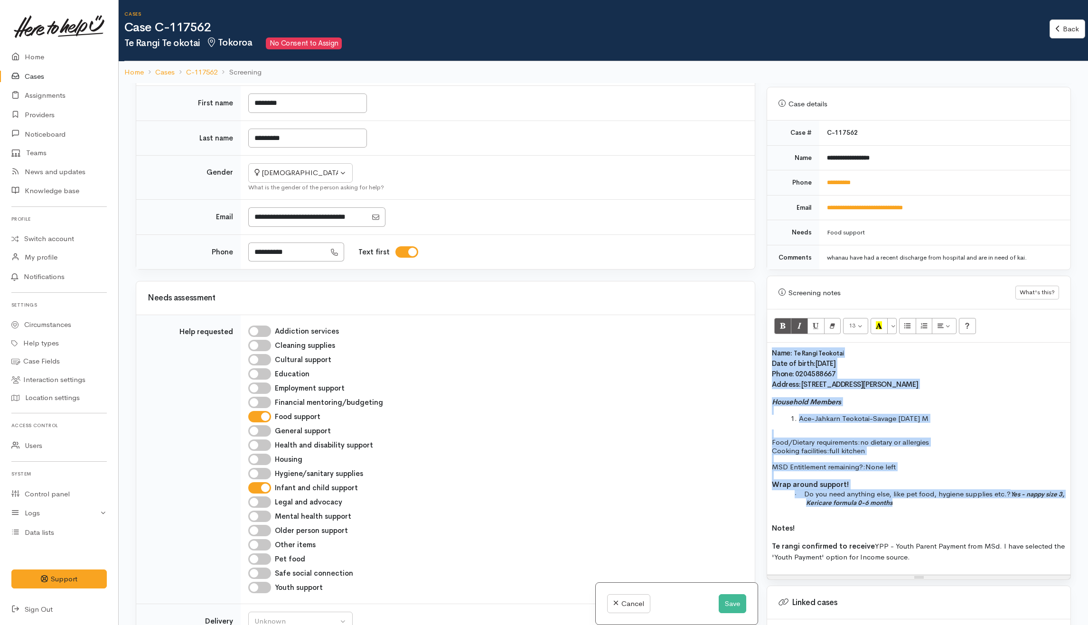
drag, startPoint x: 770, startPoint y: 348, endPoint x: 923, endPoint y: 491, distance: 209.9
click at [923, 494] on div "Name: Te Rangi Teokotai Date of birth: 26/03/2006 Phone:   0204588667 Address: …" at bounding box center [918, 459] width 303 height 232
copy div "Name: Te Rangi Teokotai Date of birth: 26/03/2006 Phone:   0204588667 Address: …"
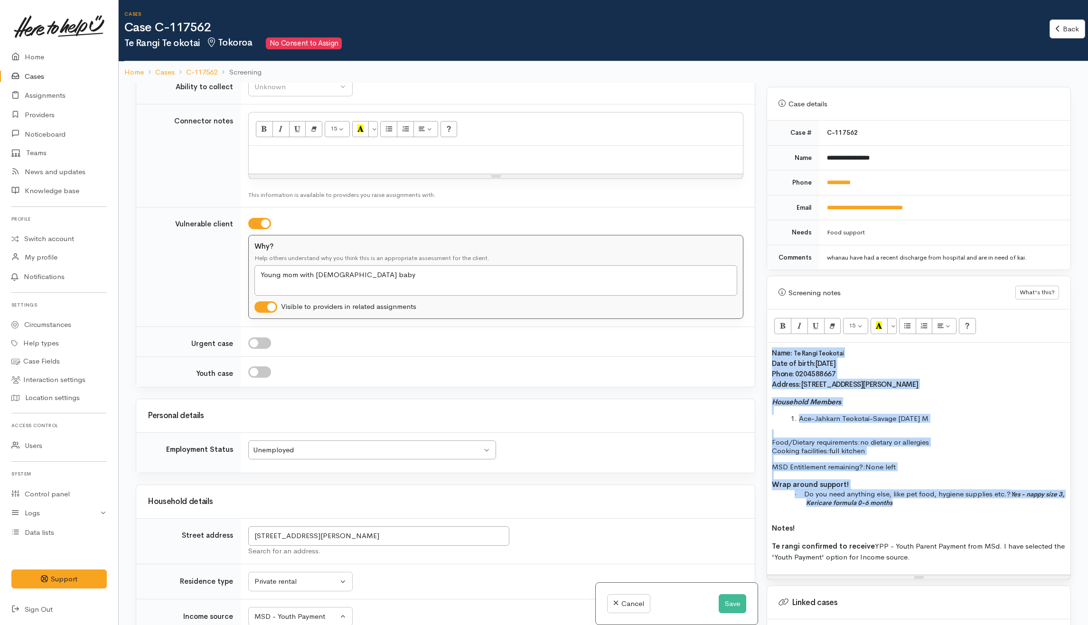
scroll to position [443, 0]
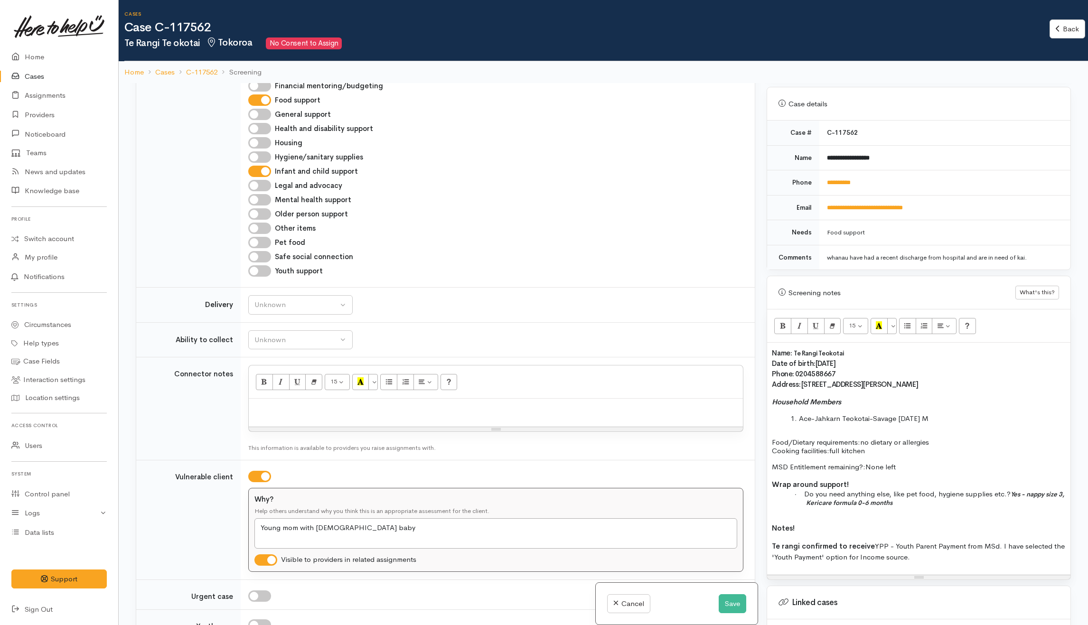
click at [385, 421] on div at bounding box center [496, 413] width 494 height 28
paste div
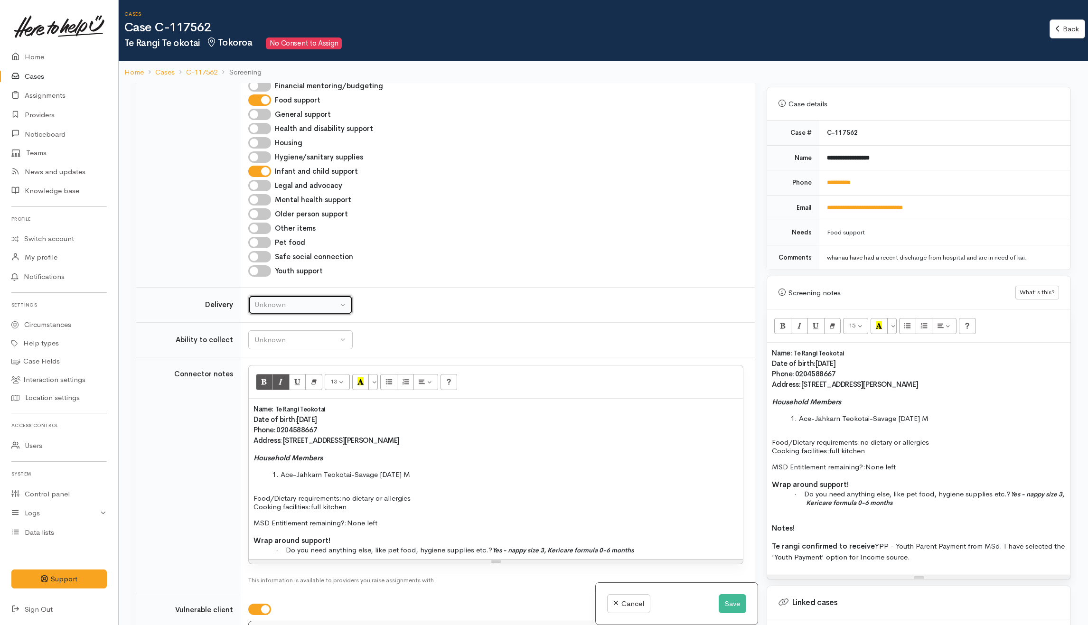
click at [283, 315] on button "Unknown" at bounding box center [300, 304] width 104 height 19
click at [290, 368] on span "Delivery needed" at bounding box center [285, 364] width 51 height 11
select select "3"
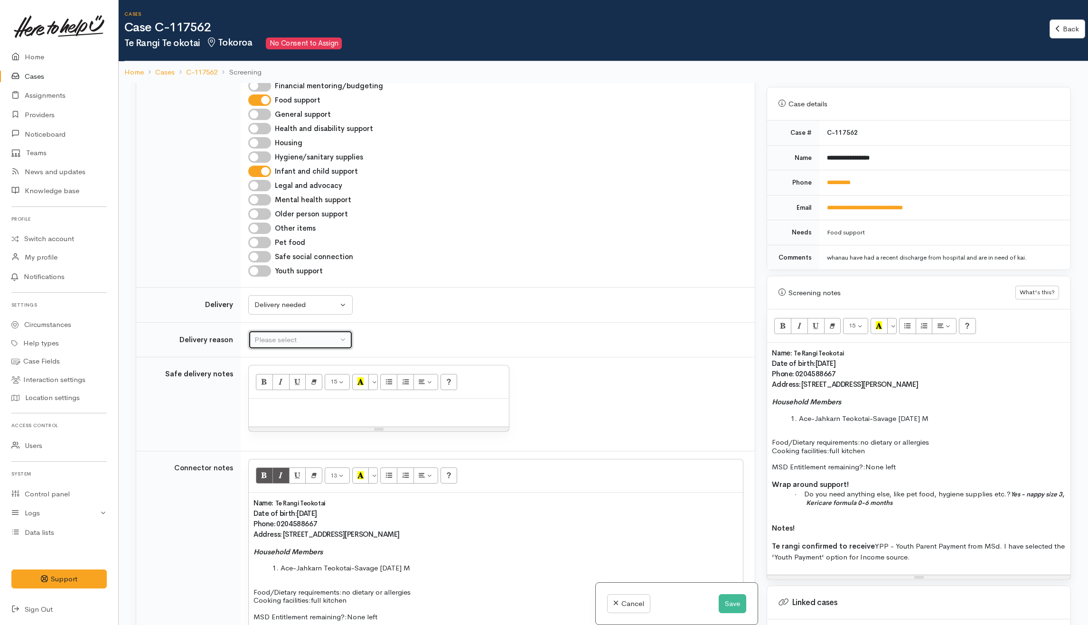
click at [300, 343] on div "Please select" at bounding box center [296, 340] width 84 height 11
click at [285, 447] on span "No transport" at bounding box center [281, 443] width 42 height 11
select select "2"
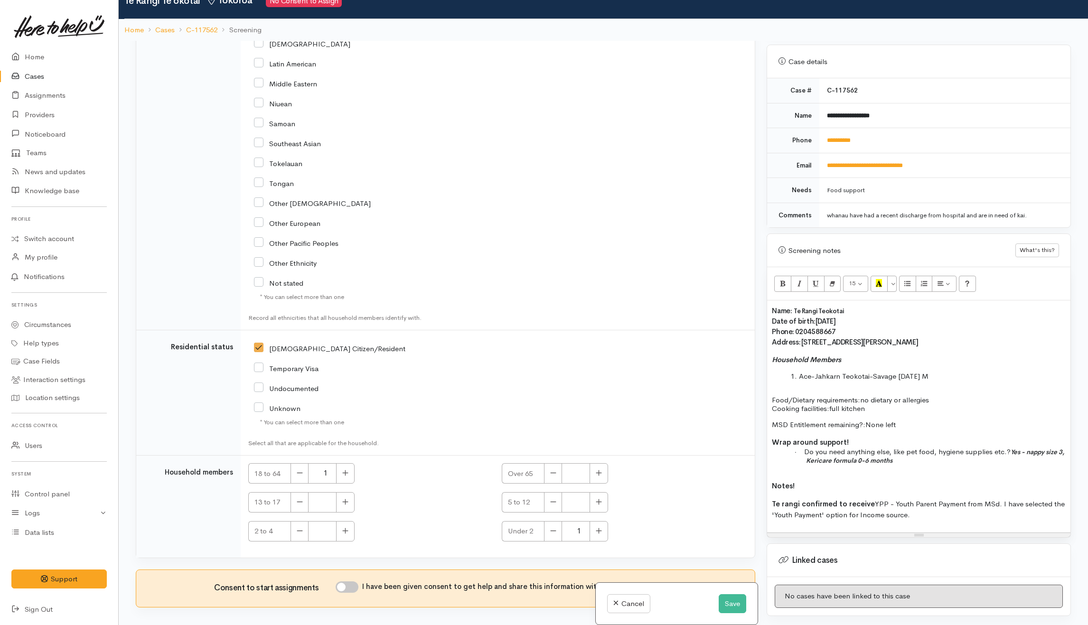
scroll to position [84, 0]
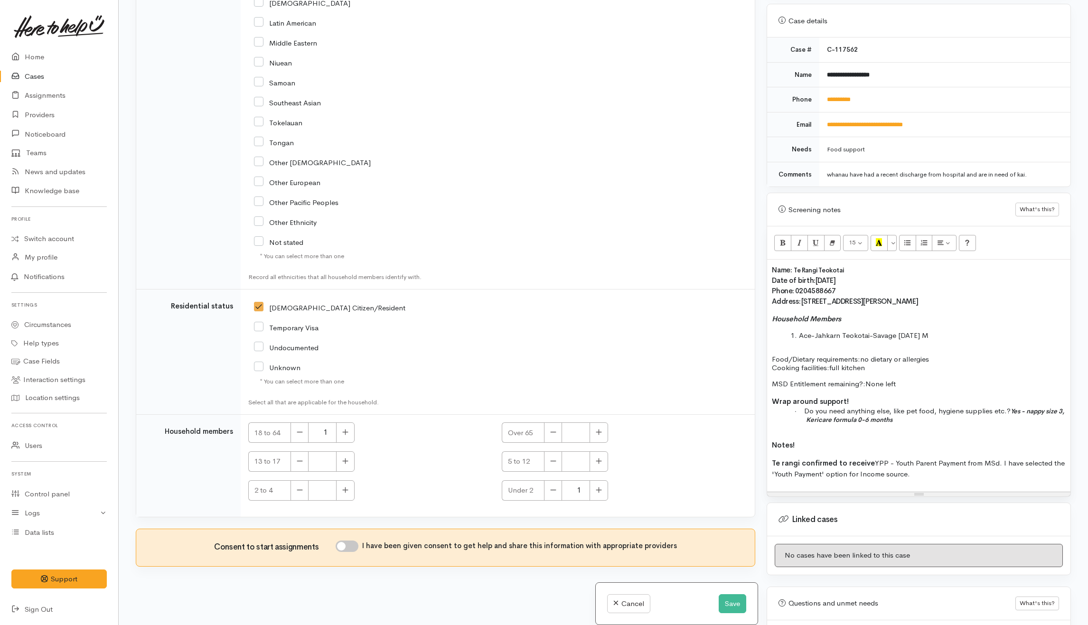
click at [354, 548] on input "I have been given consent to get help and share this information with appropria…" at bounding box center [347, 546] width 23 height 11
checkbox input "true"
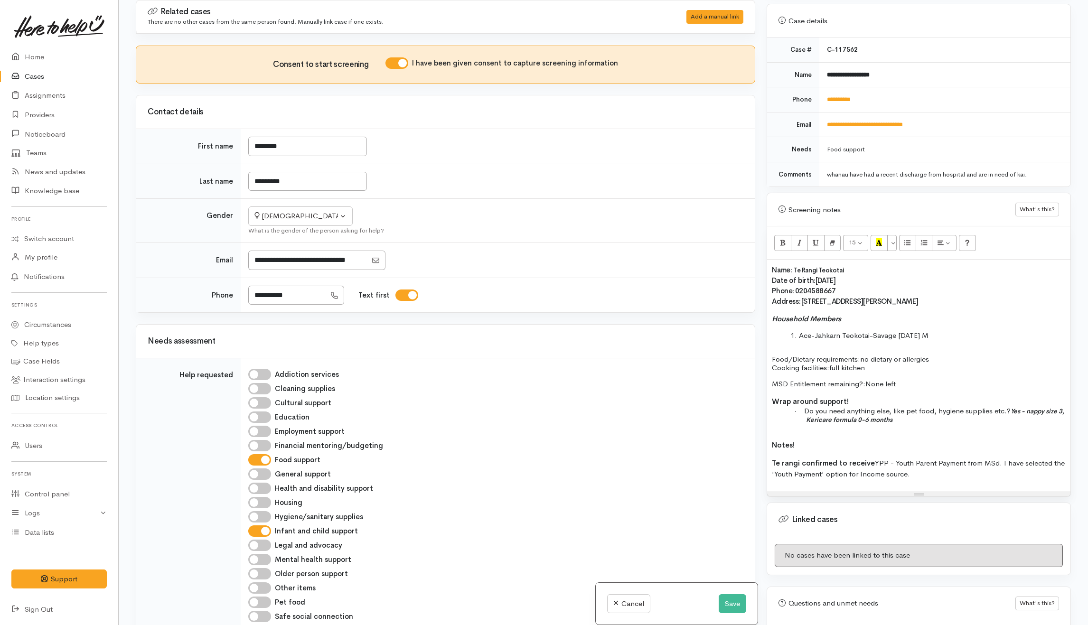
scroll to position [552, 0]
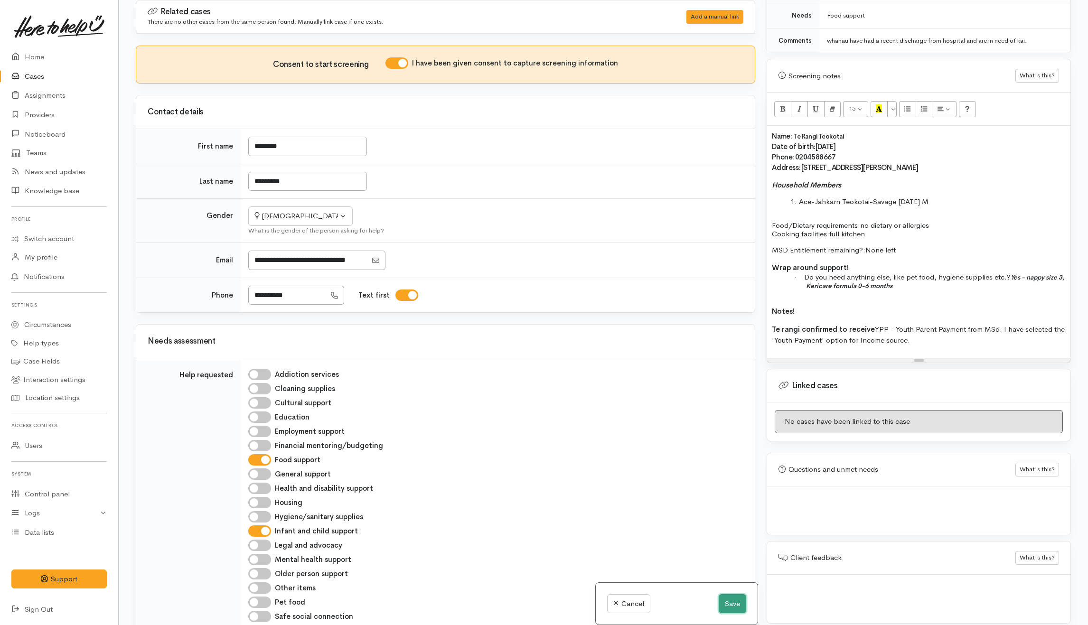
click at [735, 607] on button "Save" at bounding box center [733, 603] width 28 height 19
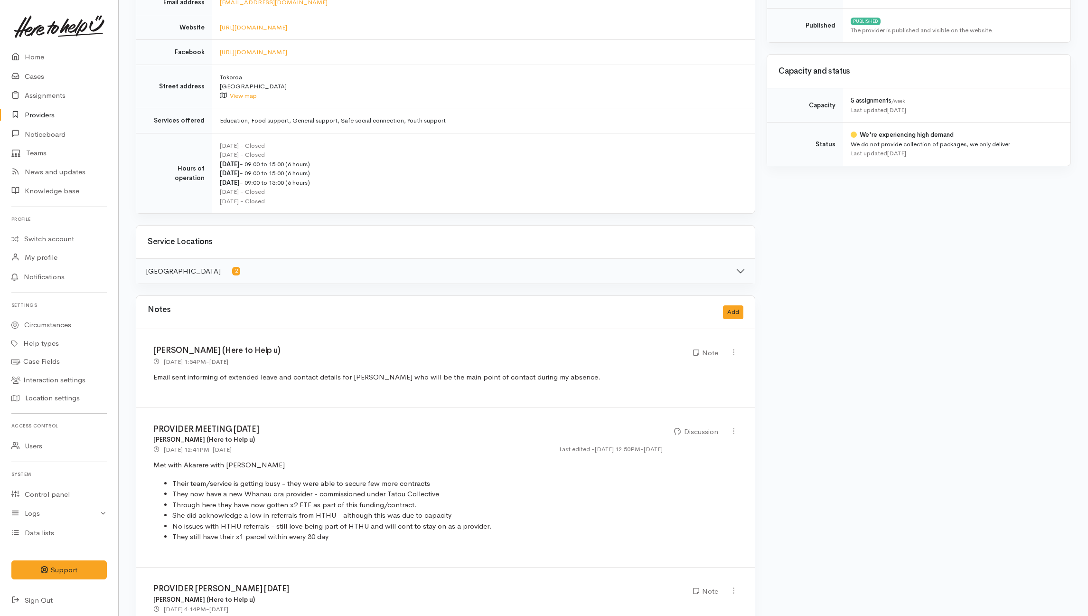
scroll to position [443, 0]
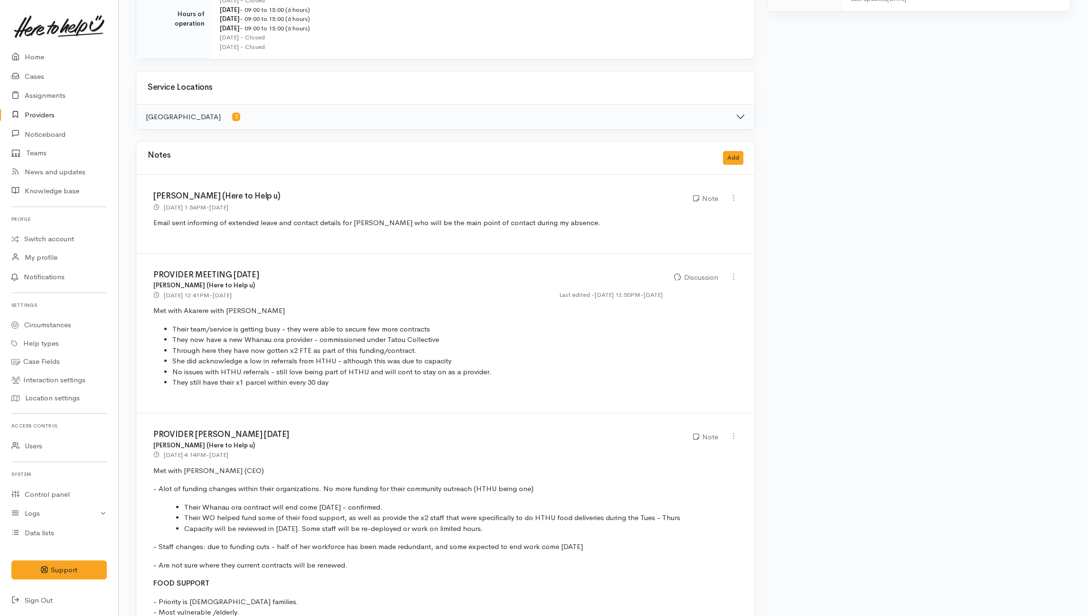
drag, startPoint x: 671, startPoint y: 206, endPoint x: 561, endPoint y: 397, distance: 221.2
click at [561, 397] on div "PROVIDER MEETING [DATE] [PERSON_NAME] (Here to Help u) [DATE] 12:41PM - [DATE] …" at bounding box center [445, 333] width 619 height 160
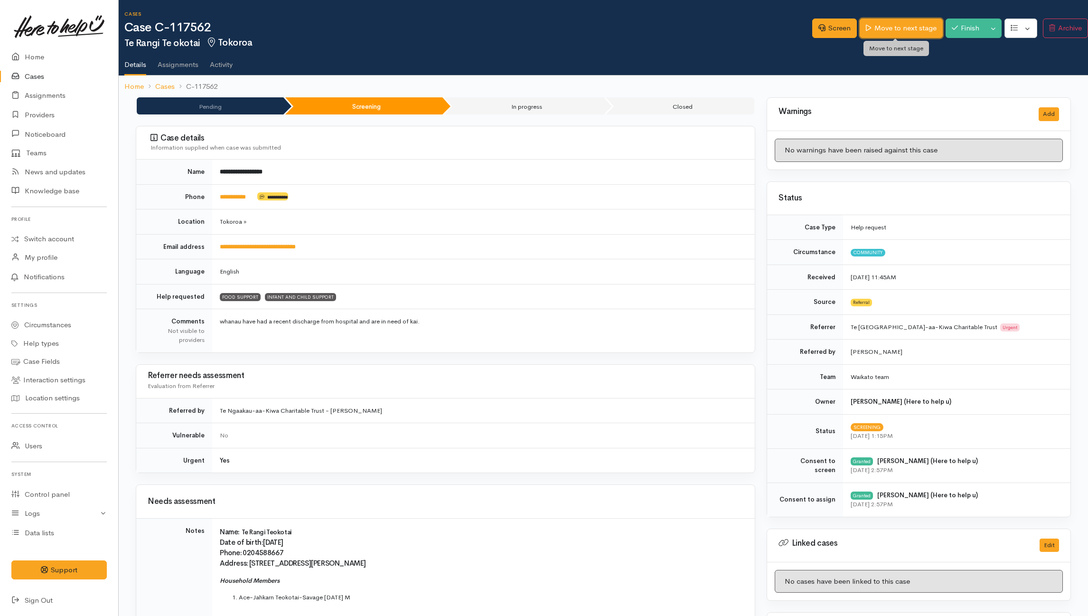
click at [908, 23] on link "Move to next stage" at bounding box center [901, 28] width 83 height 19
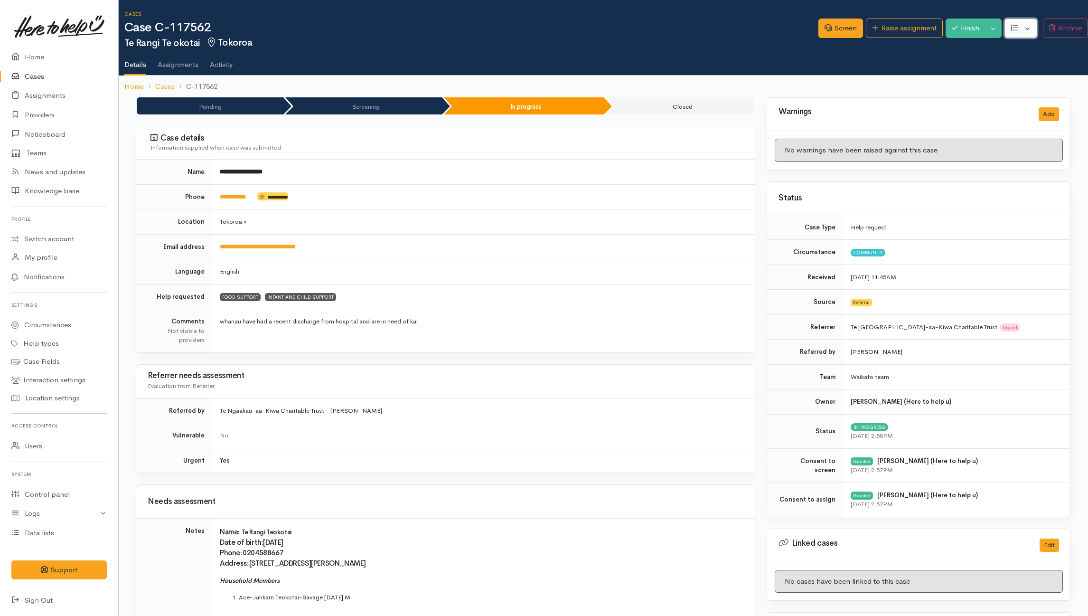
click at [1027, 29] on button "button" at bounding box center [1021, 28] width 33 height 19
click at [976, 51] on link "Edit" at bounding box center [986, 50] width 102 height 15
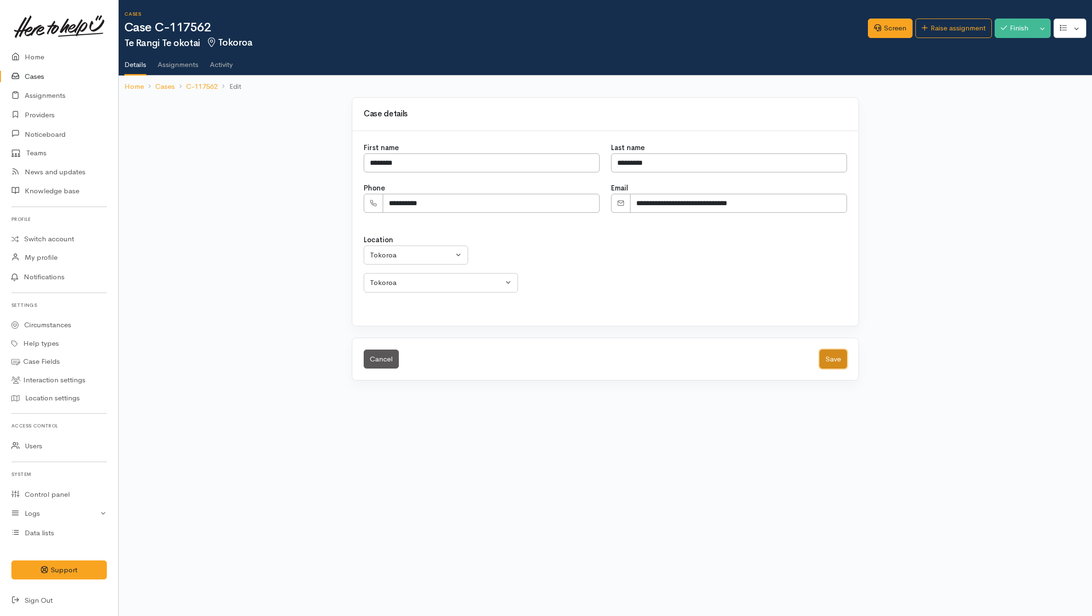
click at [838, 361] on button "Save" at bounding box center [833, 358] width 28 height 19
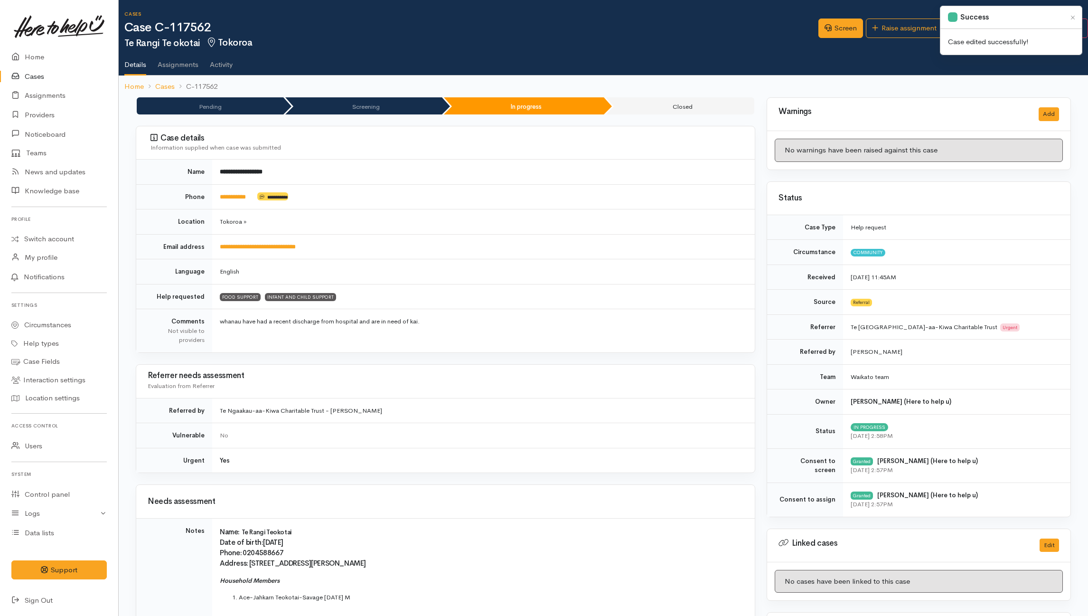
click at [930, 98] on div "Warnings Add" at bounding box center [918, 114] width 303 height 33
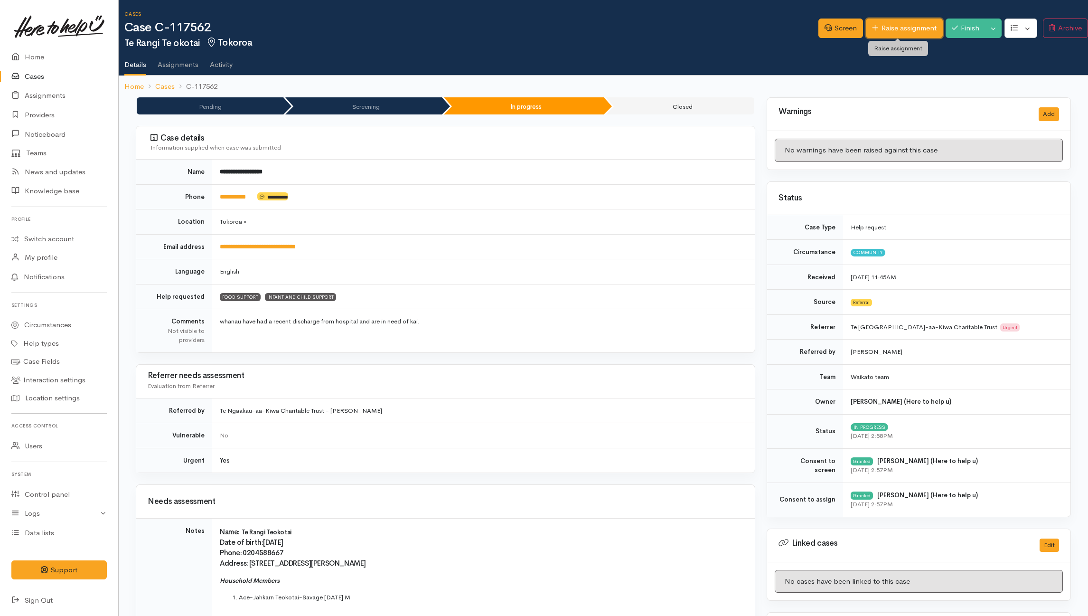
click at [899, 29] on link "Raise assignment" at bounding box center [904, 28] width 76 height 19
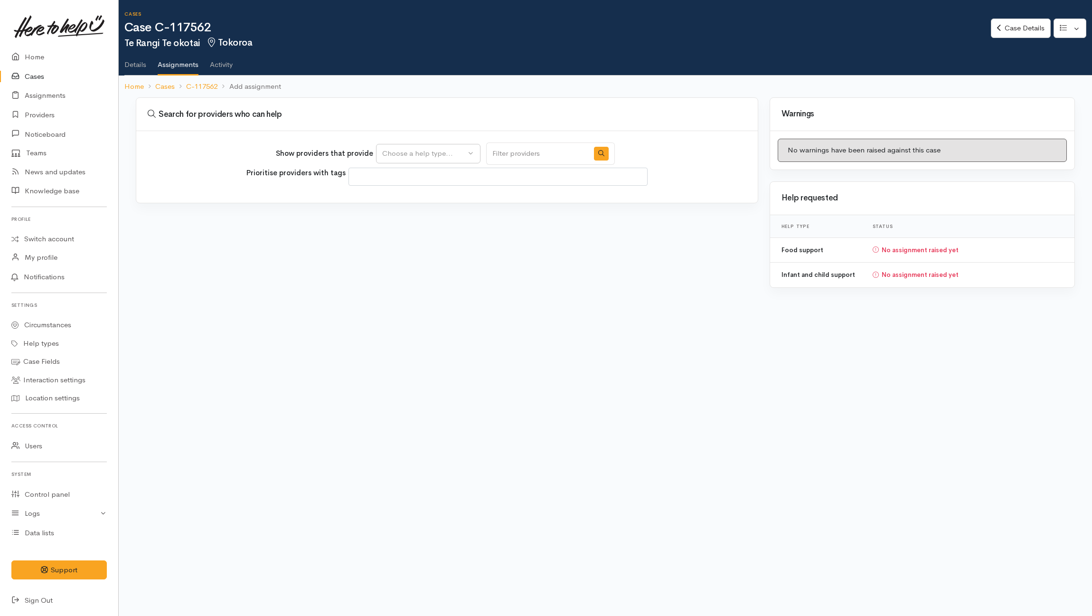
select select
click at [443, 143] on div "Show providers that provide Food support Infant and child support Choose a help…" at bounding box center [445, 153] width 339 height 22
click at [443, 151] on div "Choose a help type..." at bounding box center [424, 153] width 84 height 11
click at [404, 198] on span "Food support" at bounding box center [410, 199] width 44 height 11
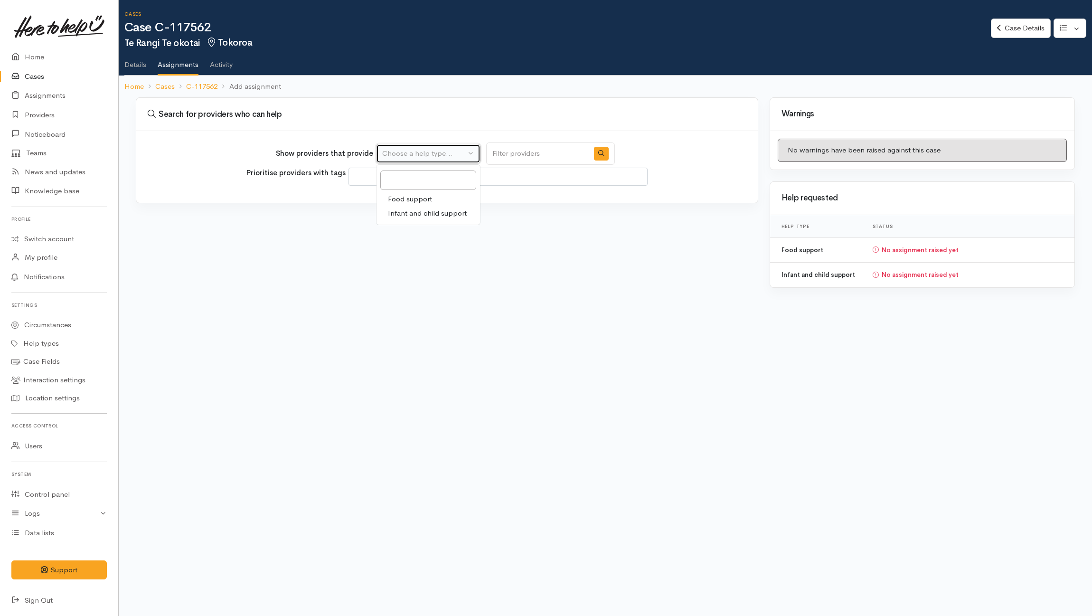
select select "3"
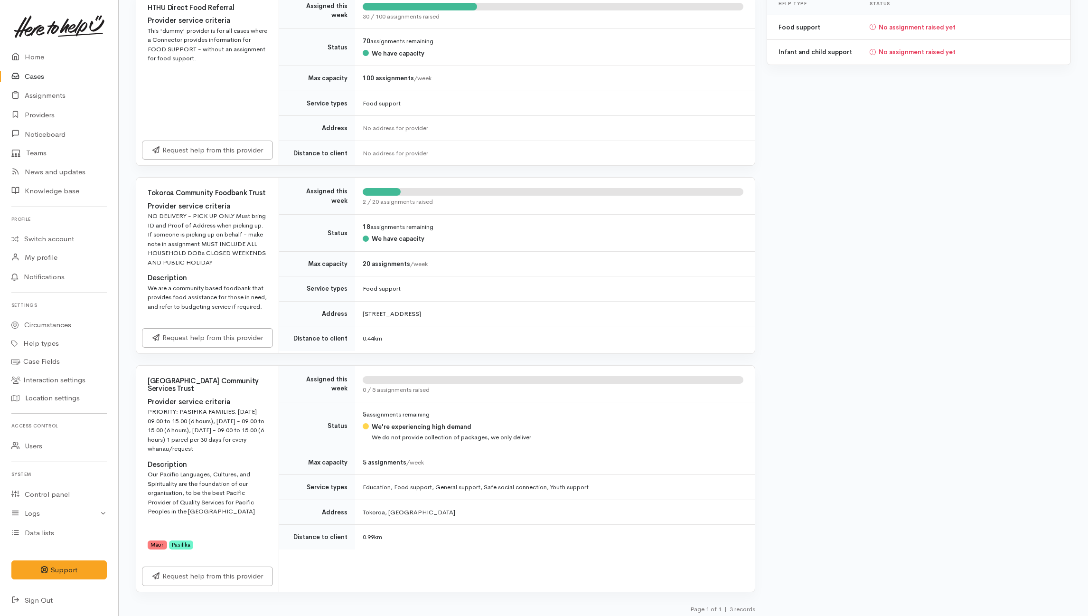
scroll to position [230, 0]
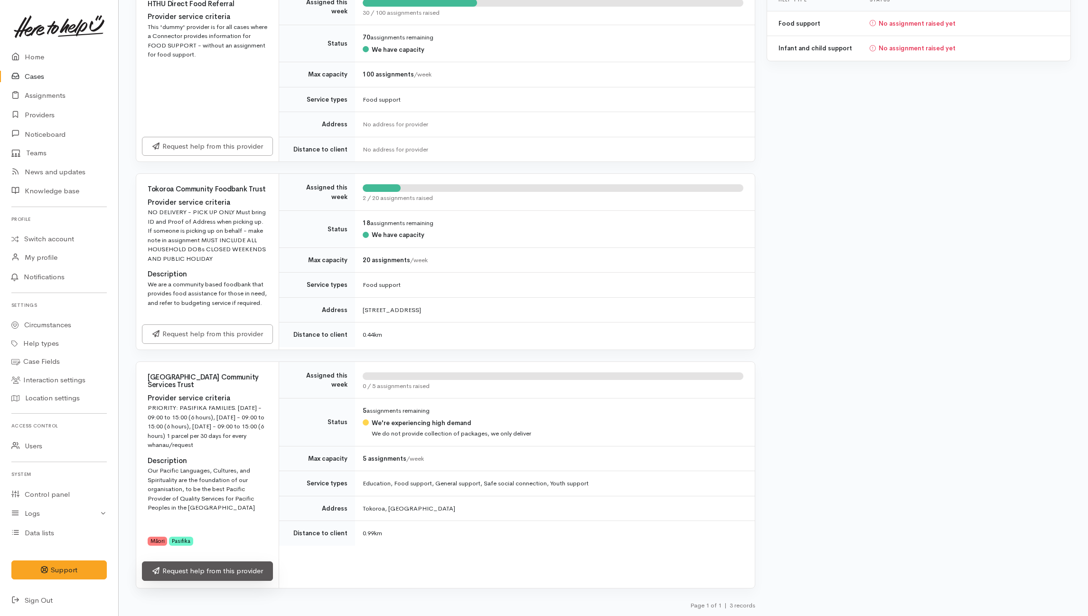
click at [201, 573] on link "Request help from this provider" at bounding box center [207, 570] width 131 height 19
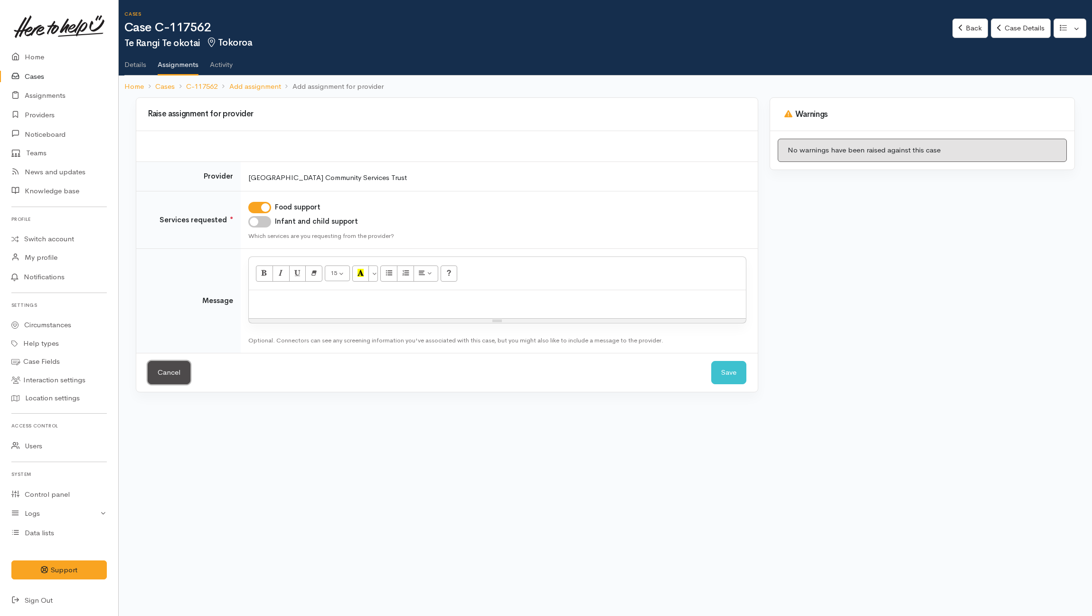
drag, startPoint x: 180, startPoint y: 377, endPoint x: 203, endPoint y: 384, distance: 23.9
click at [181, 377] on link "Cancel" at bounding box center [169, 372] width 43 height 23
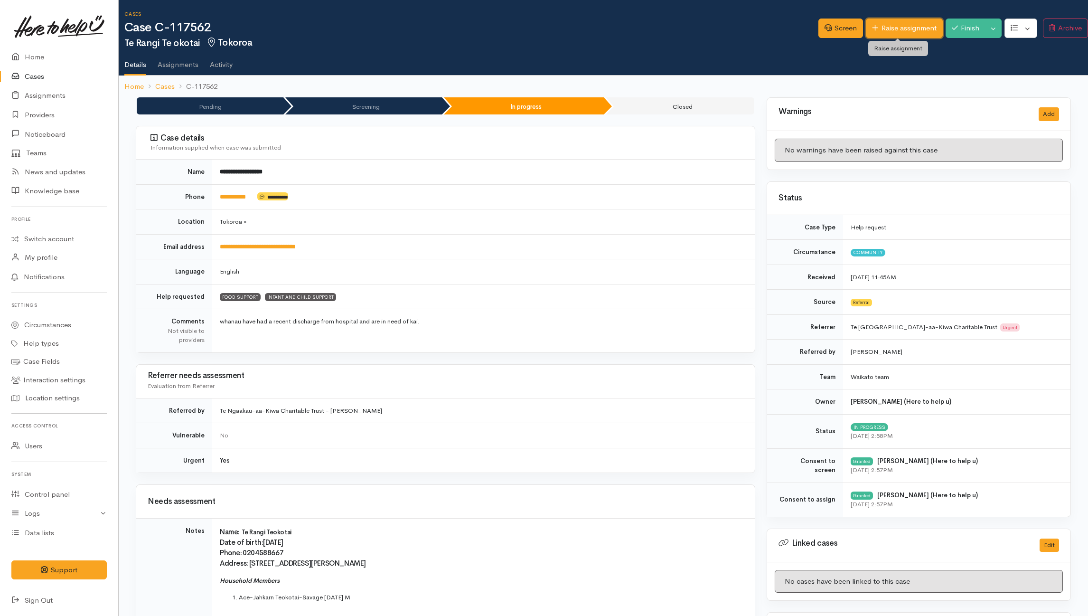
click at [920, 27] on link "Raise assignment" at bounding box center [904, 28] width 76 height 19
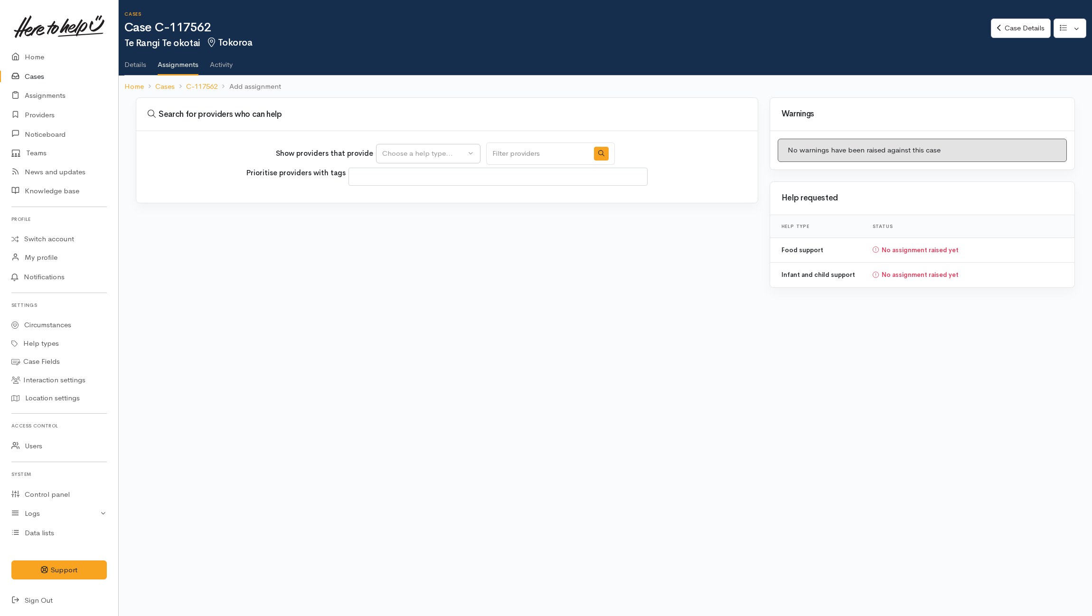
select select
click at [446, 145] on button "Choose a help type..." at bounding box center [428, 153] width 104 height 19
click at [399, 199] on span "Food support" at bounding box center [410, 199] width 44 height 11
select select "3"
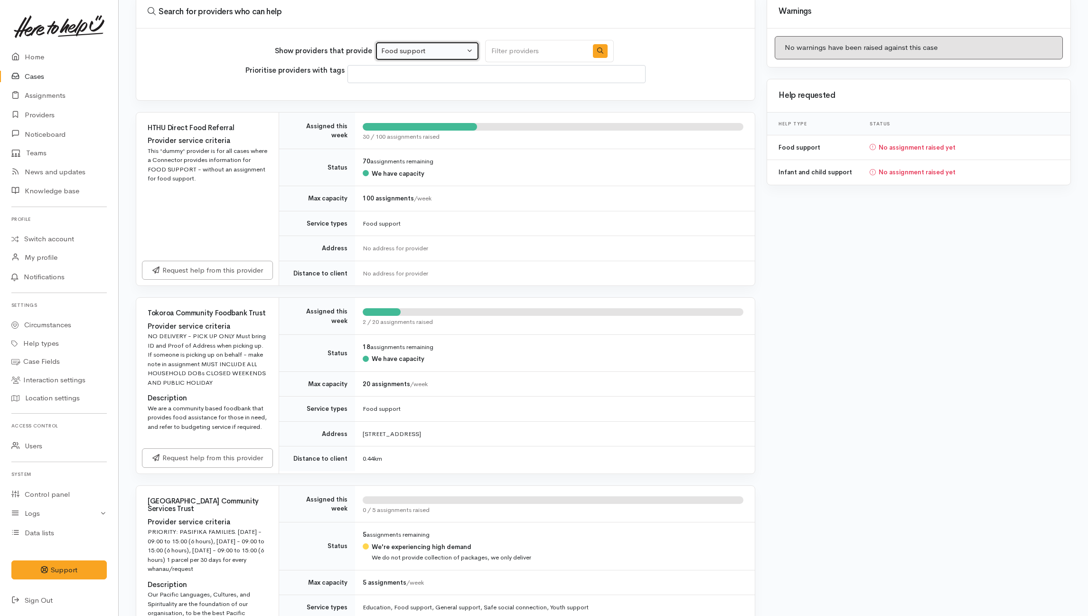
scroll to position [230, 0]
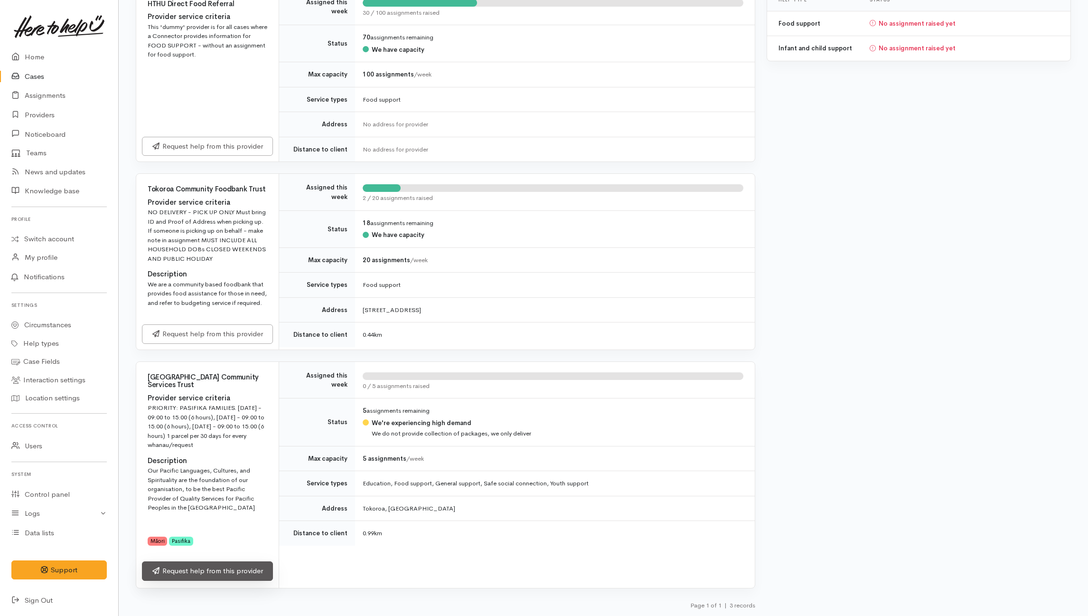
click at [211, 572] on link "Request help from this provider" at bounding box center [207, 570] width 131 height 19
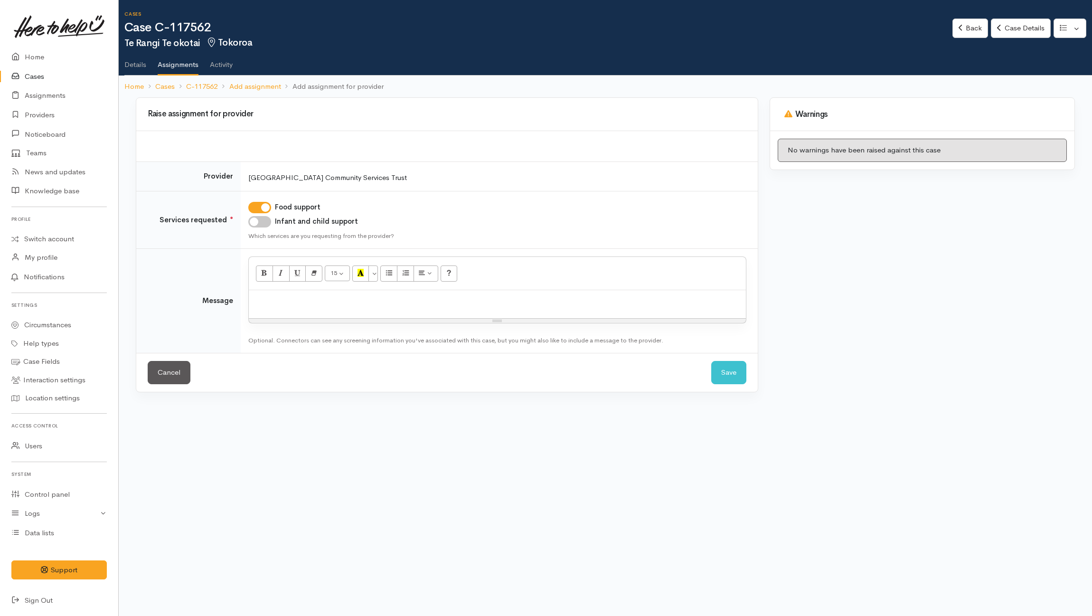
click at [278, 221] on label "Infant and child support" at bounding box center [316, 221] width 83 height 11
click at [271, 221] on input "Infant and child support" at bounding box center [259, 221] width 23 height 11
checkbox input "true"
drag, startPoint x: 329, startPoint y: 316, endPoint x: 330, endPoint y: 311, distance: 5.0
click at [331, 316] on div at bounding box center [497, 304] width 497 height 28
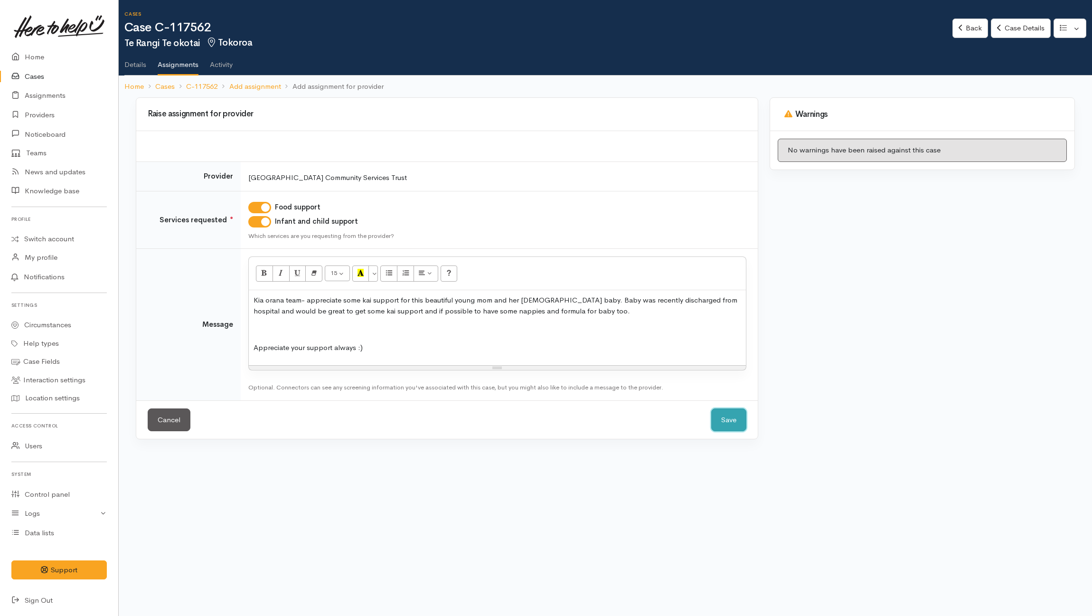
click at [726, 423] on button "Save" at bounding box center [728, 419] width 35 height 23
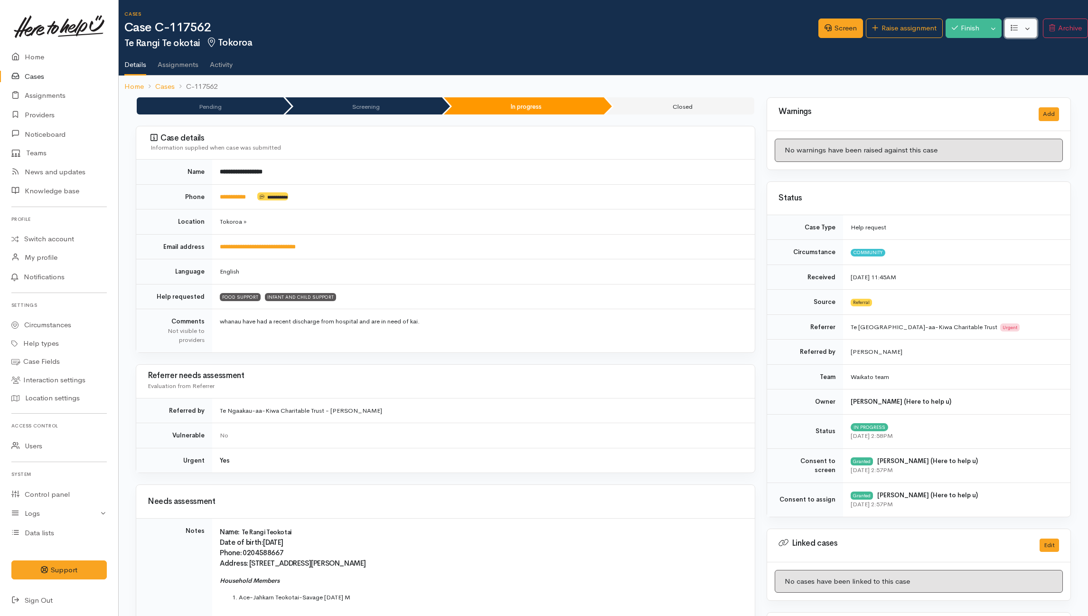
click at [1018, 27] on button "button" at bounding box center [1021, 28] width 33 height 19
click at [952, 80] on icon at bounding box center [951, 78] width 9 height 7
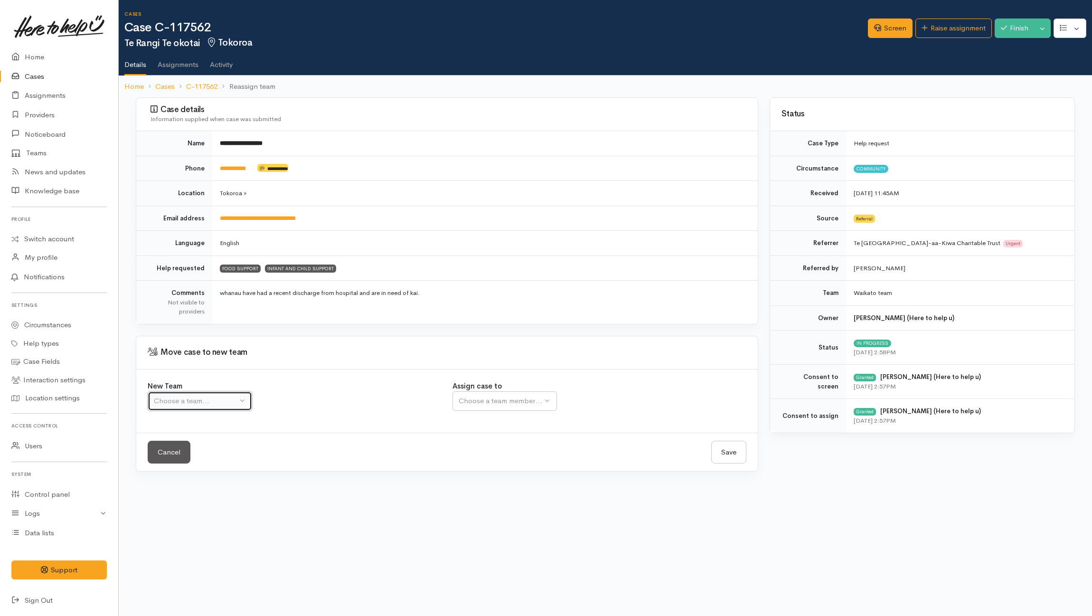
click at [229, 404] on div "Choose a team..." at bounding box center [196, 400] width 84 height 11
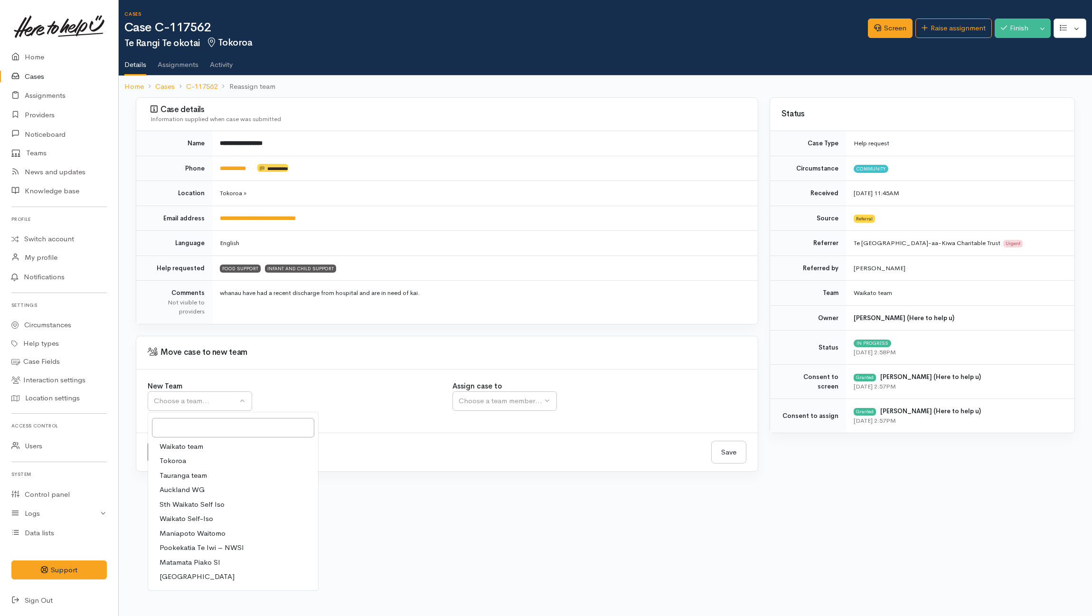
click at [217, 444] on link "Waikato team" at bounding box center [233, 446] width 170 height 15
select select "1"
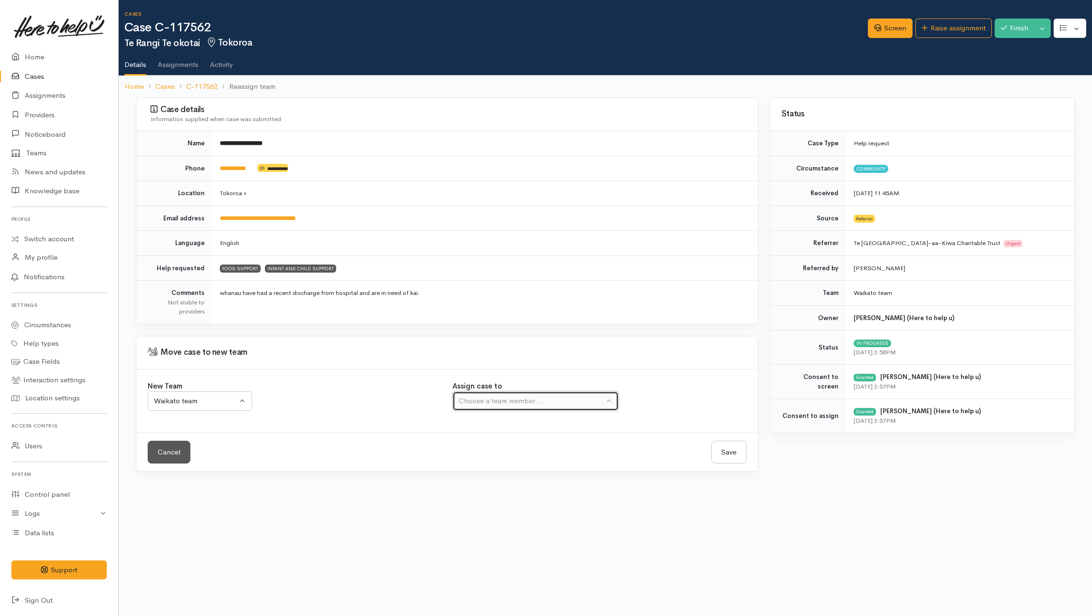
click at [568, 400] on div "Choose a team member..." at bounding box center [531, 400] width 145 height 11
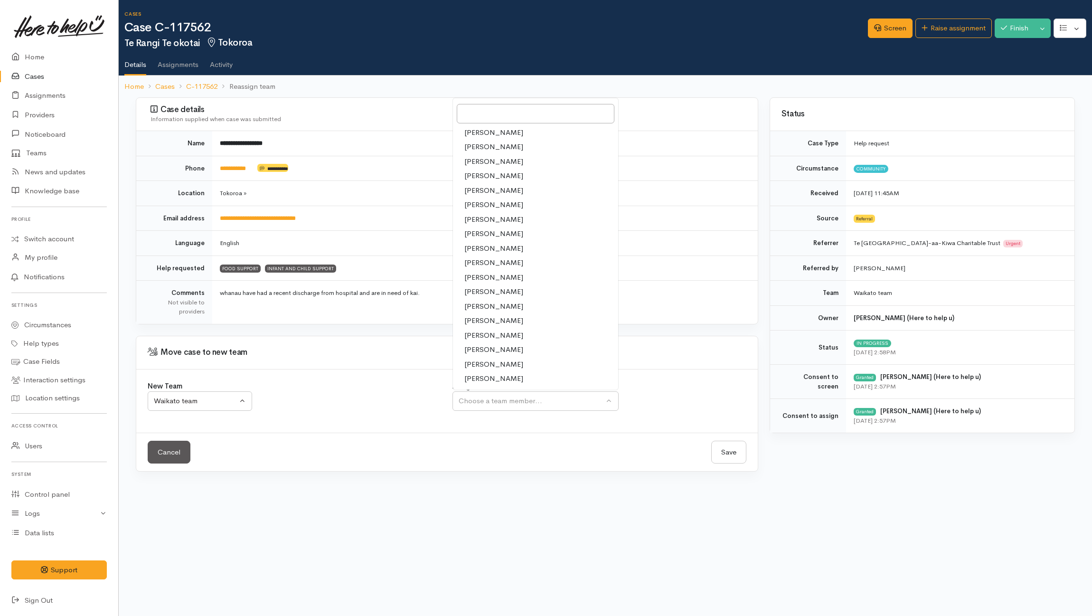
click at [491, 279] on span "[PERSON_NAME]" at bounding box center [493, 277] width 59 height 11
select select "1759"
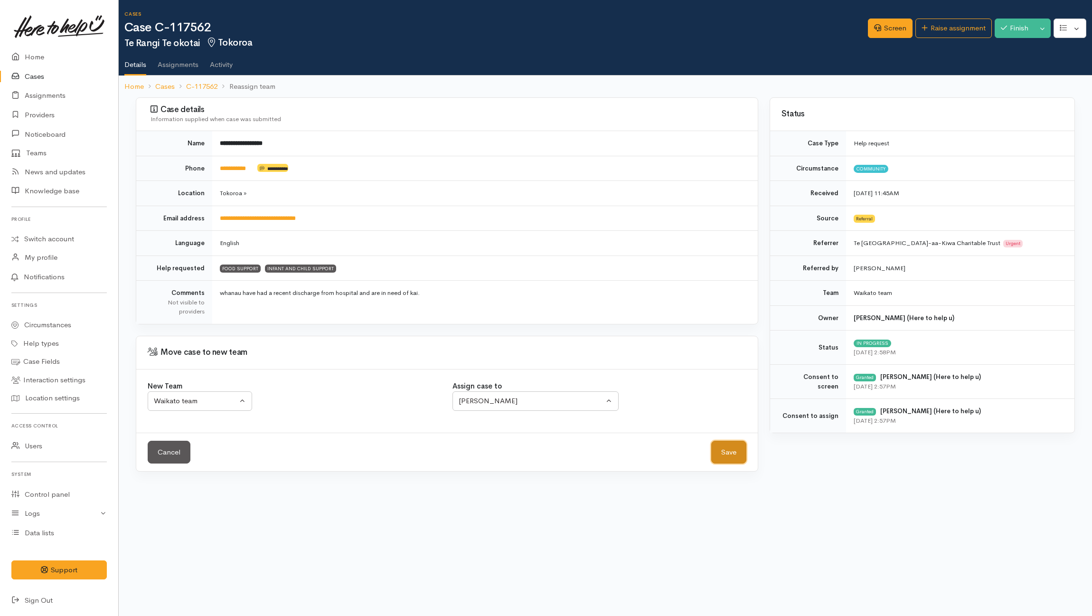
click at [725, 451] on button "Save" at bounding box center [728, 452] width 35 height 23
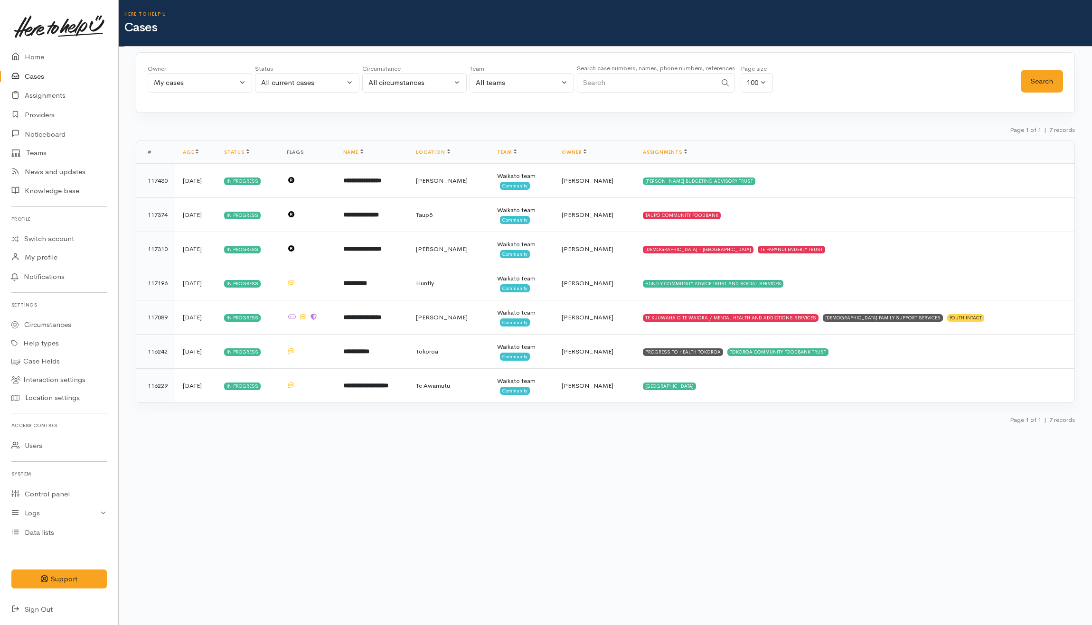
select select "202"
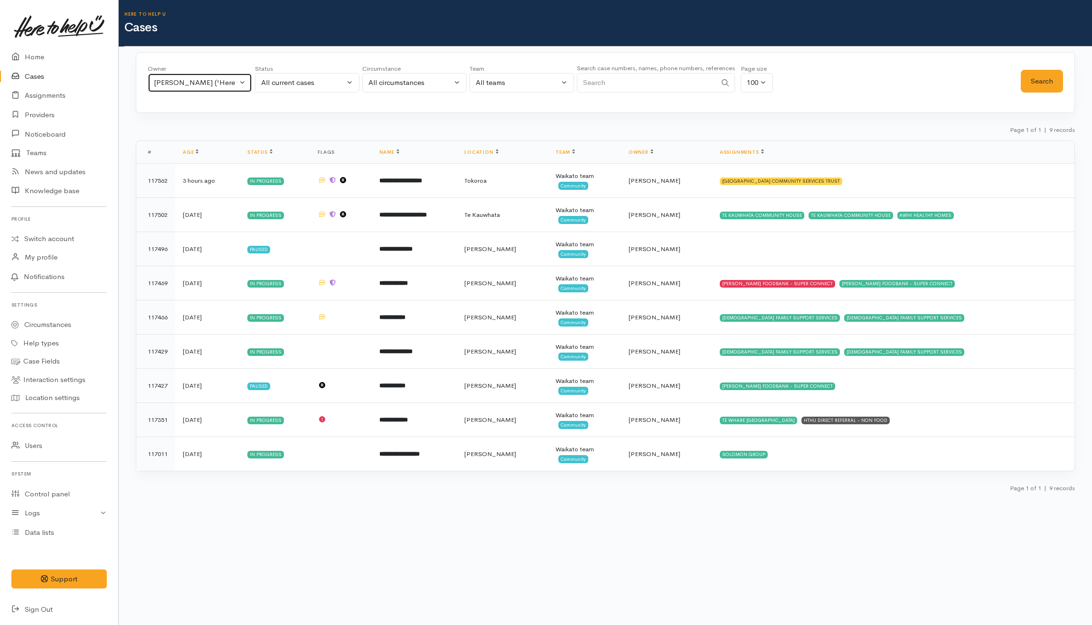
click at [181, 84] on div "[PERSON_NAME] ('Here to help u')" at bounding box center [196, 82] width 84 height 11
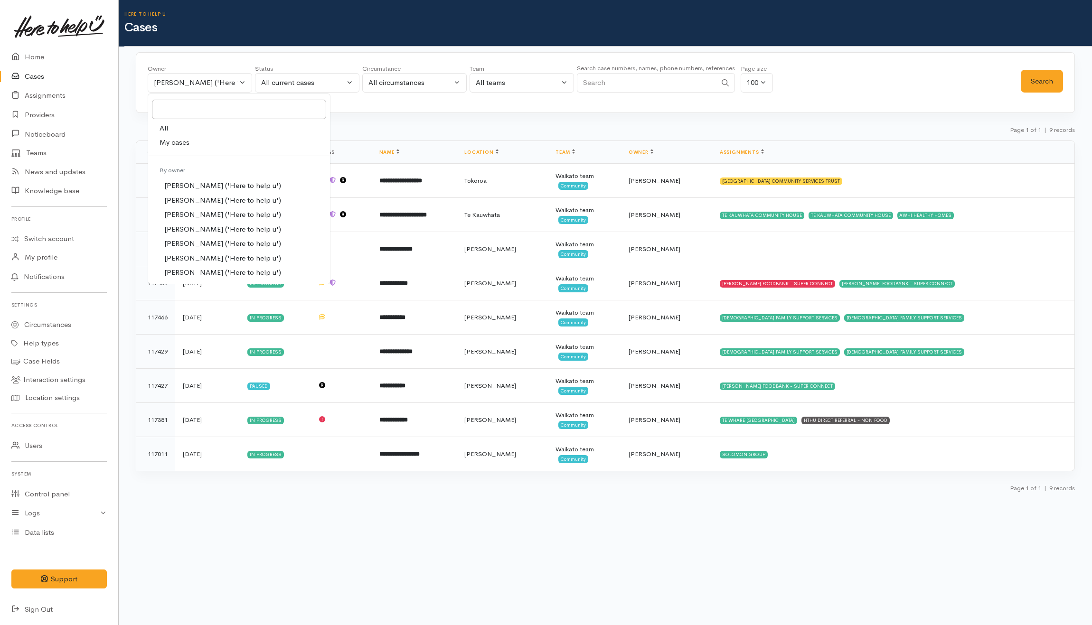
click at [197, 143] on link "My cases" at bounding box center [239, 142] width 182 height 15
select select "202"
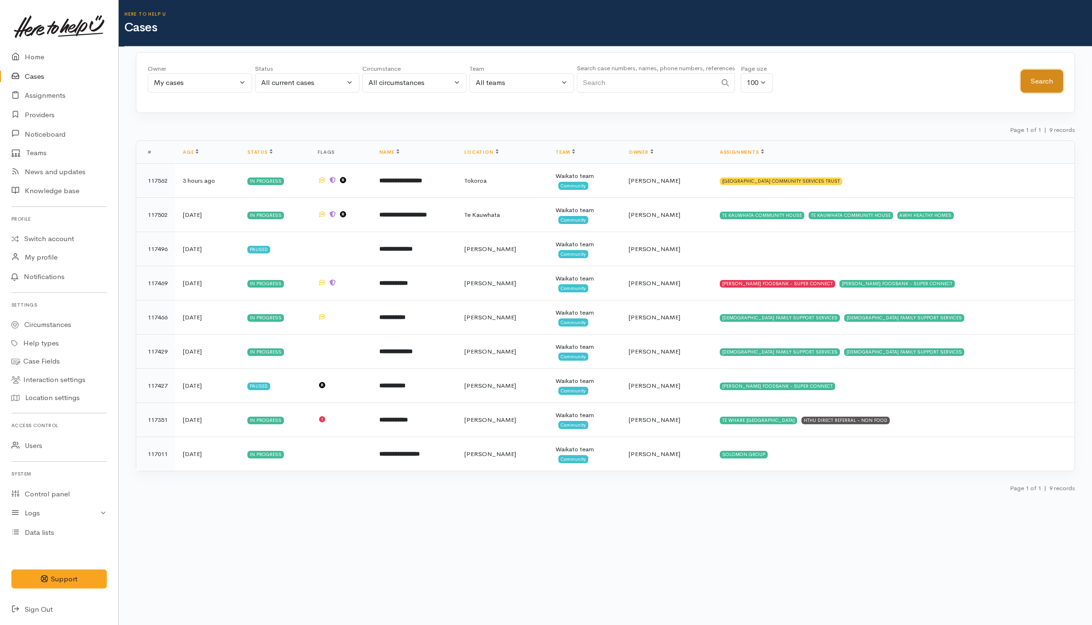
click at [1037, 84] on button "Search" at bounding box center [1042, 81] width 42 height 23
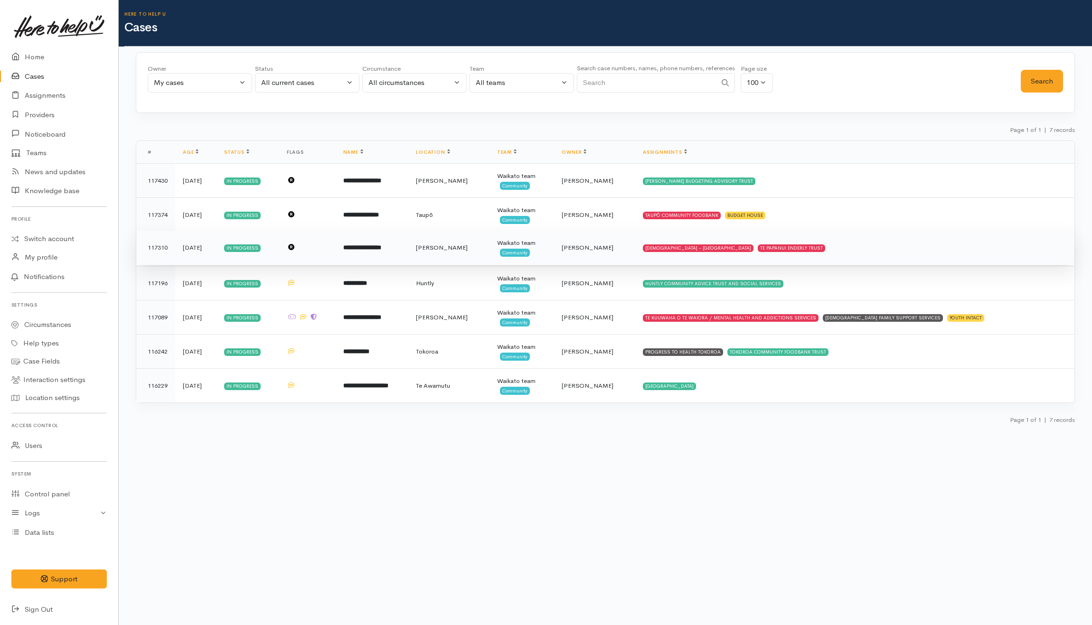
click at [899, 253] on td "SALVATION ARMY - HAMILTON CITY TE PAPANUI ENDERLY TRUST" at bounding box center [854, 248] width 439 height 34
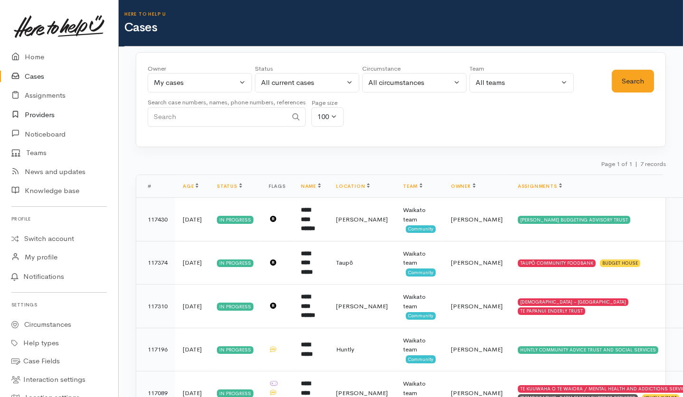
click at [40, 112] on link "Providers" at bounding box center [59, 114] width 118 height 19
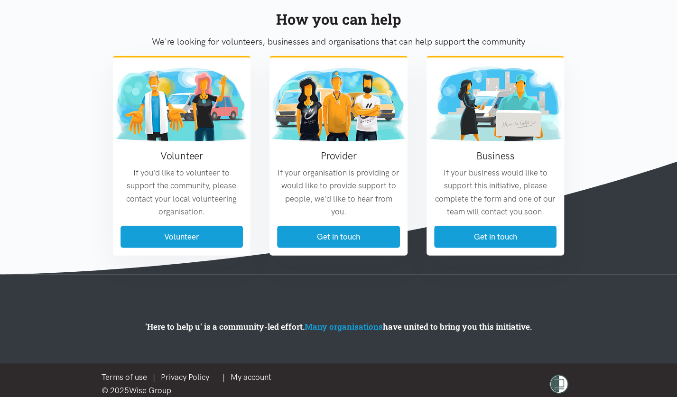
scroll to position [1129, 0]
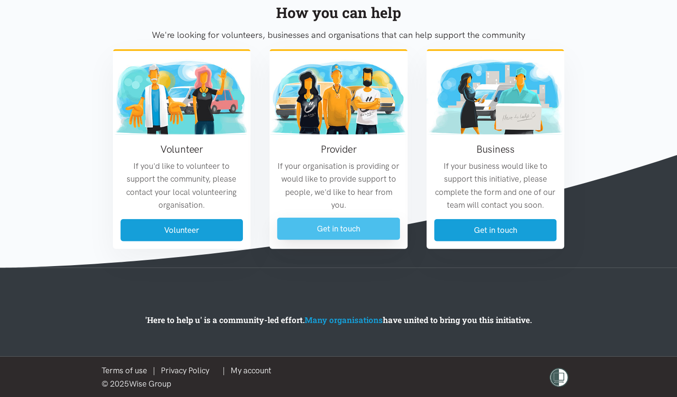
click at [344, 229] on link "Get in touch" at bounding box center [338, 229] width 123 height 22
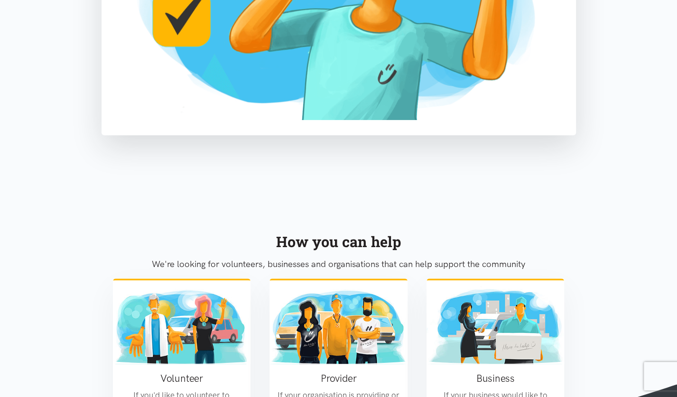
scroll to position [566, 0]
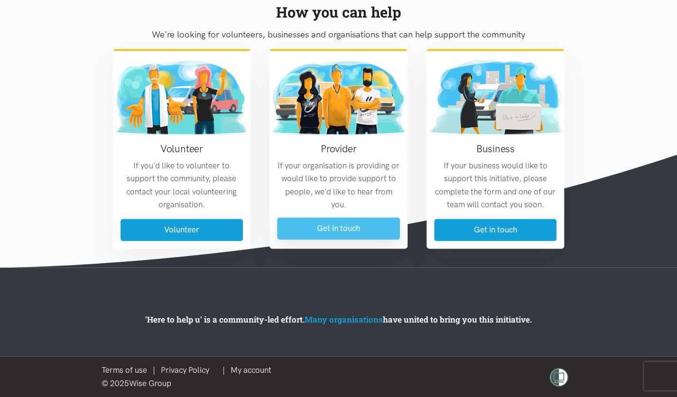
click at [303, 233] on link "Get in touch" at bounding box center [338, 228] width 123 height 22
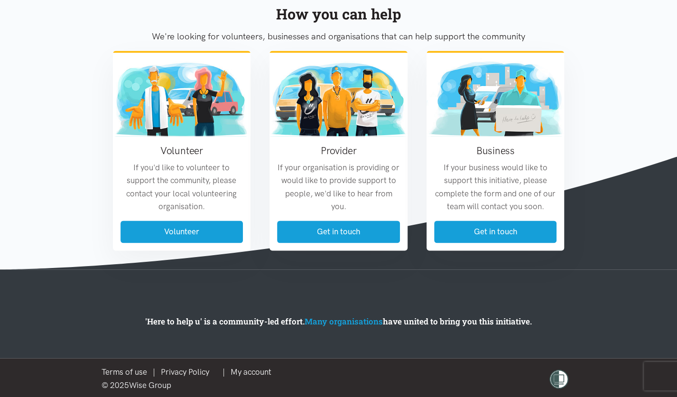
scroll to position [564, 0]
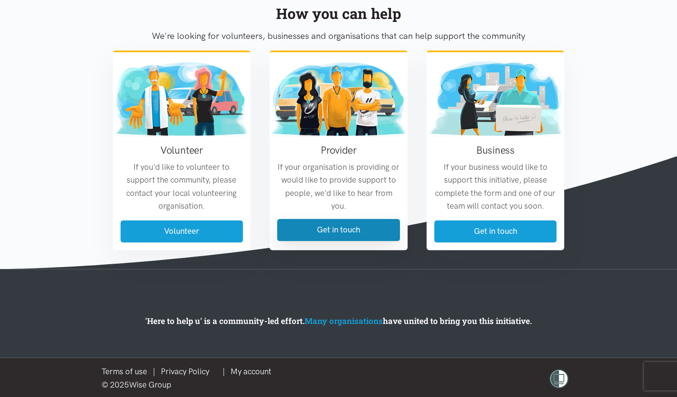
click at [303, 233] on link "Get in touch" at bounding box center [338, 230] width 123 height 22
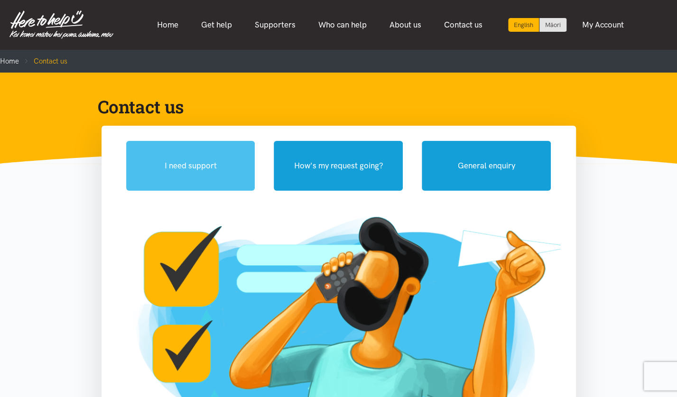
click at [215, 157] on button "I need support" at bounding box center [190, 166] width 129 height 50
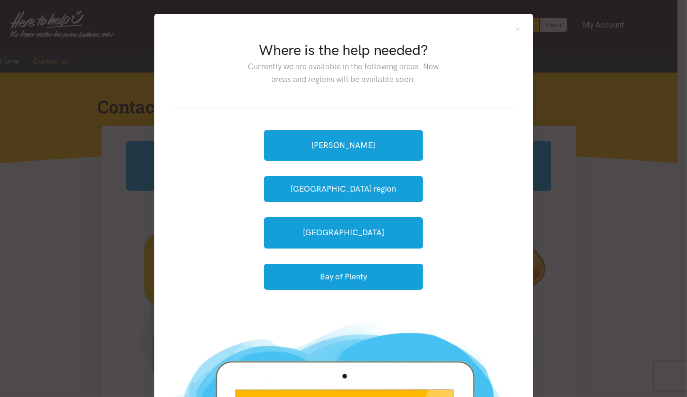
click at [601, 131] on div "Where is the help needed? Currently we are available in the following areas. Ne…" at bounding box center [343, 198] width 687 height 397
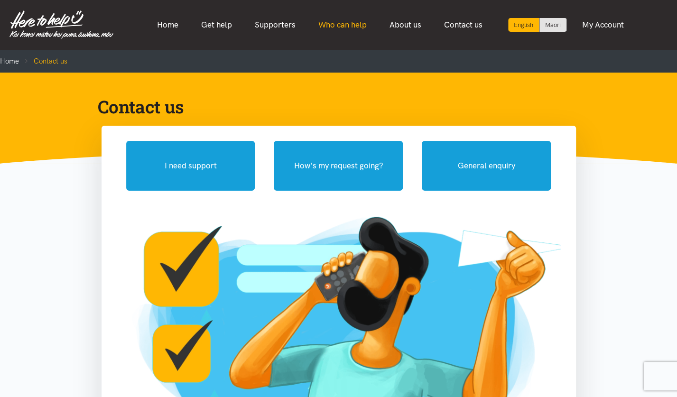
click at [339, 19] on link "Who can help" at bounding box center [342, 25] width 71 height 20
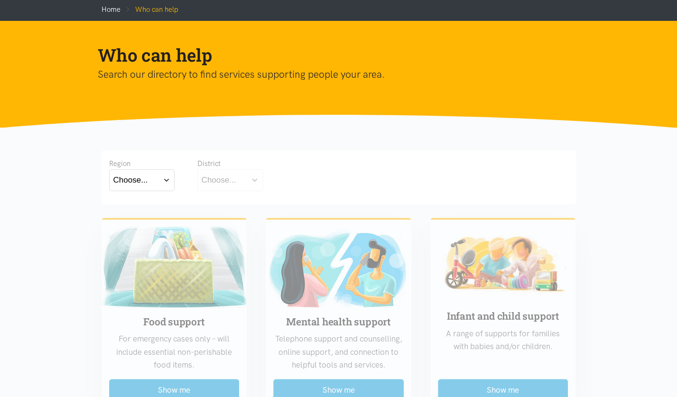
scroll to position [53, 0]
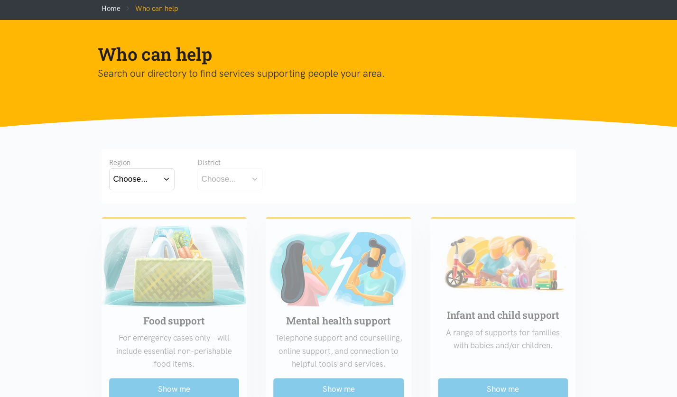
click at [157, 179] on button "Choose..." at bounding box center [142, 179] width 66 height 21
click at [139, 225] on label "[GEOGRAPHIC_DATA]" at bounding box center [141, 221] width 57 height 12
click at [0, 0] on input "[GEOGRAPHIC_DATA]" at bounding box center [0, 0] width 0 height 0
click at [267, 186] on button "Choose..." at bounding box center [244, 179] width 95 height 21
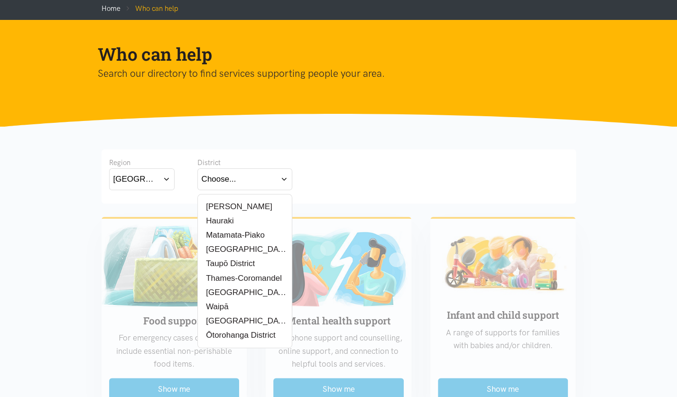
click at [249, 208] on div "[PERSON_NAME]" at bounding box center [245, 207] width 86 height 12
click at [233, 207] on label "[PERSON_NAME]" at bounding box center [237, 207] width 71 height 12
click at [0, 0] on input "[PERSON_NAME]" at bounding box center [0, 0] width 0 height 0
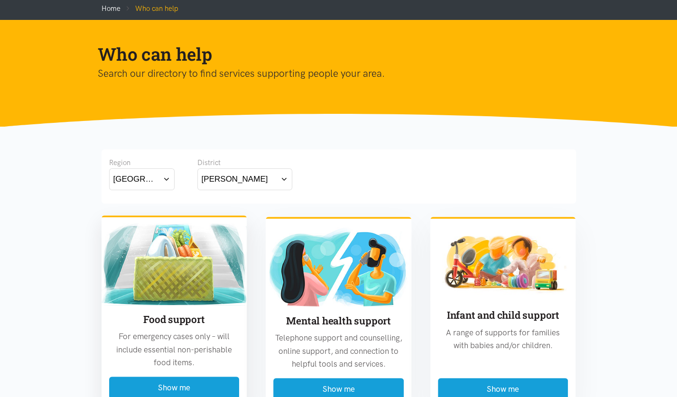
scroll to position [193, 0]
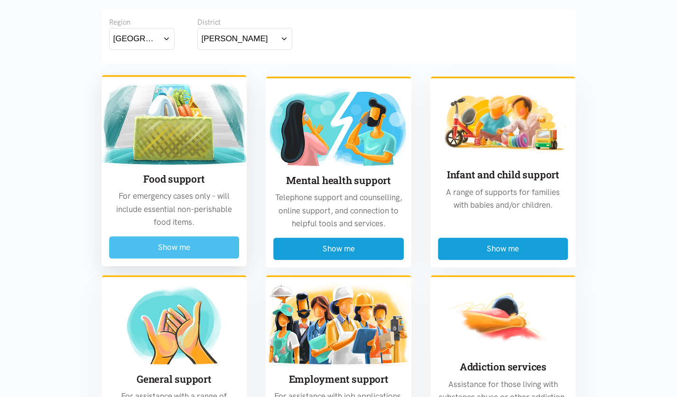
click at [199, 243] on button "Show me" at bounding box center [174, 247] width 131 height 22
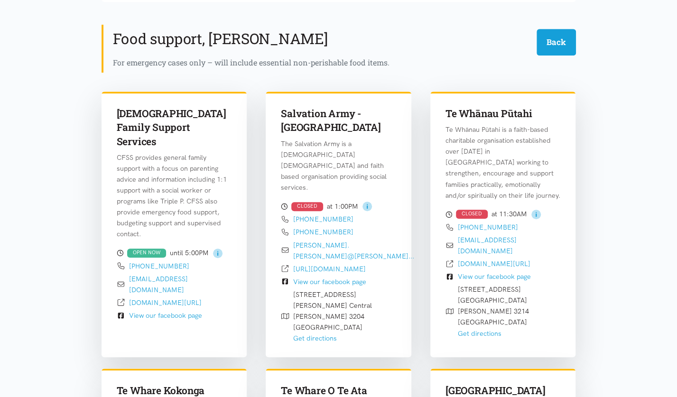
scroll to position [279, 0]
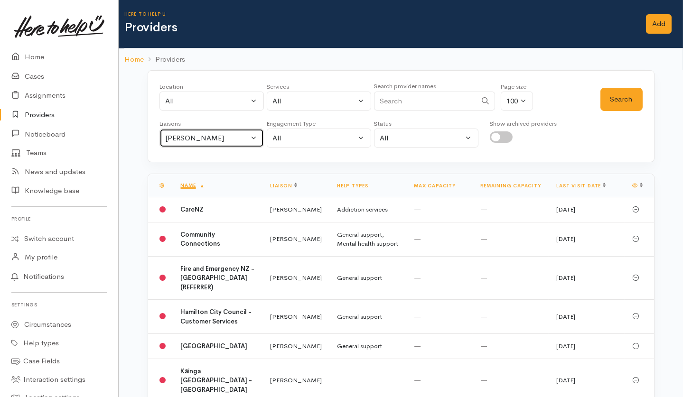
click at [237, 134] on div "Helena Kaufononga" at bounding box center [208, 138] width 84 height 11
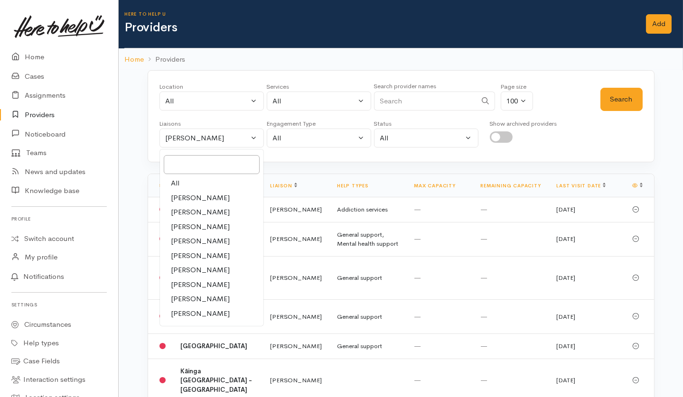
click at [176, 181] on span "All" at bounding box center [175, 183] width 9 height 11
select select "null"
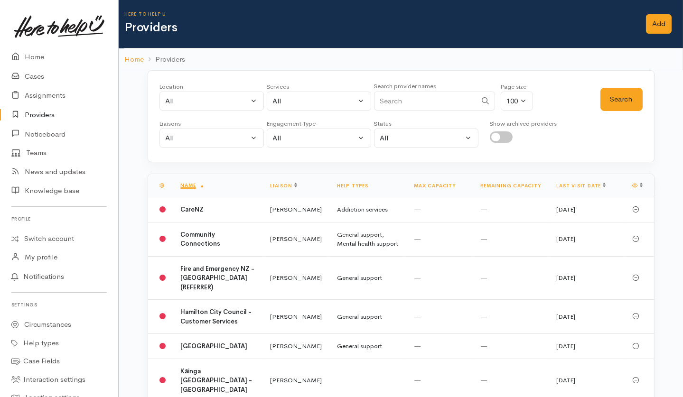
click at [398, 100] on input "Search" at bounding box center [425, 101] width 103 height 19
type input "Catholic"
click at [614, 101] on button "Search" at bounding box center [622, 99] width 42 height 23
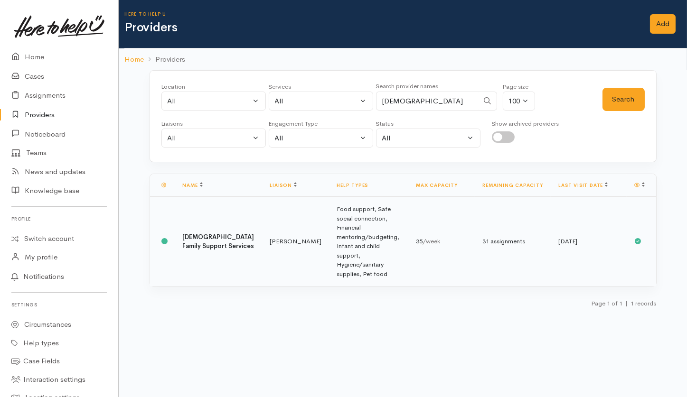
click at [355, 219] on td "Food support, Safe social connection, Financial mentoring/budgeting, Infant and…" at bounding box center [368, 242] width 79 height 90
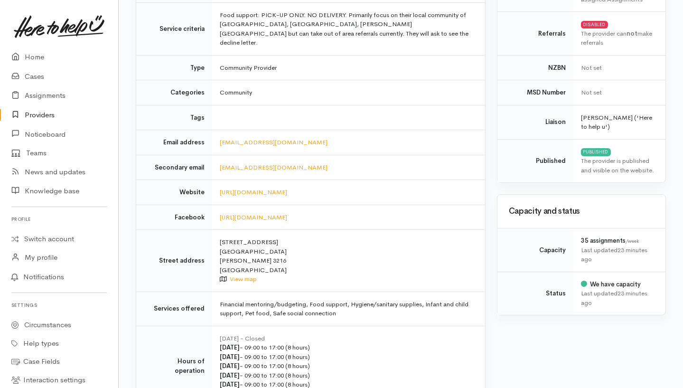
scroll to position [0, 6]
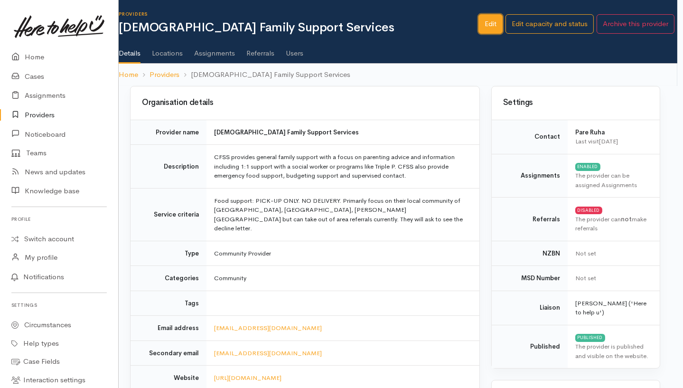
click at [488, 28] on link "Edit" at bounding box center [491, 23] width 24 height 19
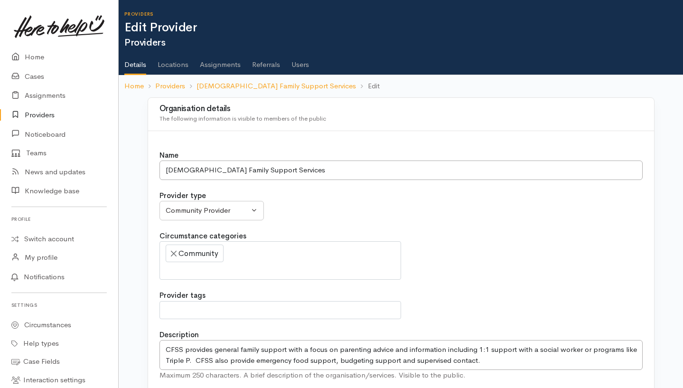
select select
click at [176, 84] on link "Providers" at bounding box center [170, 86] width 30 height 11
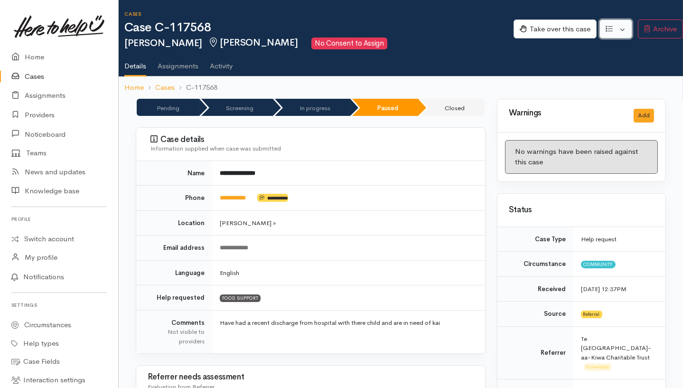
click at [623, 26] on button "button" at bounding box center [616, 28] width 33 height 19
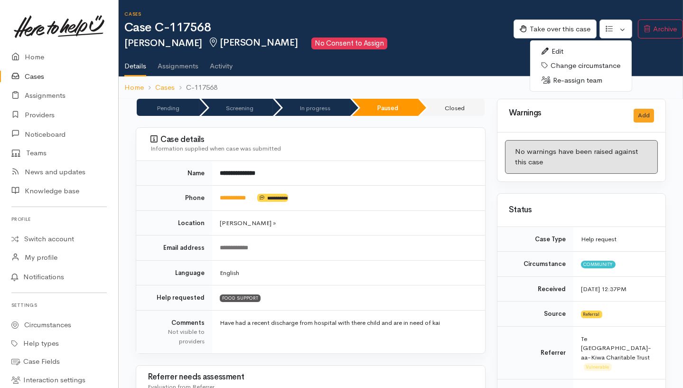
click at [566, 81] on link "Re-assign team" at bounding box center [581, 80] width 102 height 15
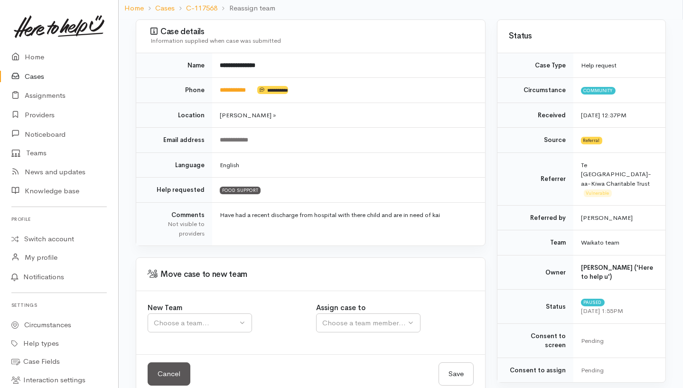
scroll to position [82, 0]
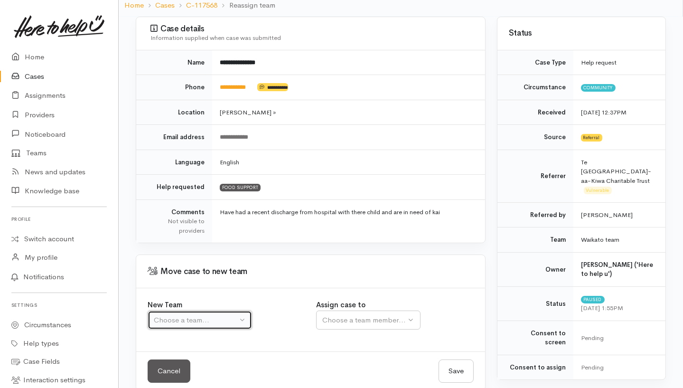
click at [211, 315] on div "Choose a team..." at bounding box center [196, 320] width 84 height 11
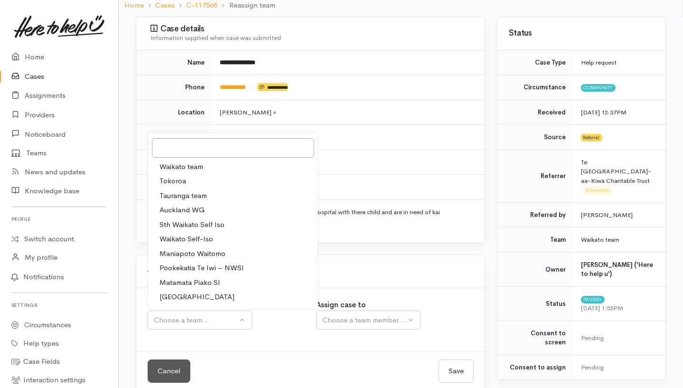
click at [209, 166] on link "Waikato team" at bounding box center [233, 167] width 170 height 15
select select "1"
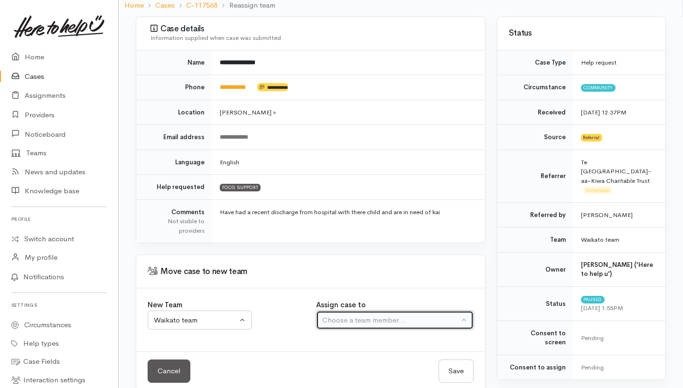
click at [341, 318] on div "Choose a team member..." at bounding box center [390, 320] width 136 height 11
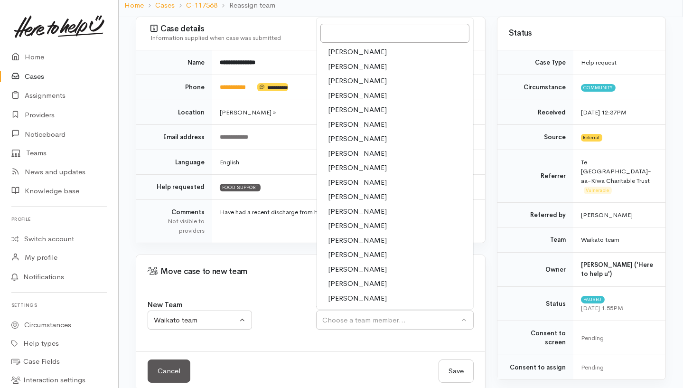
click at [363, 298] on span "[PERSON_NAME]" at bounding box center [357, 298] width 59 height 11
select select "1463"
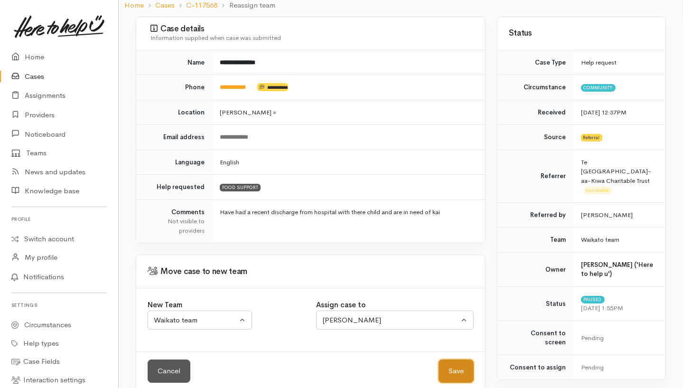
click at [449, 364] on button "Save" at bounding box center [456, 370] width 35 height 23
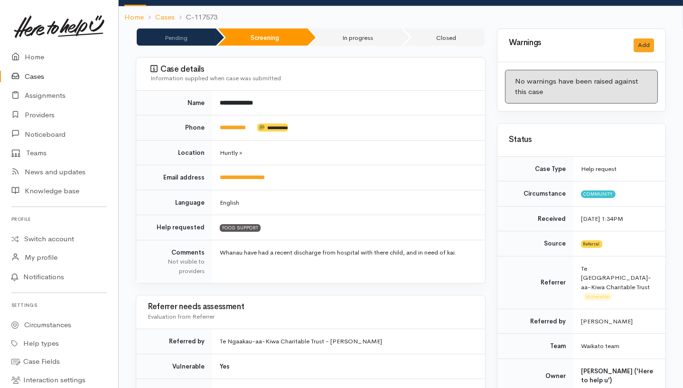
scroll to position [0, 6]
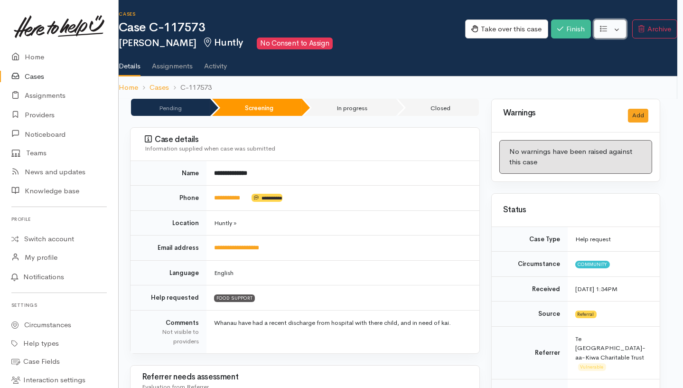
click at [619, 35] on button "button" at bounding box center [610, 28] width 33 height 19
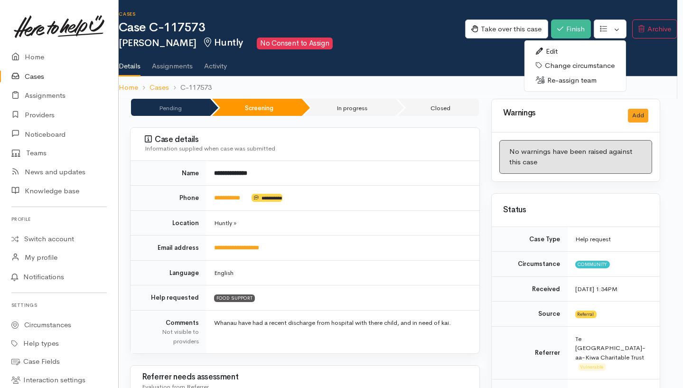
click at [554, 77] on link "Re-assign team" at bounding box center [576, 80] width 102 height 15
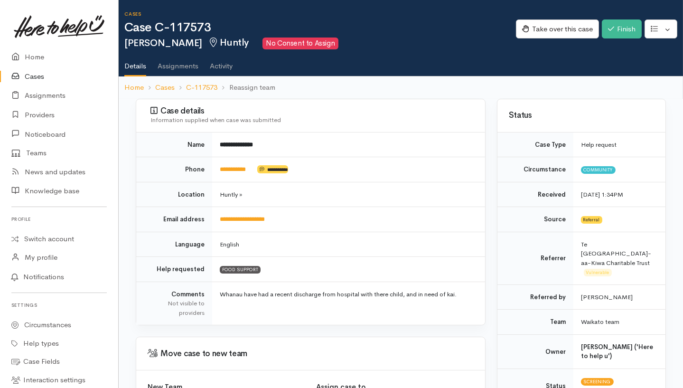
scroll to position [95, 6]
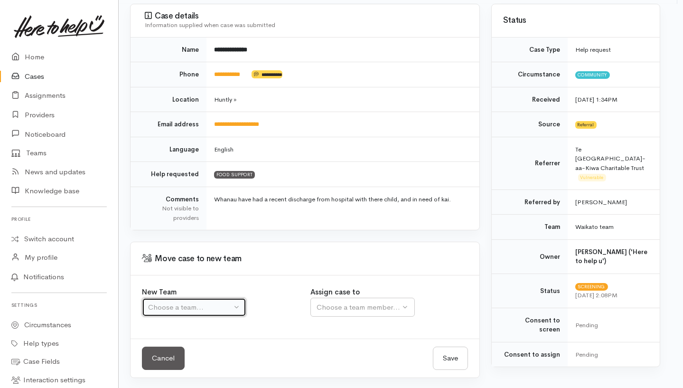
click at [193, 298] on button "Choose a team..." at bounding box center [194, 307] width 104 height 19
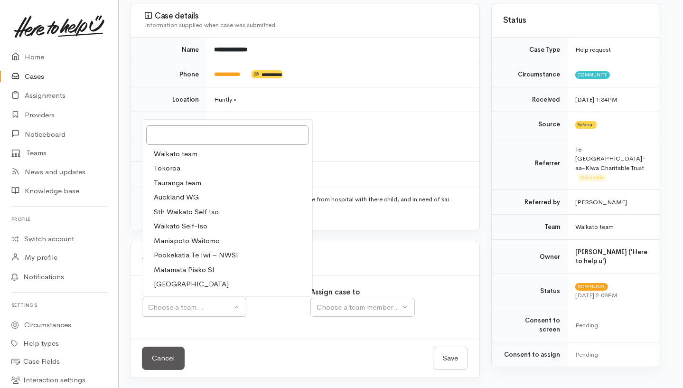
click at [204, 154] on link "Waikato team" at bounding box center [227, 154] width 170 height 15
select select "1"
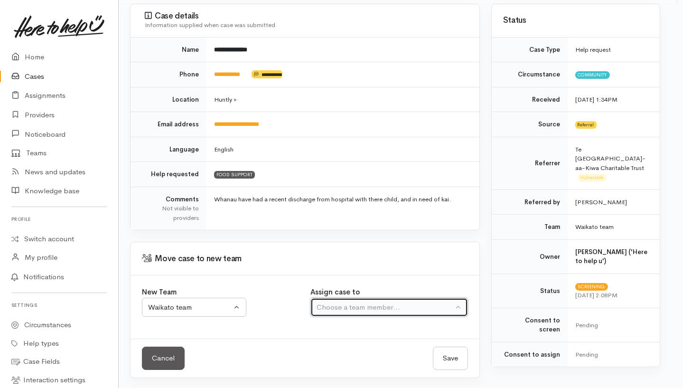
click at [393, 308] on div "Choose a team member..." at bounding box center [385, 307] width 136 height 11
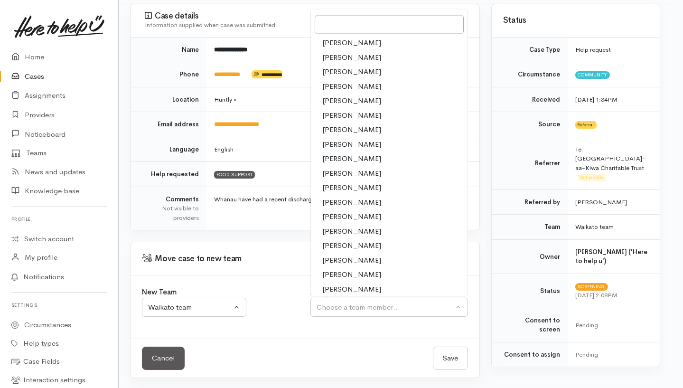
click at [358, 284] on span "Shirley Mackie" at bounding box center [351, 289] width 59 height 11
select select "1463"
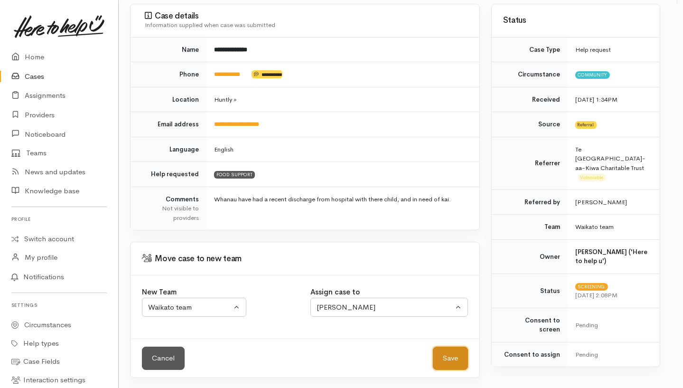
click at [453, 357] on button "Save" at bounding box center [450, 358] width 35 height 23
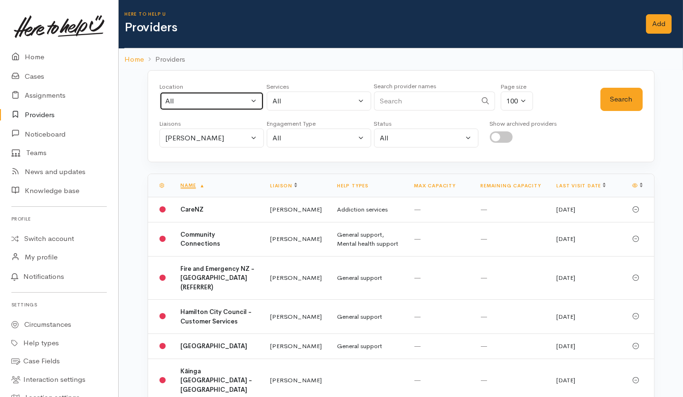
click at [184, 103] on div "All" at bounding box center [208, 101] width 84 height 11
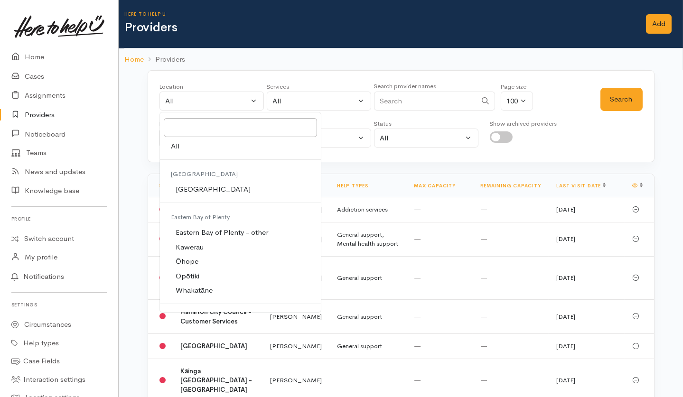
click at [365, 171] on div "Location All [GEOGRAPHIC_DATA] Eastern Bay of Plenty - other Kawerau Ōhope Ōpōt…" at bounding box center [401, 399] width 541 height 658
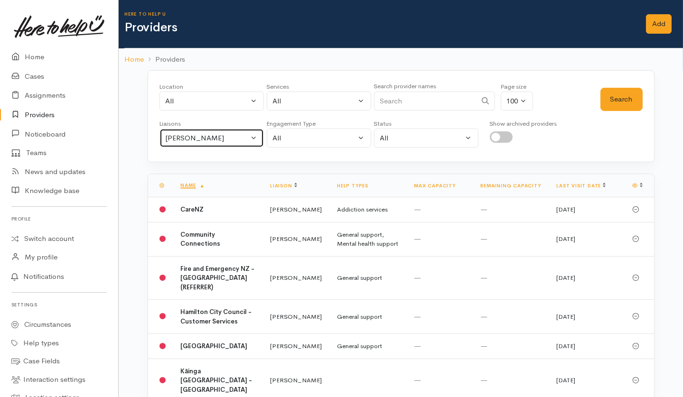
click at [218, 133] on div "[PERSON_NAME]" at bounding box center [208, 138] width 84 height 11
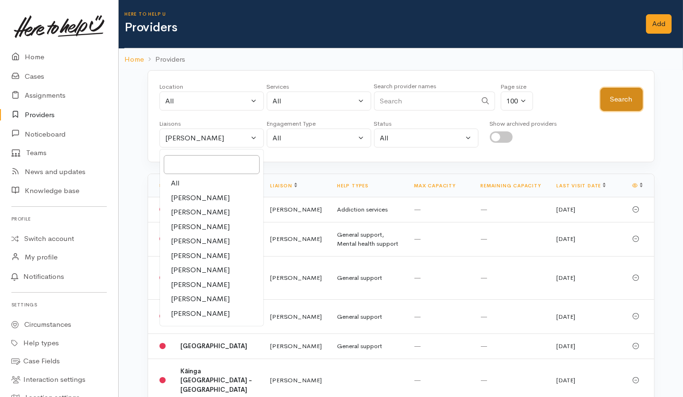
click at [626, 93] on button "Search" at bounding box center [622, 99] width 42 height 23
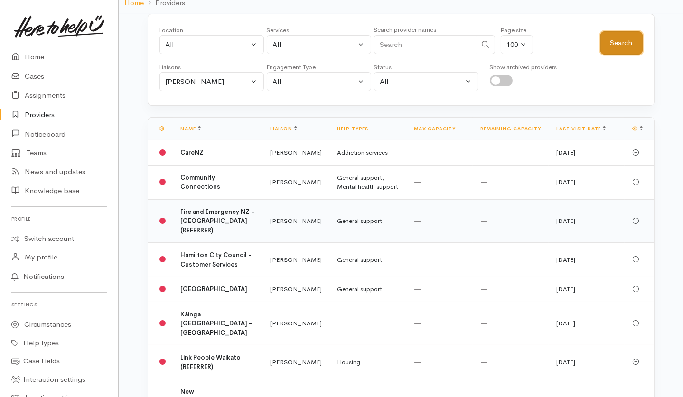
scroll to position [56, 0]
click at [569, 127] on link "Last visit date" at bounding box center [580, 130] width 49 height 6
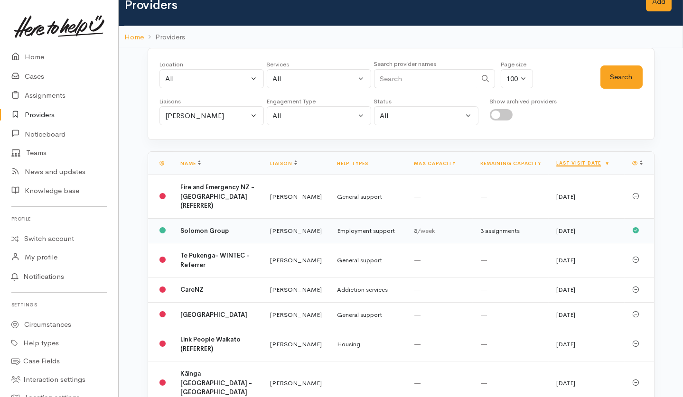
scroll to position [23, 0]
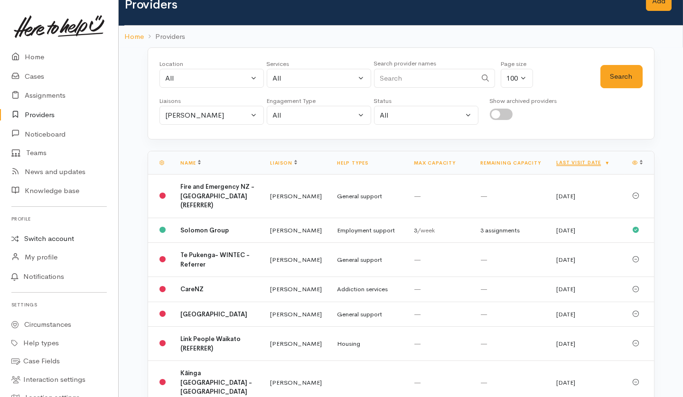
click at [36, 239] on link "Switch account" at bounding box center [59, 239] width 118 height 19
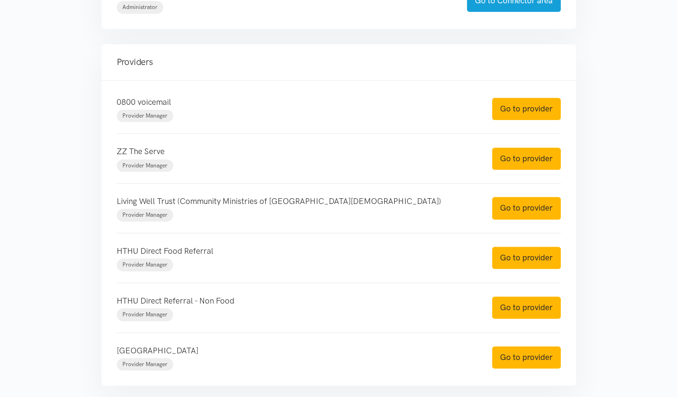
scroll to position [305, 0]
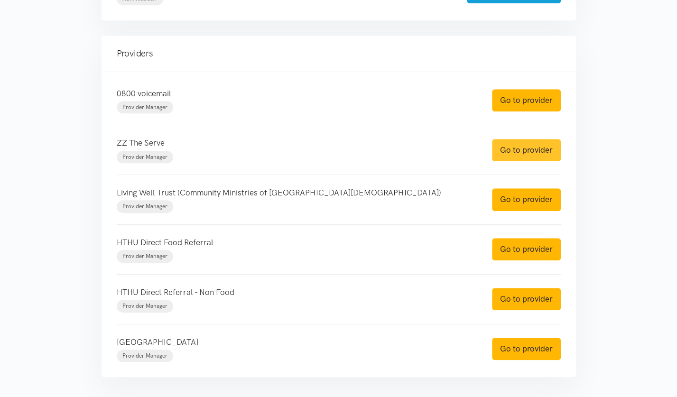
click at [531, 149] on link "Go to provider" at bounding box center [526, 150] width 69 height 22
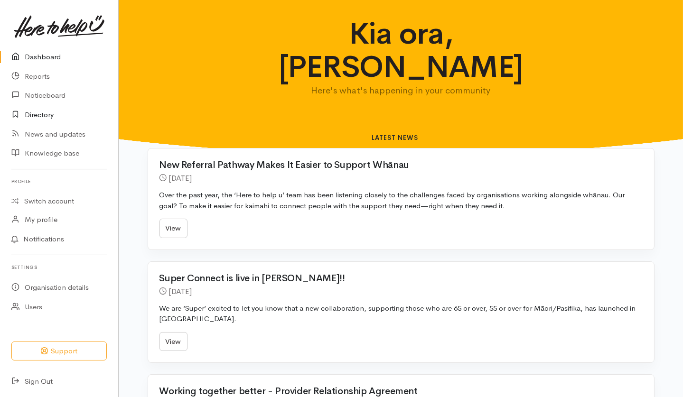
click at [44, 108] on link "Directory" at bounding box center [59, 114] width 118 height 19
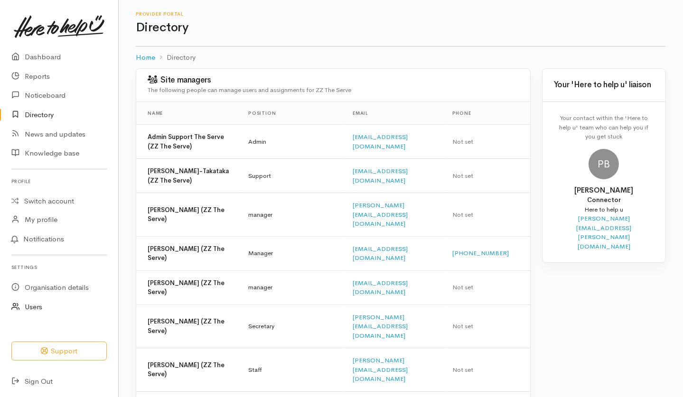
click at [37, 310] on link "Users" at bounding box center [59, 307] width 118 height 19
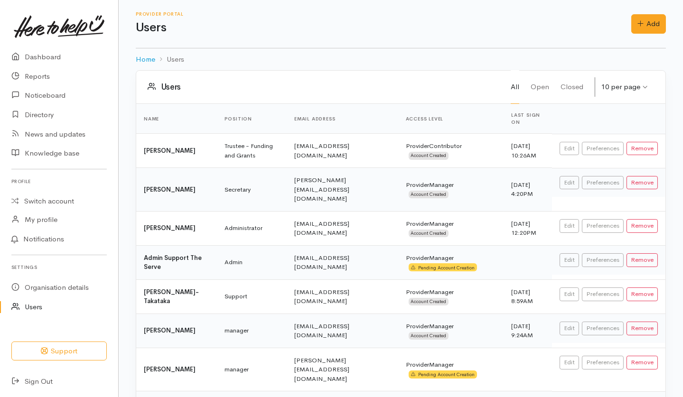
click at [37, 310] on link "Users" at bounding box center [59, 307] width 118 height 19
click at [25, 117] on link "Directory" at bounding box center [59, 114] width 118 height 19
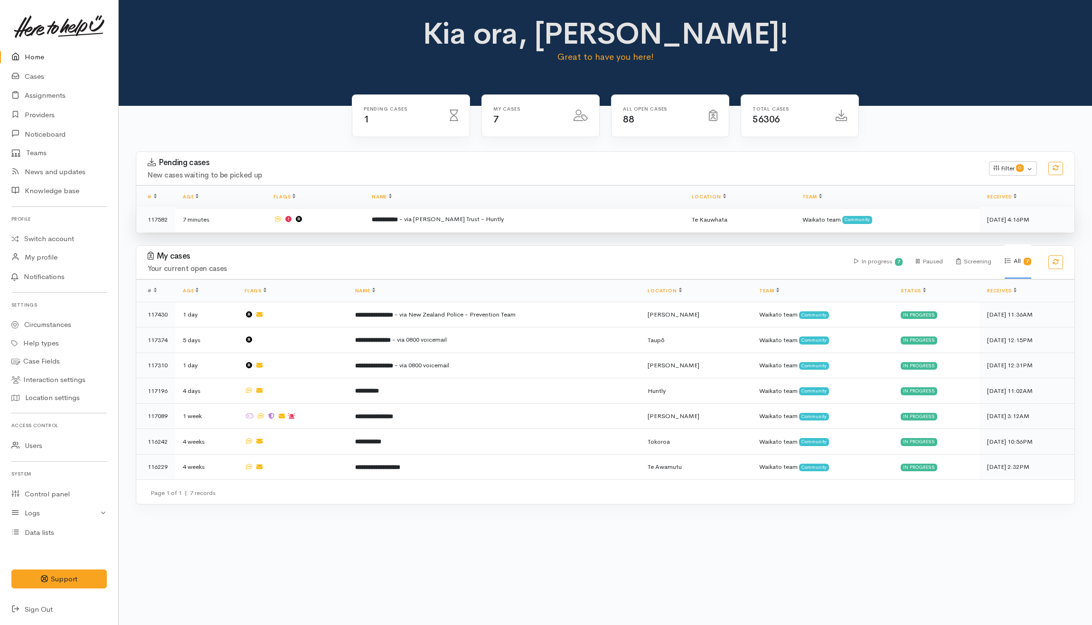
click at [481, 225] on td "**********" at bounding box center [524, 219] width 320 height 25
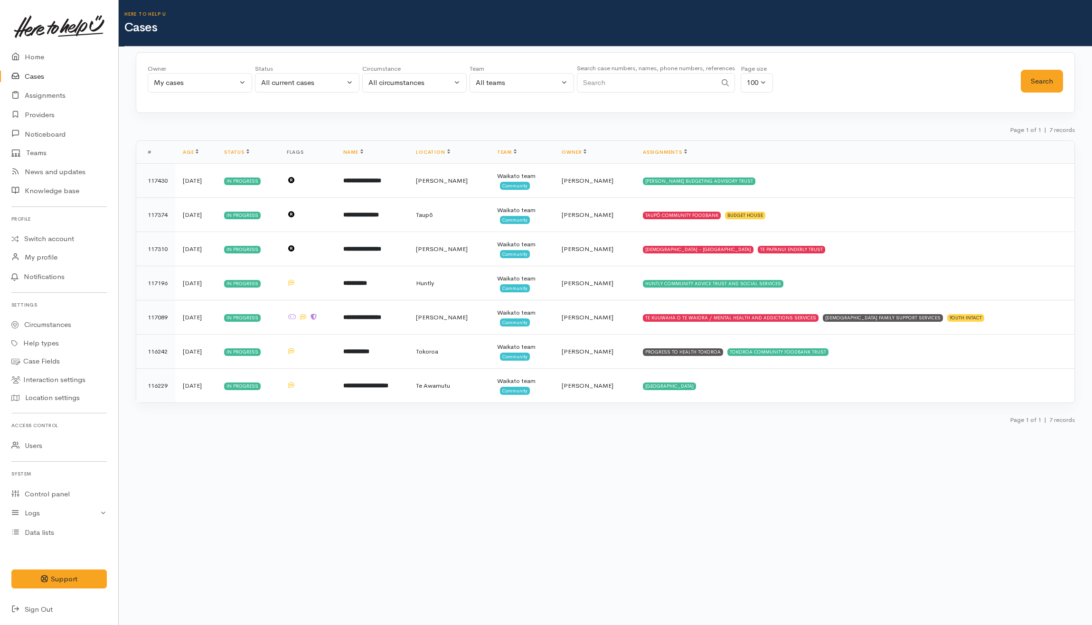
select select "202"
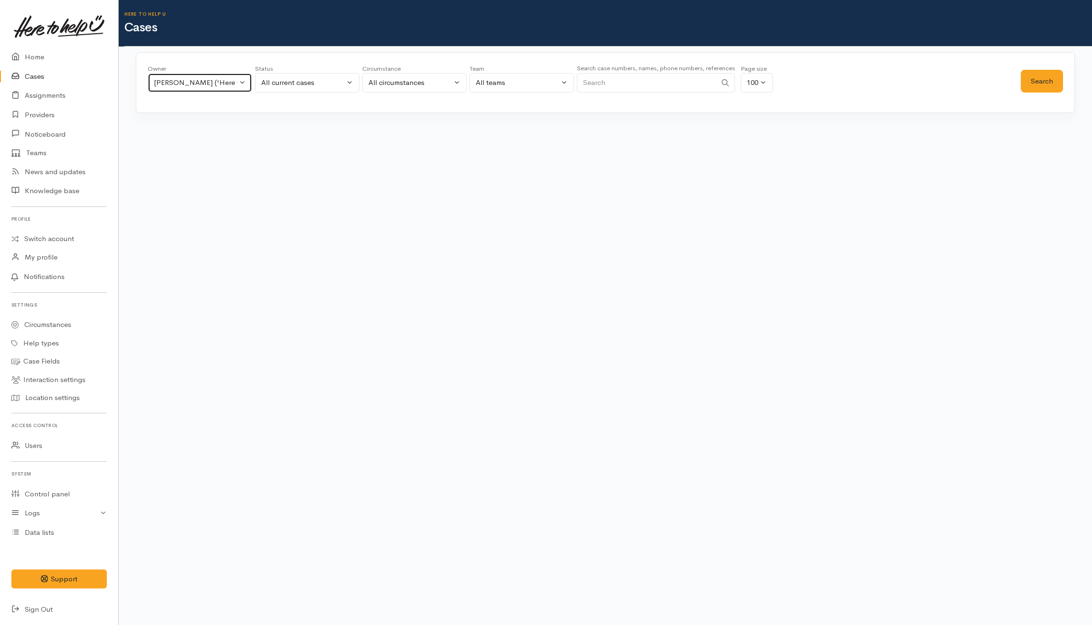
click at [206, 84] on div "[PERSON_NAME] ('Here to help u')" at bounding box center [196, 82] width 84 height 11
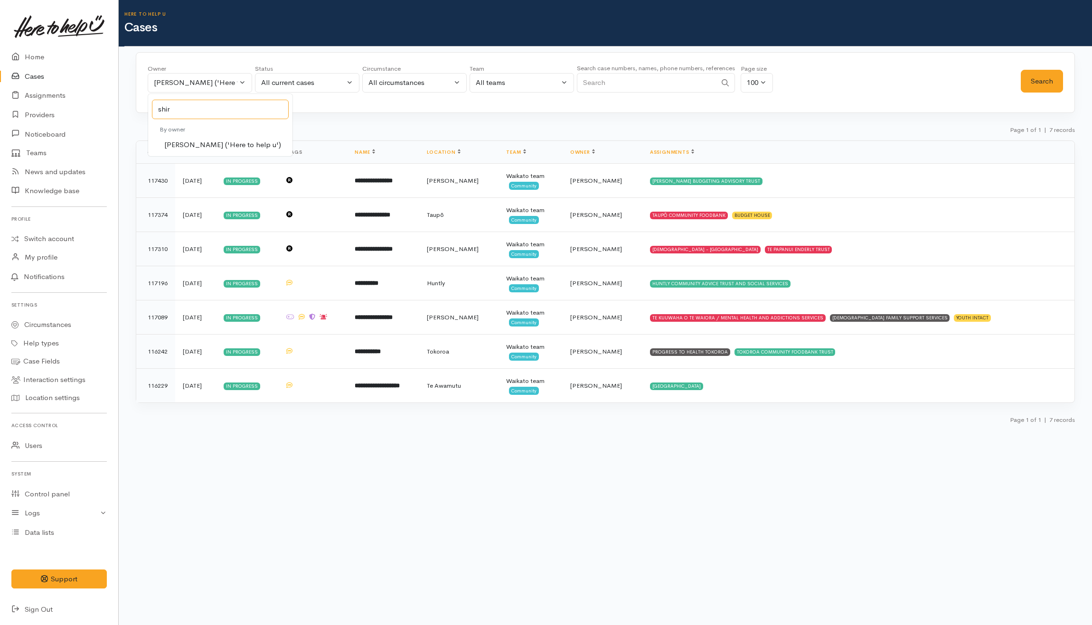
type input "shir"
click at [209, 144] on span "[PERSON_NAME] ('Here to help u')" at bounding box center [222, 145] width 117 height 11
select select "1463"
click at [1041, 83] on button "Search" at bounding box center [1042, 81] width 42 height 23
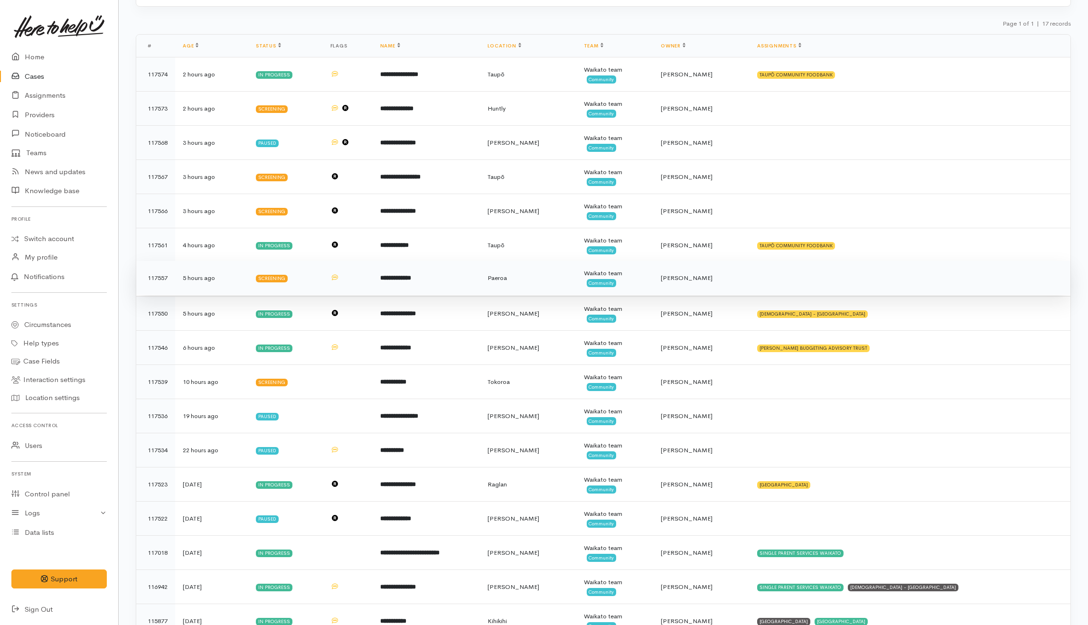
scroll to position [151, 0]
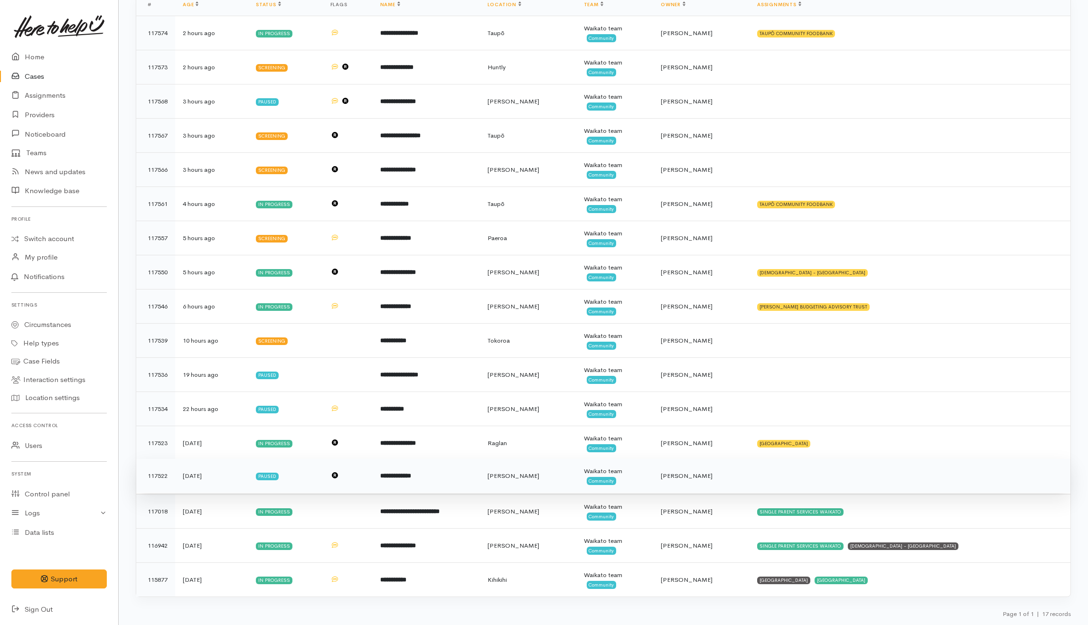
click at [851, 478] on td at bounding box center [910, 476] width 321 height 34
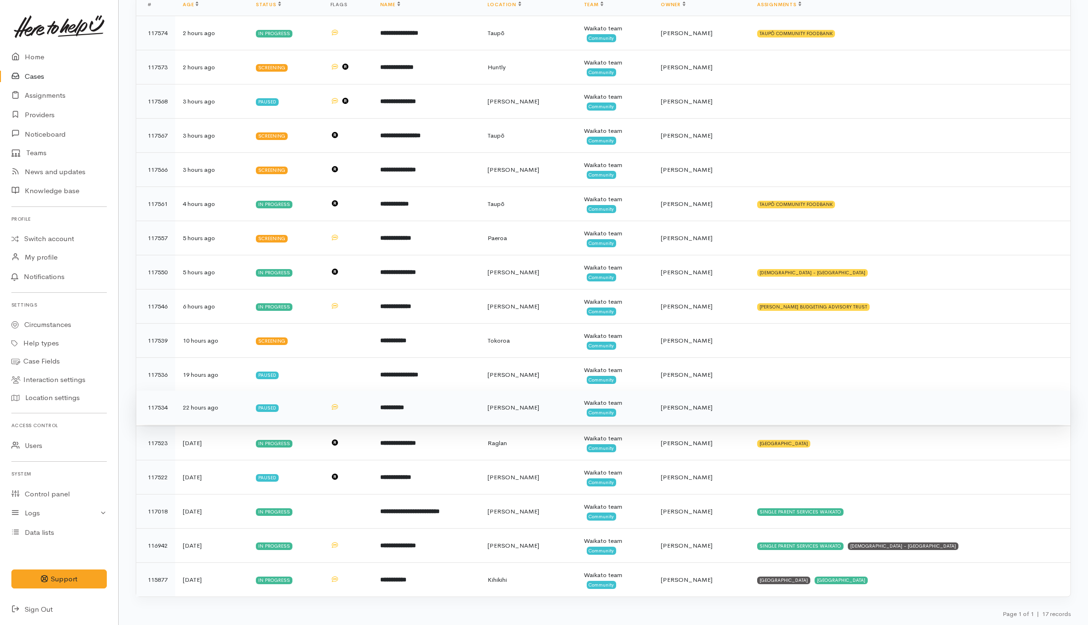
click at [842, 409] on td at bounding box center [910, 408] width 321 height 34
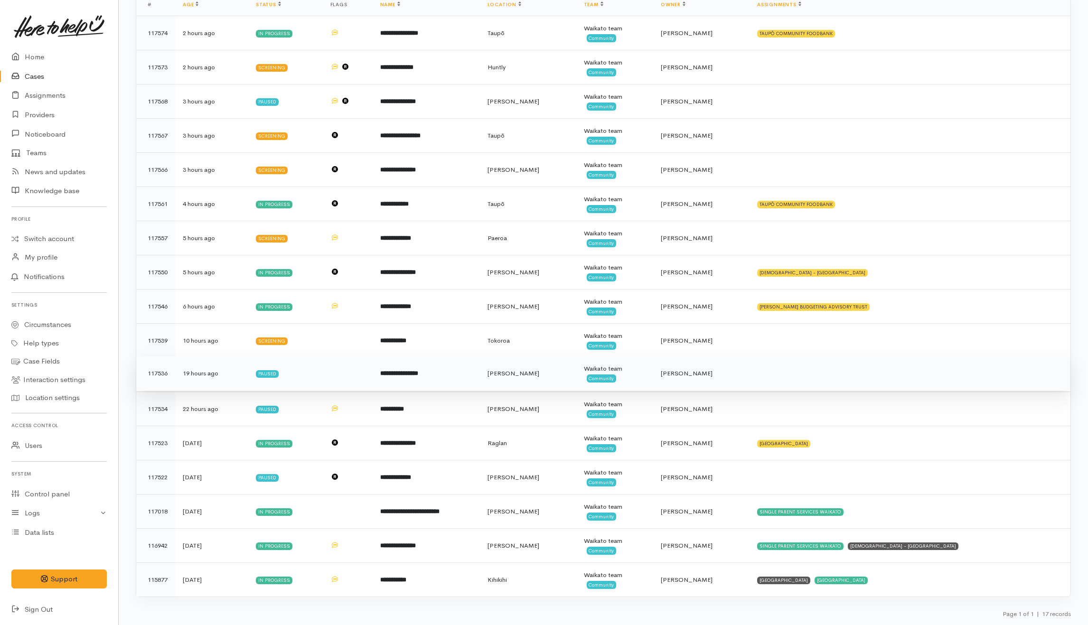
click at [832, 369] on td at bounding box center [910, 374] width 321 height 34
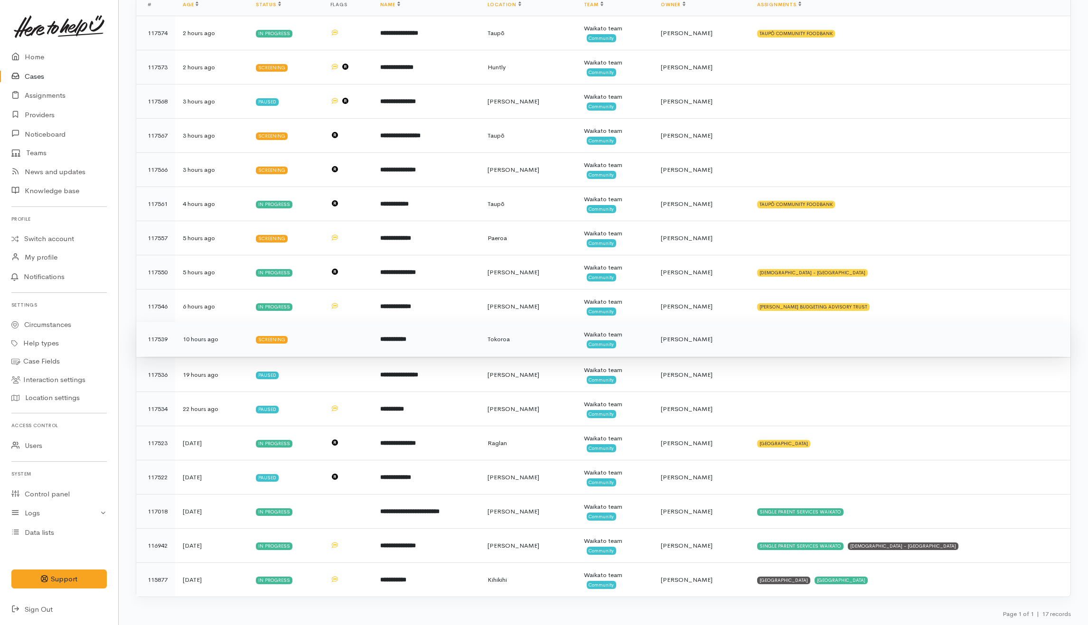
click at [833, 343] on td at bounding box center [910, 339] width 321 height 34
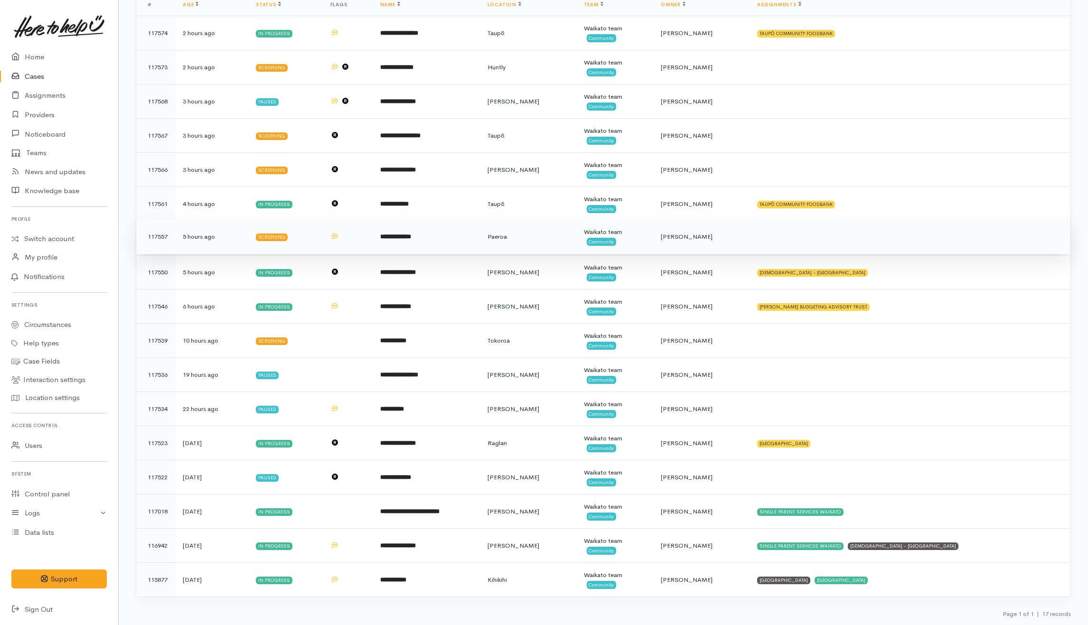
click at [824, 236] on td at bounding box center [910, 237] width 321 height 34
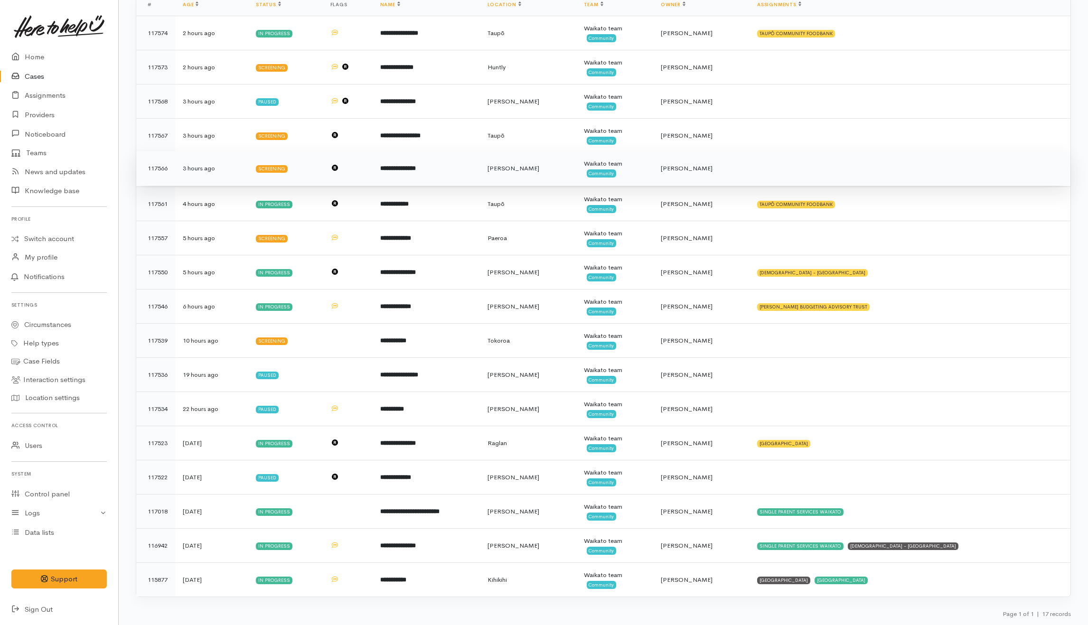
drag, startPoint x: 801, startPoint y: 172, endPoint x: 805, endPoint y: 156, distance: 16.1
click at [801, 171] on td at bounding box center [910, 168] width 321 height 34
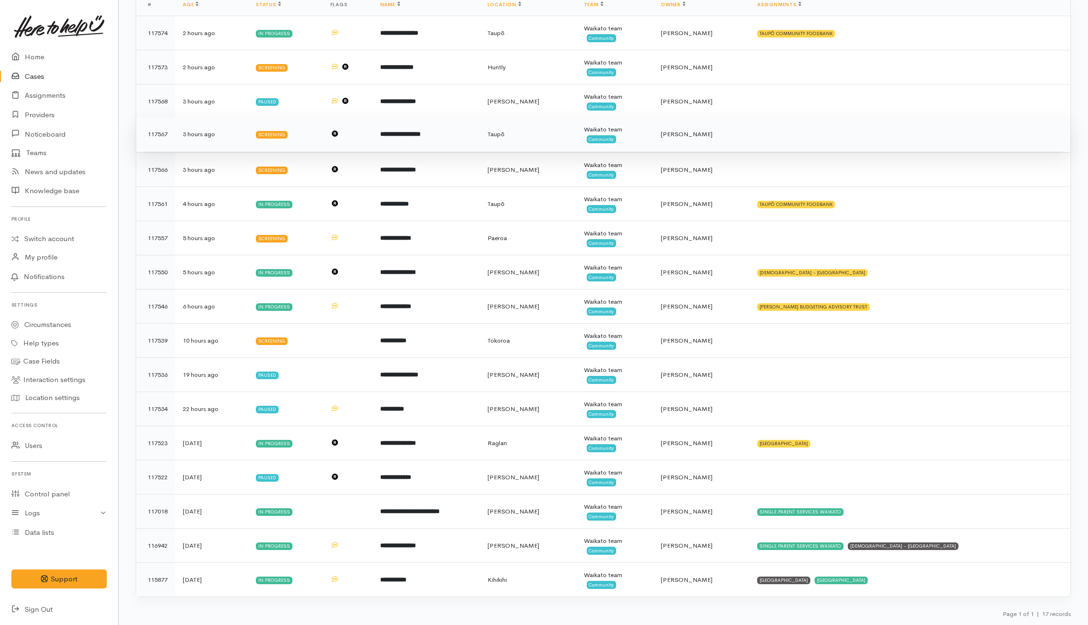
click at [806, 134] on td at bounding box center [910, 134] width 321 height 34
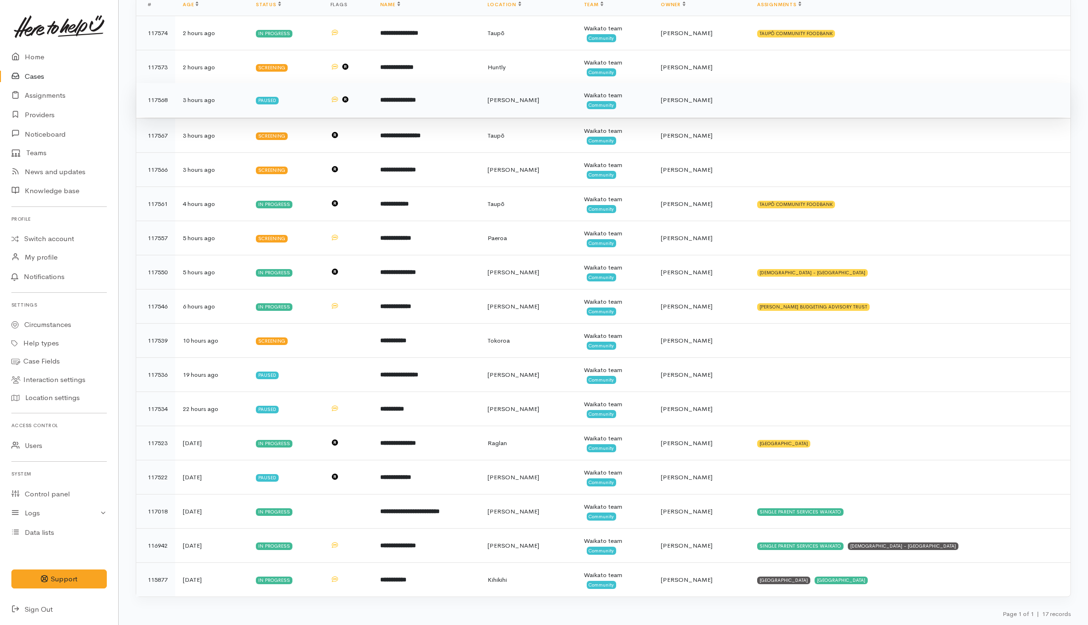
click at [809, 97] on td at bounding box center [910, 100] width 321 height 34
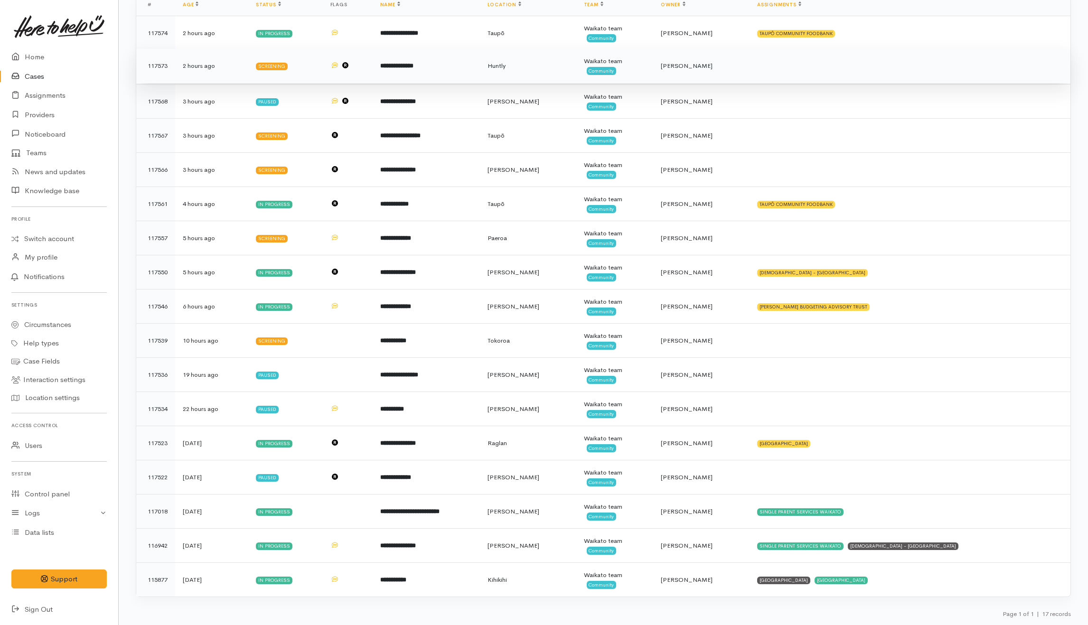
click at [806, 66] on td at bounding box center [910, 66] width 321 height 34
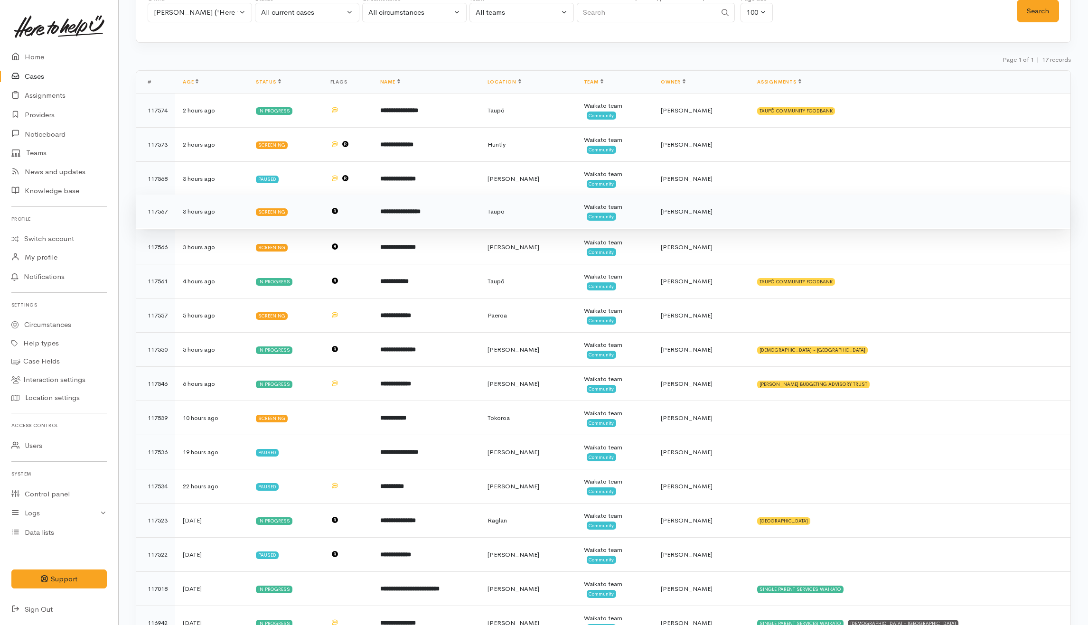
scroll to position [25, 0]
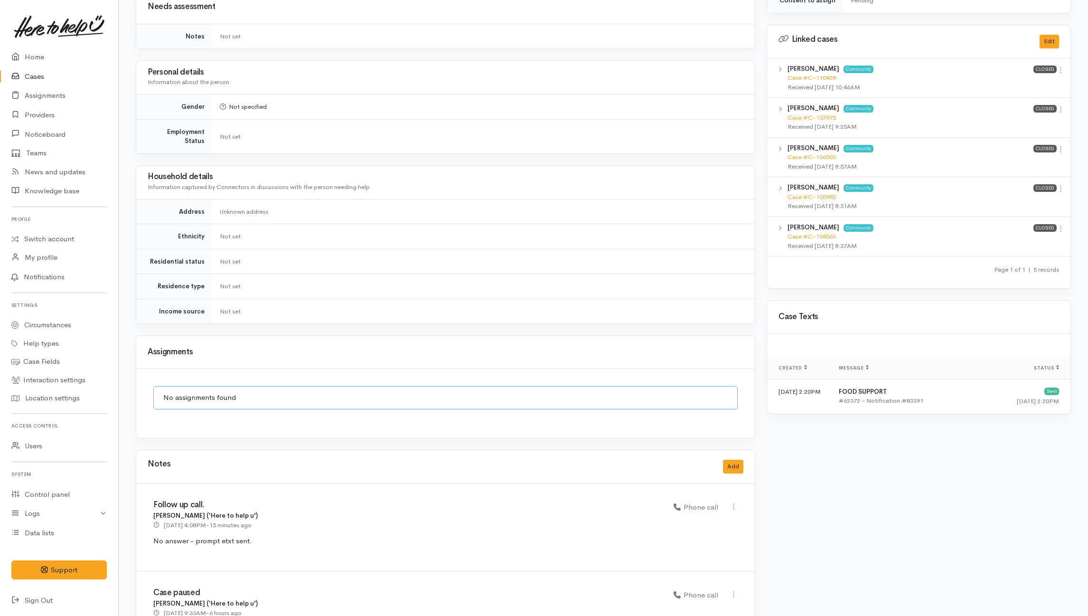
scroll to position [547, 0]
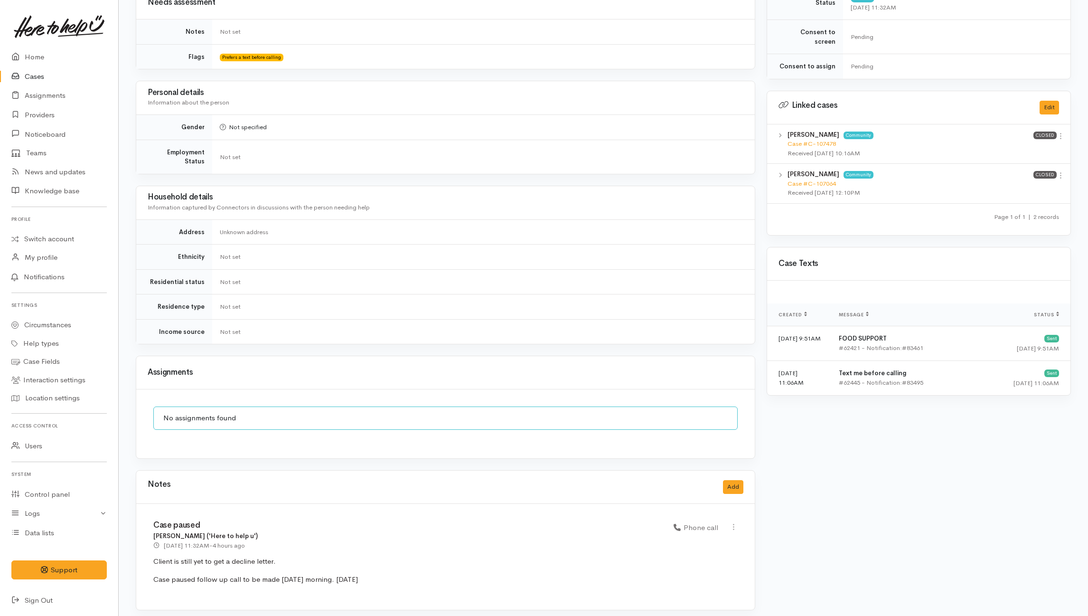
scroll to position [380, 0]
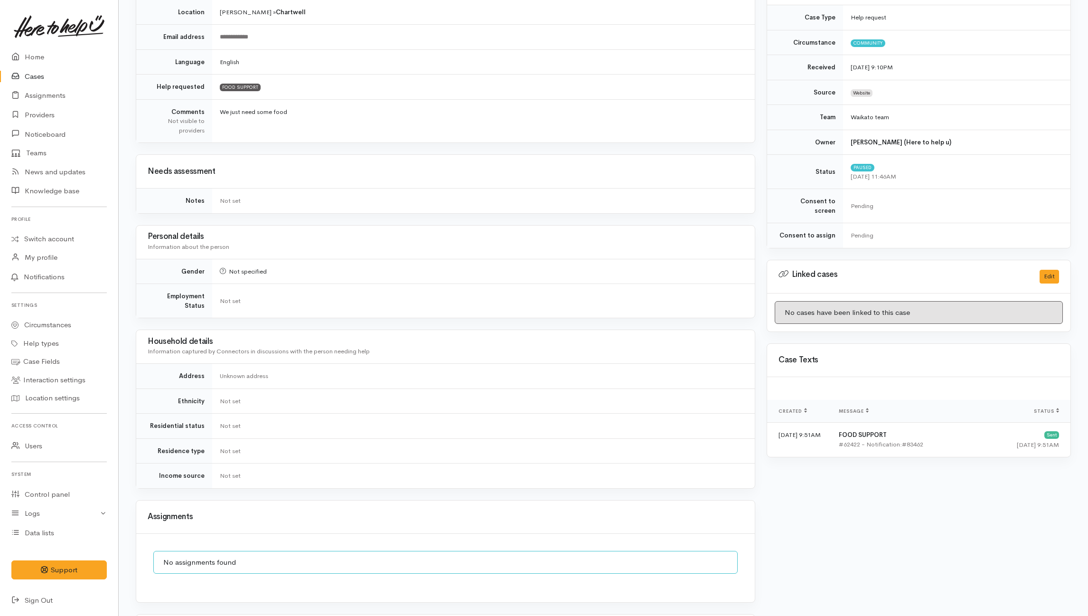
scroll to position [337, 0]
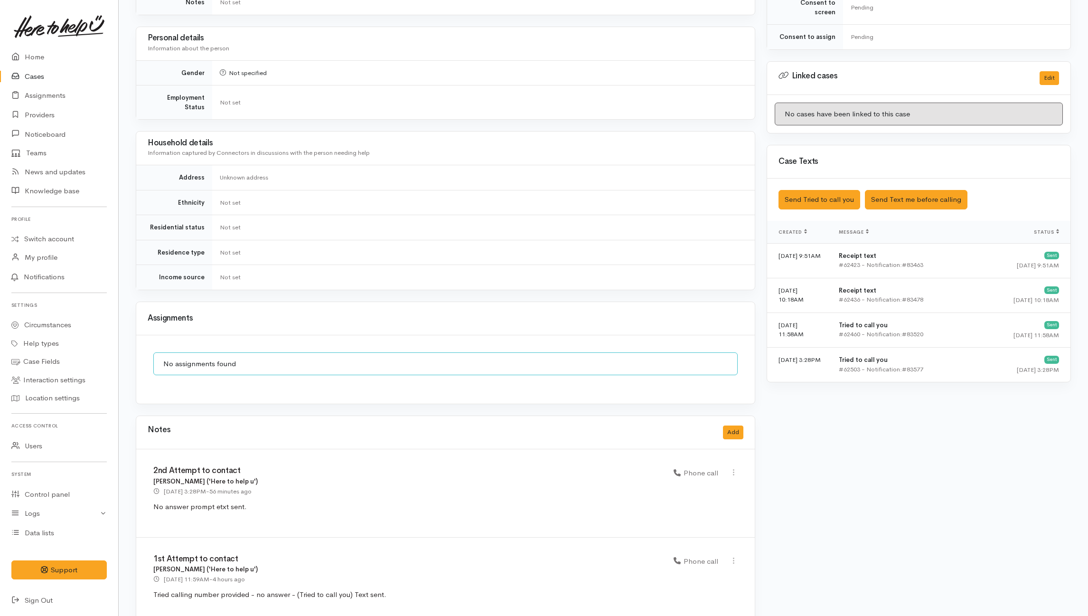
scroll to position [425, 0]
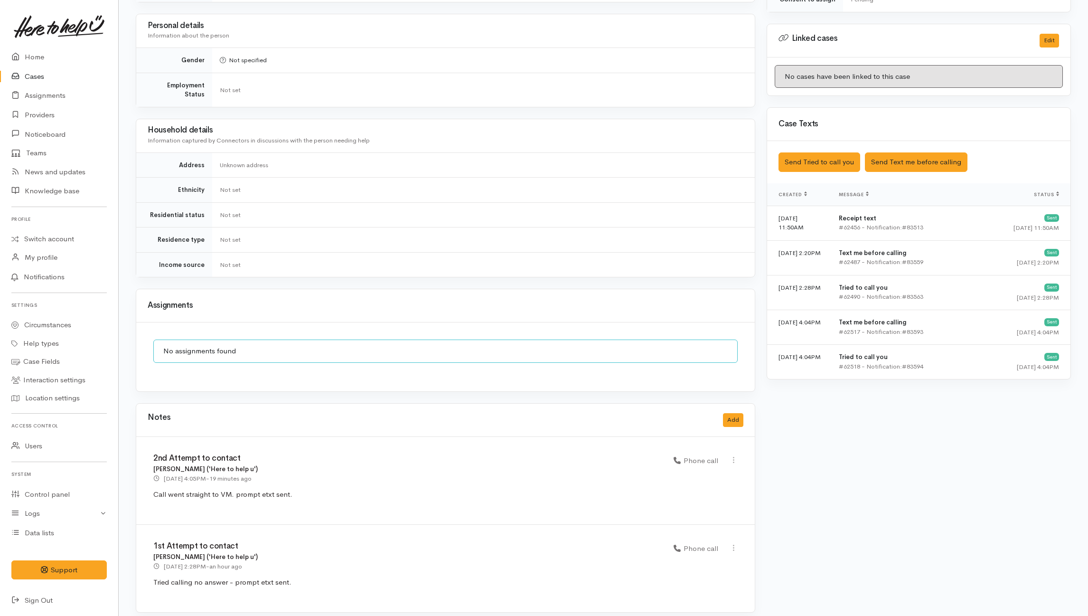
scroll to position [451, 0]
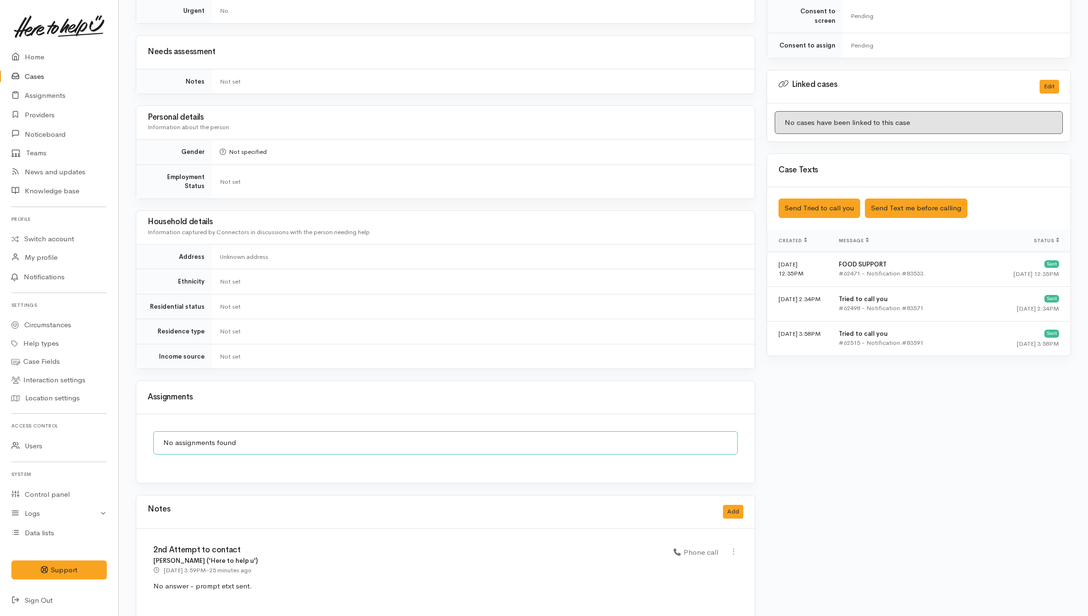
scroll to position [547, 0]
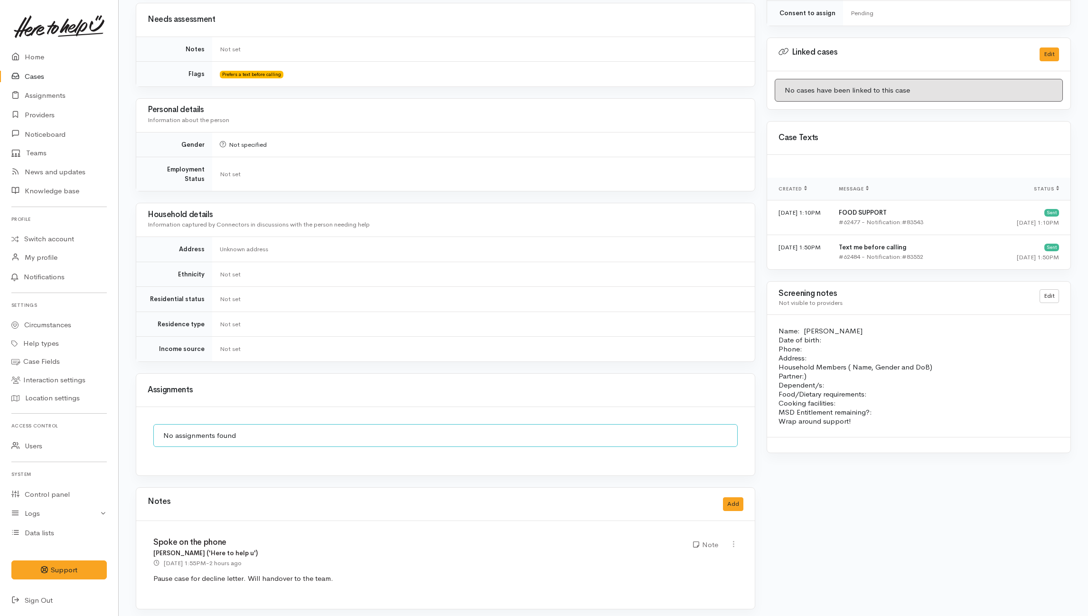
scroll to position [483, 0]
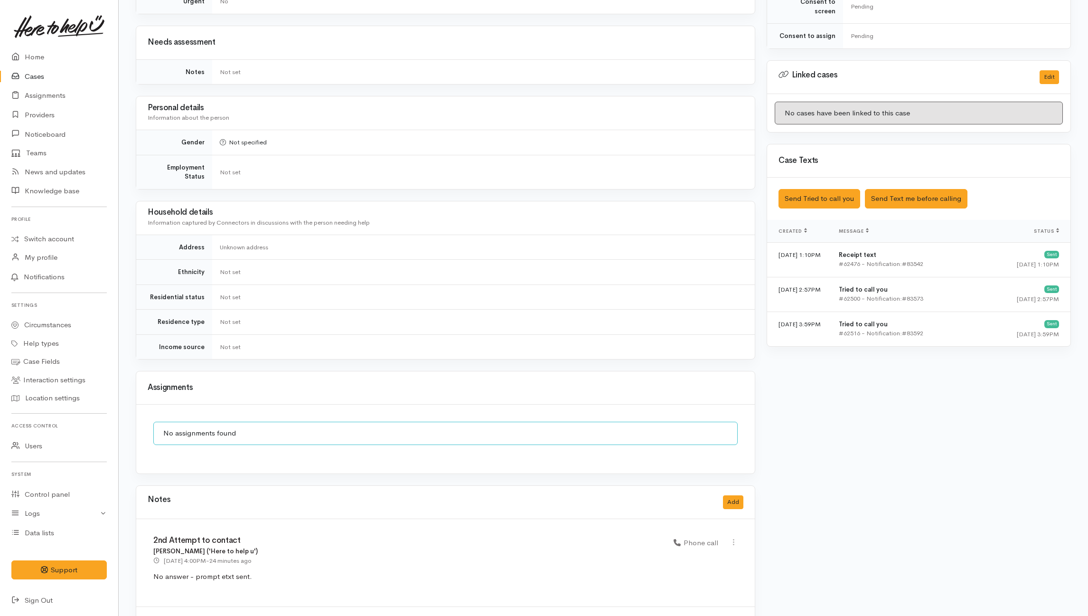
scroll to position [547, 0]
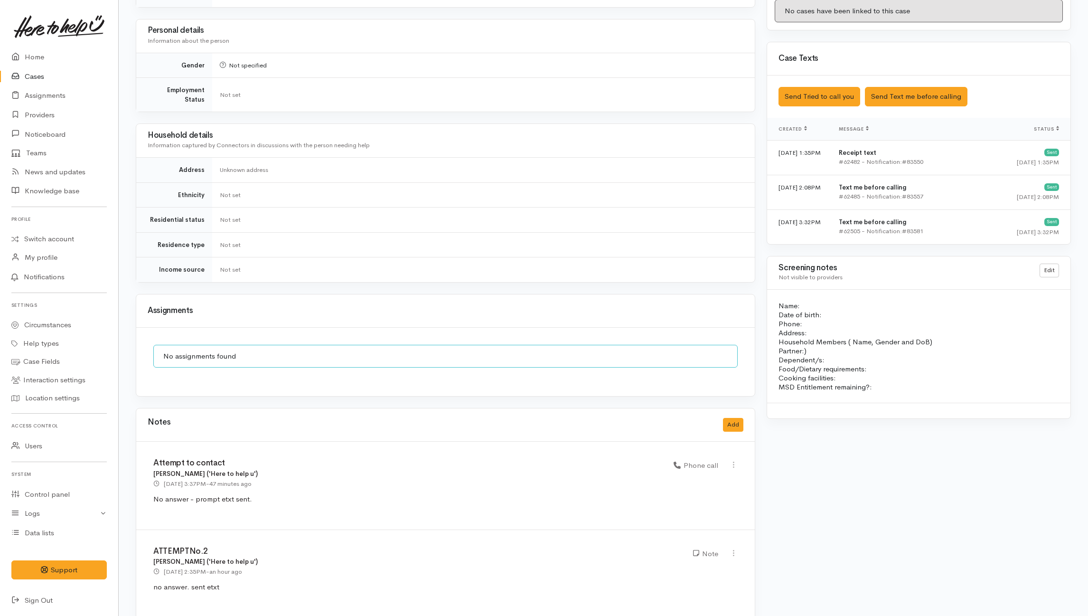
scroll to position [660, 0]
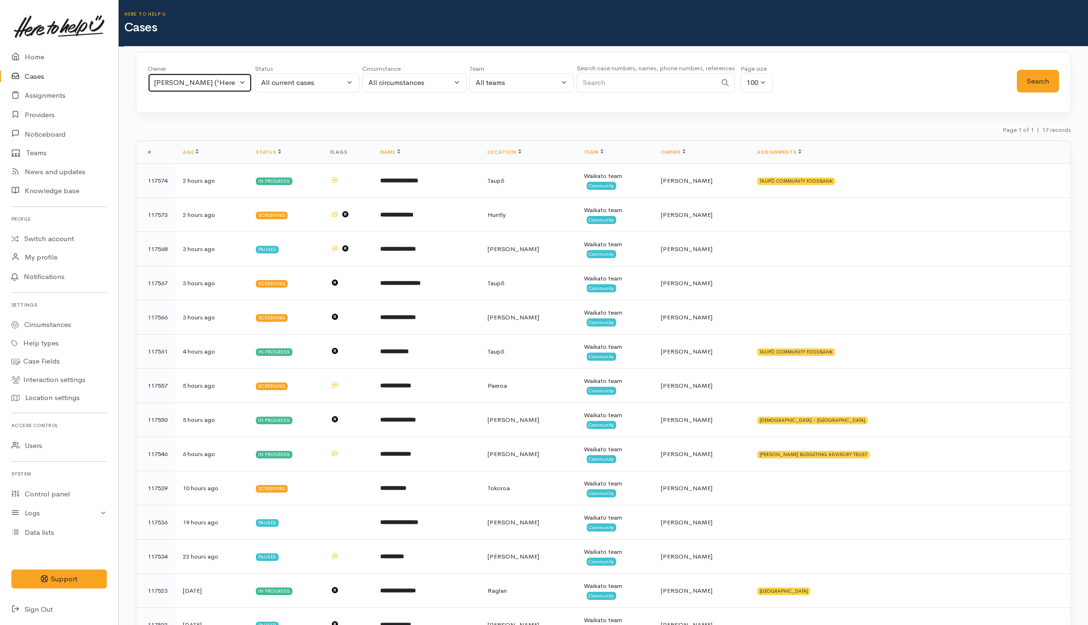
click at [215, 84] on div "[PERSON_NAME] ('Here to help u')" at bounding box center [196, 82] width 84 height 11
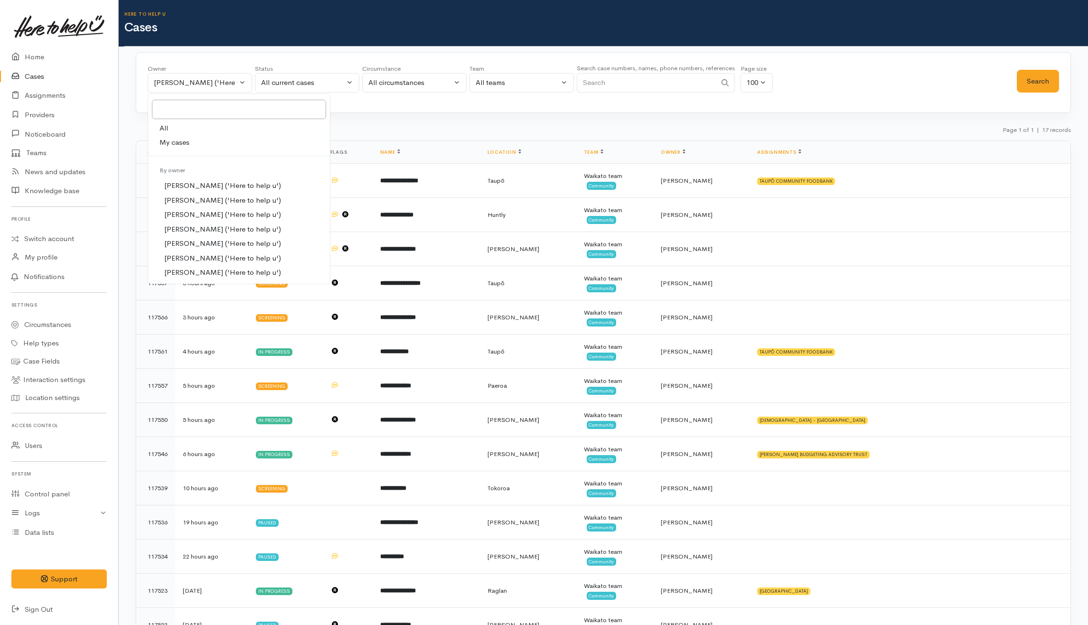
drag, startPoint x: 177, startPoint y: 142, endPoint x: 180, endPoint y: 139, distance: 5.0
click at [177, 141] on span "My cases" at bounding box center [175, 142] width 30 height 11
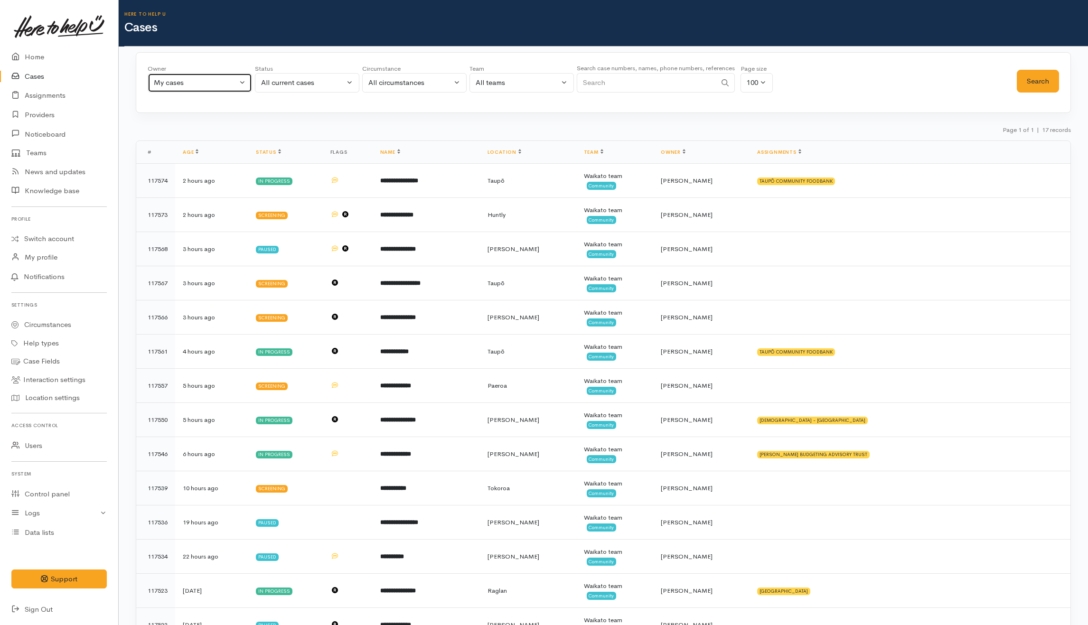
click at [194, 78] on div "My cases" at bounding box center [196, 82] width 84 height 11
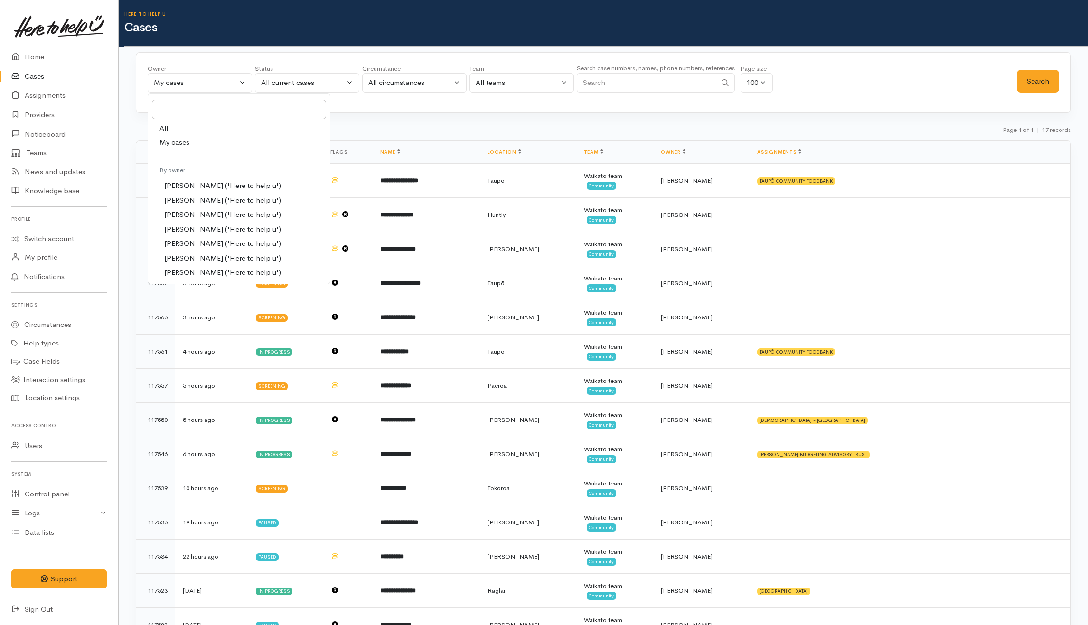
click at [192, 129] on link "All" at bounding box center [239, 128] width 182 height 15
select select "-1"
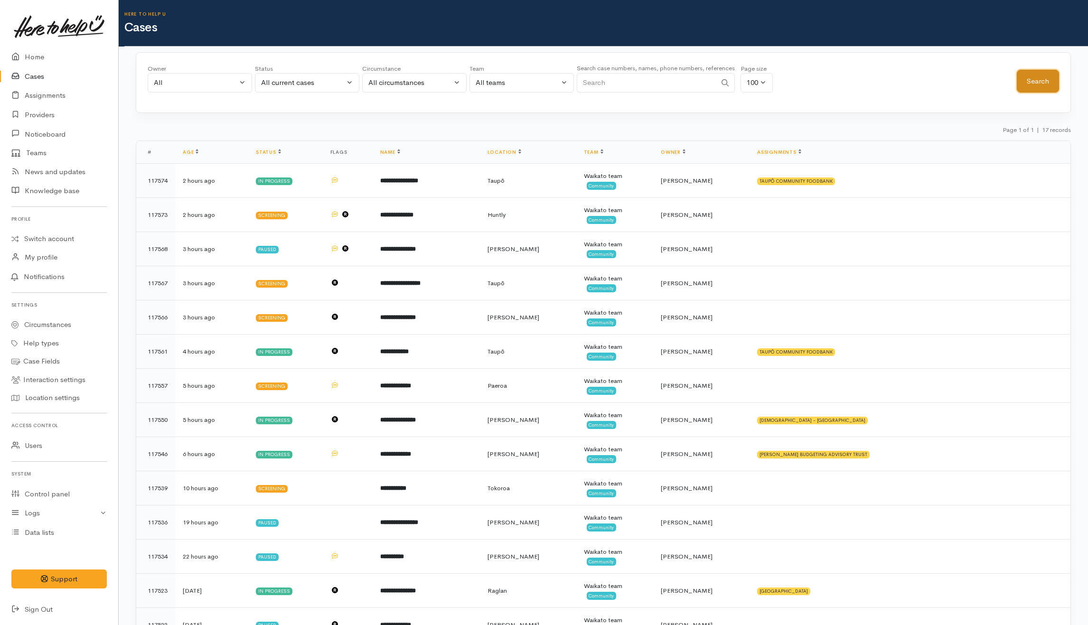
click at [1040, 87] on button "Search" at bounding box center [1038, 81] width 42 height 23
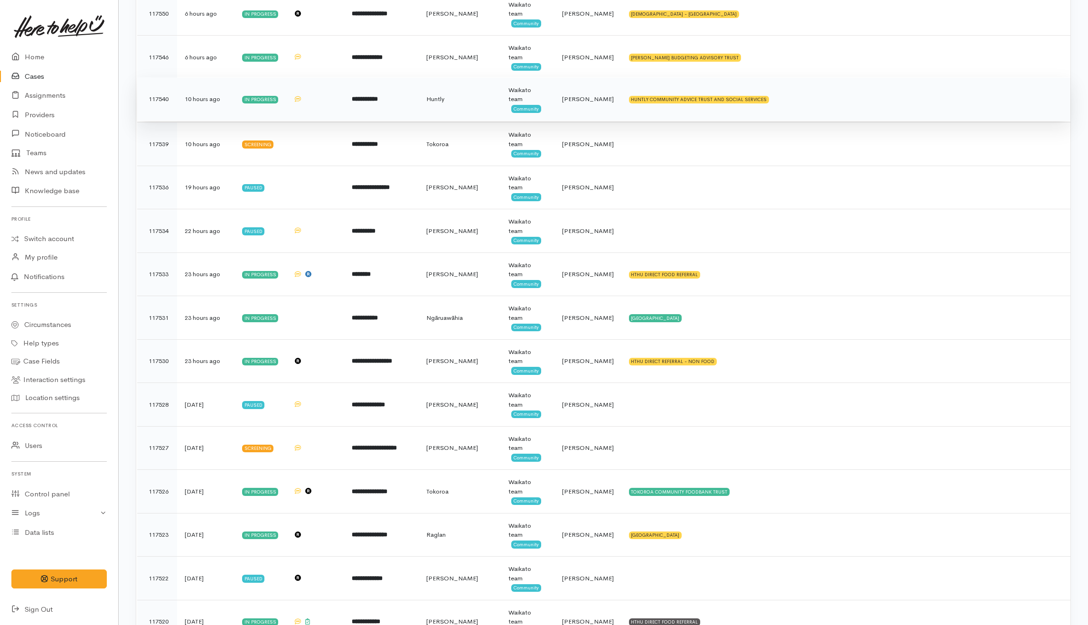
scroll to position [696, 0]
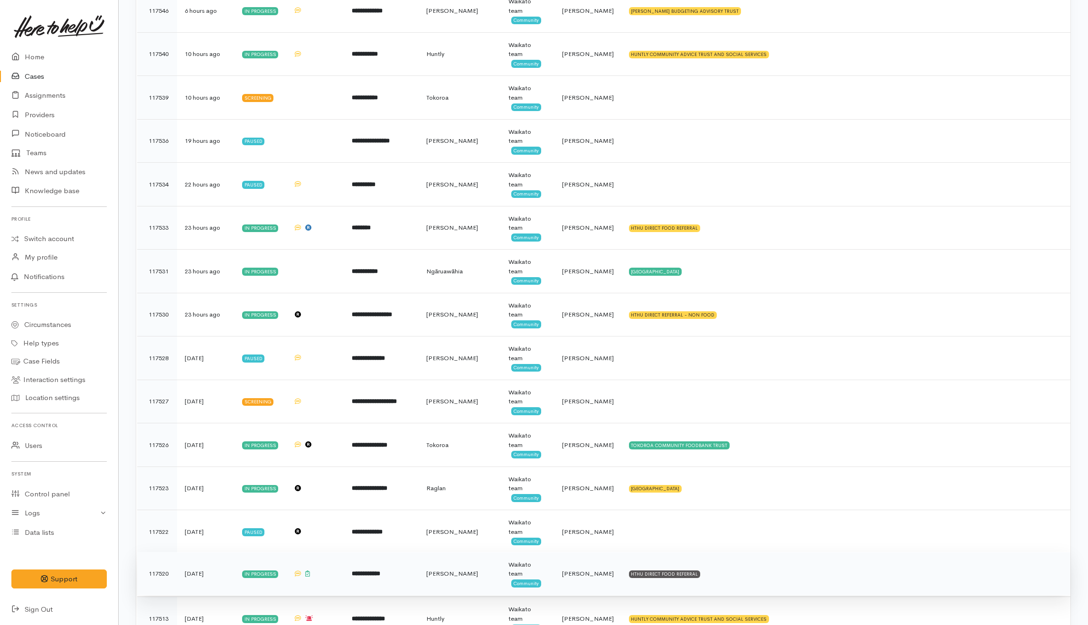
click at [746, 552] on td "HTHU DIRECT FOOD REFERRAL" at bounding box center [845, 574] width 449 height 44
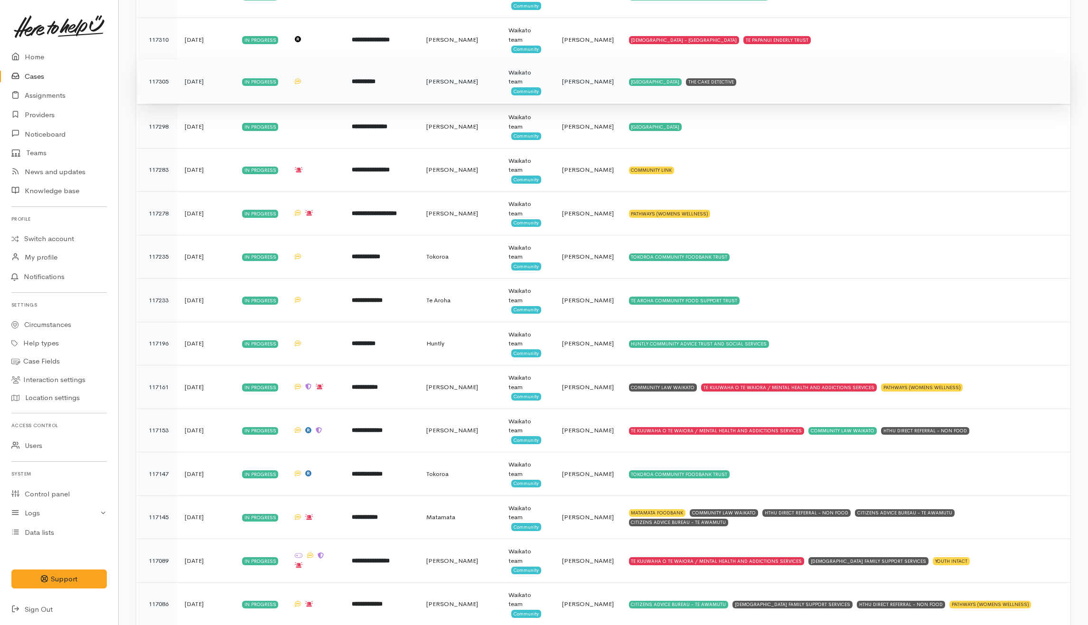
scroll to position [2405, 0]
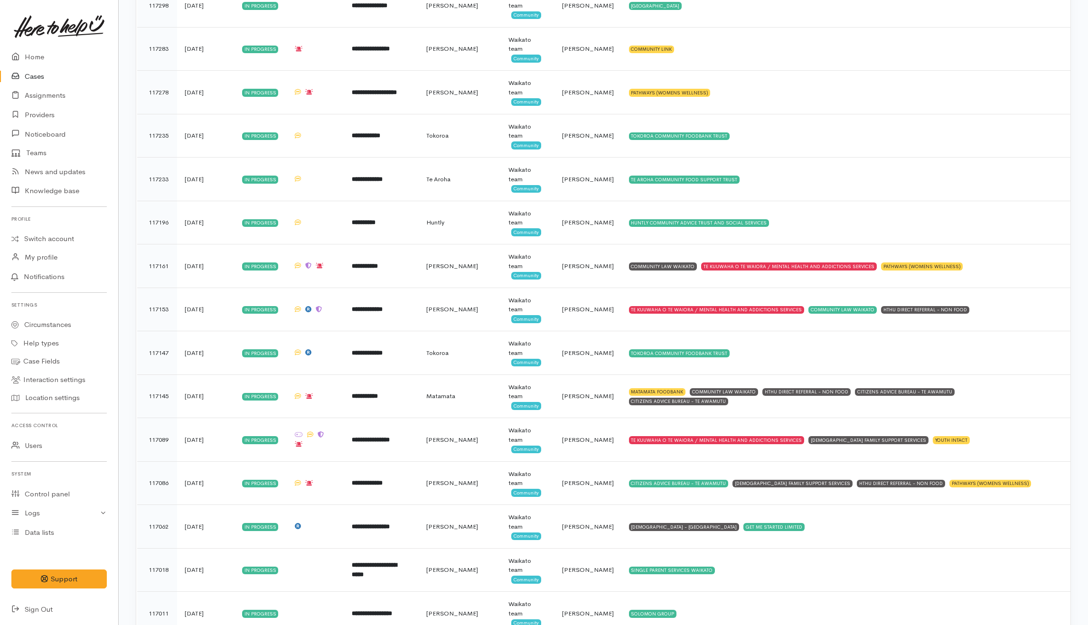
scroll to position [2589, 0]
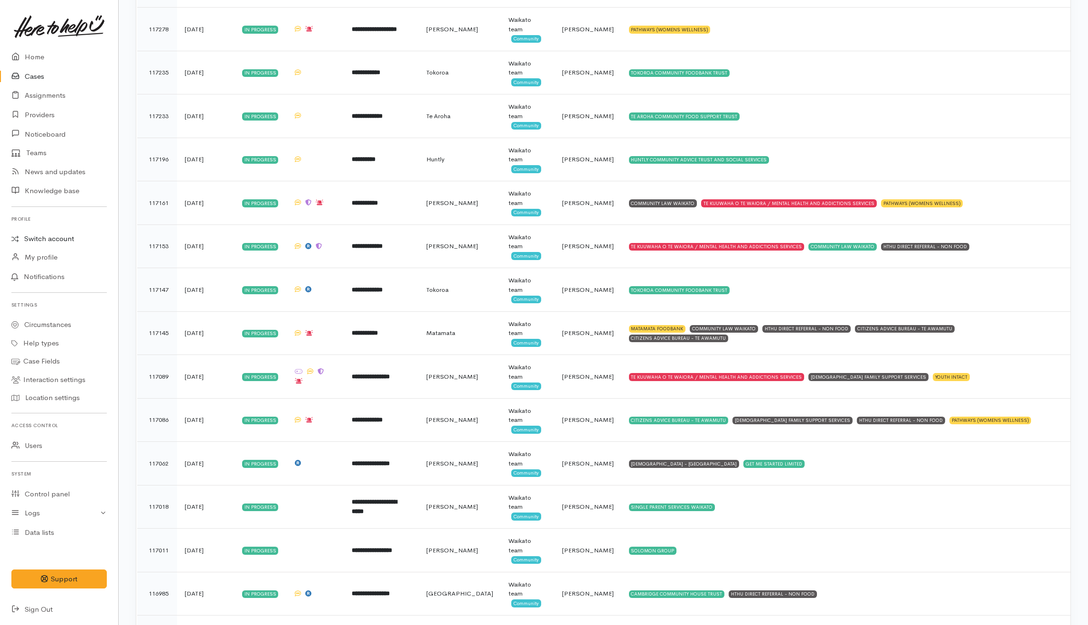
click at [52, 240] on link "Switch account" at bounding box center [59, 239] width 118 height 19
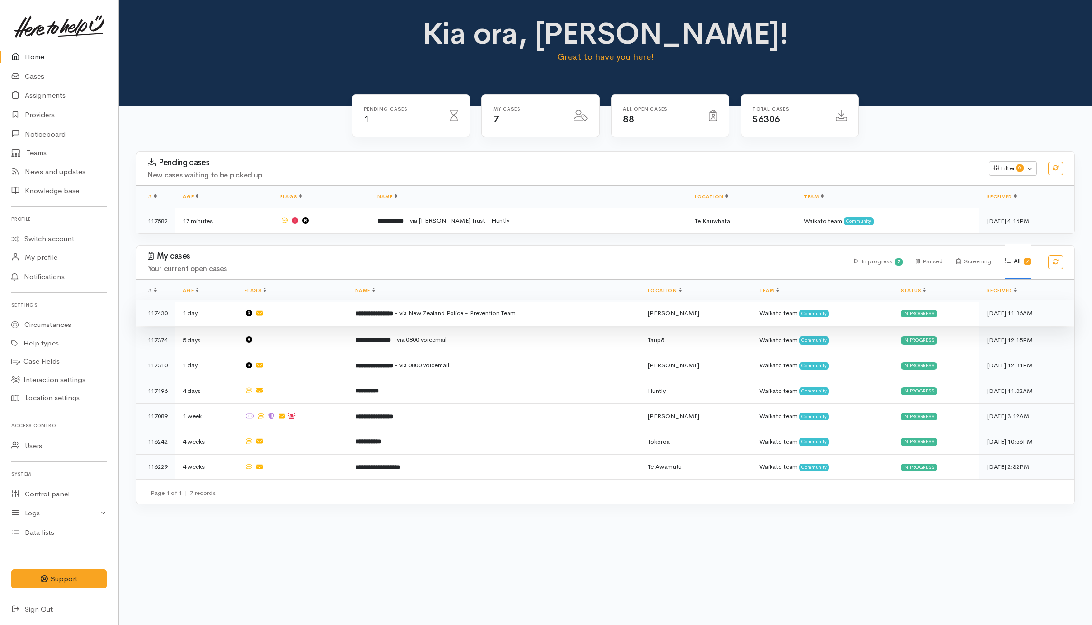
click at [480, 321] on td "**********" at bounding box center [493, 313] width 293 height 26
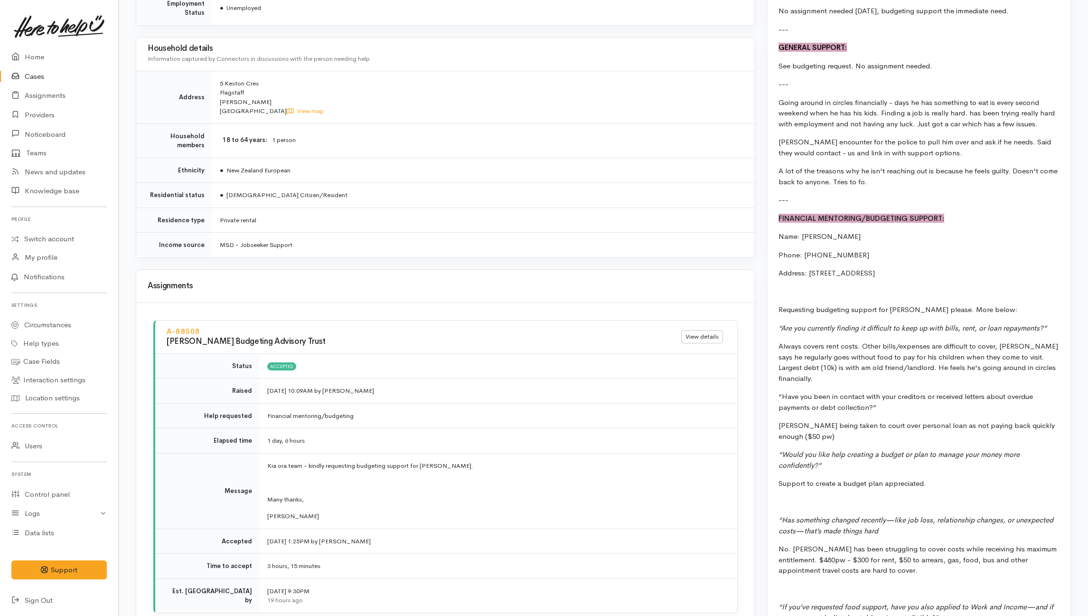
scroll to position [1123, 0]
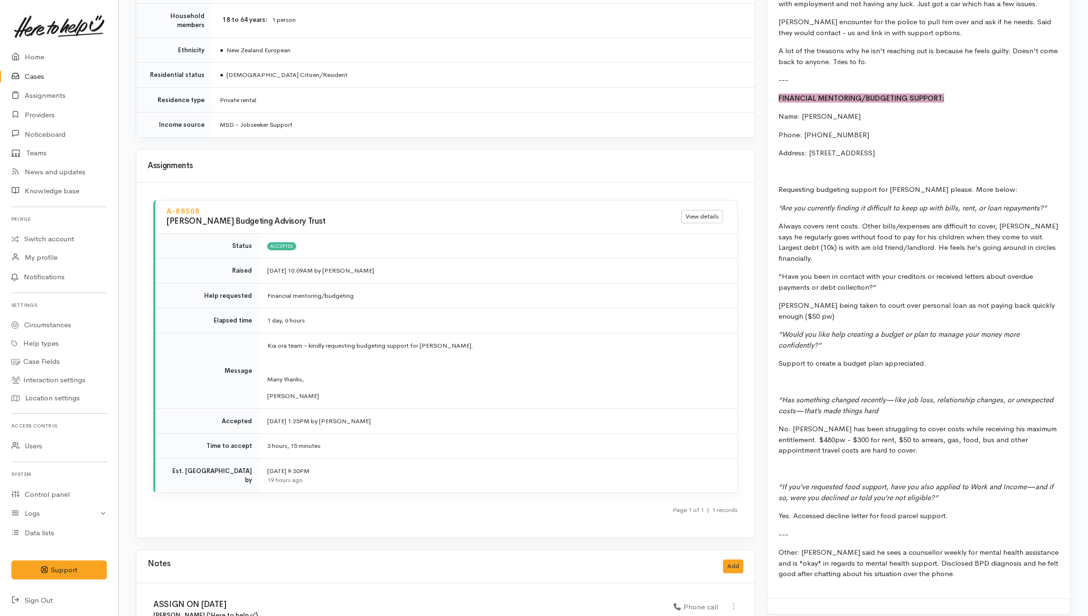
click at [367, 385] on td "Kia ora team - kindly requesting budgeting support for Corey. Many thanks, Hele…" at bounding box center [499, 370] width 478 height 75
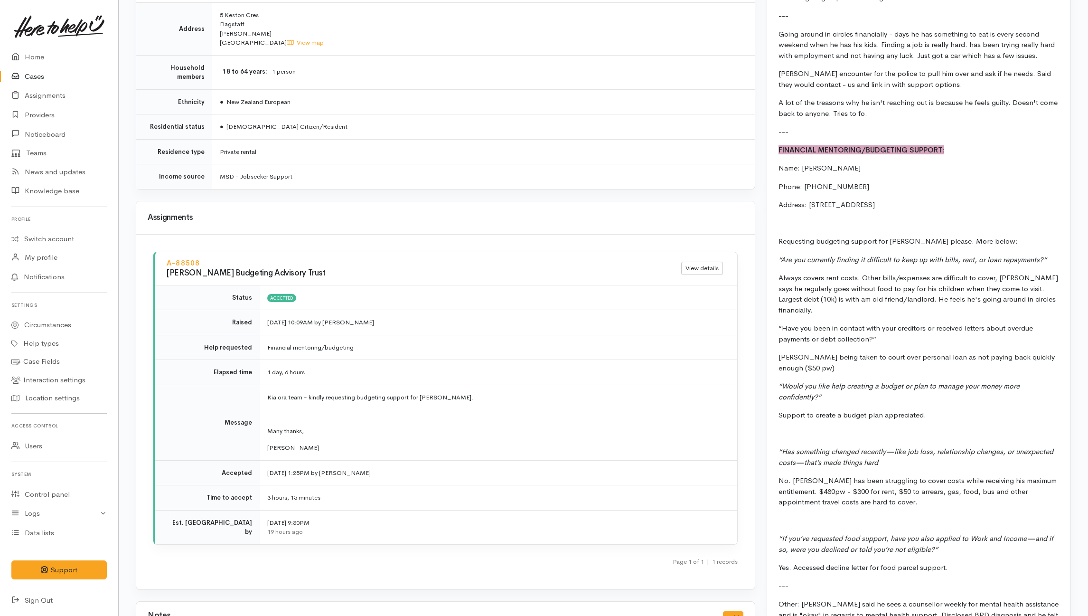
scroll to position [1186, 0]
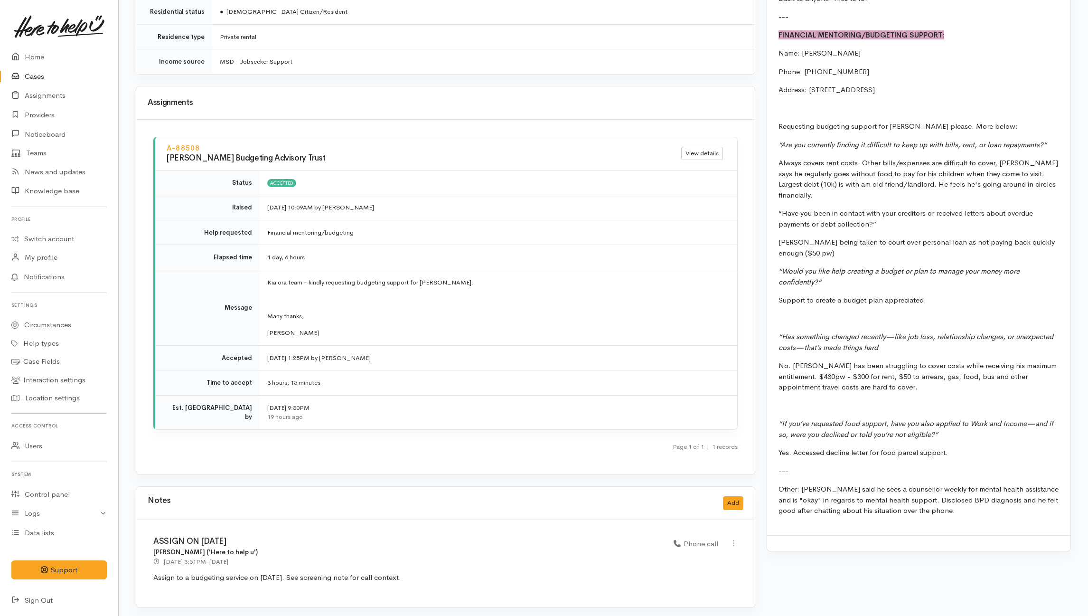
click at [25, 76] on link "Cases" at bounding box center [59, 76] width 118 height 19
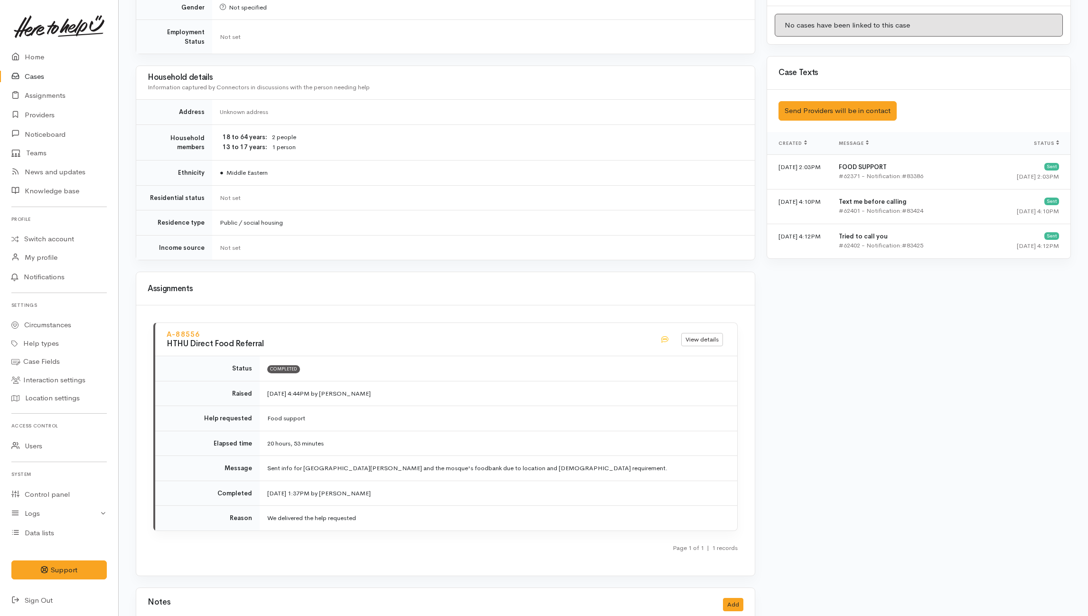
scroll to position [608, 0]
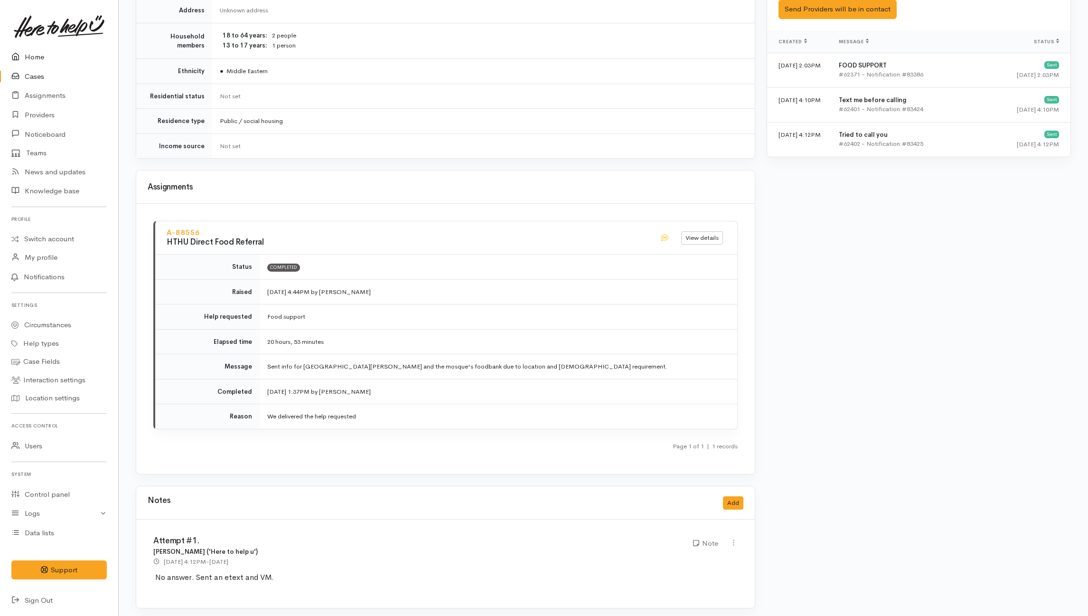
click at [28, 57] on link "Home" at bounding box center [59, 56] width 118 height 19
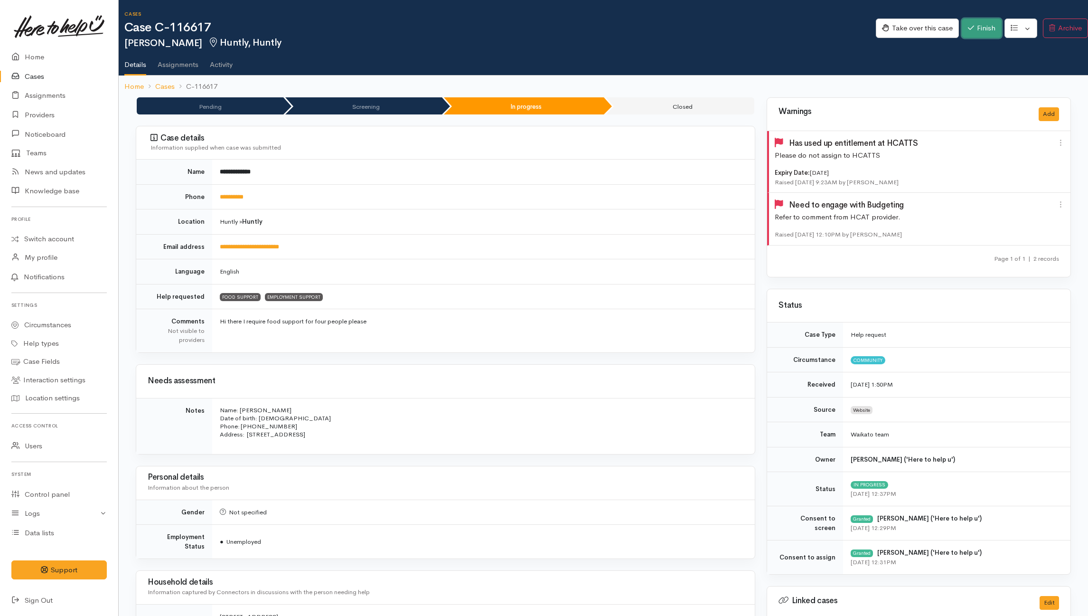
click at [815, 25] on button "Finish" at bounding box center [982, 28] width 40 height 19
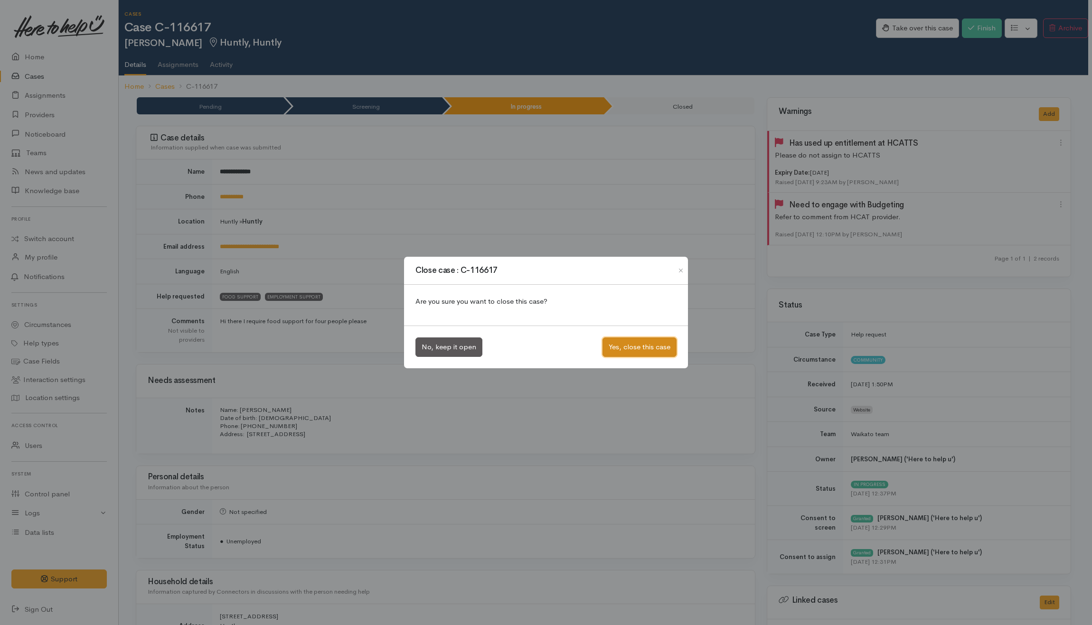
click at [652, 349] on button "Yes, close this case" at bounding box center [639, 347] width 74 height 19
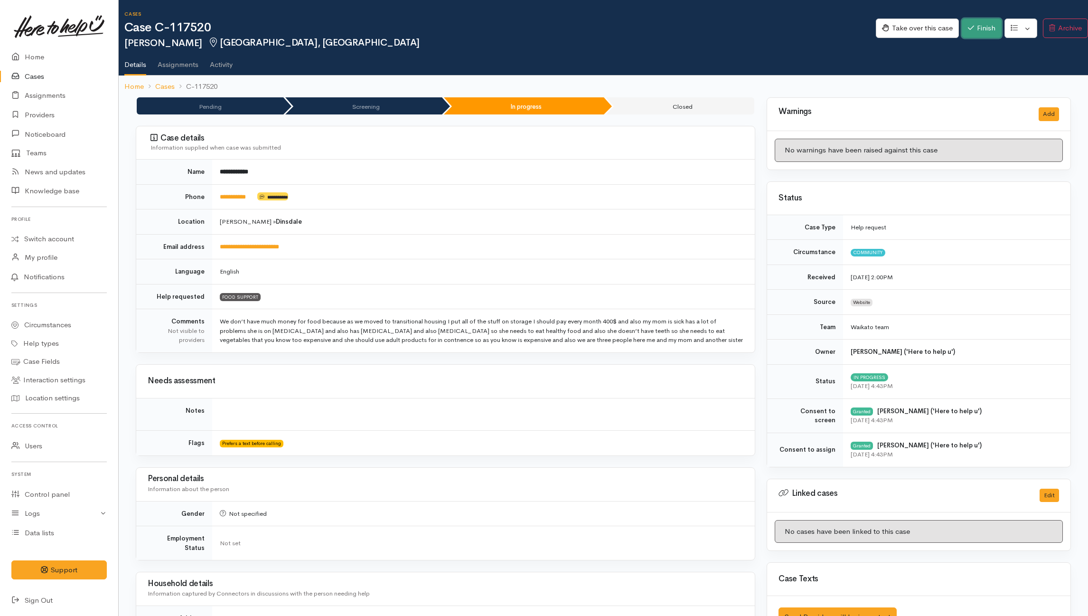
click at [968, 29] on icon "button" at bounding box center [971, 27] width 6 height 7
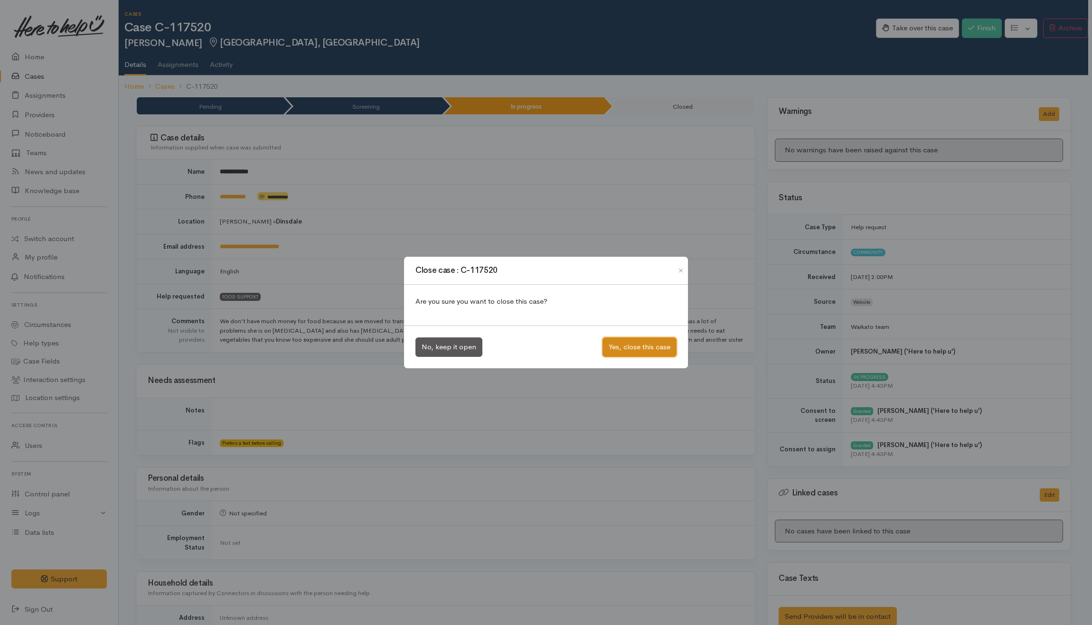
drag, startPoint x: 643, startPoint y: 344, endPoint x: 429, endPoint y: 296, distance: 218.9
click at [642, 344] on button "Yes, close this case" at bounding box center [639, 347] width 74 height 19
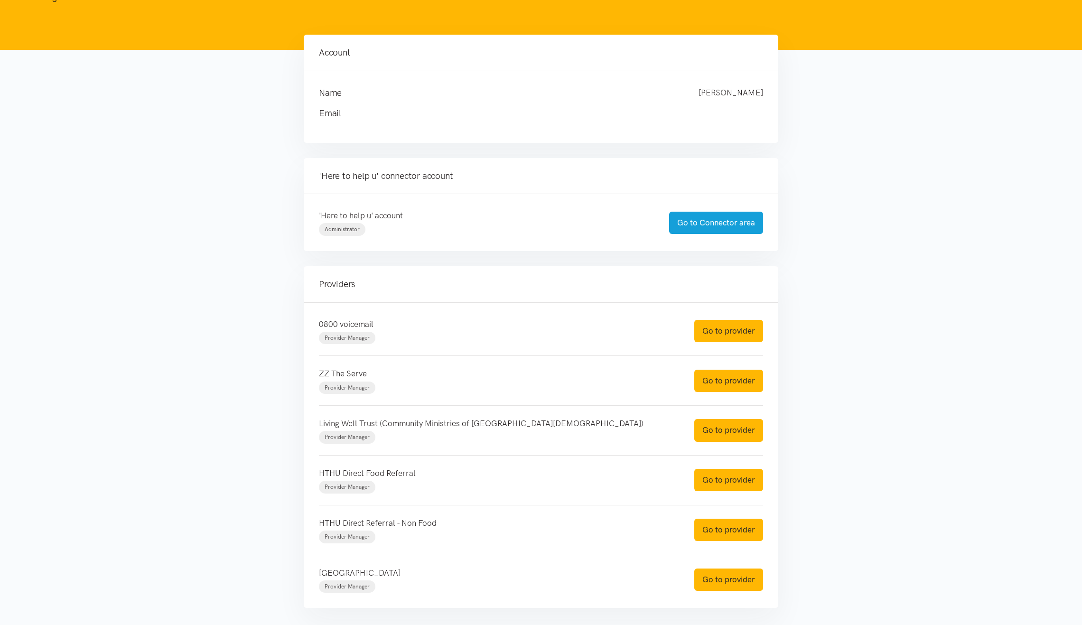
scroll to position [121, 0]
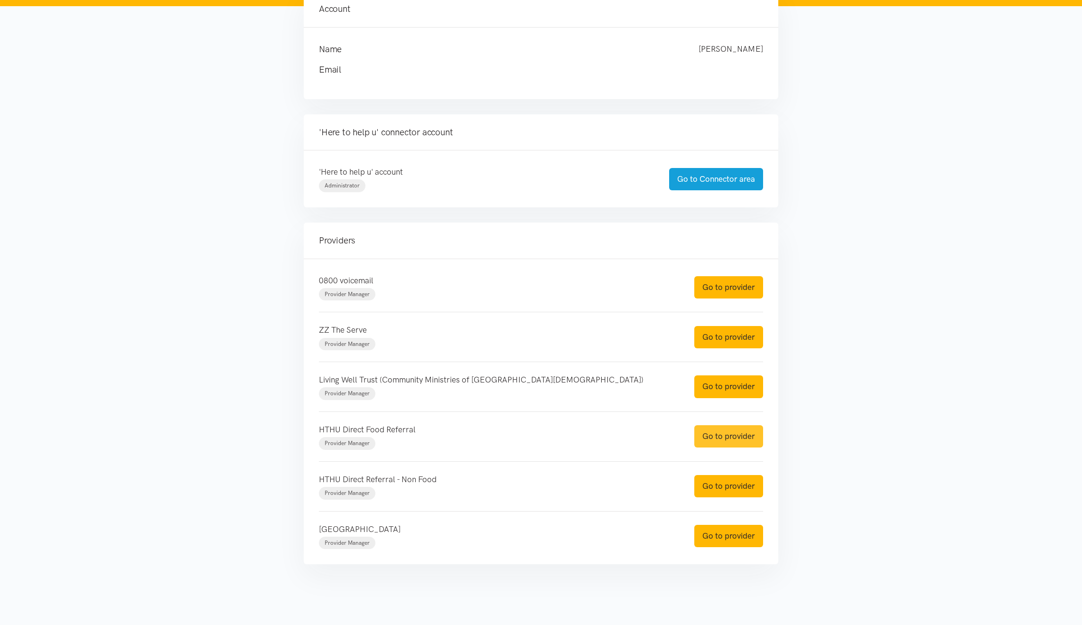
click at [728, 443] on link "Go to provider" at bounding box center [729, 436] width 69 height 22
click at [732, 479] on link "Go to provider" at bounding box center [729, 486] width 69 height 22
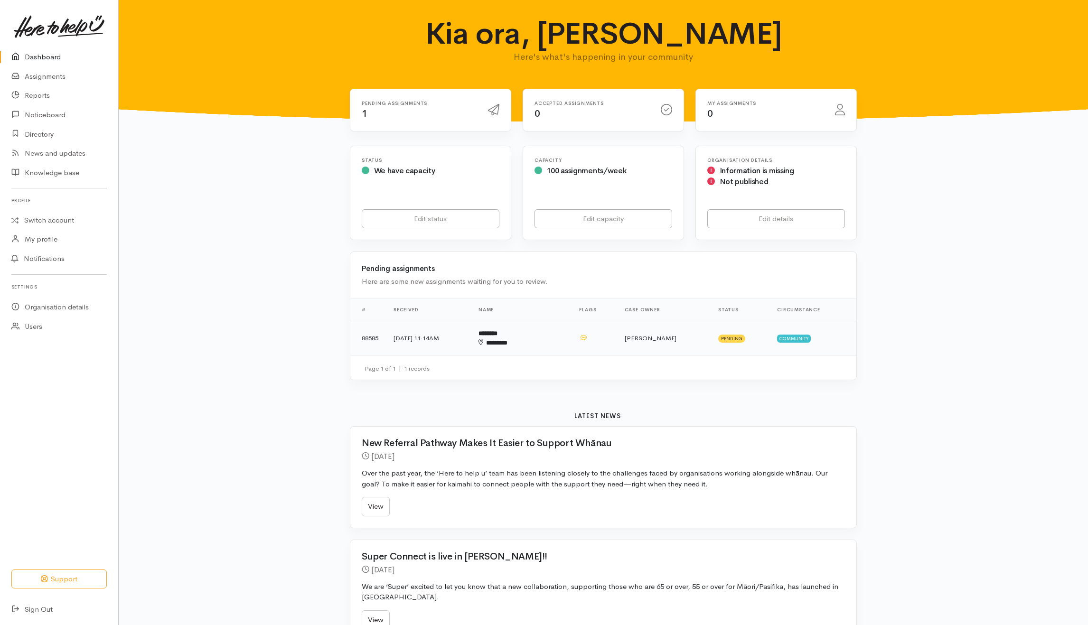
click at [640, 348] on td "Priyanka Duggal" at bounding box center [664, 338] width 94 height 34
drag, startPoint x: 613, startPoint y: 337, endPoint x: 582, endPoint y: 331, distance: 32.3
click at [613, 337] on td at bounding box center [613, 338] width 42 height 34
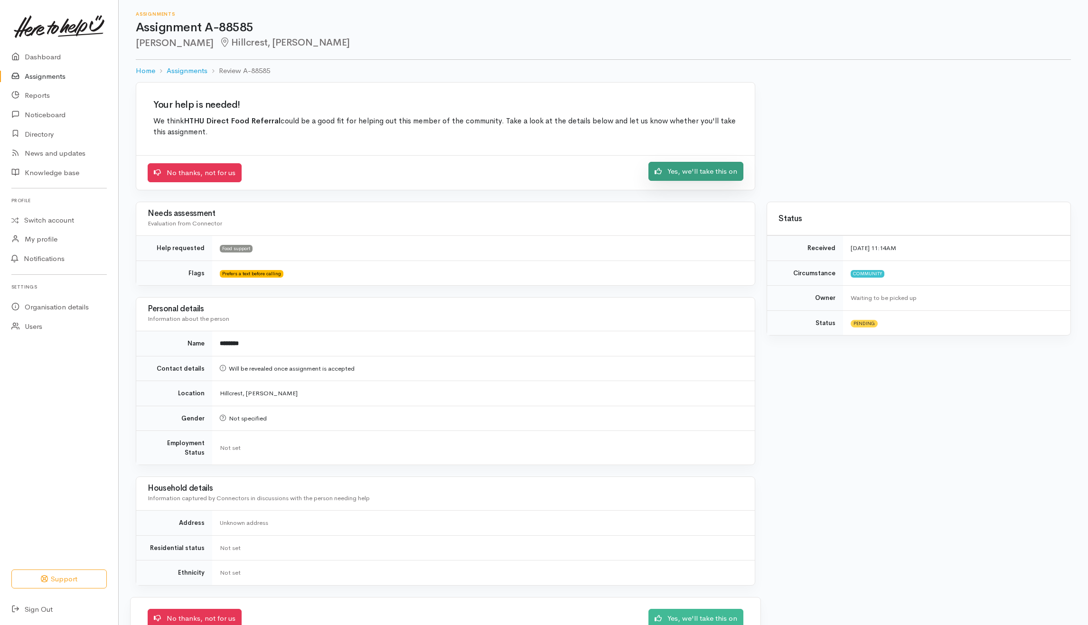
drag, startPoint x: 724, startPoint y: 173, endPoint x: 721, endPoint y: 183, distance: 10.2
click at [724, 173] on link "Yes, we'll take this on" at bounding box center [695, 171] width 95 height 19
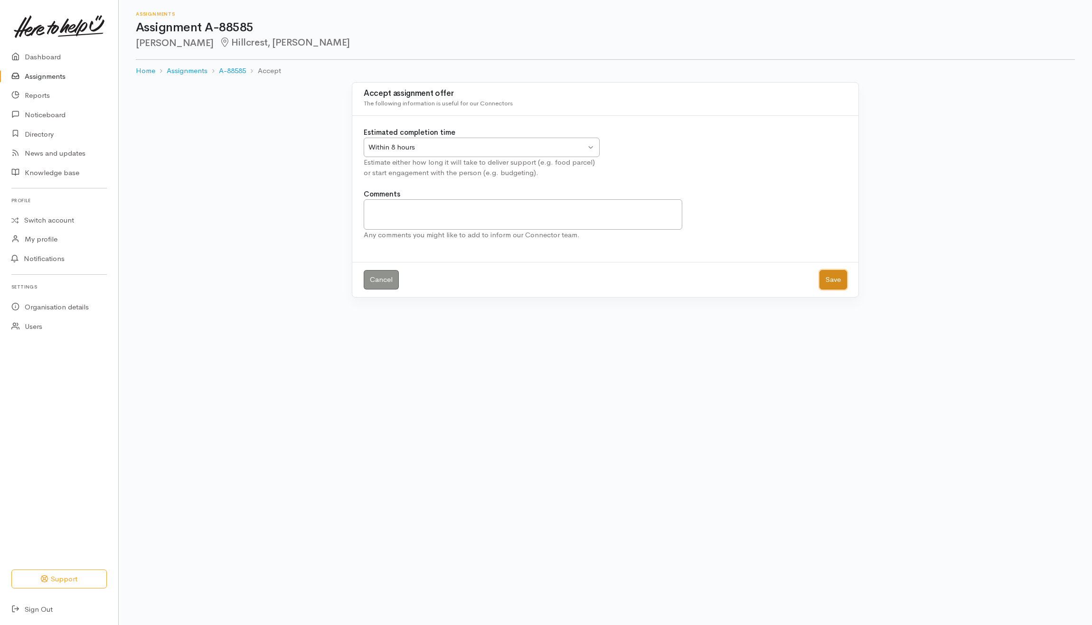
click at [833, 282] on button "Save" at bounding box center [833, 279] width 28 height 19
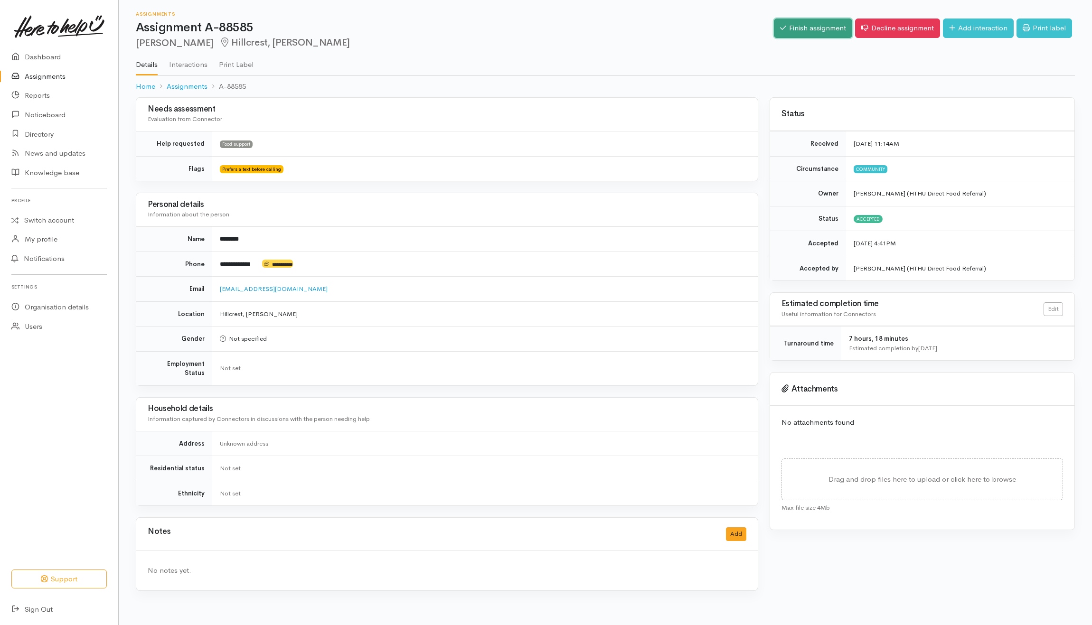
click at [804, 27] on link "Finish assignment" at bounding box center [813, 28] width 78 height 19
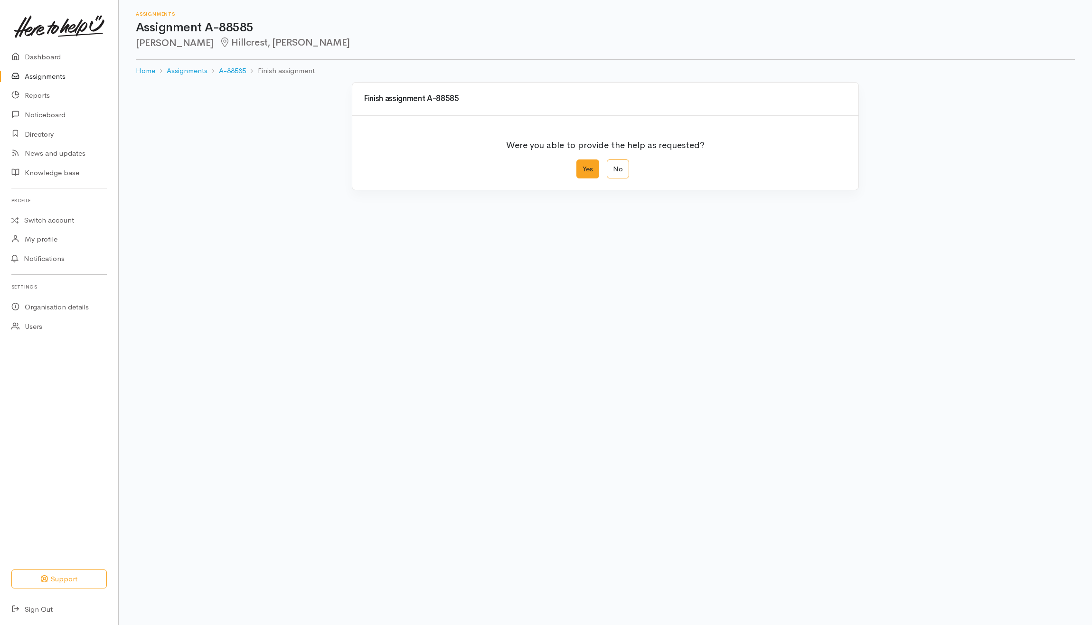
click at [588, 171] on label "Yes" at bounding box center [587, 169] width 23 height 19
click at [582, 166] on input "Yes" at bounding box center [579, 163] width 6 height 6
radio input "true"
click at [832, 382] on button "Save" at bounding box center [833, 380] width 28 height 19
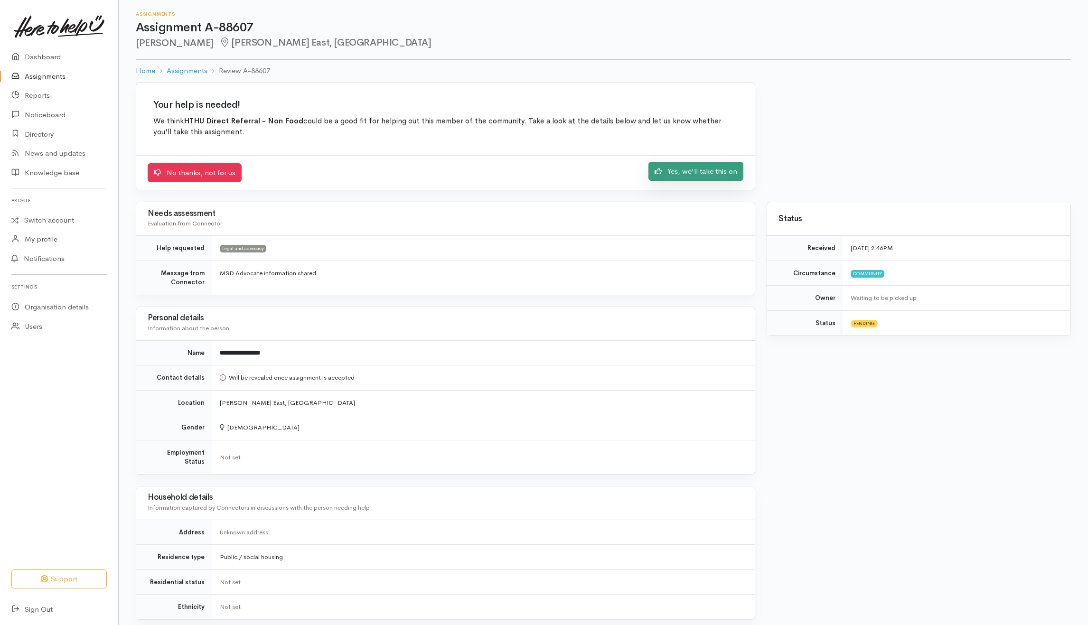
click at [703, 168] on link "Yes, we'll take this on" at bounding box center [695, 171] width 95 height 19
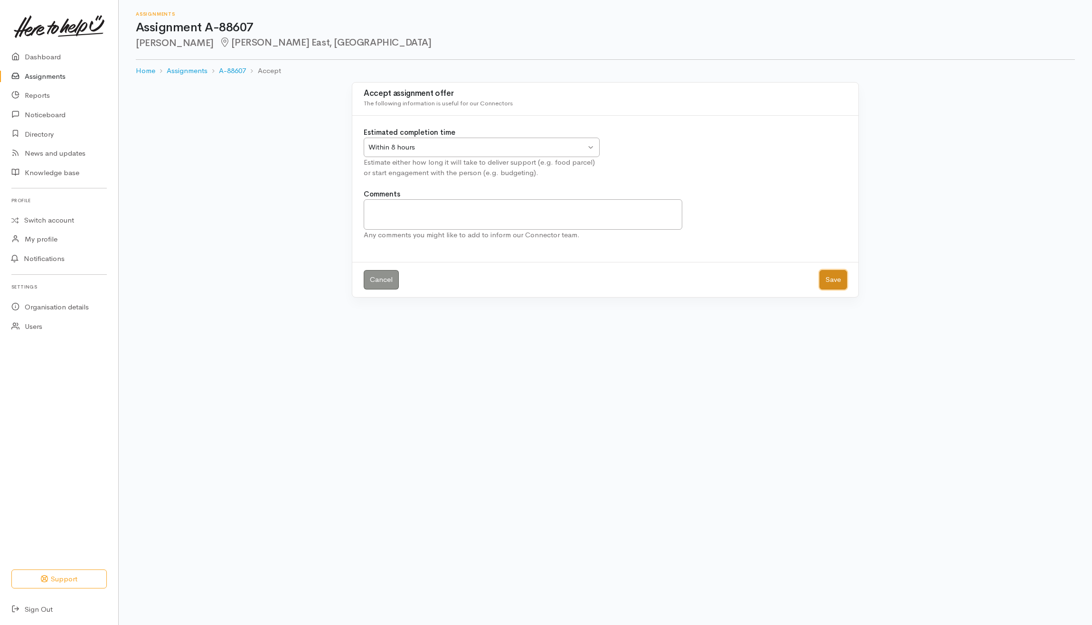
click at [819, 285] on button "Save" at bounding box center [833, 279] width 28 height 19
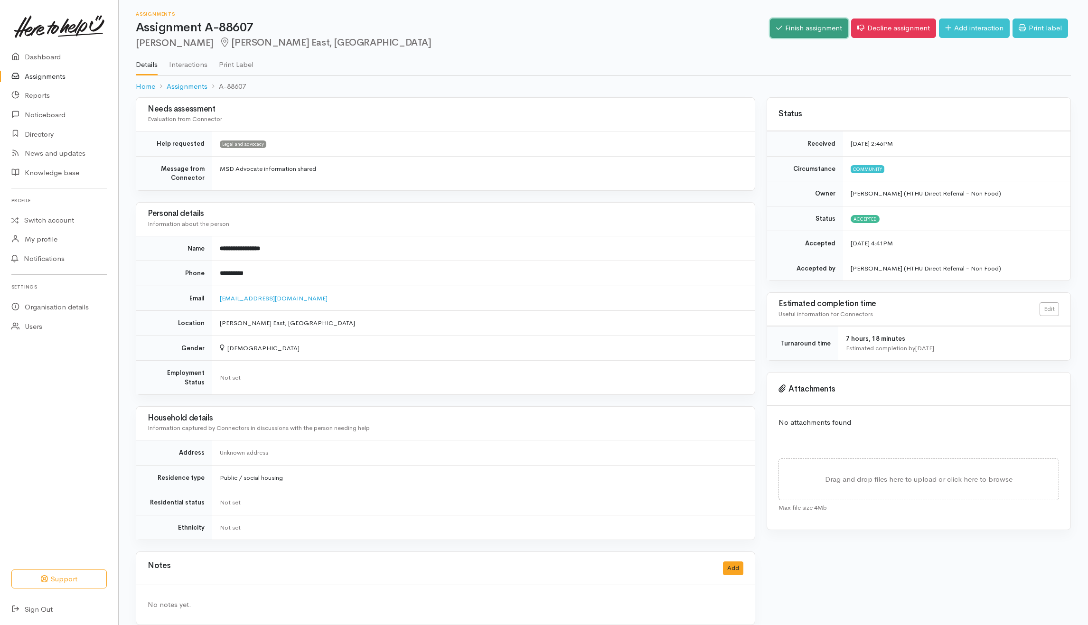
click at [794, 26] on link "Finish assignment" at bounding box center [809, 28] width 78 height 19
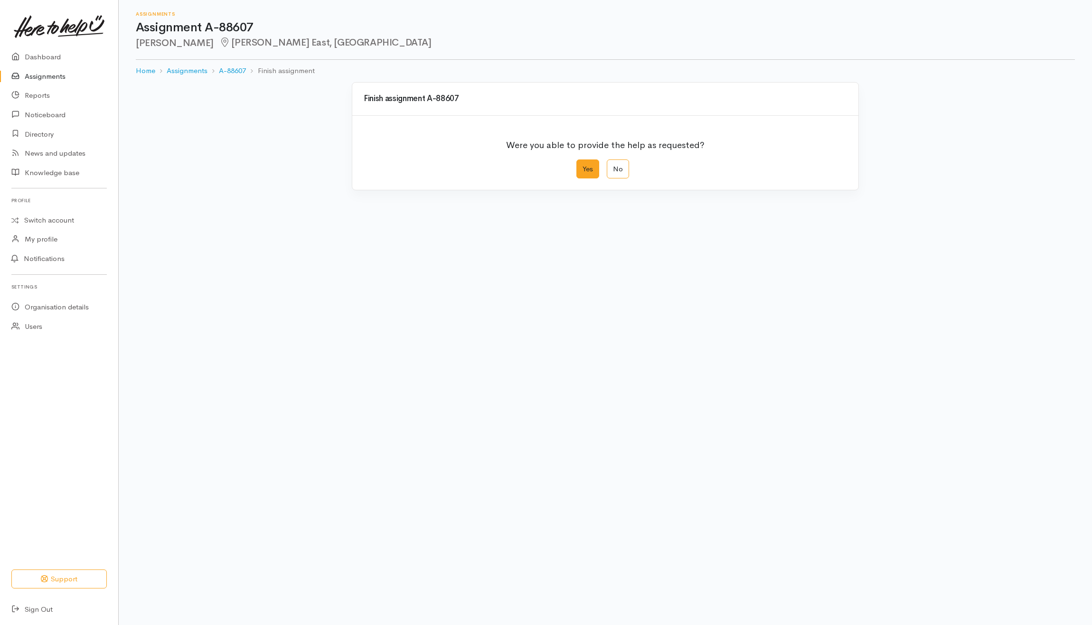
click at [594, 167] on label "Yes" at bounding box center [587, 169] width 23 height 19
click at [582, 166] on input "Yes" at bounding box center [579, 163] width 6 height 6
radio input "true"
click at [838, 380] on button "Save" at bounding box center [833, 380] width 28 height 19
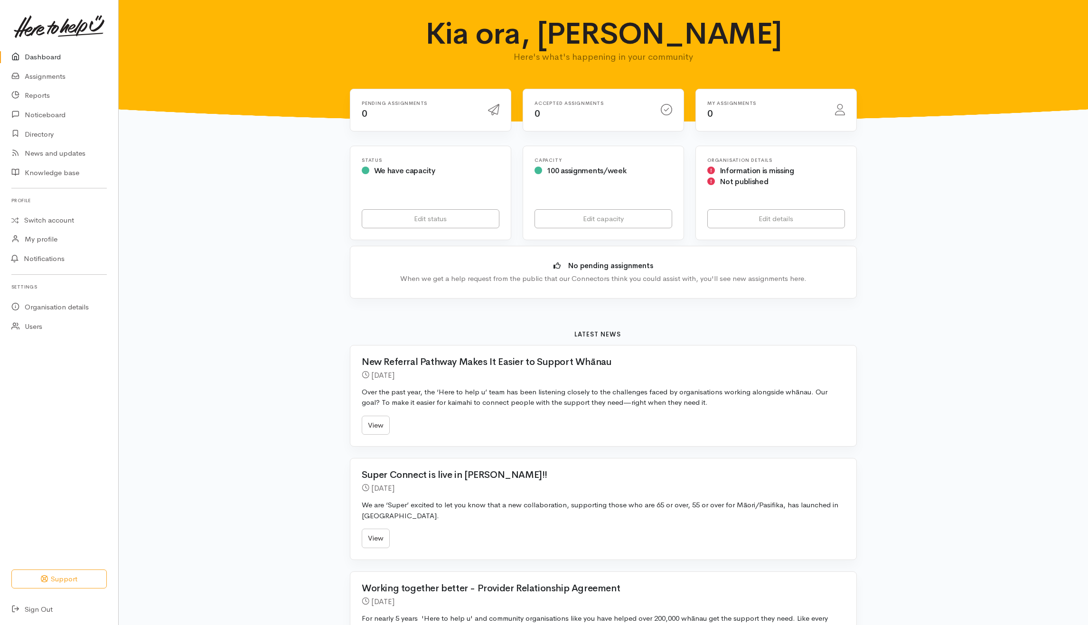
click at [230, 236] on div "Kia ora, [PERSON_NAME] Here's what's happening in your community Pending assign…" at bounding box center [603, 461] width 969 height 922
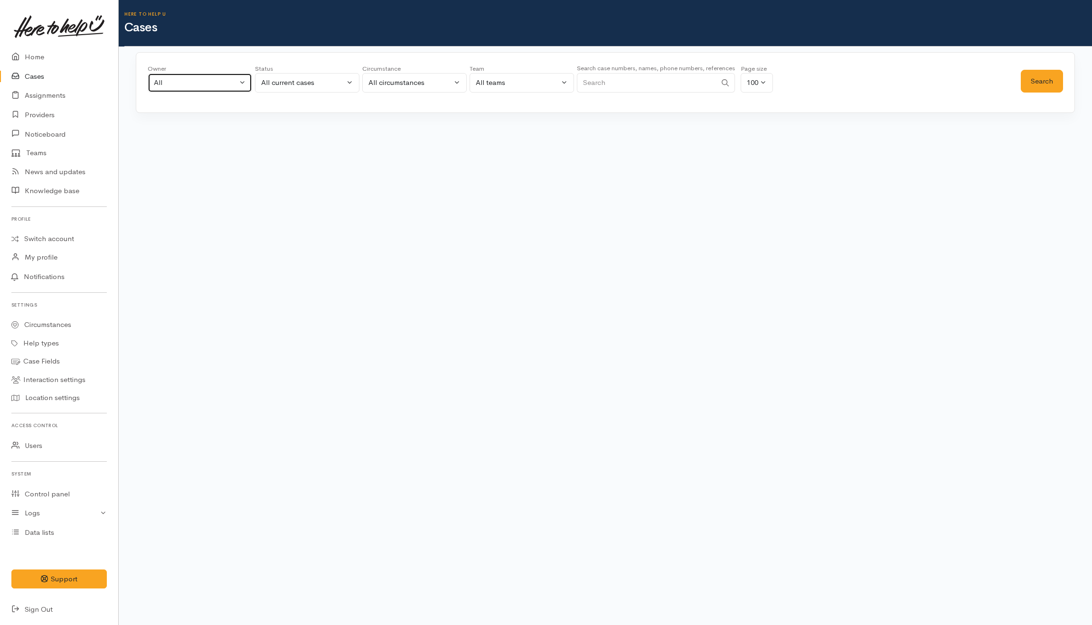
click at [230, 75] on button "All" at bounding box center [200, 82] width 104 height 19
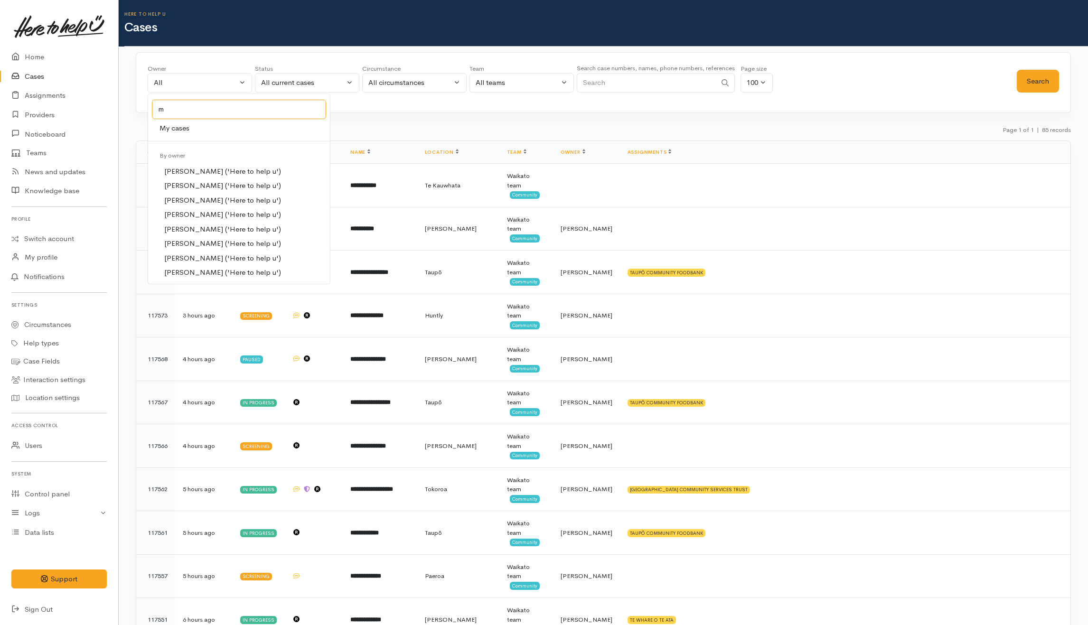
type input "m"
click at [195, 129] on link "My cases" at bounding box center [239, 128] width 182 height 15
select select "202"
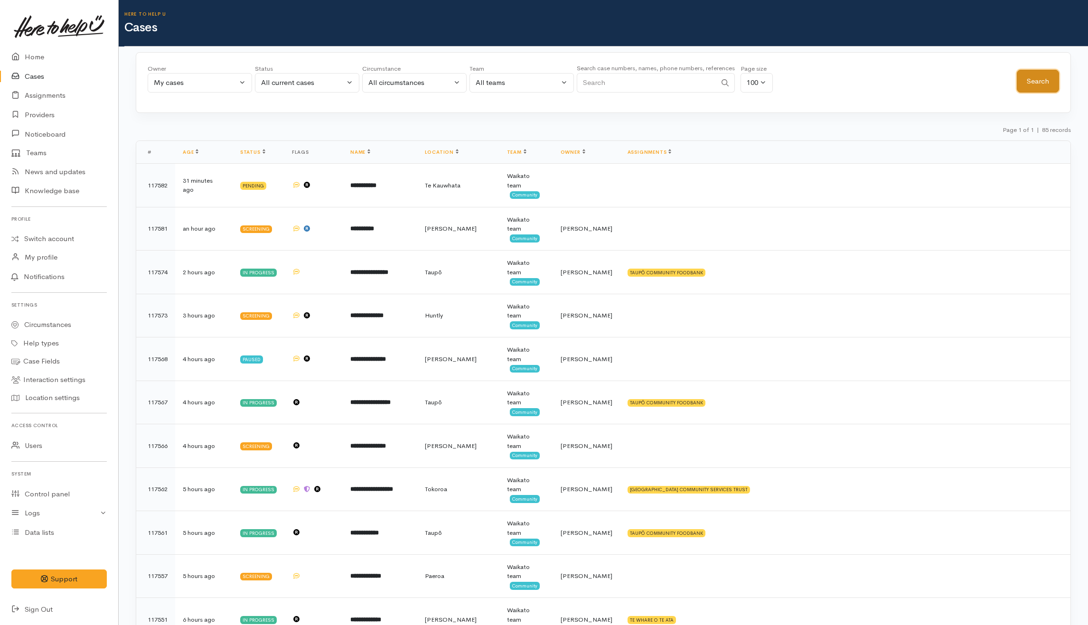
click at [1039, 84] on button "Search" at bounding box center [1038, 81] width 42 height 23
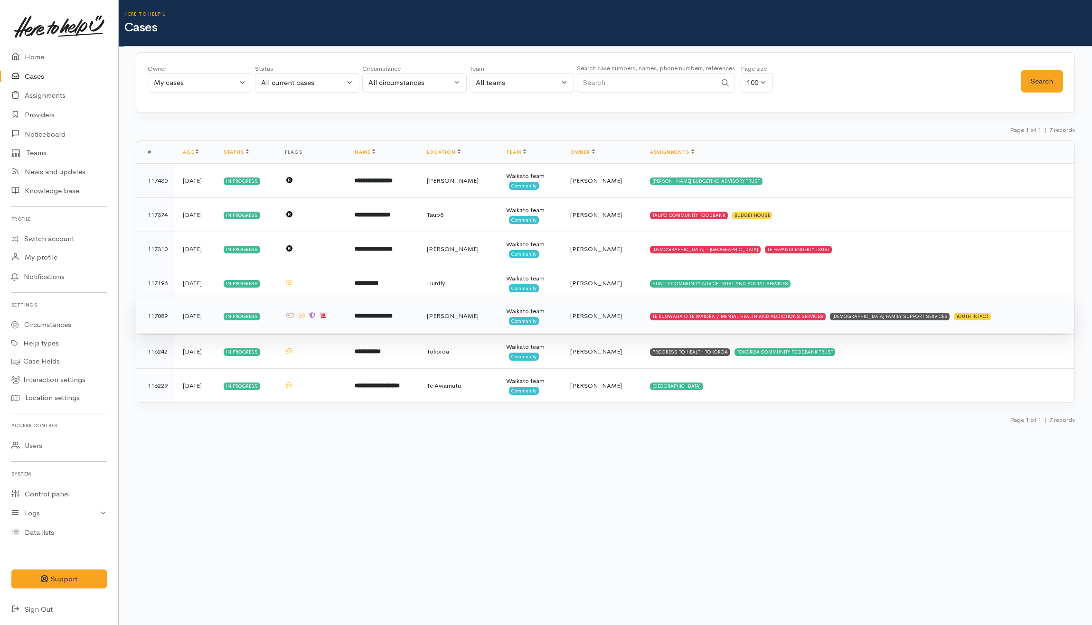
click at [1033, 318] on td "TE KUUWAHA O TE WAIORA / MENTAL HEALTH AND ADDICTIONS SERVICES CATHOLIC FAMILY …" at bounding box center [858, 316] width 432 height 34
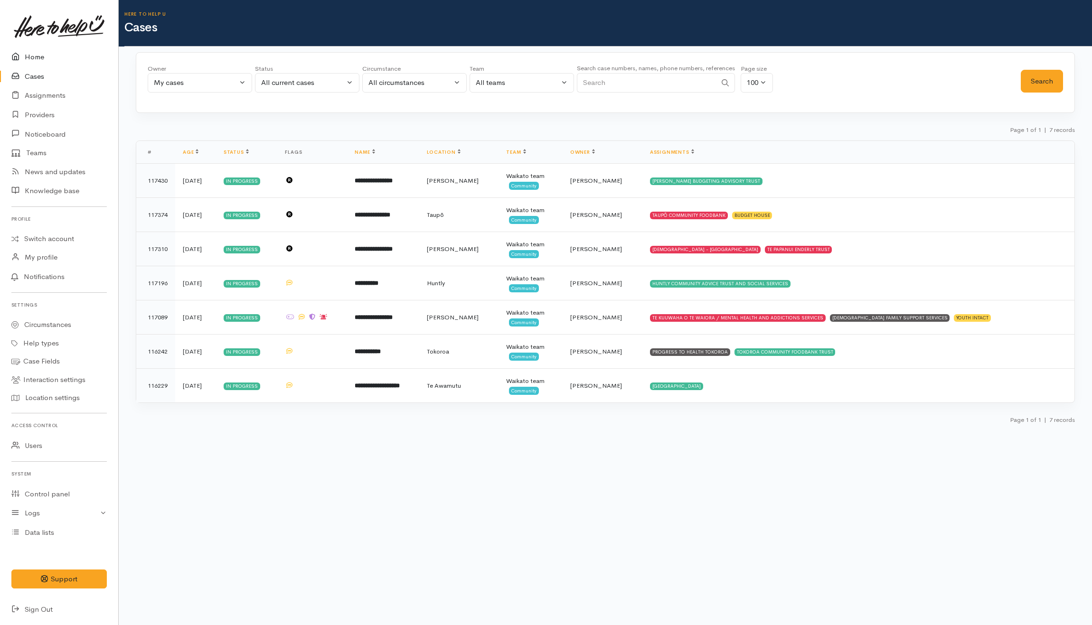
click at [28, 50] on link "Home" at bounding box center [59, 56] width 118 height 19
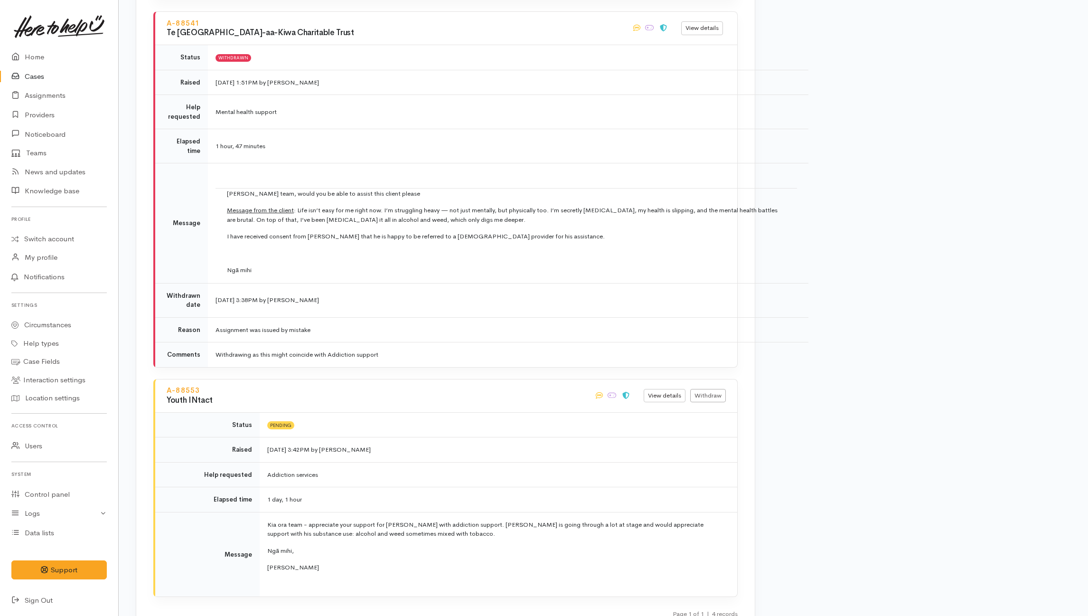
scroll to position [1582, 0]
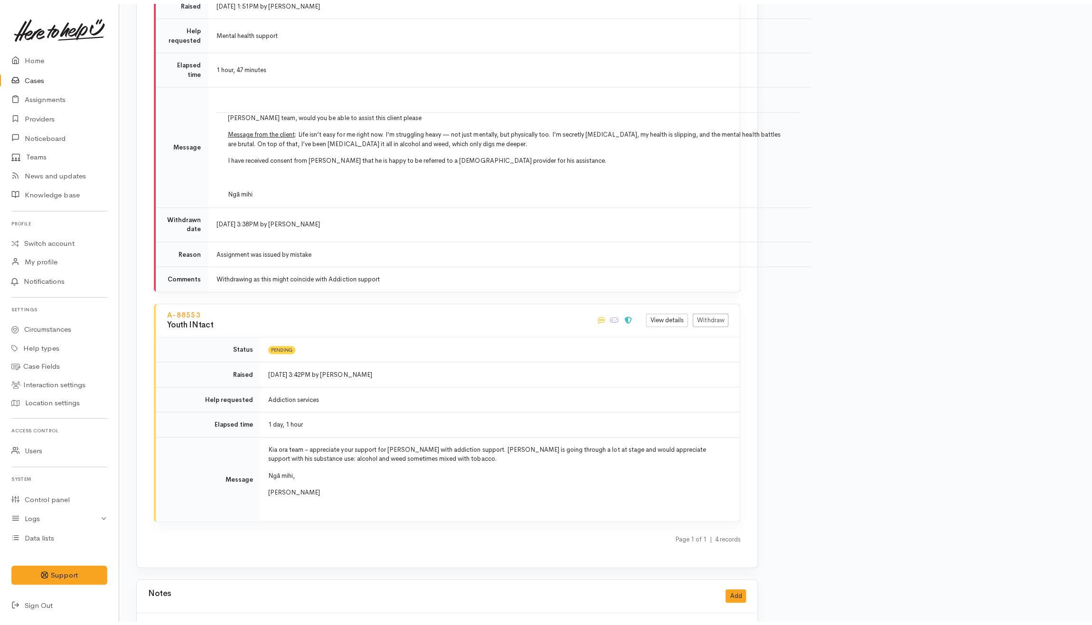
scroll to position [1899, 0]
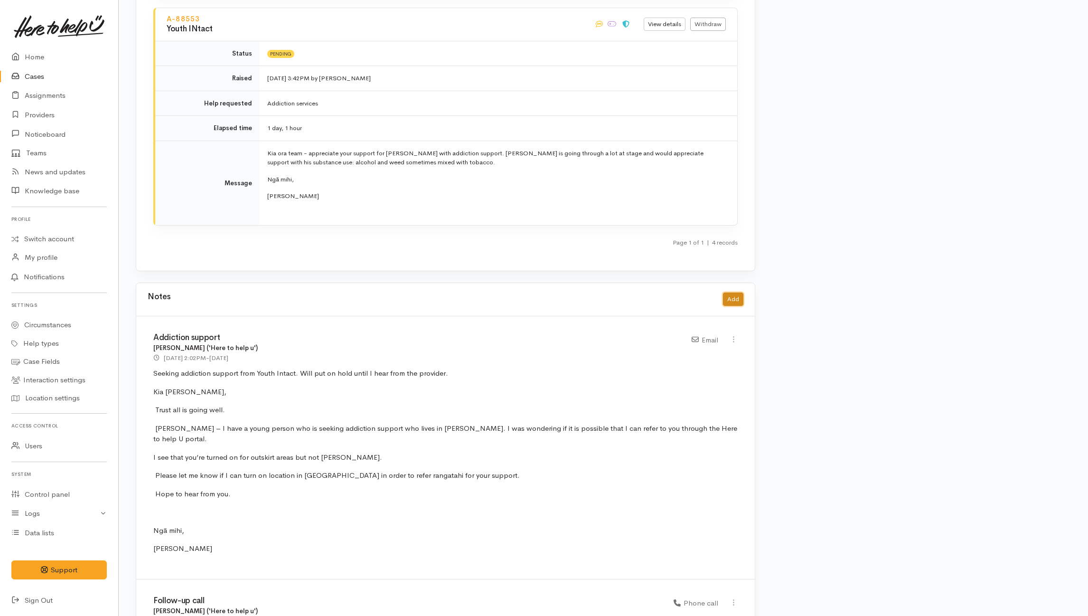
click at [730, 296] on button "Add" at bounding box center [733, 299] width 20 height 14
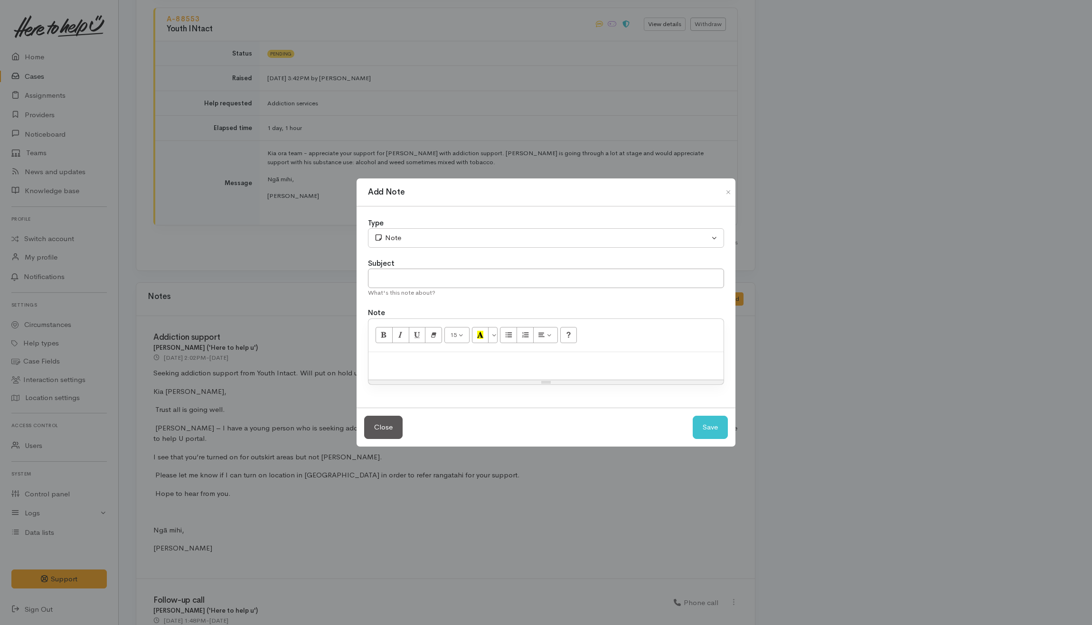
click at [863, 338] on div "Add Note Type Correspondence Discussion Email Note Phone call SMS text message …" at bounding box center [546, 312] width 1092 height 625
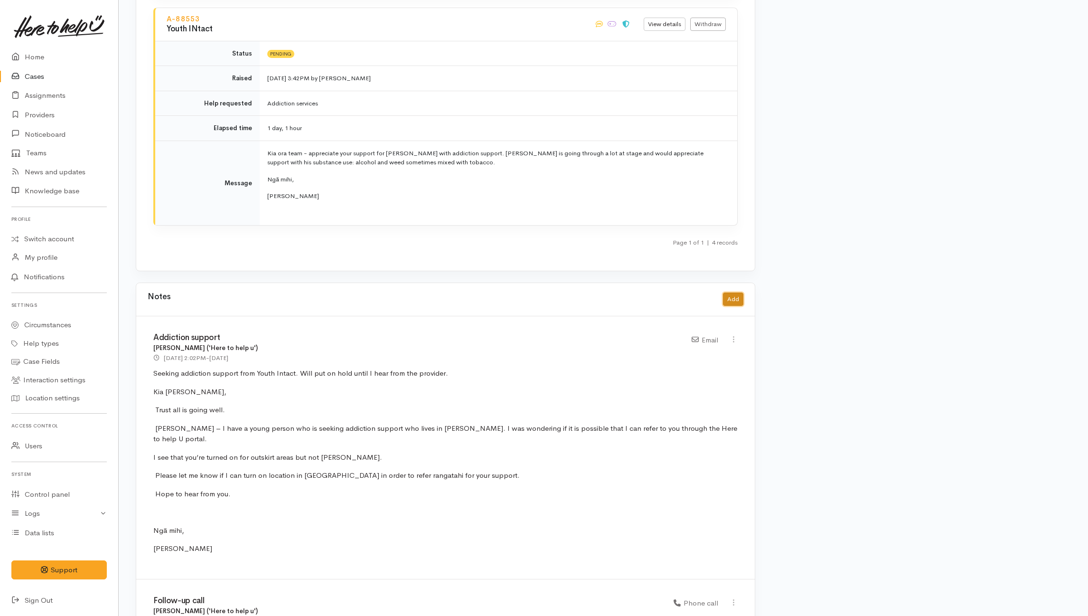
click at [732, 299] on button "Add" at bounding box center [733, 299] width 20 height 14
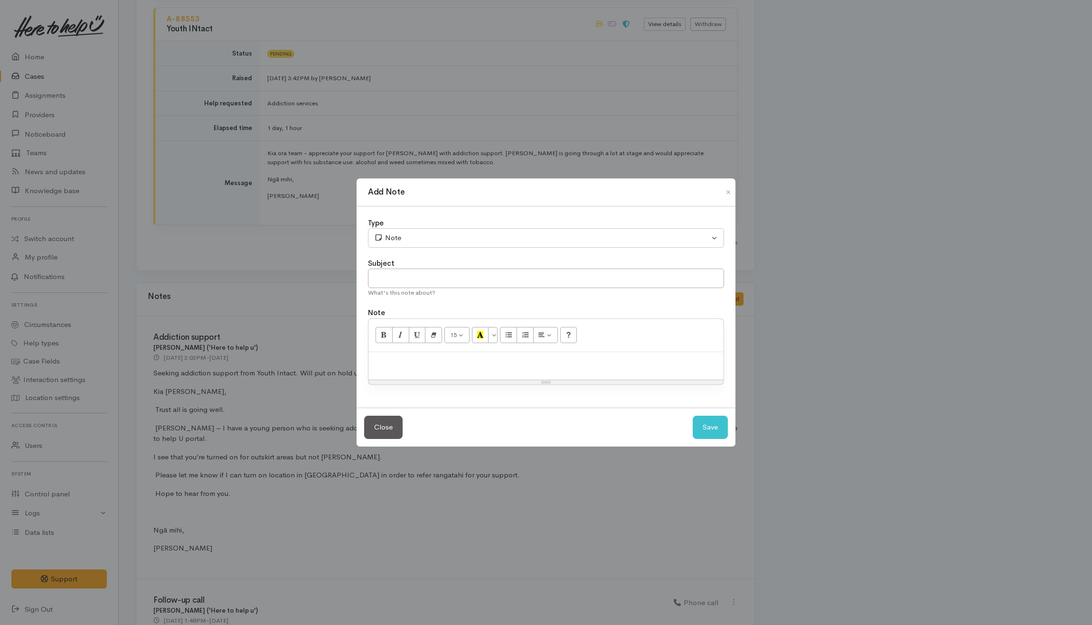
click at [462, 365] on p at bounding box center [546, 362] width 346 height 11
paste div
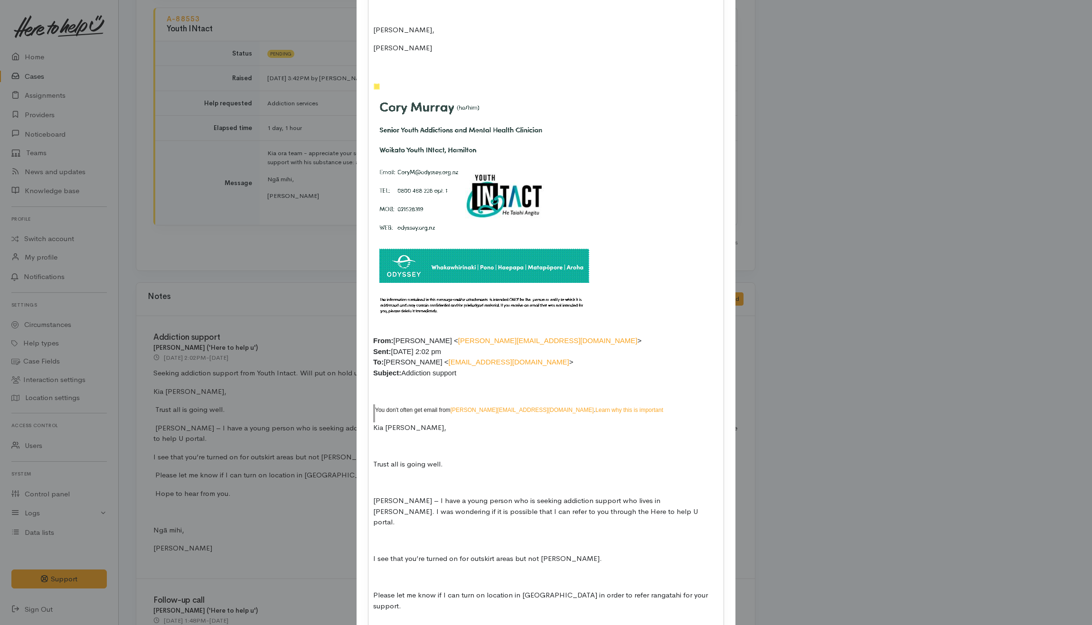
scroll to position [437, 0]
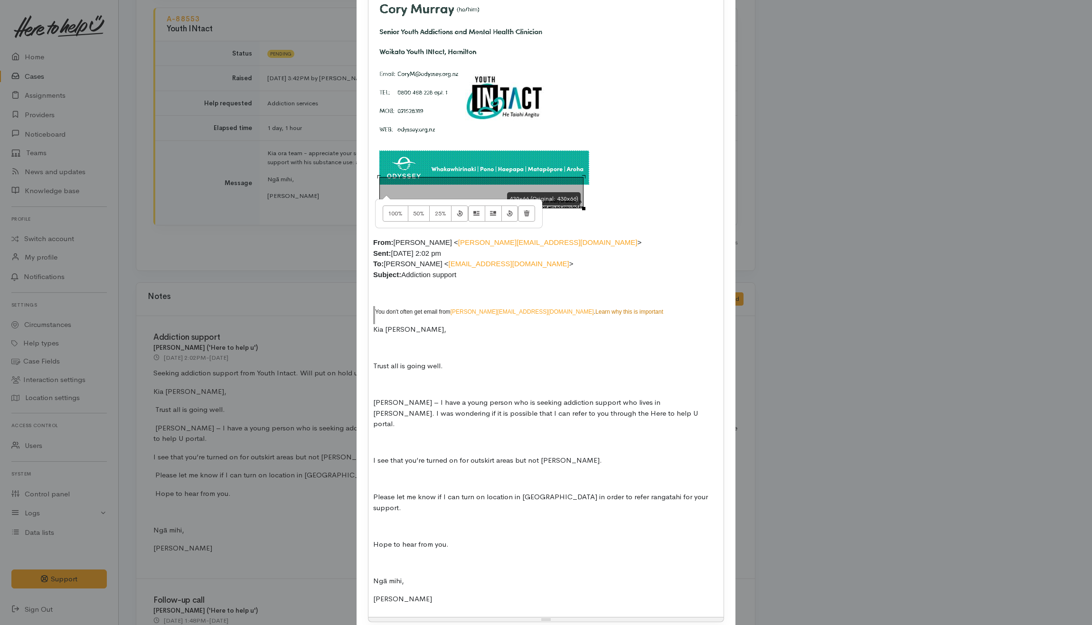
drag, startPoint x: 382, startPoint y: 199, endPoint x: 572, endPoint y: 292, distance: 211.5
click at [572, 292] on div "Kia ora Helena, Thanks for reaching out. Yes, can you please change the setting…" at bounding box center [545, 183] width 355 height 867
click at [623, 198] on td at bounding box center [546, 217] width 346 height 39
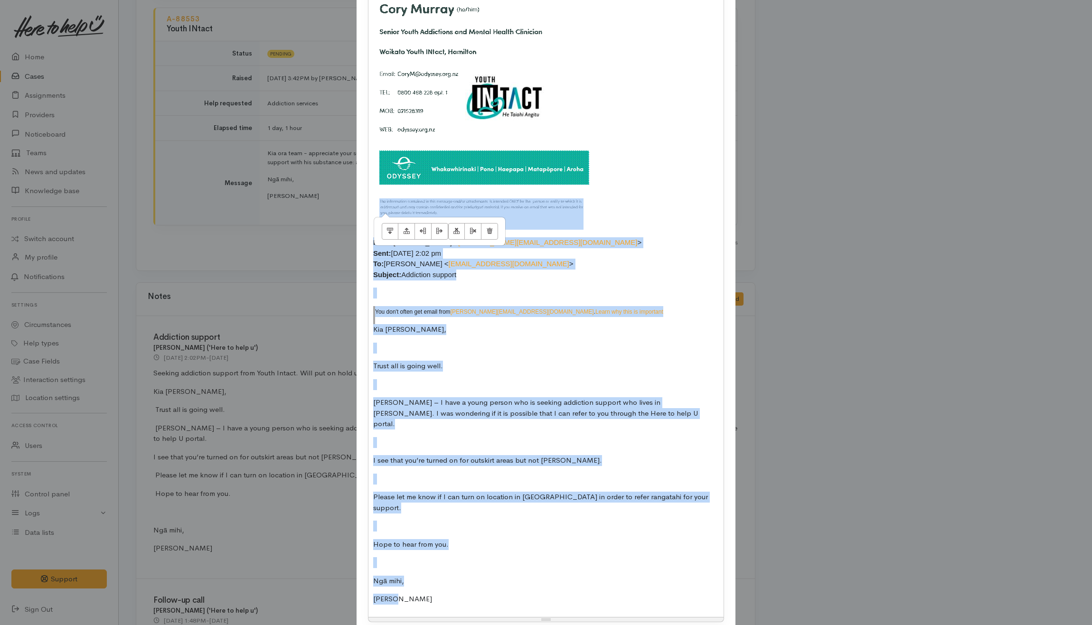
drag, startPoint x: 597, startPoint y: 206, endPoint x: 695, endPoint y: 538, distance: 345.9
click at [643, 573] on div "Kia ora Helena, Thanks for reaching out. Yes, can you please change the setting…" at bounding box center [545, 183] width 355 height 867
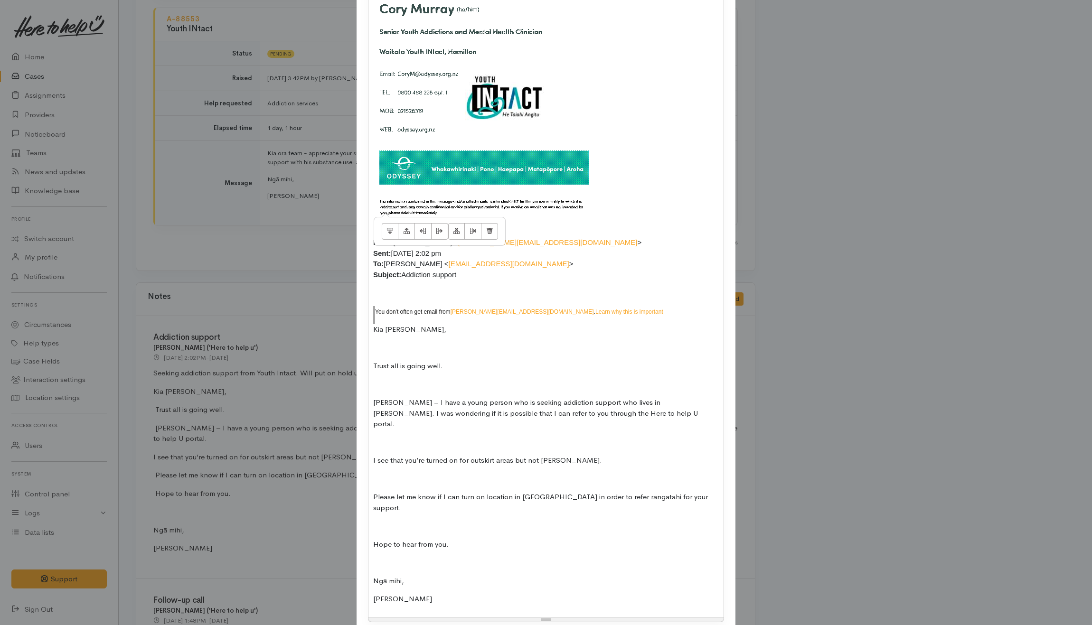
scroll to position [115, 0]
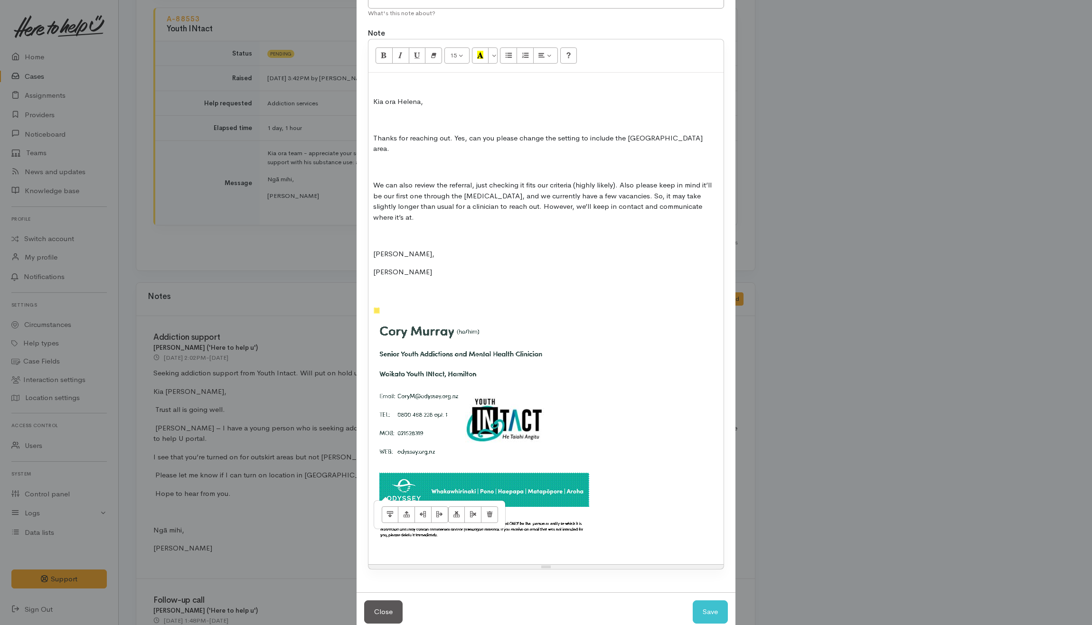
click at [685, 487] on td at bounding box center [546, 494] width 346 height 54
click at [622, 410] on td at bounding box center [546, 394] width 346 height 145
click at [418, 285] on p at bounding box center [546, 290] width 346 height 11
drag, startPoint x: 418, startPoint y: 268, endPoint x: 423, endPoint y: 291, distance: 23.8
click at [423, 292] on div "Kia ora Helena, Thanks for reaching out. Yes, can you please change the setting…" at bounding box center [545, 319] width 355 height 492
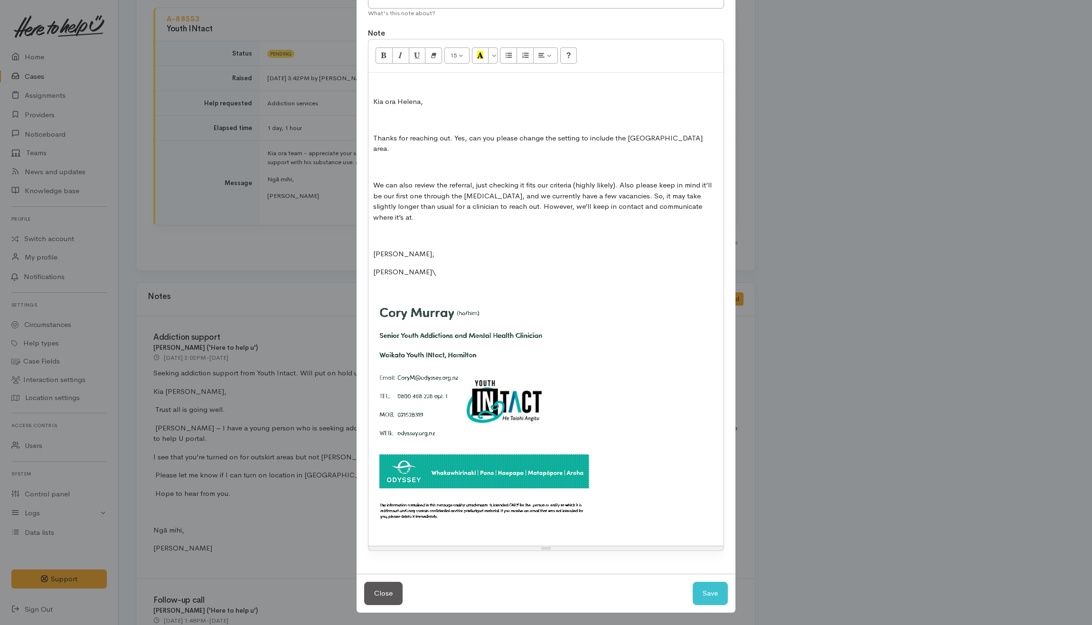
scroll to position [97, 0]
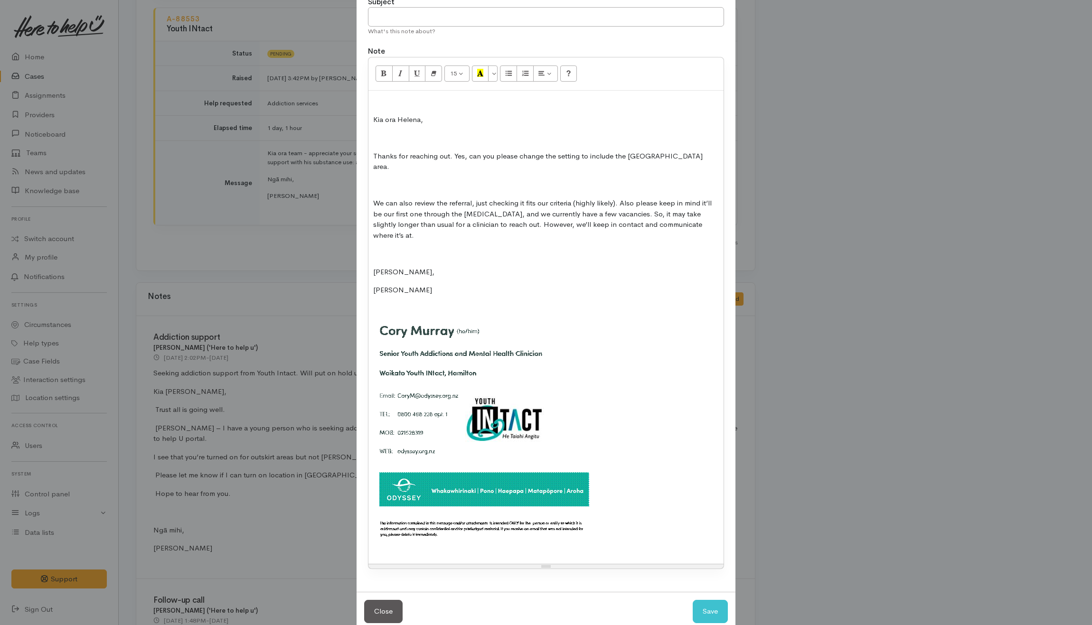
click at [383, 248] on p at bounding box center [546, 253] width 346 height 11
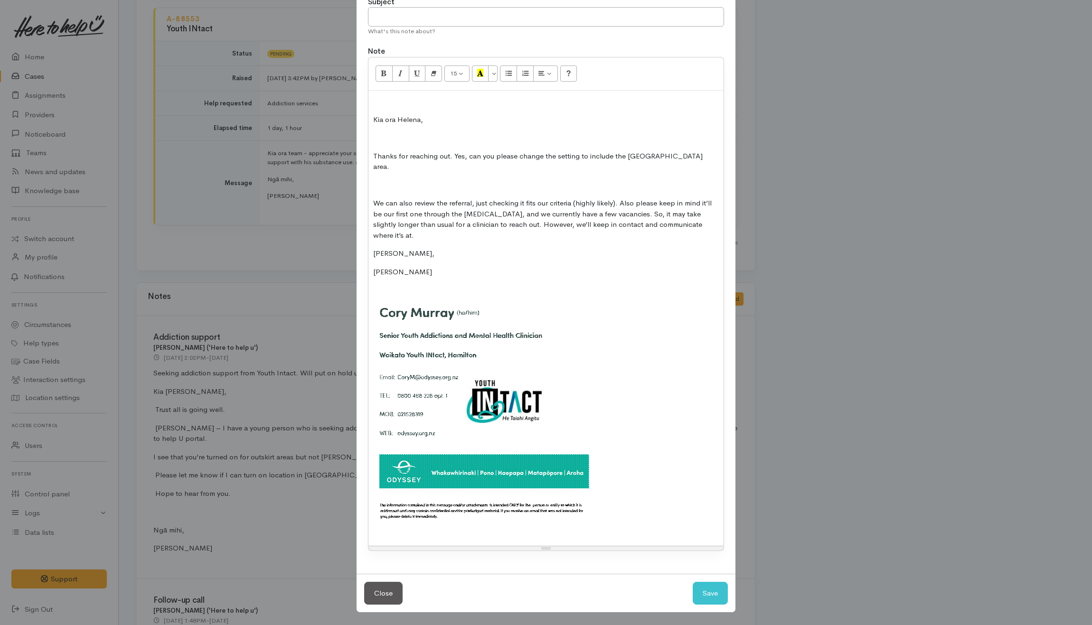
scroll to position [78, 0]
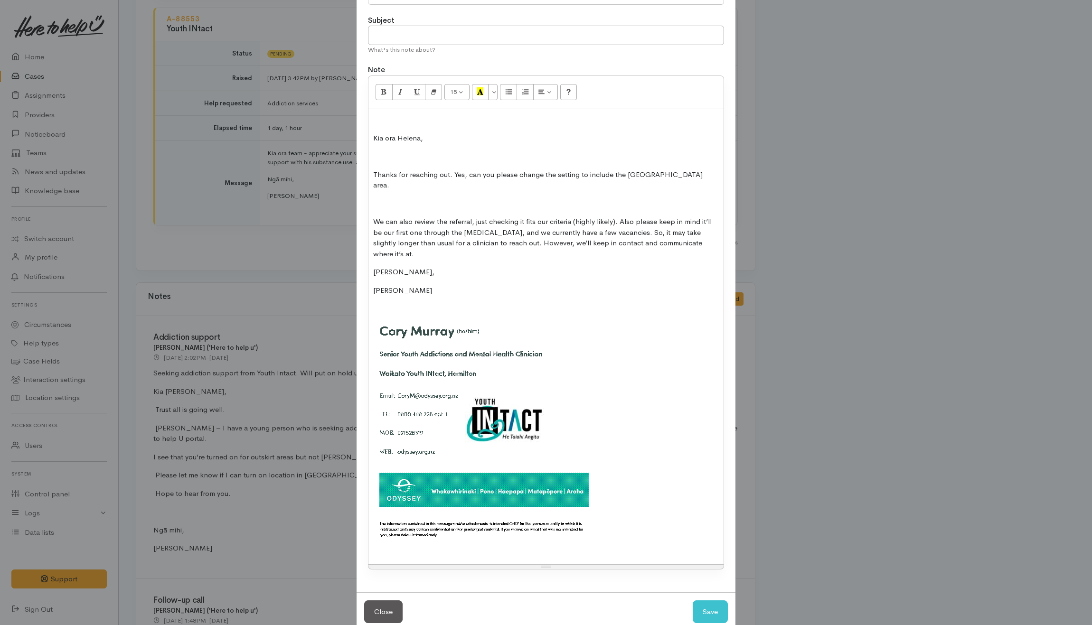
click at [387, 198] on p at bounding box center [546, 203] width 346 height 11
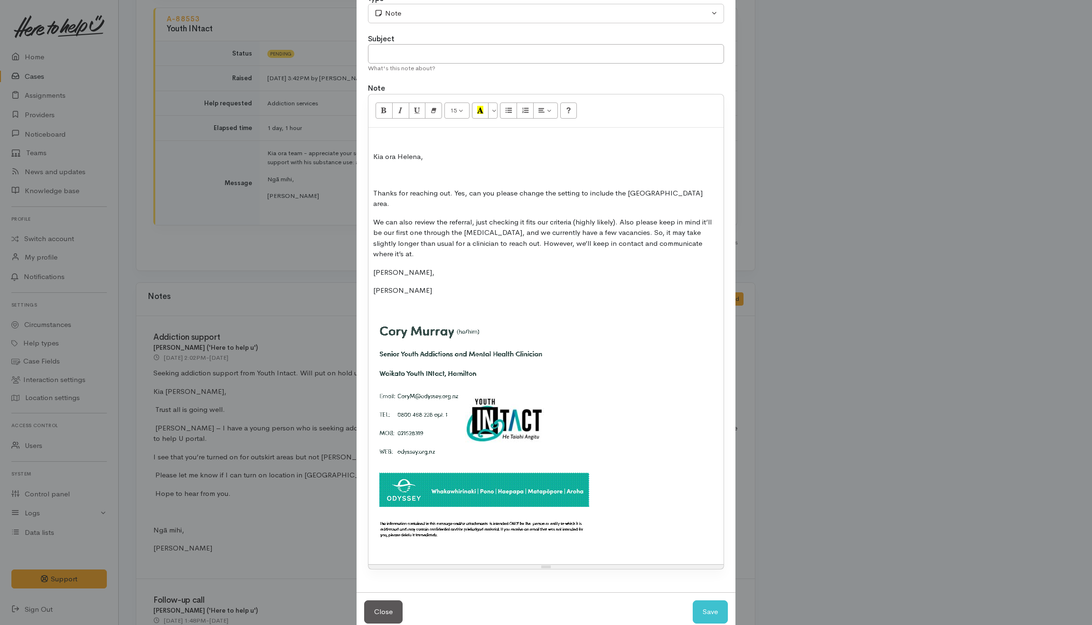
click at [379, 174] on p at bounding box center [546, 174] width 346 height 11
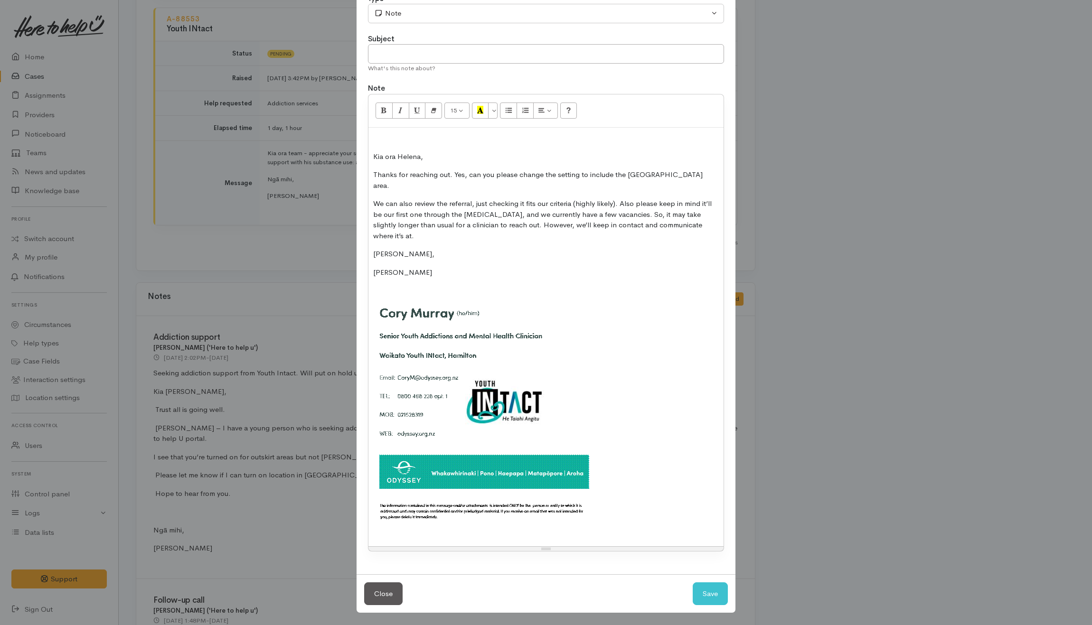
scroll to position [42, 0]
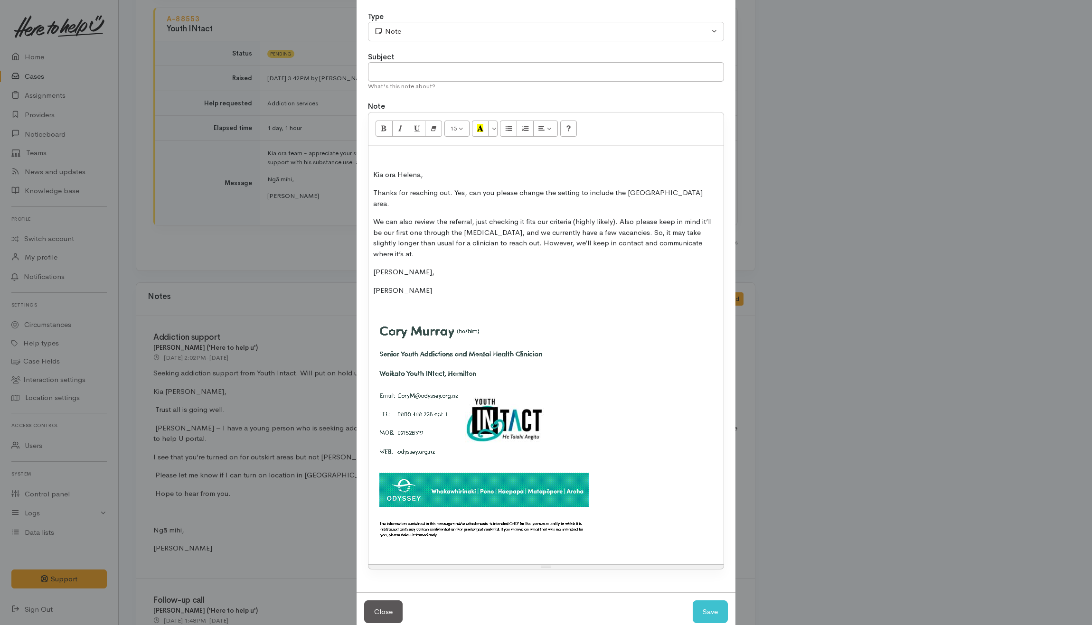
click at [381, 162] on p at bounding box center [546, 155] width 346 height 11
click at [371, 174] on div "Kia ora Helena, Thanks for reaching out. Yes, can you please change the setting…" at bounding box center [545, 355] width 355 height 419
click at [475, 267] on p "Ngaa mihi," at bounding box center [546, 272] width 346 height 11
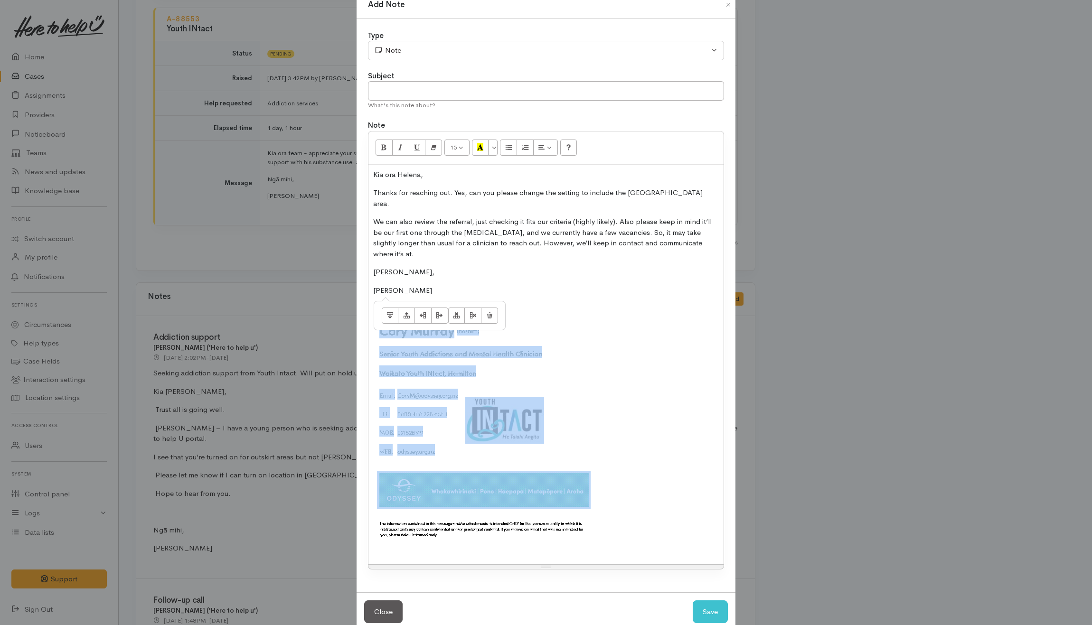
drag, startPoint x: 379, startPoint y: 291, endPoint x: 594, endPoint y: 522, distance: 315.7
click at [594, 522] on tbody "​ ​ ​ ​" at bounding box center [546, 431] width 346 height 256
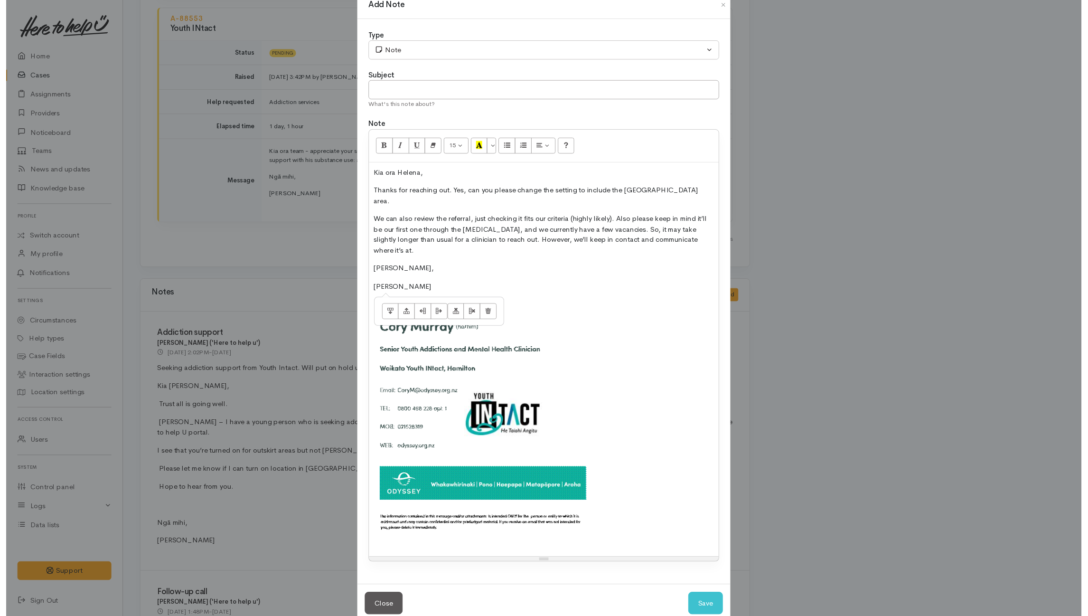
scroll to position [0, 0]
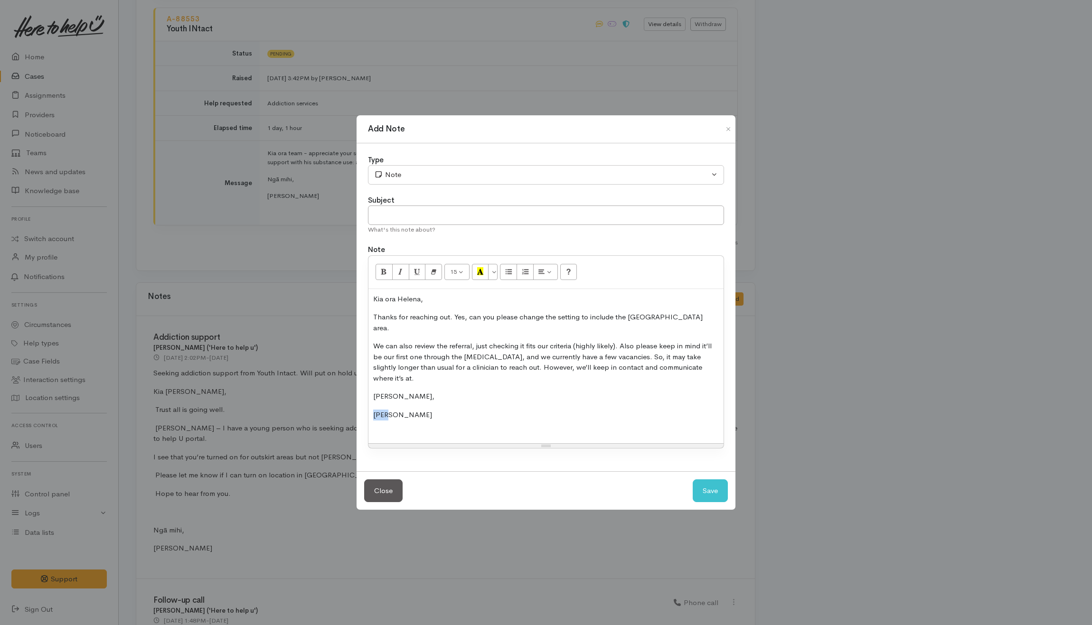
drag, startPoint x: 401, startPoint y: 409, endPoint x: 410, endPoint y: 420, distance: 13.8
click at [410, 434] on div "15 8 9 10 11 12 14 18 24 36 Background Color Transparent Select #ffff00 Text Co…" at bounding box center [546, 351] width 356 height 193
click at [413, 410] on p "Cory" at bounding box center [546, 415] width 346 height 11
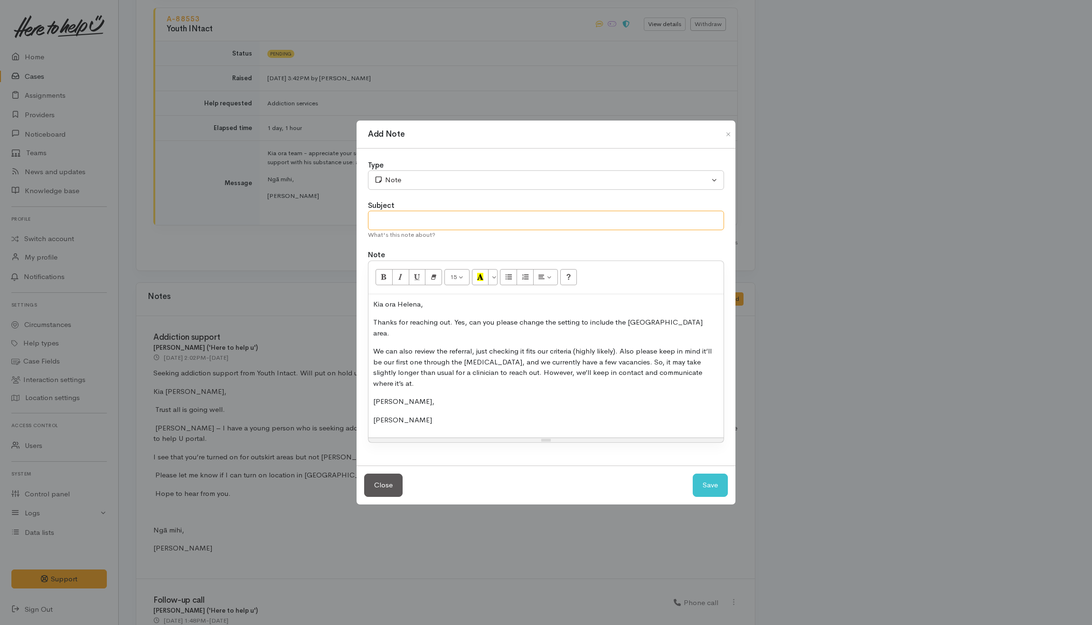
click at [400, 230] on input "text" at bounding box center [546, 220] width 356 height 19
type input "Response"
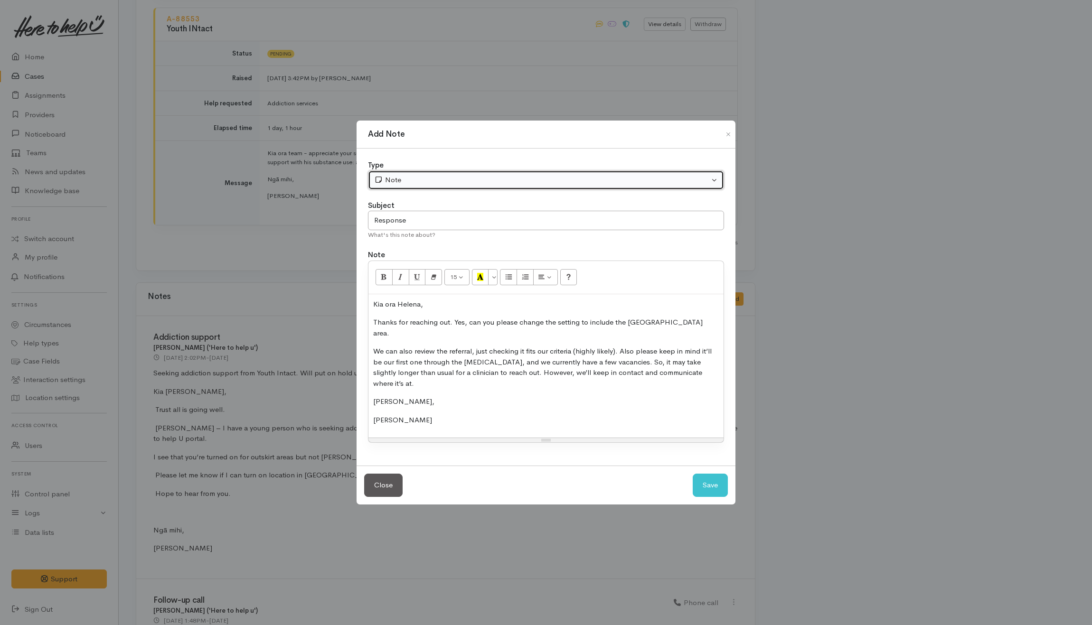
click at [435, 186] on div "Note" at bounding box center [541, 180] width 335 height 11
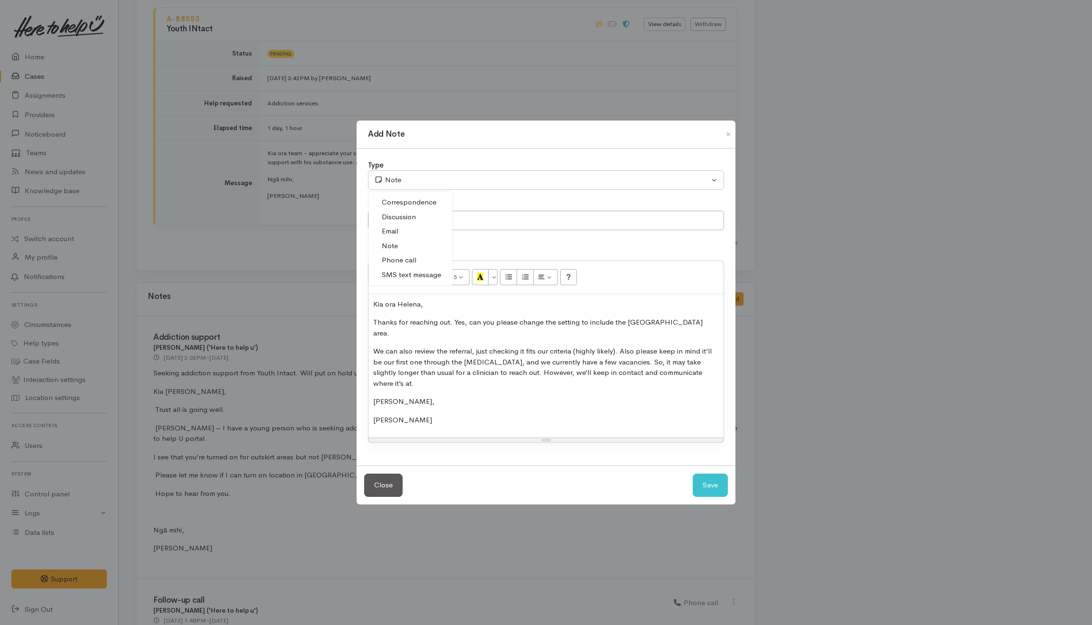
drag, startPoint x: 415, startPoint y: 211, endPoint x: 463, endPoint y: 261, distance: 69.5
click at [416, 208] on span "Correspondence" at bounding box center [409, 202] width 55 height 11
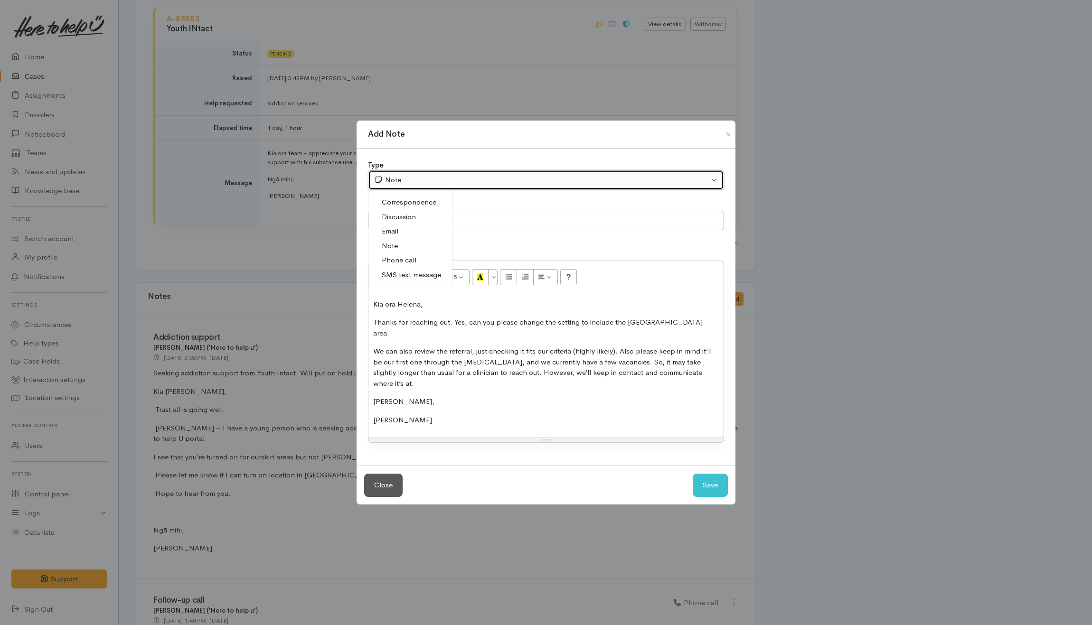
select select "6"
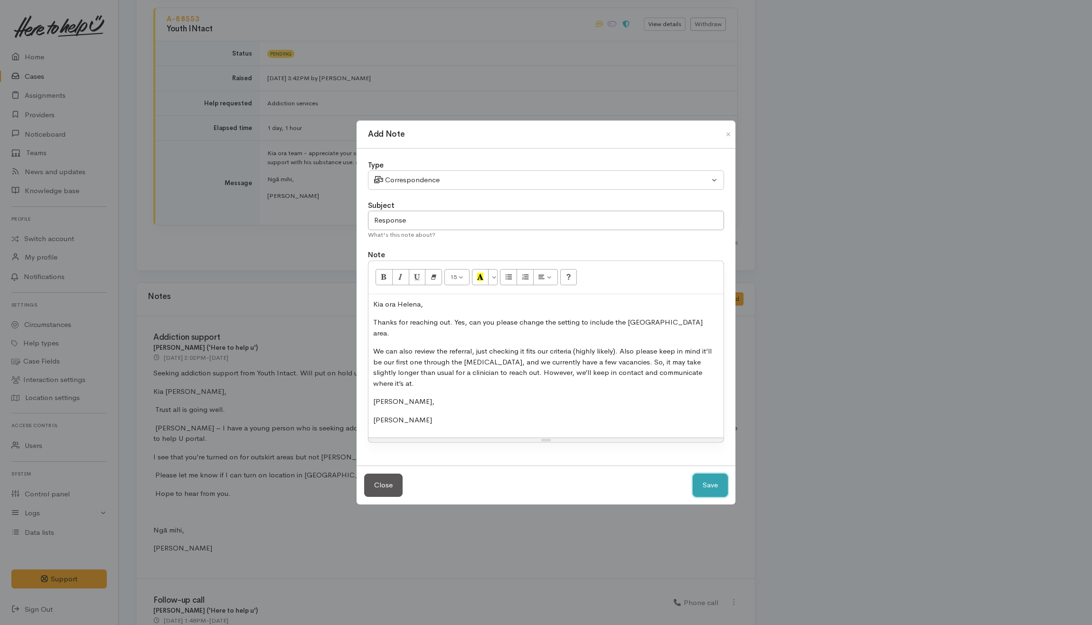
click at [701, 474] on button "Save" at bounding box center [710, 485] width 35 height 23
select select "1"
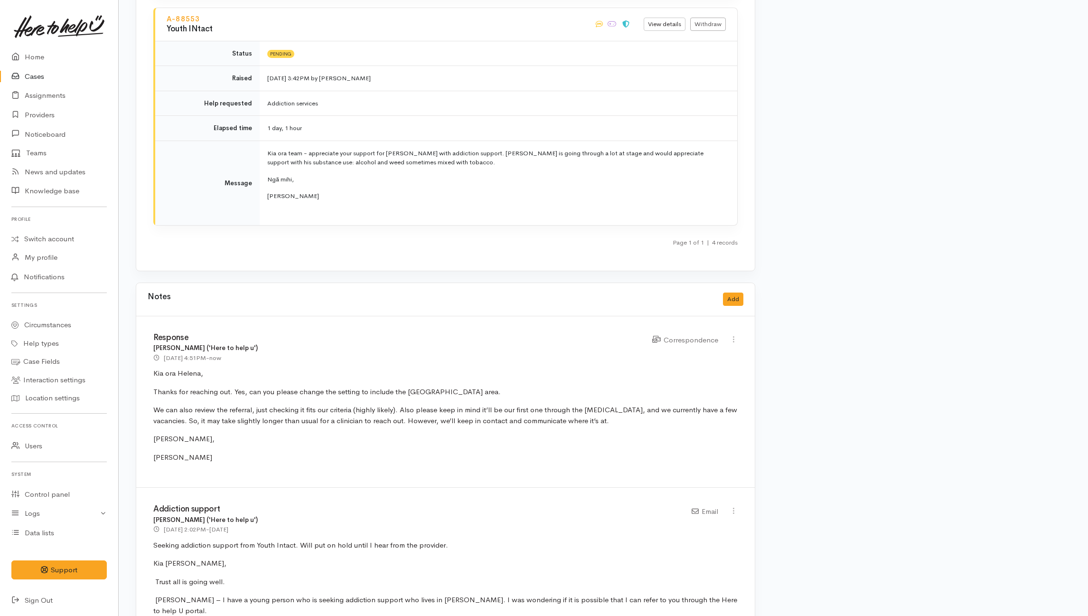
click at [540, 357] on div "9 Sep 2025 4:51PM - now" at bounding box center [397, 358] width 488 height 10
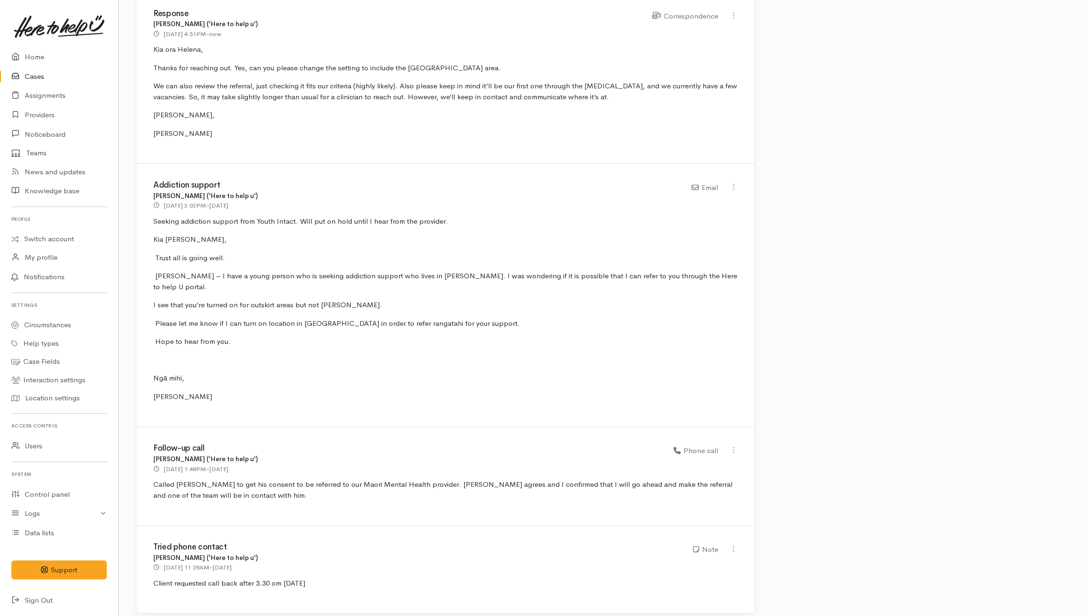
scroll to position [1780, 0]
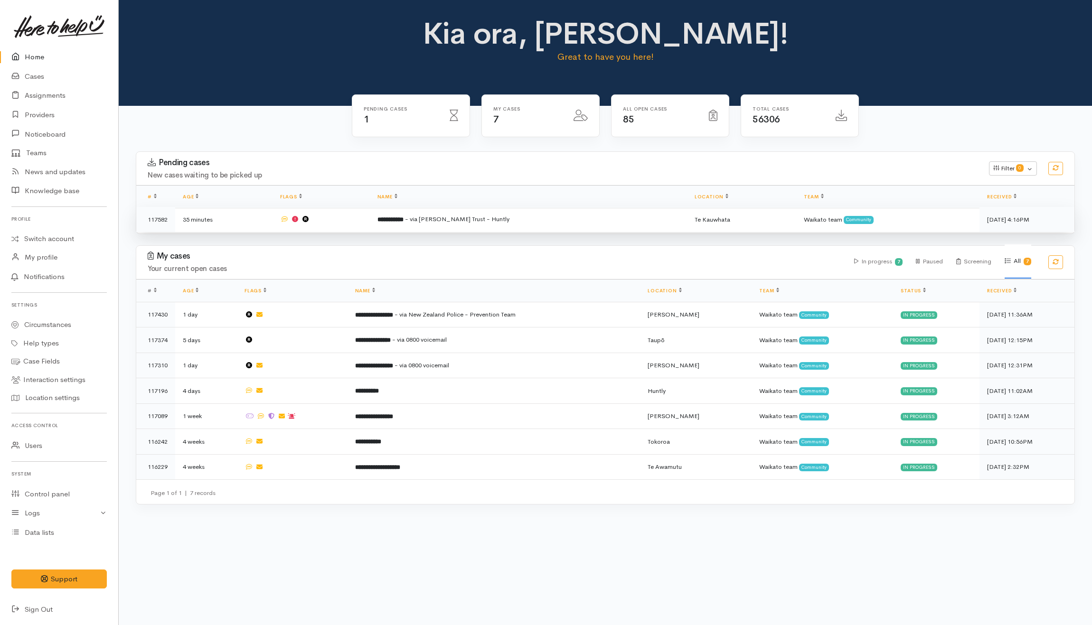
click at [516, 223] on td "**********" at bounding box center [528, 219] width 317 height 25
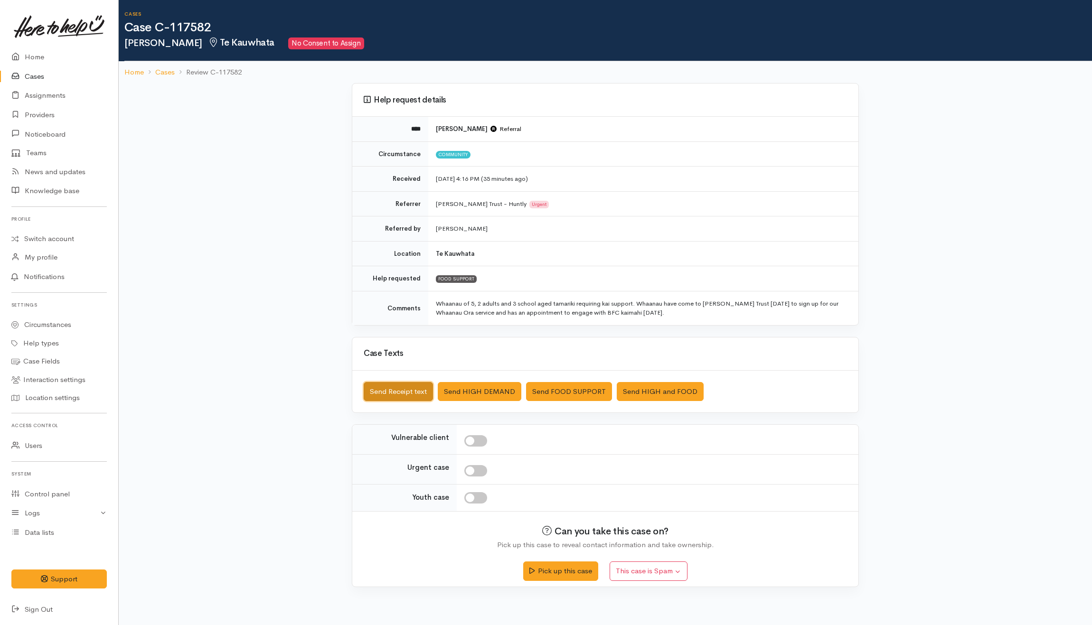
click at [372, 392] on button "Send Receipt text" at bounding box center [398, 391] width 69 height 19
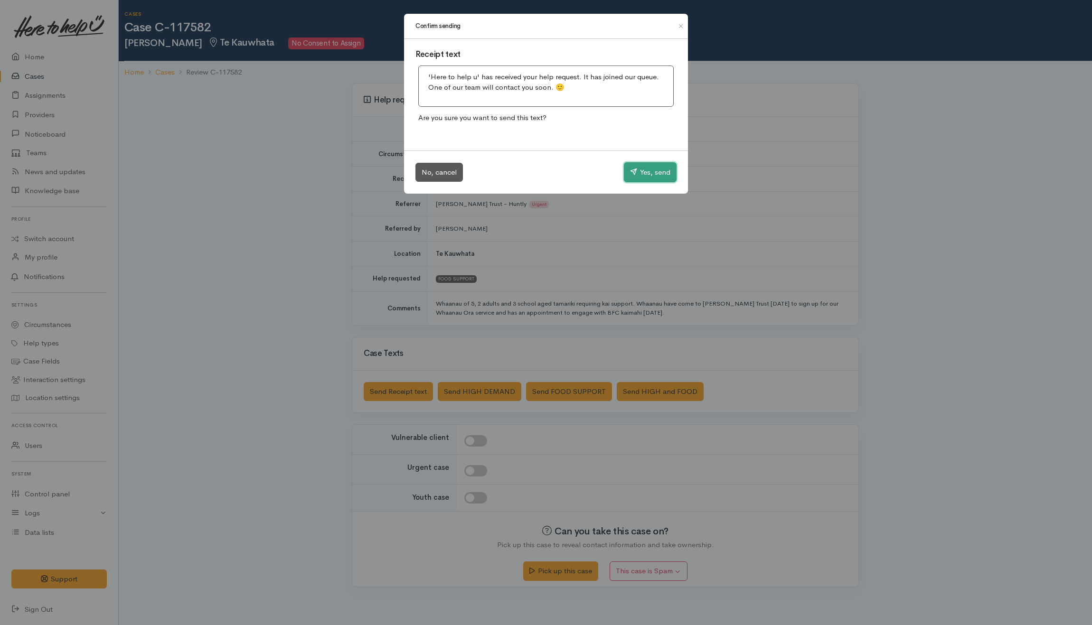
click at [648, 167] on button "Yes, send" at bounding box center [650, 172] width 53 height 20
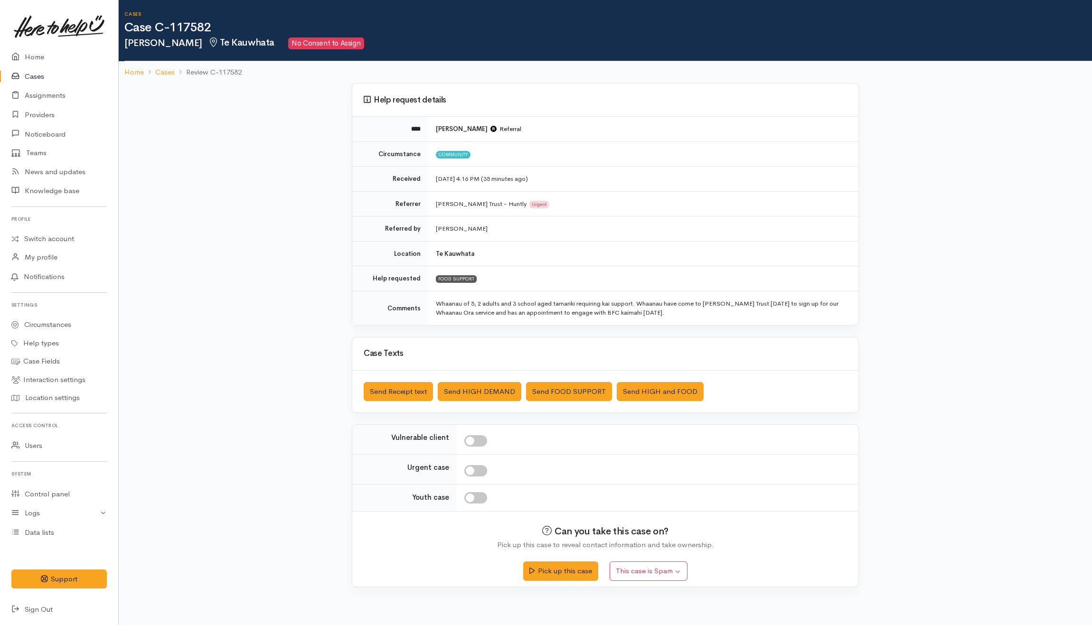
click at [519, 223] on td "[PERSON_NAME]" at bounding box center [643, 228] width 430 height 25
click at [815, 75] on ol "Home Cases Review C-117582" at bounding box center [605, 72] width 962 height 22
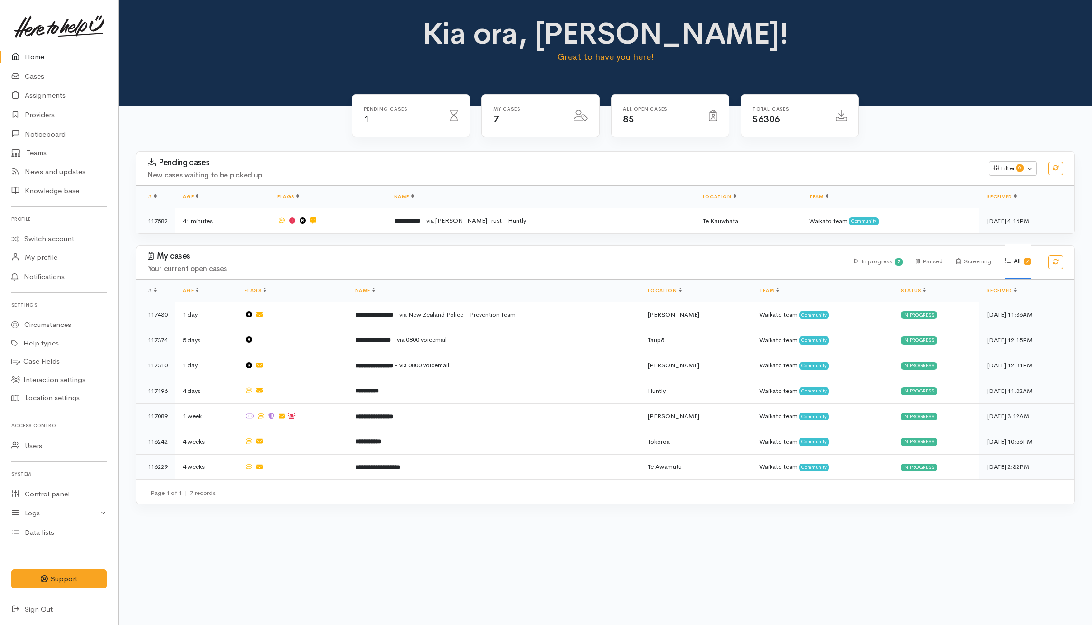
click at [999, 14] on div "Kia ora, [PERSON_NAME]! Great to have you here!" at bounding box center [605, 53] width 973 height 106
